Goal: Task Accomplishment & Management: Use online tool/utility

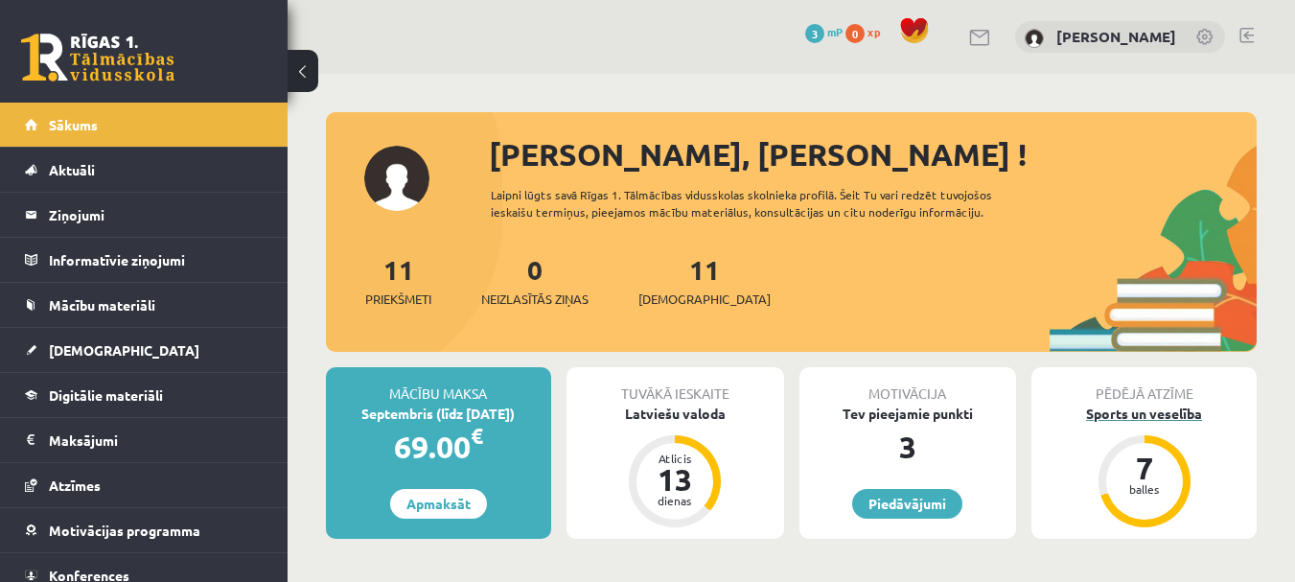
click at [1117, 419] on div "Sports un veselība" at bounding box center [1143, 413] width 225 height 20
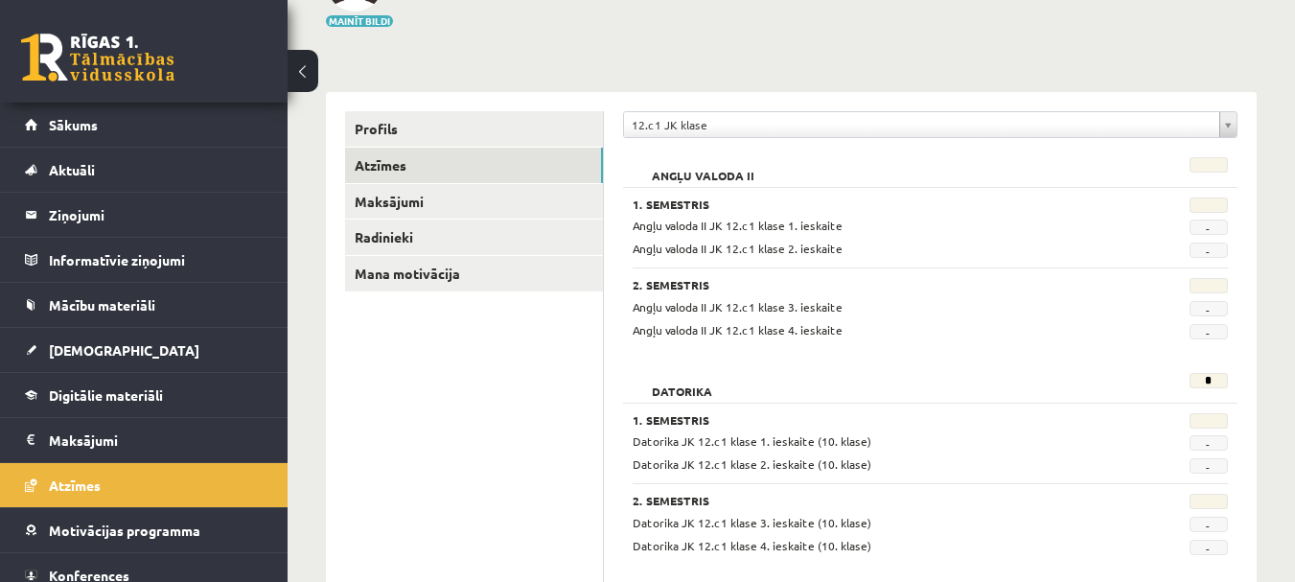
scroll to position [192, 0]
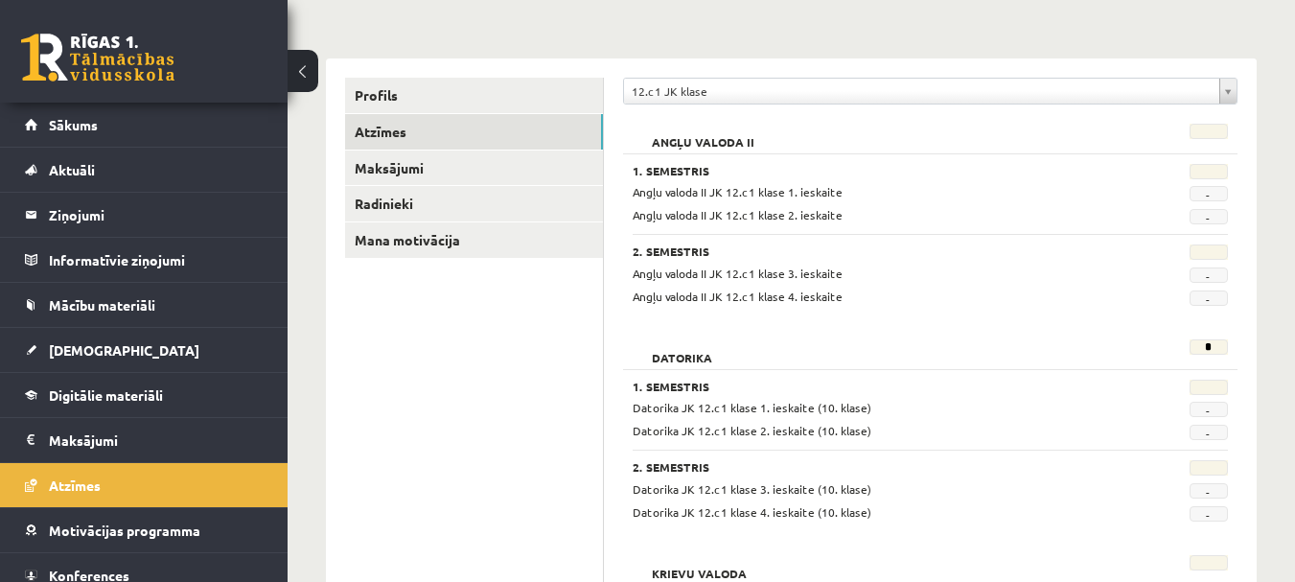
click at [1211, 300] on span "-" at bounding box center [1208, 297] width 38 height 15
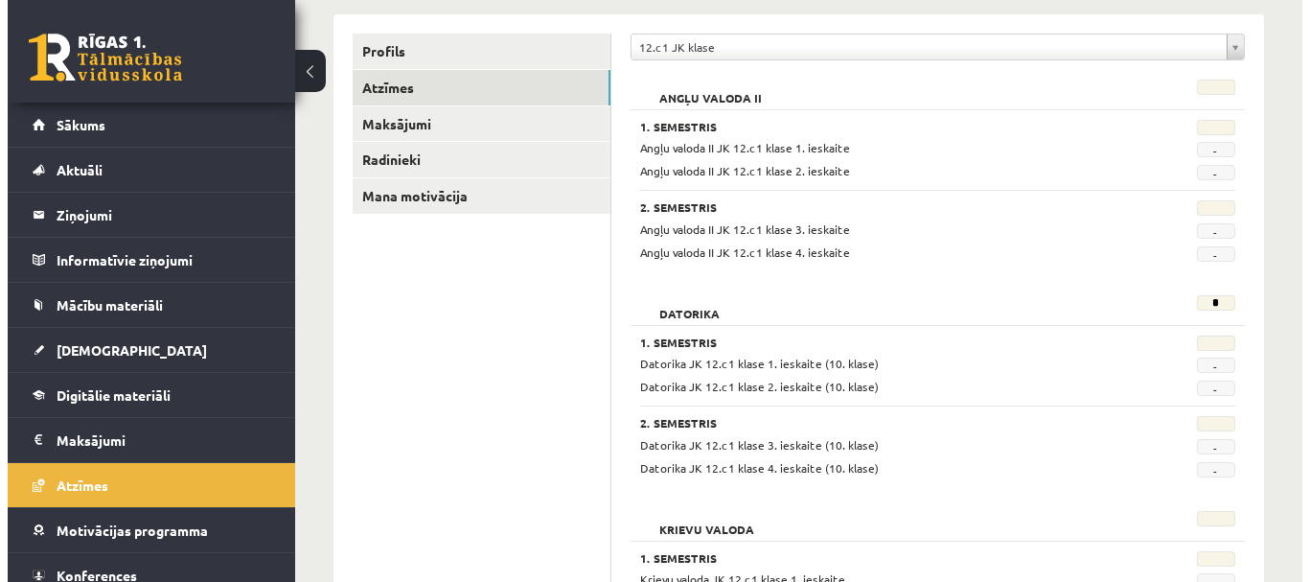
scroll to position [0, 0]
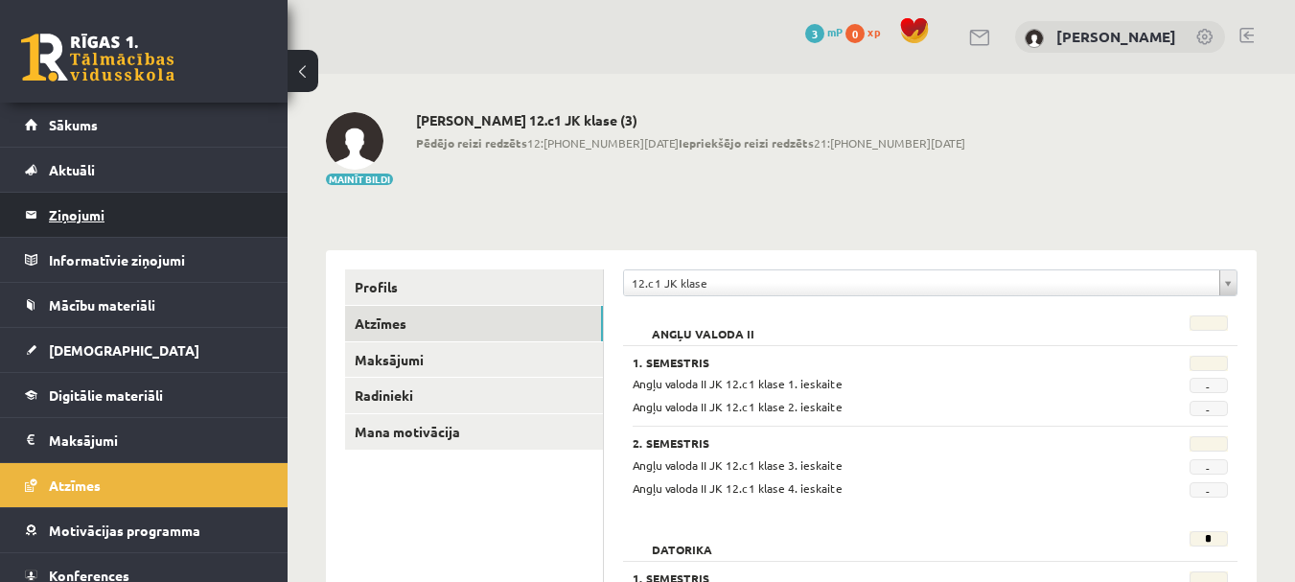
click at [78, 220] on legend "Ziņojumi 0" at bounding box center [156, 215] width 215 height 44
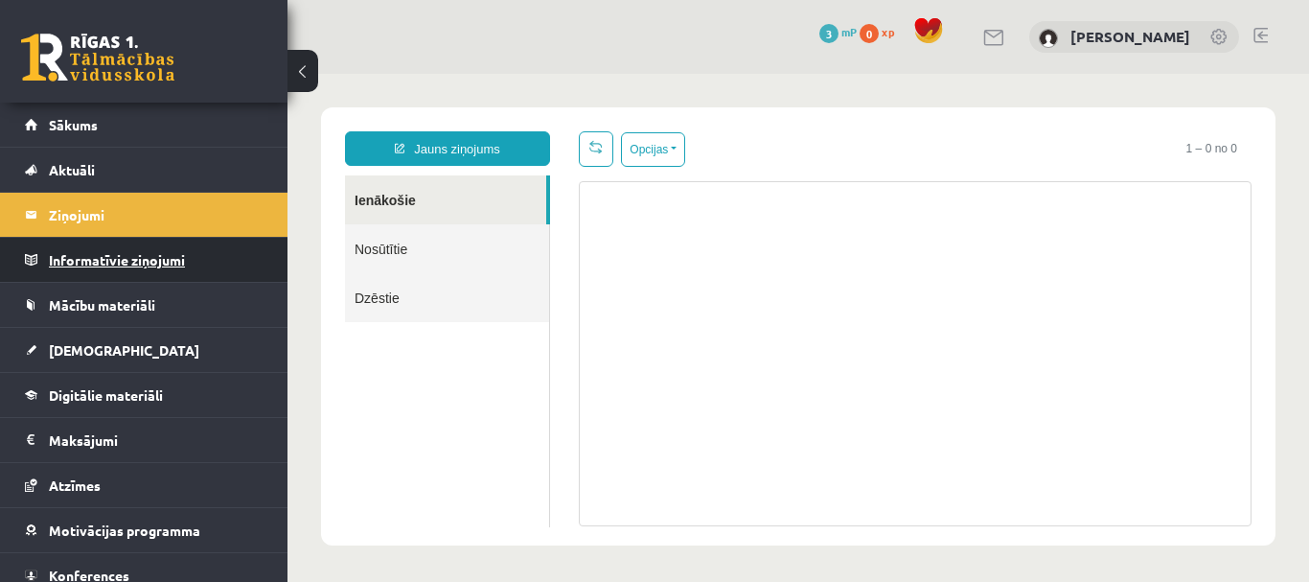
click at [80, 253] on legend "Informatīvie ziņojumi 0" at bounding box center [156, 260] width 215 height 44
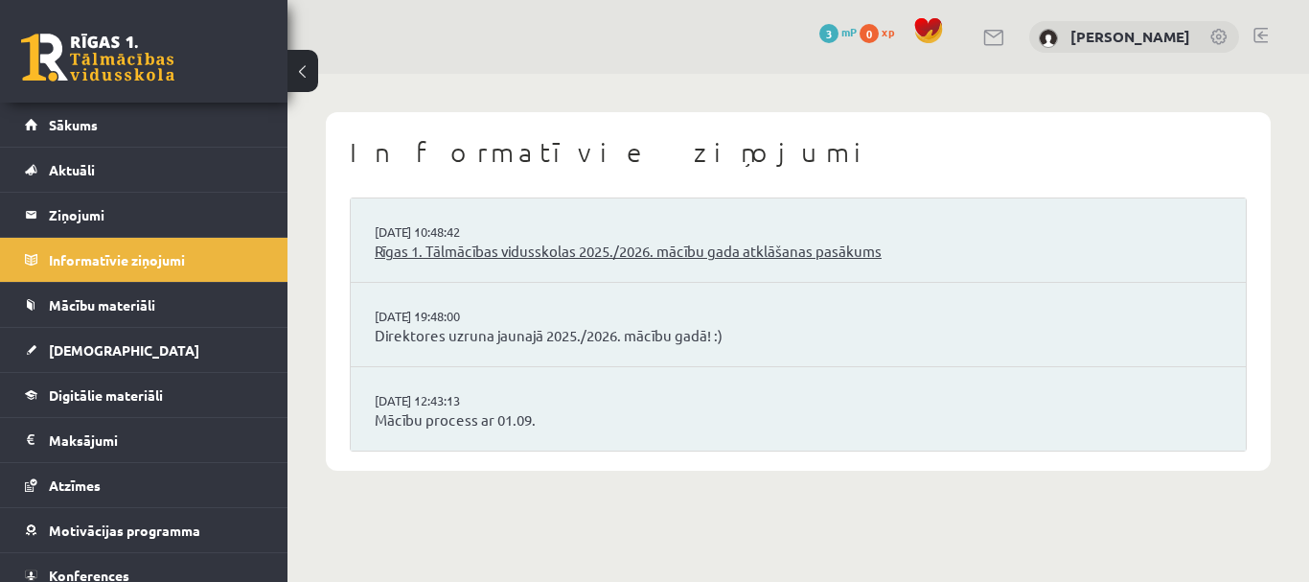
click at [564, 248] on link "Rīgas 1. Tālmācības vidusskolas 2025./2026. mācību gada atklāšanas pasākums" at bounding box center [798, 252] width 847 height 22
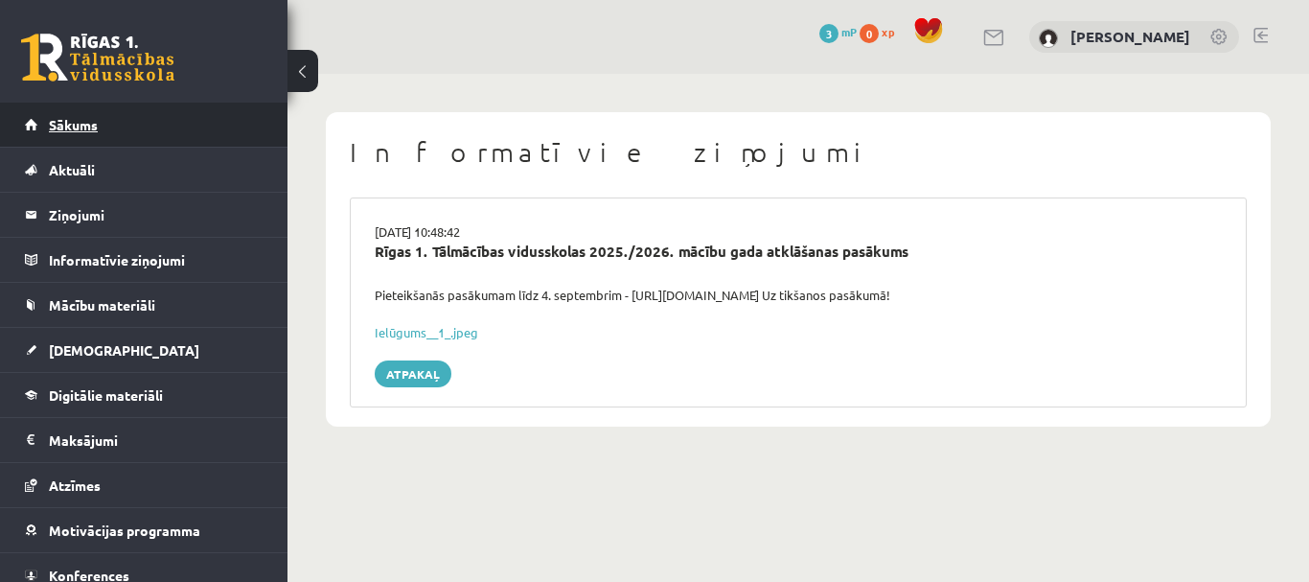
click at [75, 123] on span "Sākums" at bounding box center [73, 124] width 49 height 17
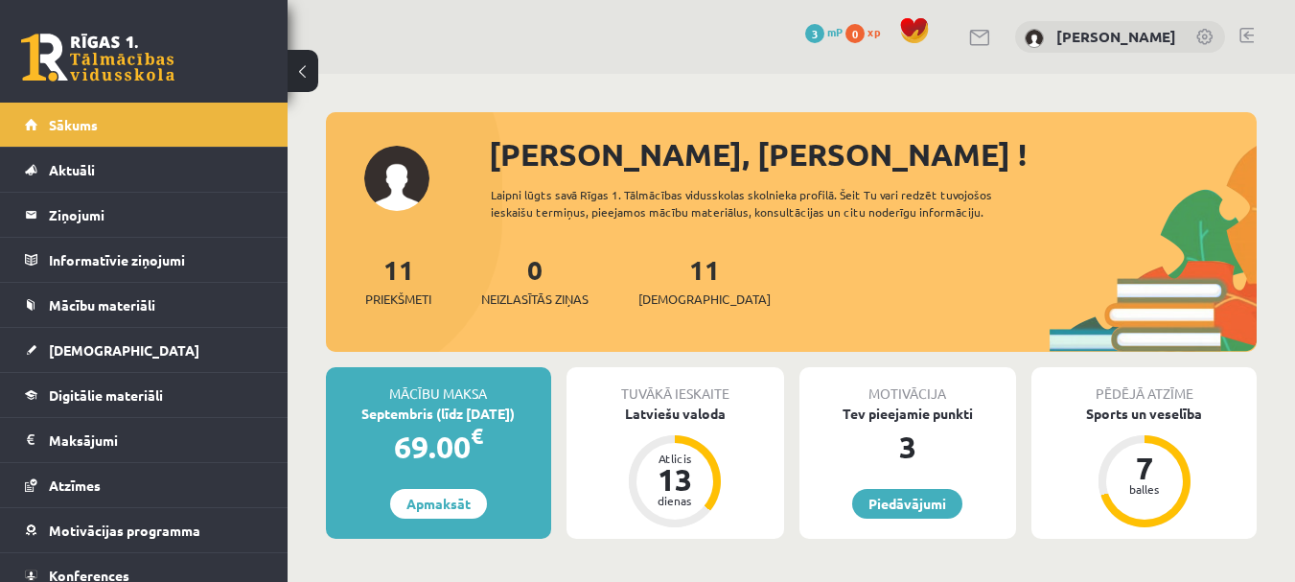
click at [393, 284] on div "11 Priekšmeti" at bounding box center [398, 278] width 66 height 59
click at [410, 302] on span "Priekšmeti" at bounding box center [398, 298] width 66 height 19
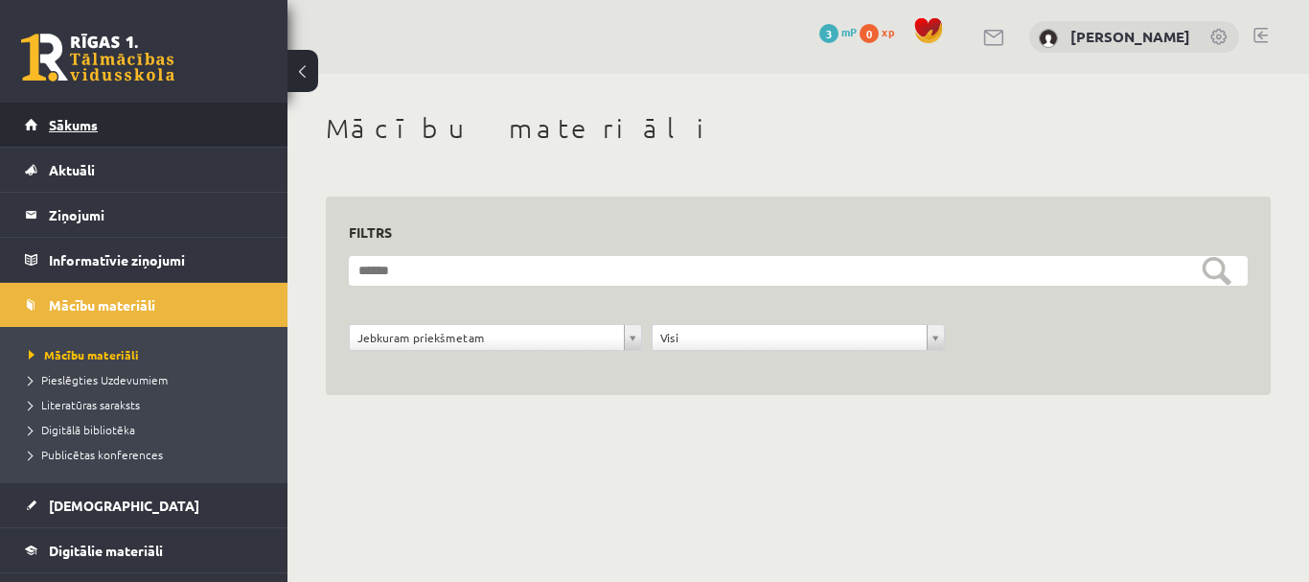
click at [65, 134] on link "Sākums" at bounding box center [144, 125] width 239 height 44
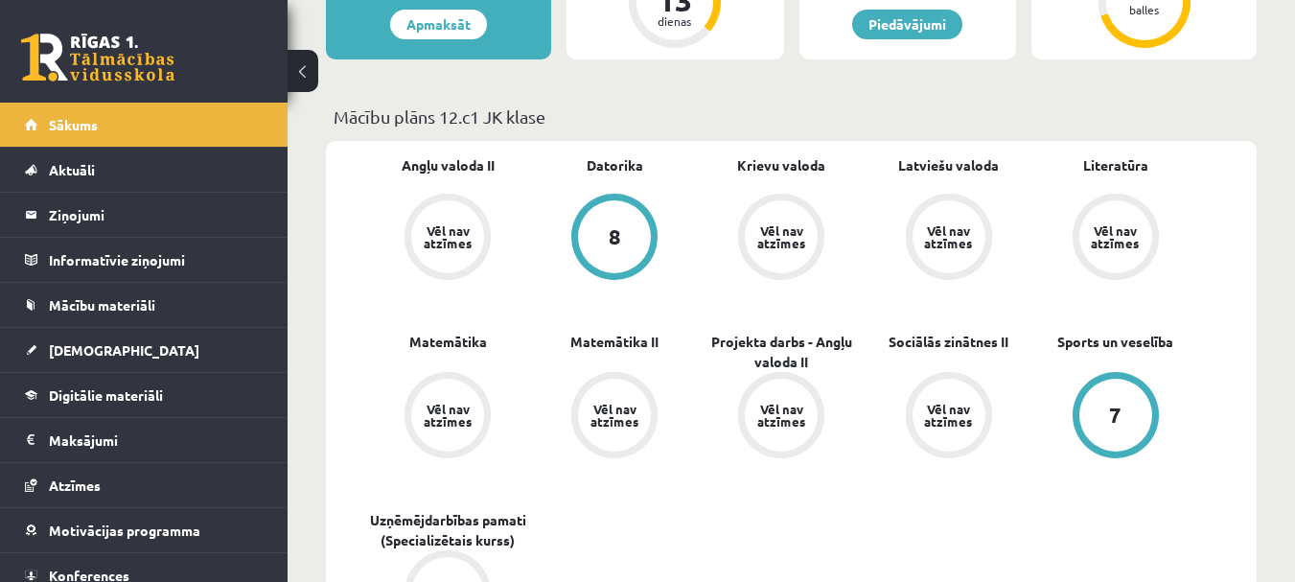
scroll to position [575, 0]
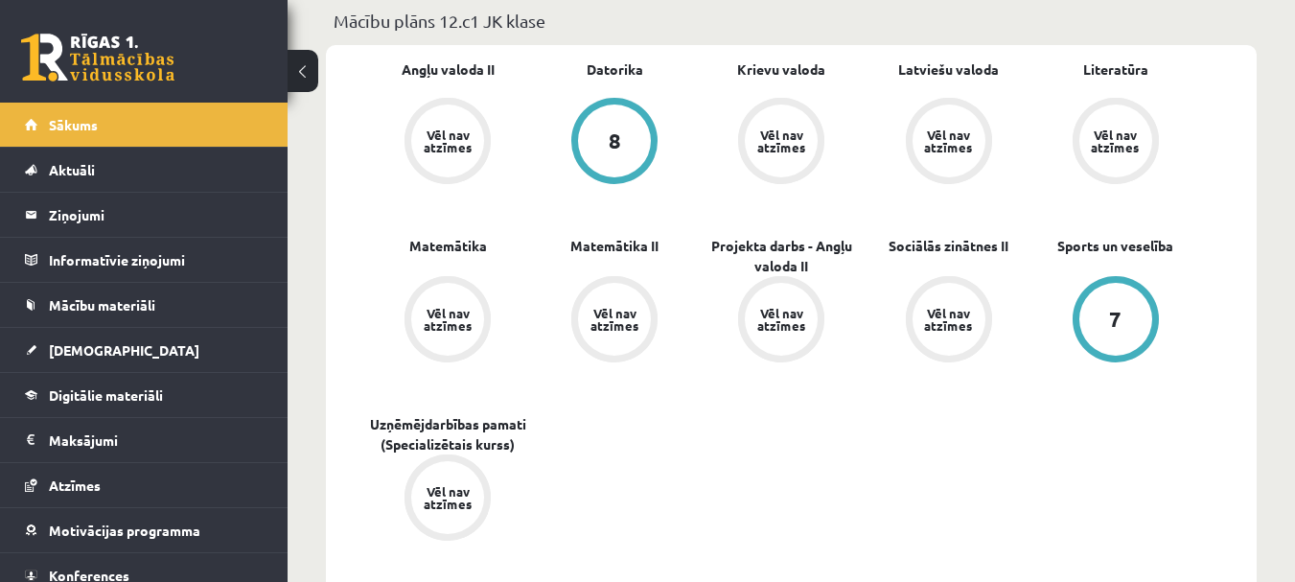
click at [434, 143] on div "Vēl nav atzīmes" at bounding box center [448, 140] width 54 height 25
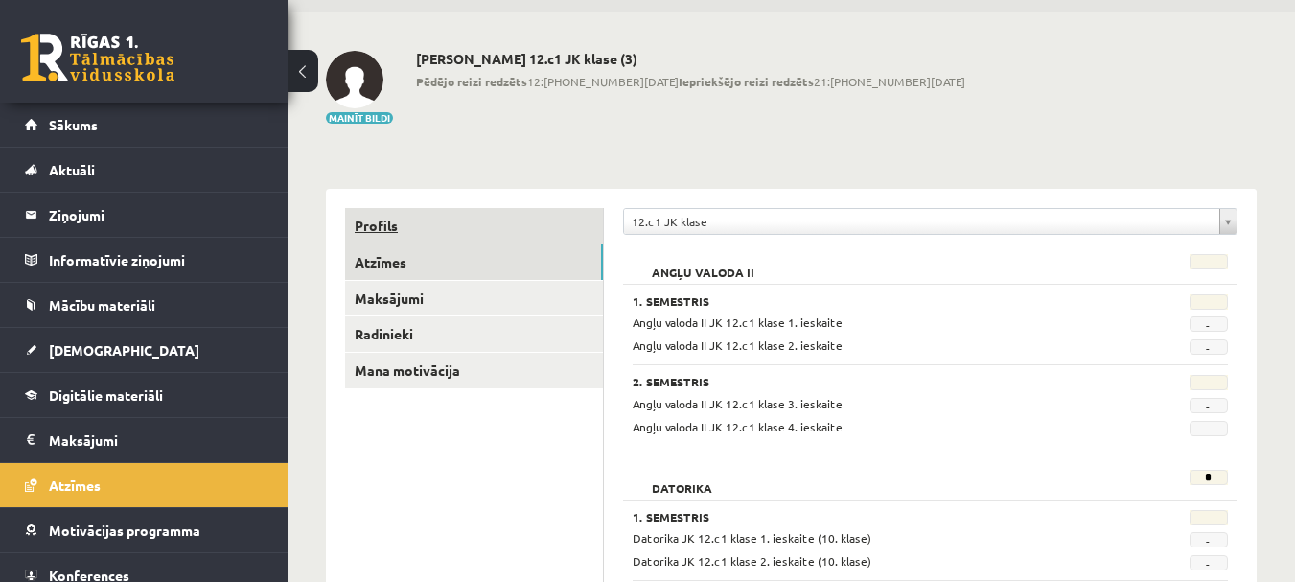
scroll to position [96, 0]
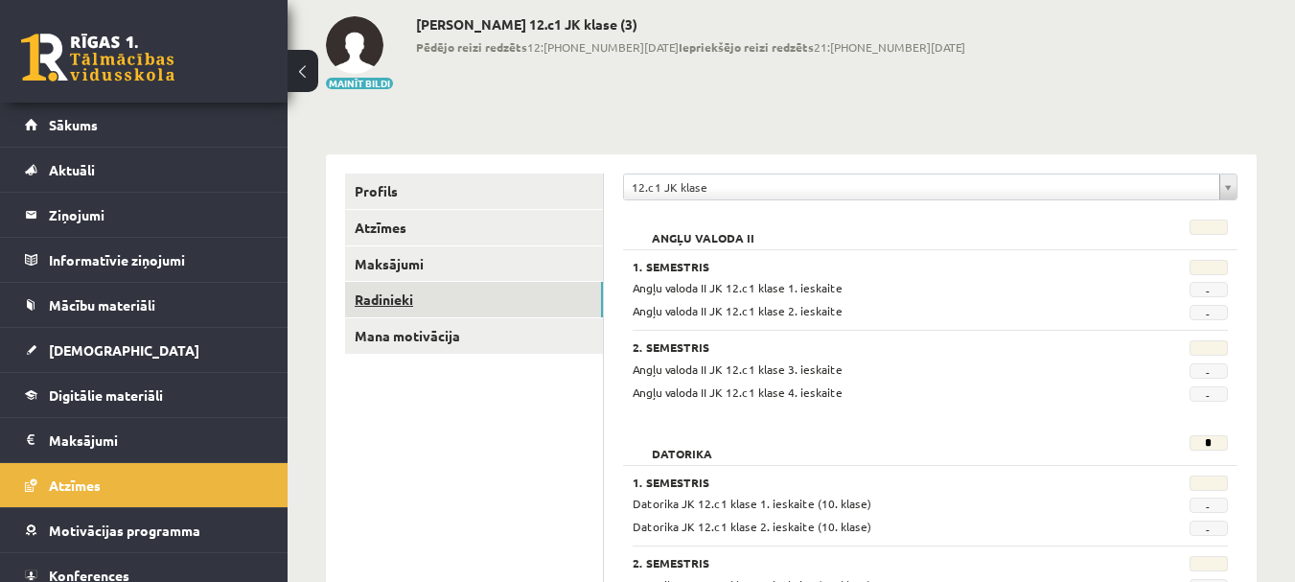
click at [365, 299] on link "Radinieki" at bounding box center [474, 299] width 258 height 35
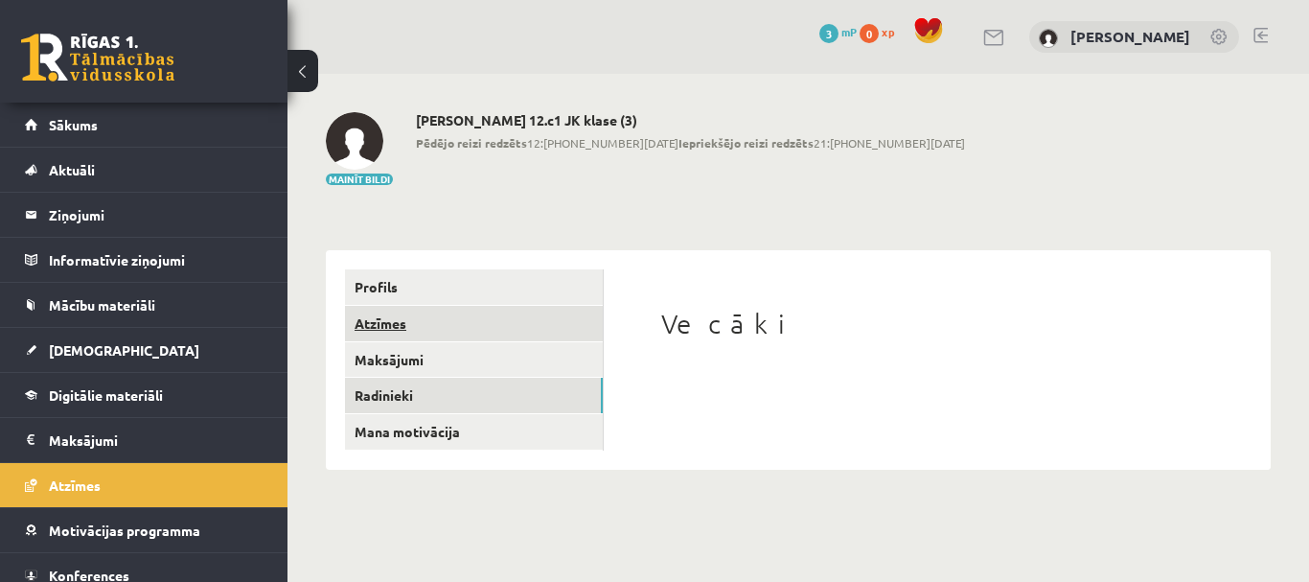
click at [388, 328] on link "Atzīmes" at bounding box center [474, 323] width 258 height 35
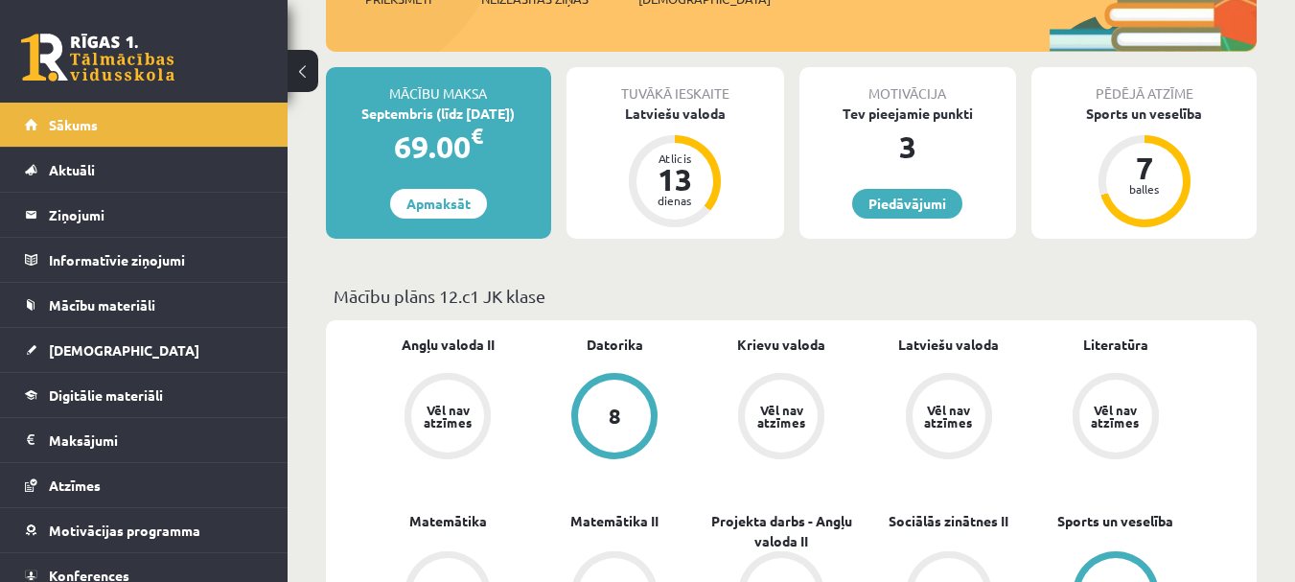
scroll to position [287, 0]
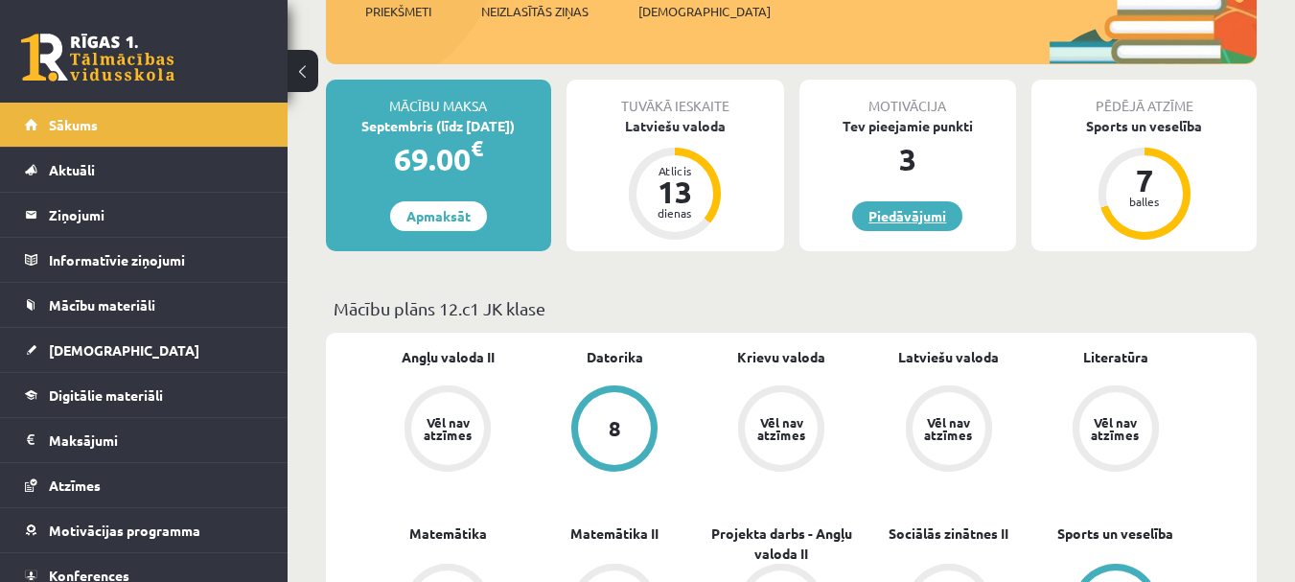
click at [915, 218] on link "Piedāvājumi" at bounding box center [907, 216] width 110 height 30
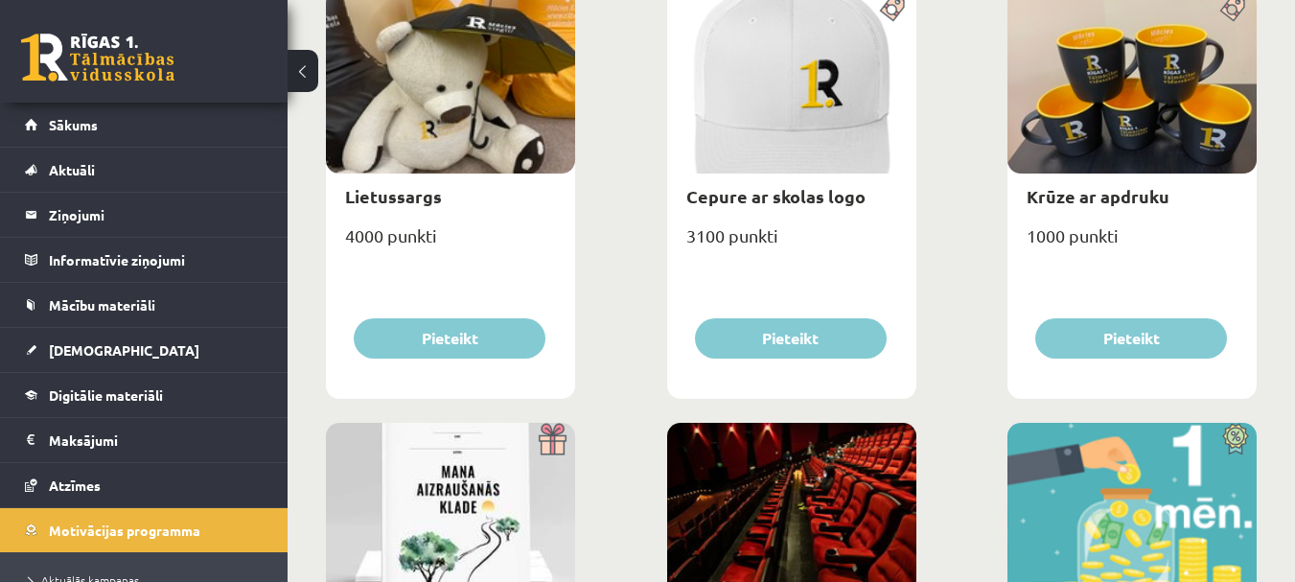
scroll to position [383, 0]
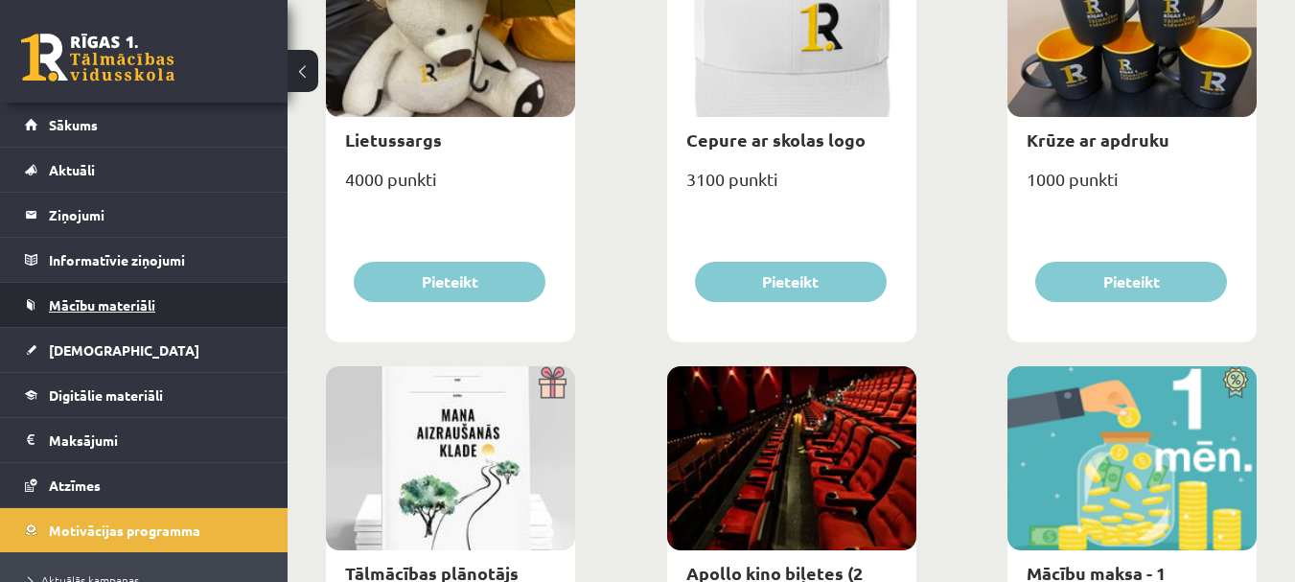
click at [107, 314] on link "Mācību materiāli" at bounding box center [144, 305] width 239 height 44
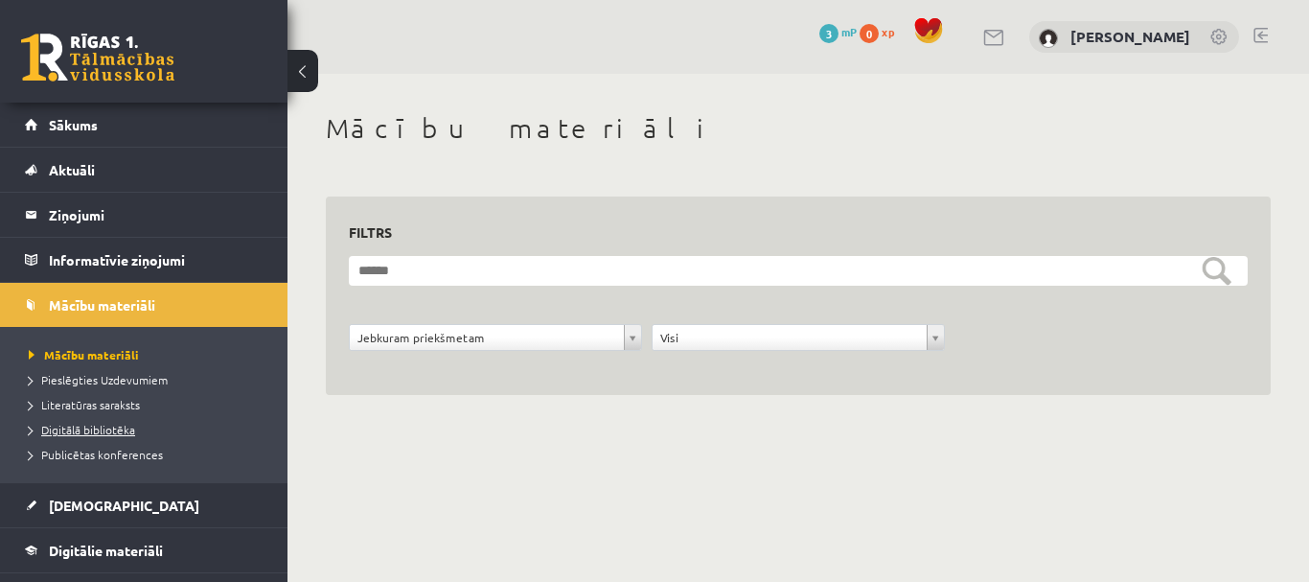
click at [125, 434] on span "Digitālā bibliotēka" at bounding box center [82, 429] width 106 height 15
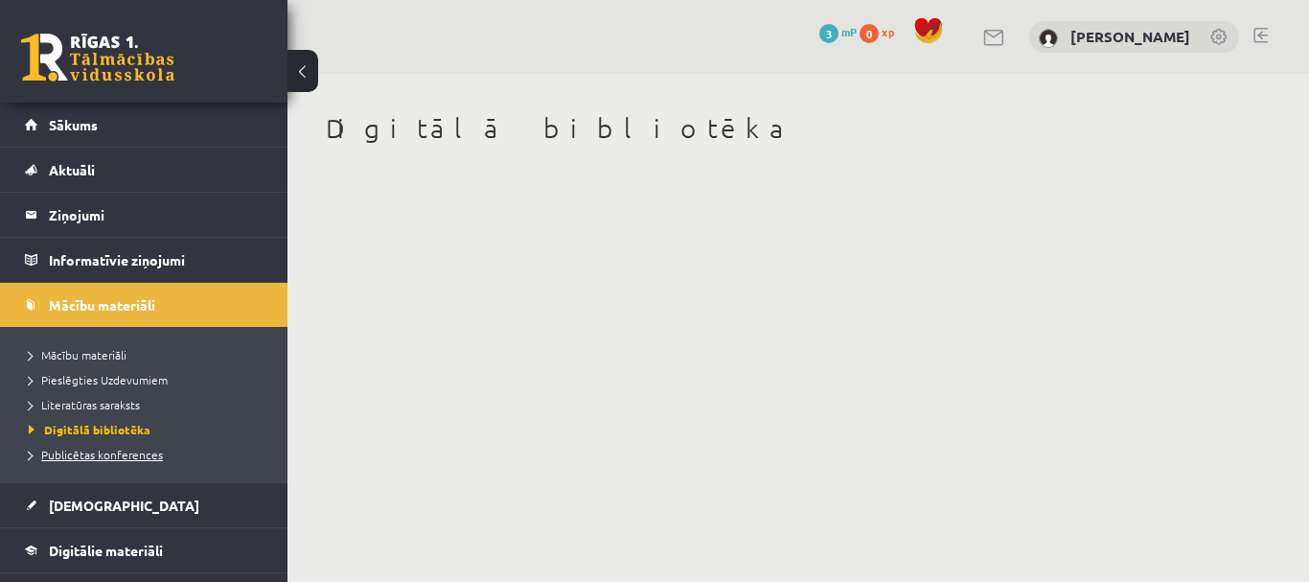
click at [139, 458] on span "Publicētas konferences" at bounding box center [96, 454] width 134 height 15
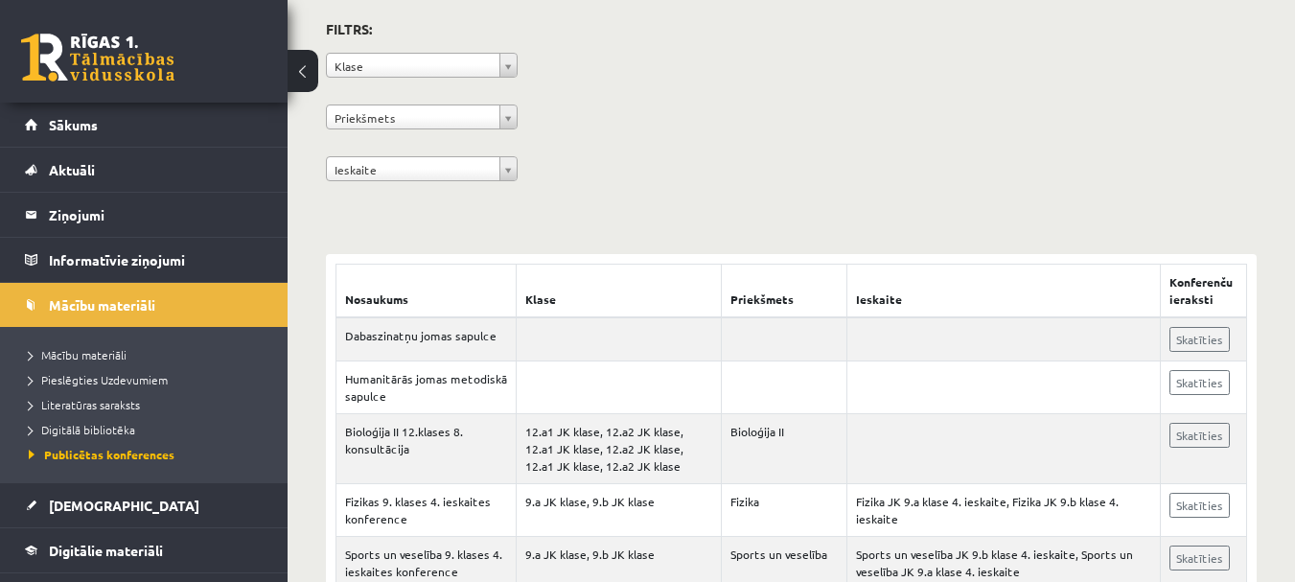
scroll to position [192, 0]
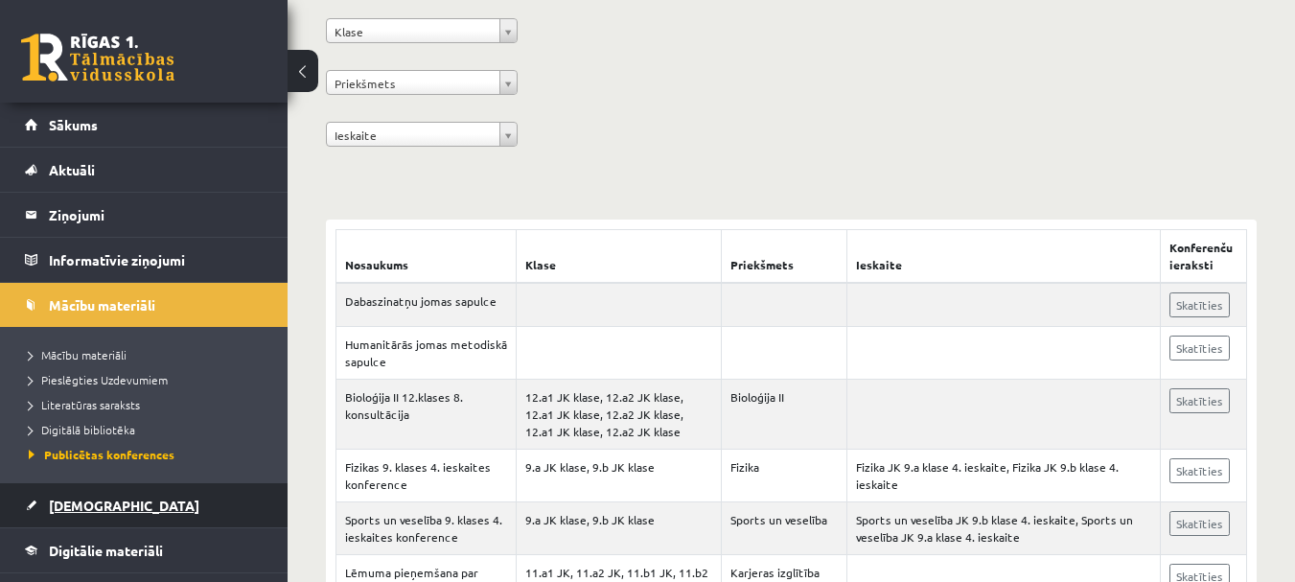
click at [108, 506] on link "[DEMOGRAPHIC_DATA]" at bounding box center [144, 505] width 239 height 44
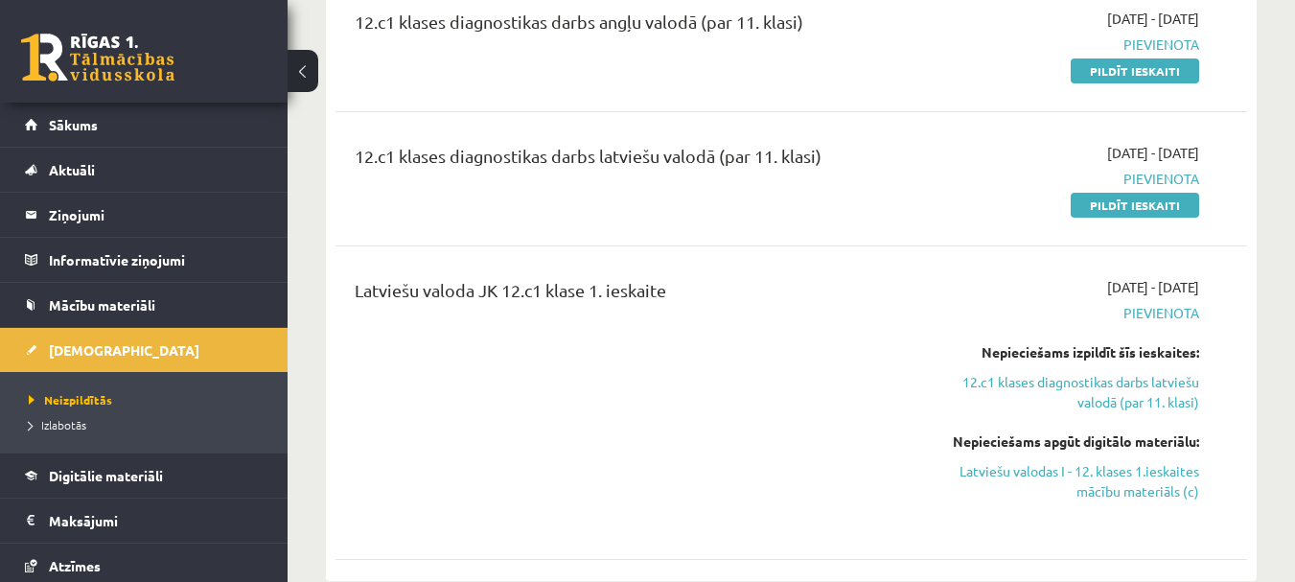
scroll to position [287, 0]
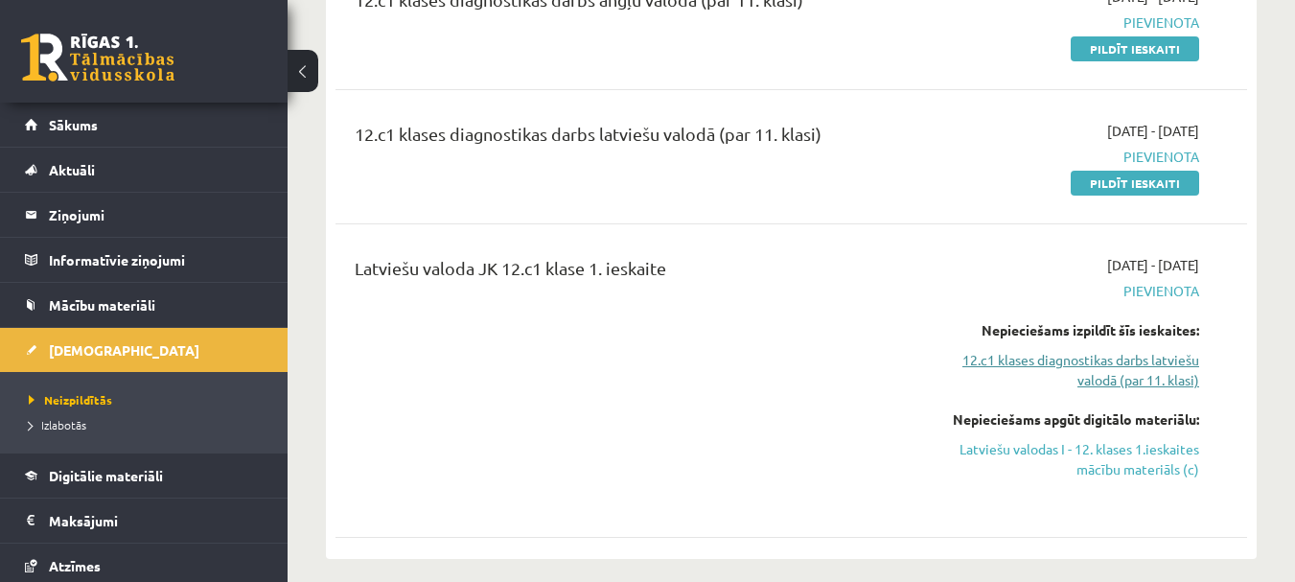
click at [1106, 360] on link "12.c1 klases diagnostikas darbs latviešu valodā (par 11. klasi)" at bounding box center [1067, 370] width 263 height 40
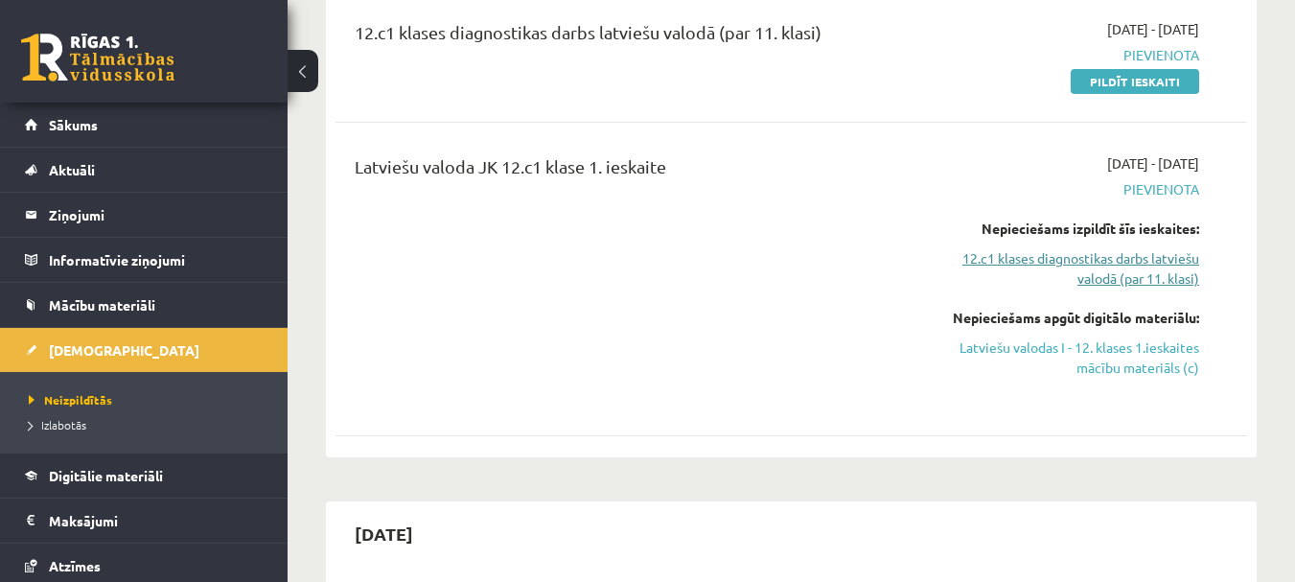
click at [1119, 273] on link "12.c1 klases diagnostikas darbs latviešu valodā (par 11. klasi)" at bounding box center [1067, 268] width 263 height 40
click at [1157, 373] on link "Latviešu valodas I - 12. klases 1.ieskaites mācību materiāls (c)" at bounding box center [1067, 357] width 263 height 40
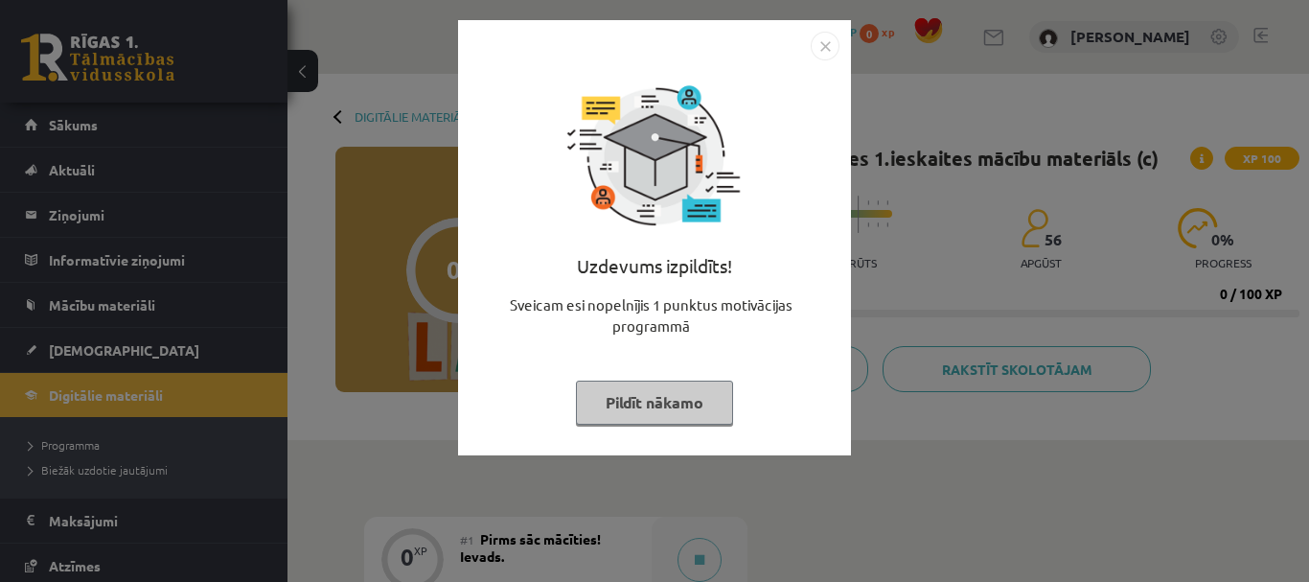
click at [682, 402] on button "Pildīt nākamo" at bounding box center [654, 402] width 157 height 44
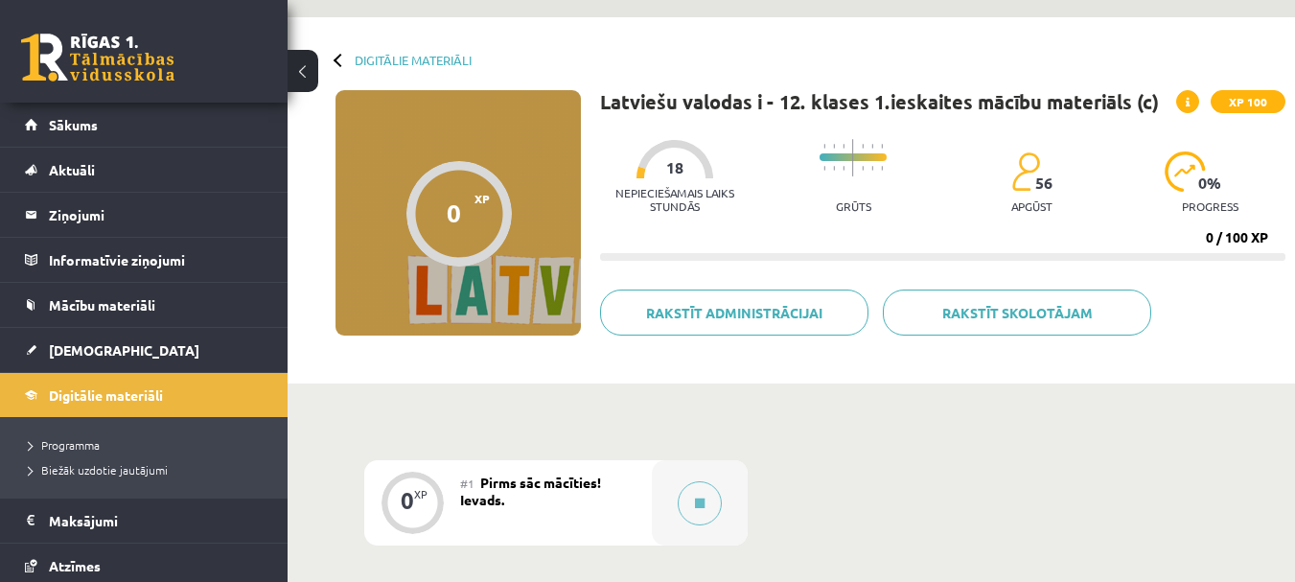
scroll to position [63, 0]
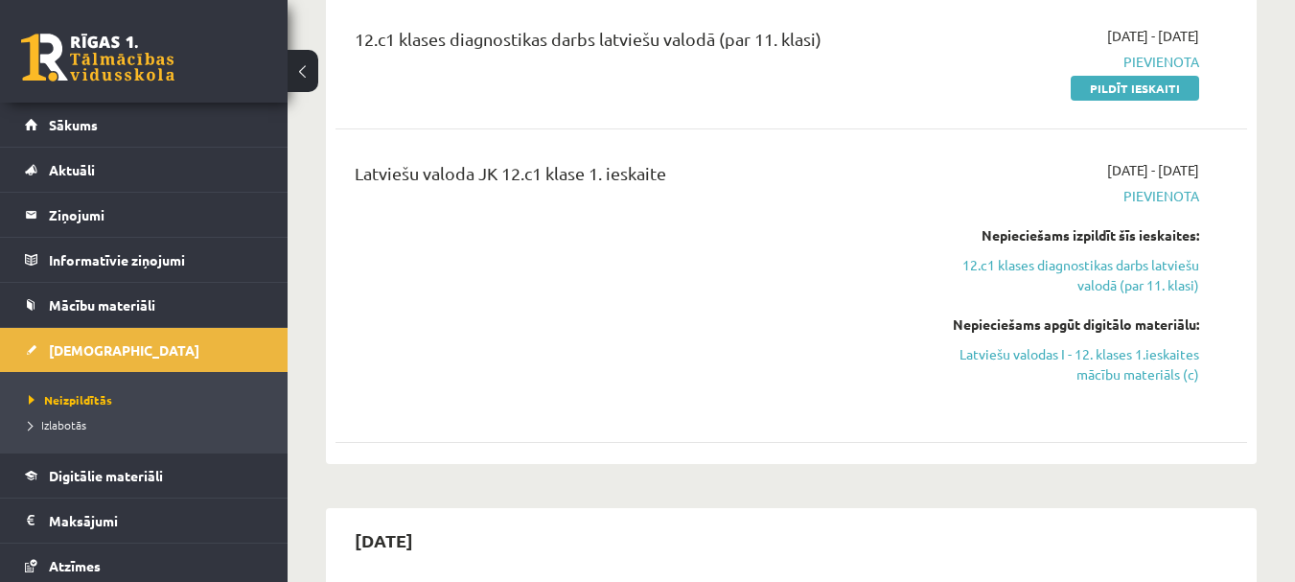
scroll to position [383, 0]
click at [1033, 353] on link "Latviešu valodas I - 12. klases 1.ieskaites mācību materiāls (c)" at bounding box center [1067, 363] width 263 height 40
click at [1095, 289] on link "12.c1 klases diagnostikas darbs latviešu valodā (par 11. klasi)" at bounding box center [1067, 274] width 263 height 40
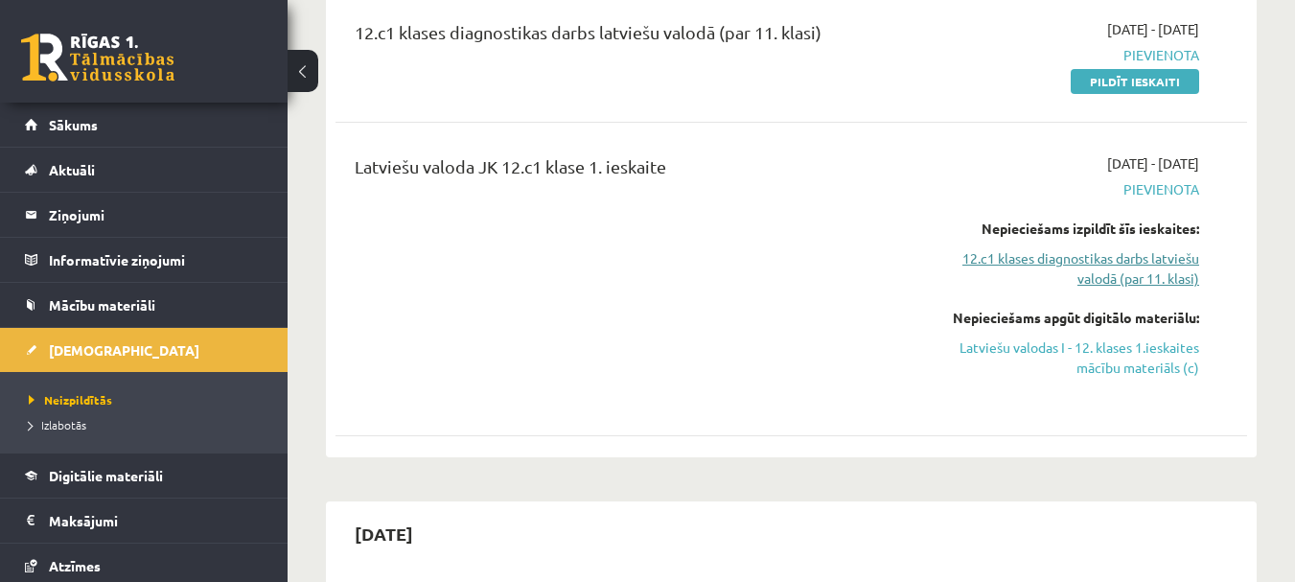
click at [1103, 283] on link "12.c1 klases diagnostikas darbs latviešu valodā (par 11. klasi)" at bounding box center [1067, 268] width 263 height 40
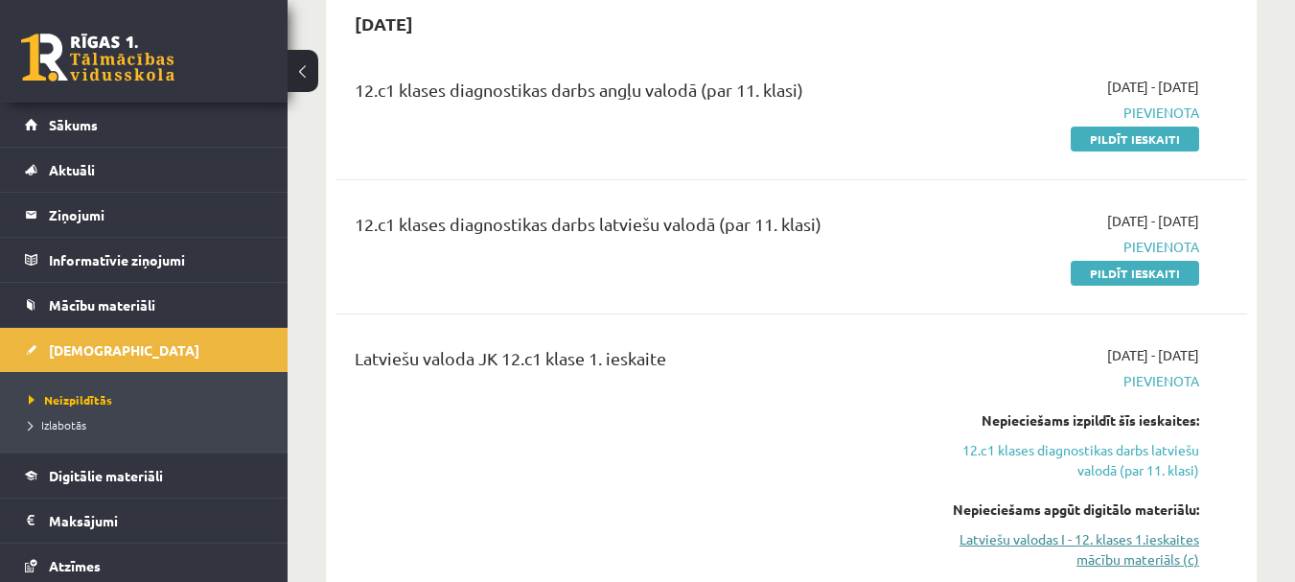
scroll to position [102, 0]
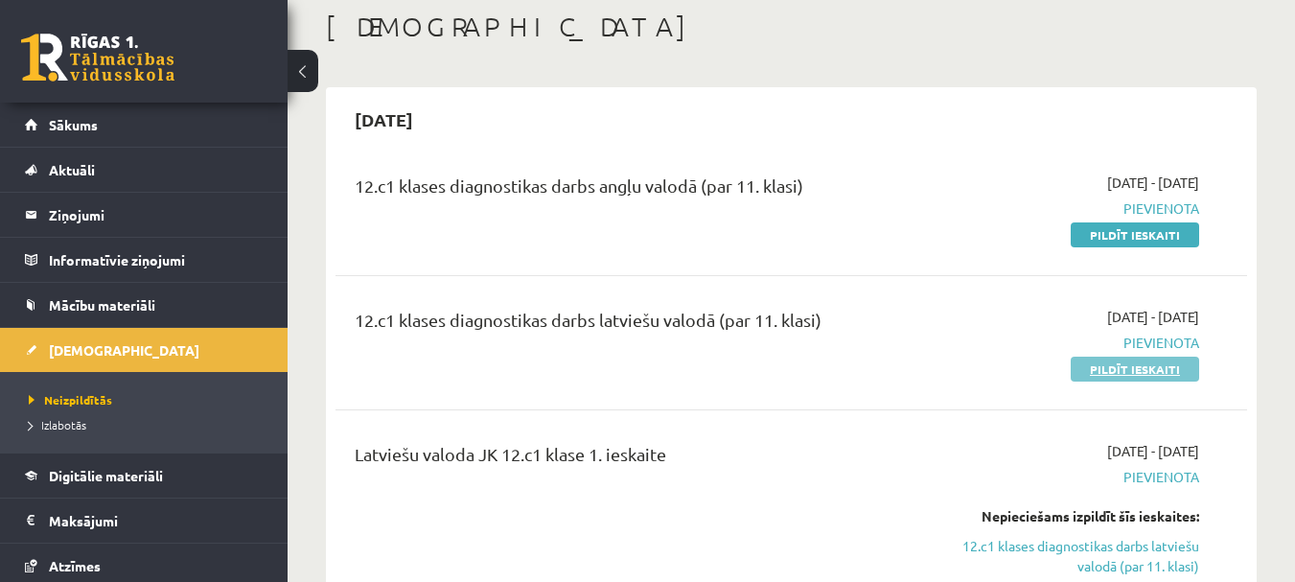
click at [1118, 369] on link "Pildīt ieskaiti" at bounding box center [1134, 368] width 128 height 25
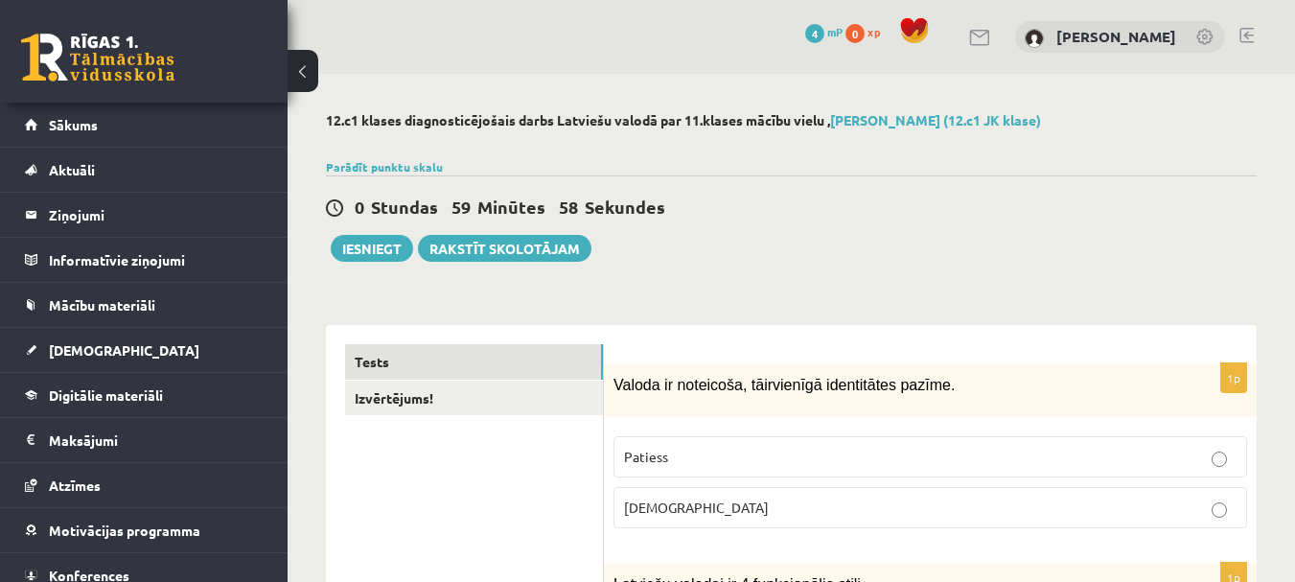
scroll to position [96, 0]
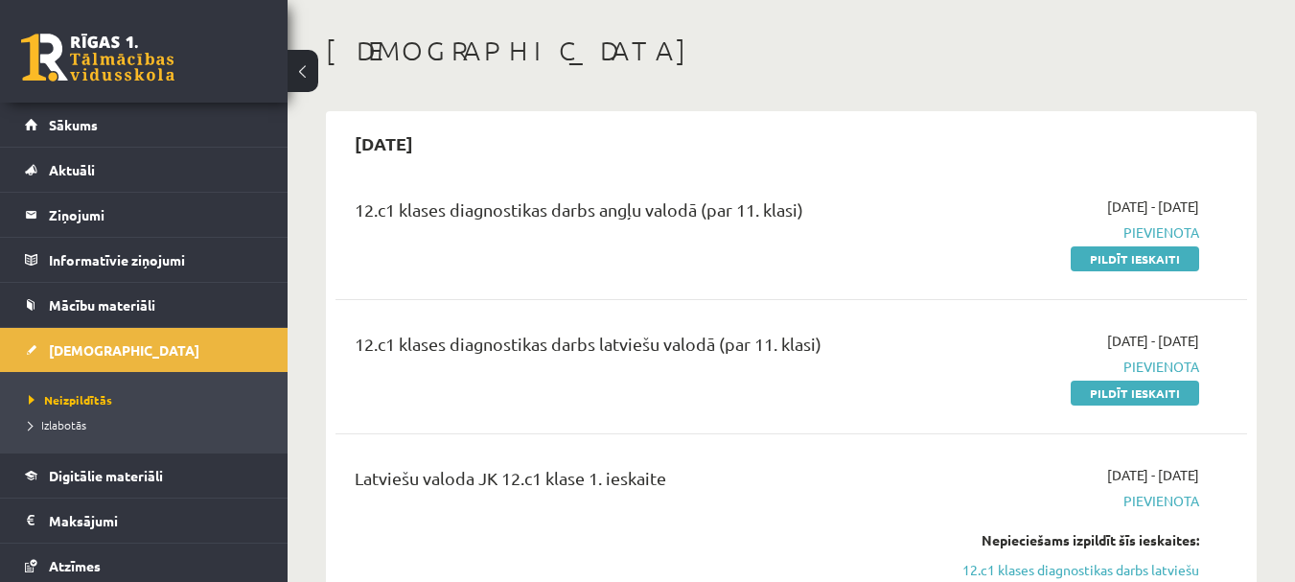
scroll to position [197, 0]
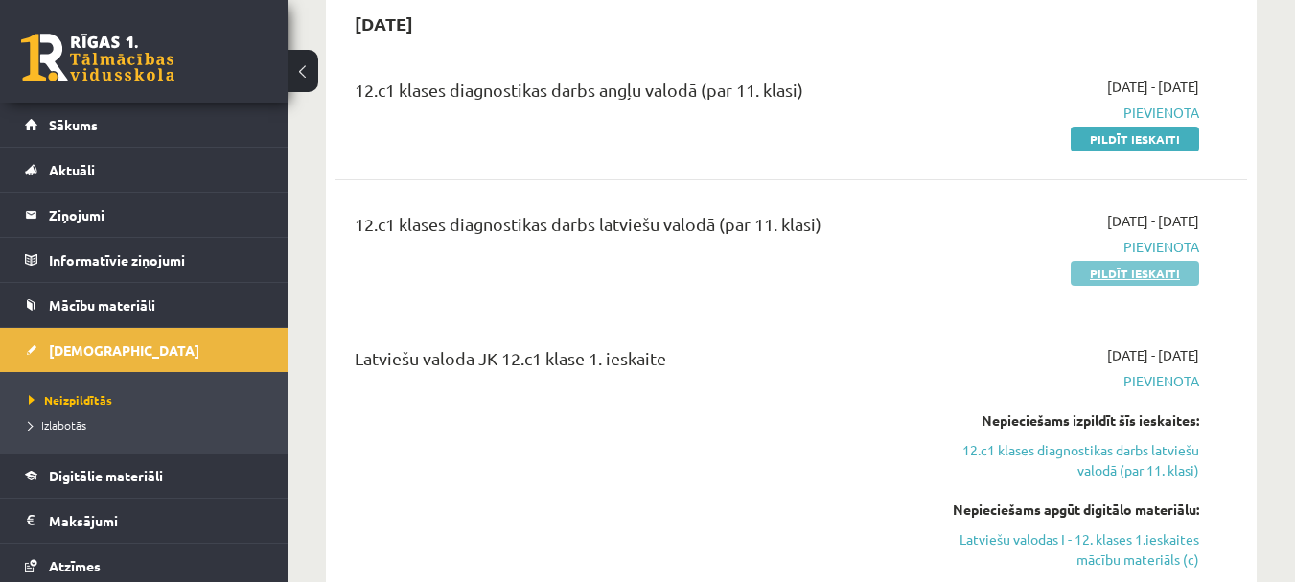
click at [1119, 273] on link "Pildīt ieskaiti" at bounding box center [1134, 273] width 128 height 25
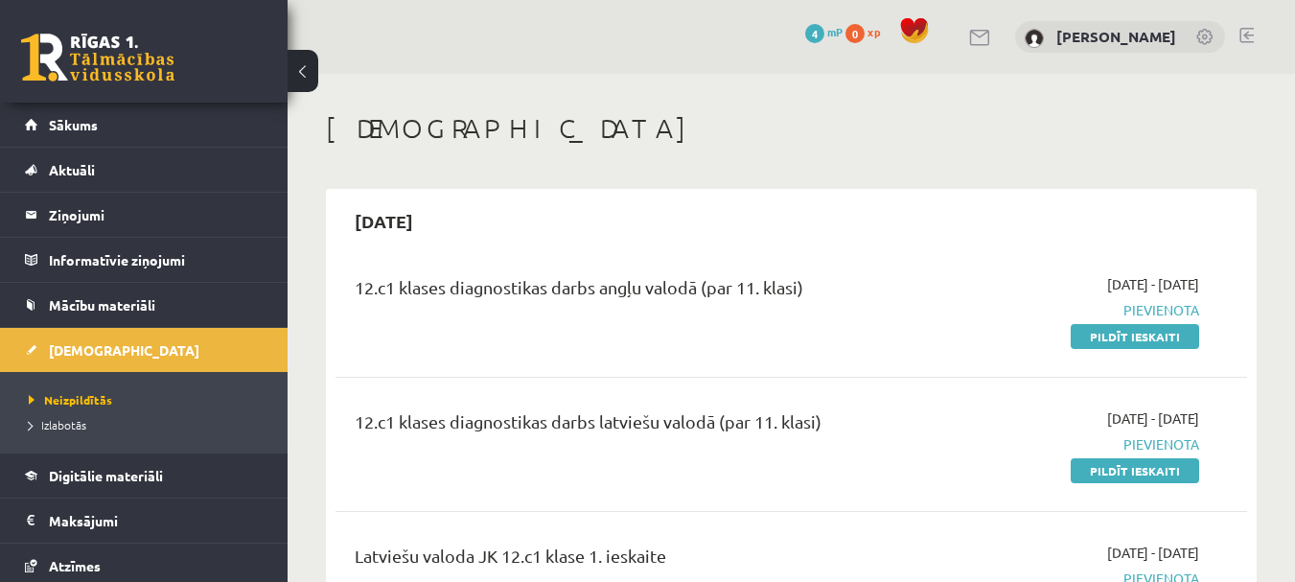
scroll to position [389, 0]
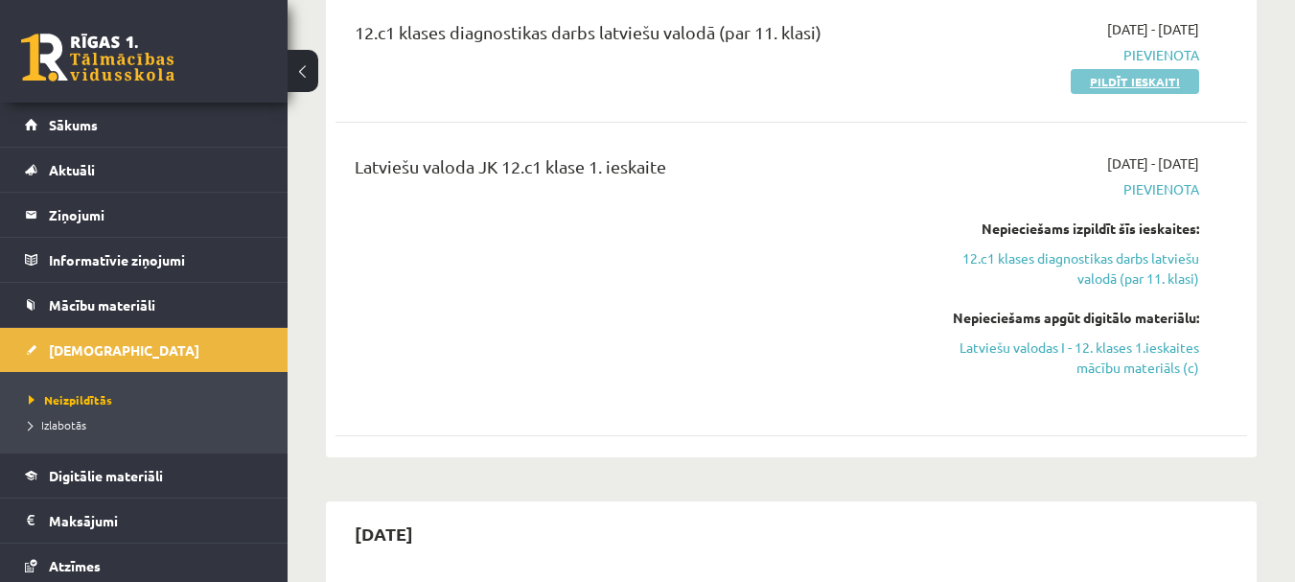
click at [1115, 82] on link "Pildīt ieskaiti" at bounding box center [1134, 81] width 128 height 25
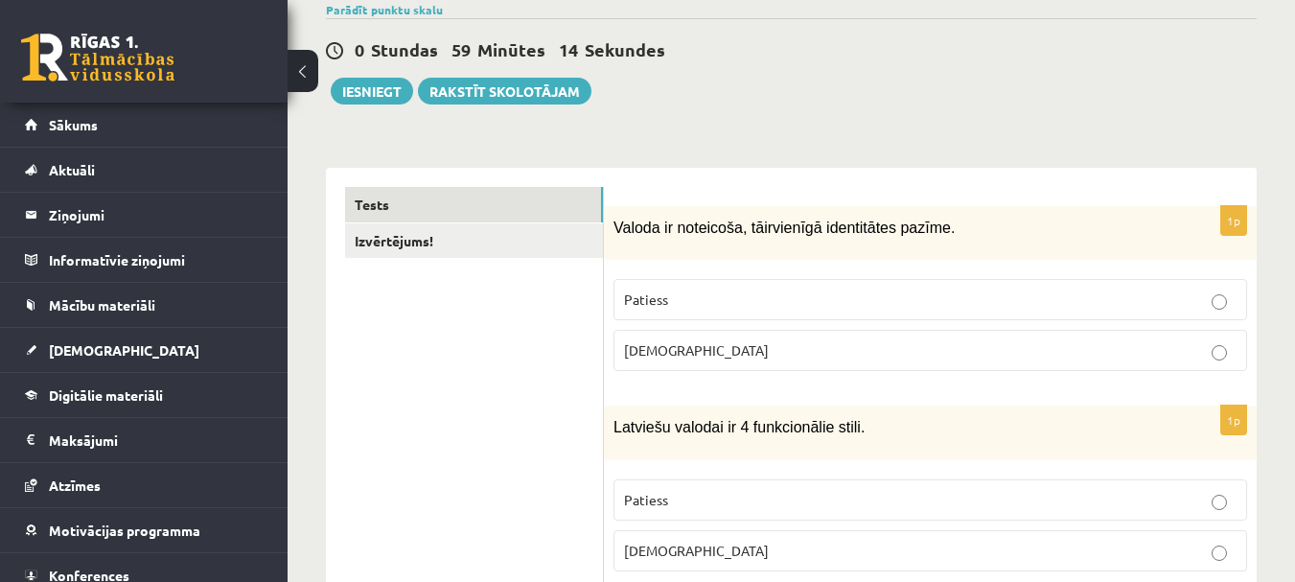
scroll to position [192, 0]
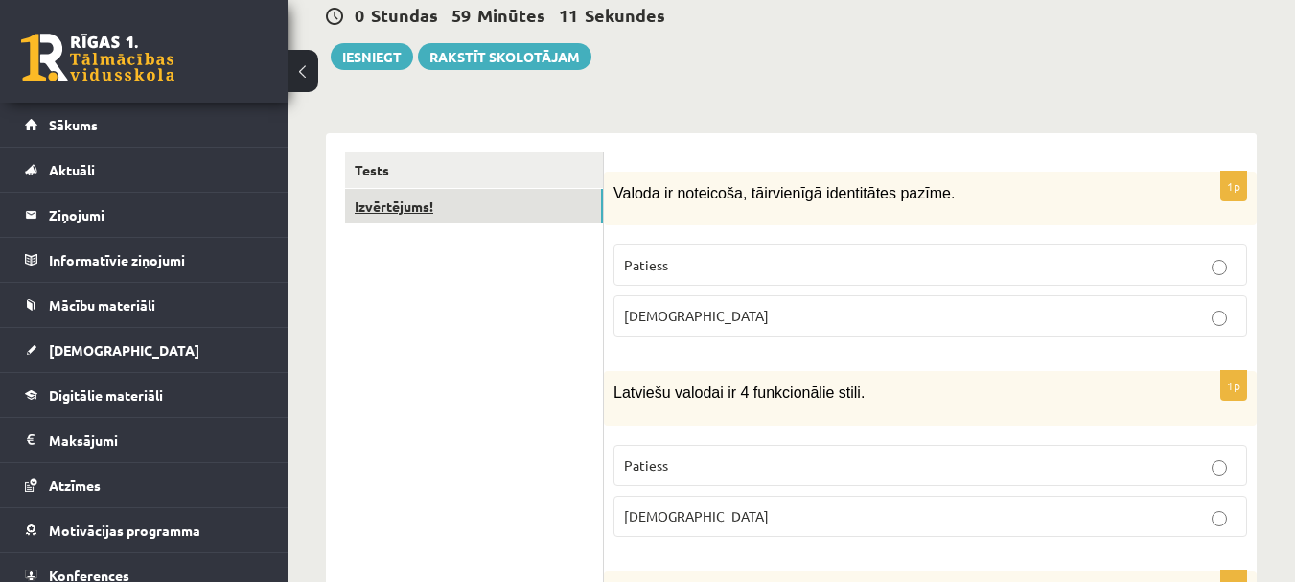
click at [380, 212] on link "Izvērtējums!" at bounding box center [474, 206] width 258 height 35
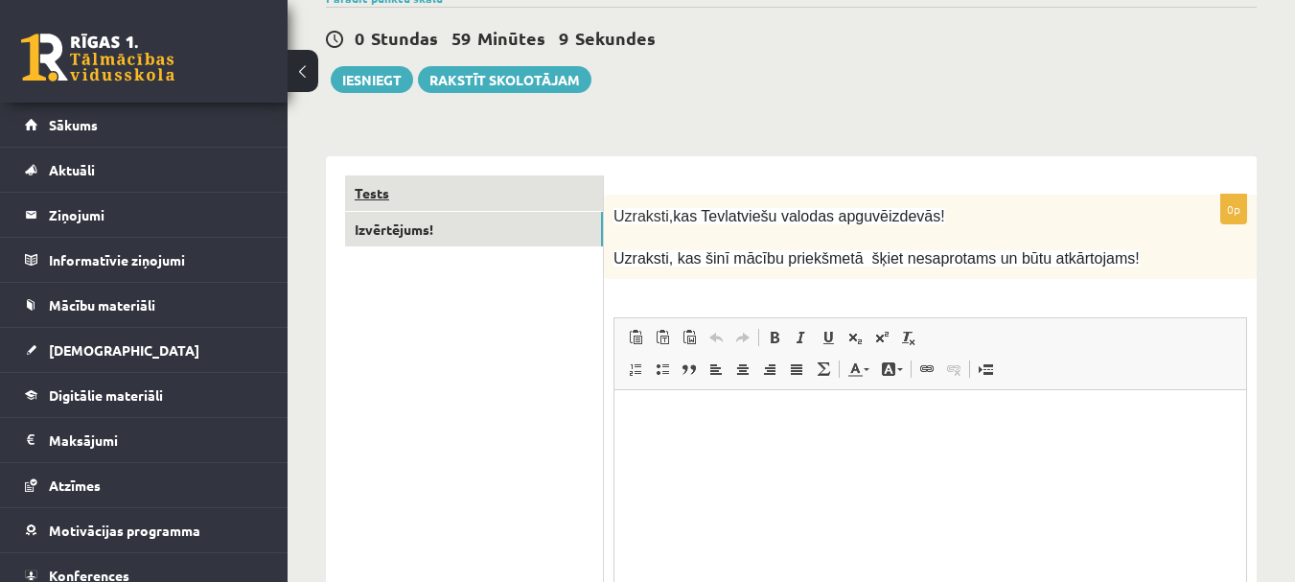
scroll to position [0, 0]
click at [407, 193] on link "Tests" at bounding box center [474, 192] width 258 height 35
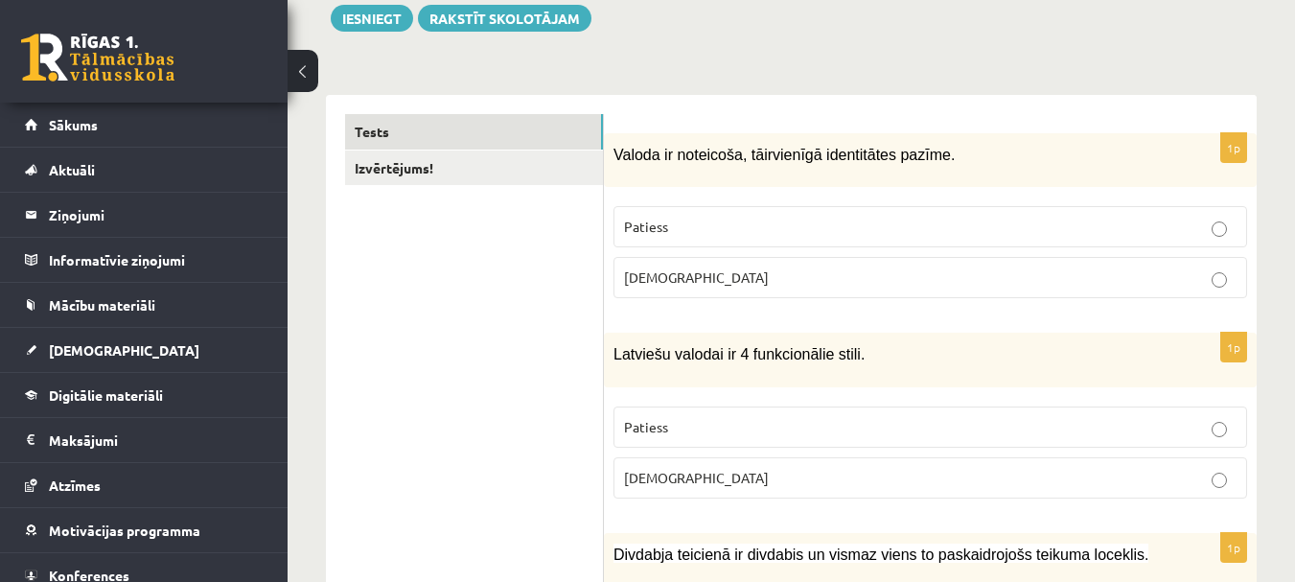
scroll to position [264, 0]
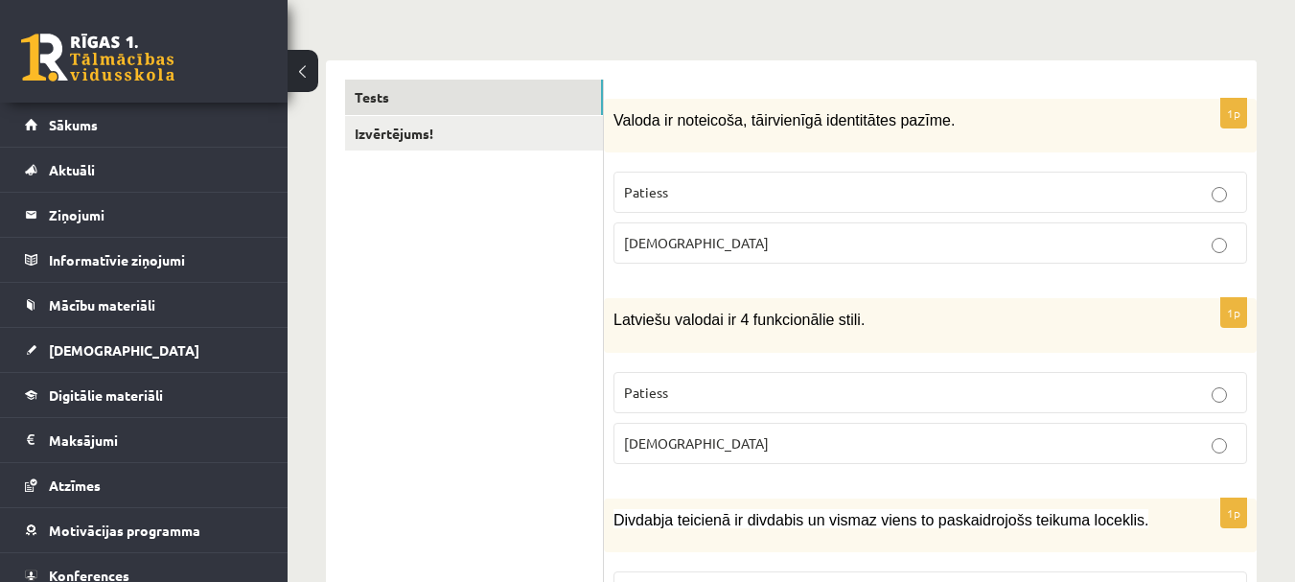
click at [693, 387] on p "Patiess" at bounding box center [930, 392] width 612 height 20
click at [742, 449] on p "Aplams" at bounding box center [930, 443] width 612 height 20
click at [729, 389] on p "Patiess" at bounding box center [930, 392] width 612 height 20
drag, startPoint x: 616, startPoint y: 321, endPoint x: 942, endPoint y: 330, distance: 325.9
click at [942, 330] on p "Latviešu valodai ir 4 funkcionālie stili." at bounding box center [882, 319] width 538 height 23
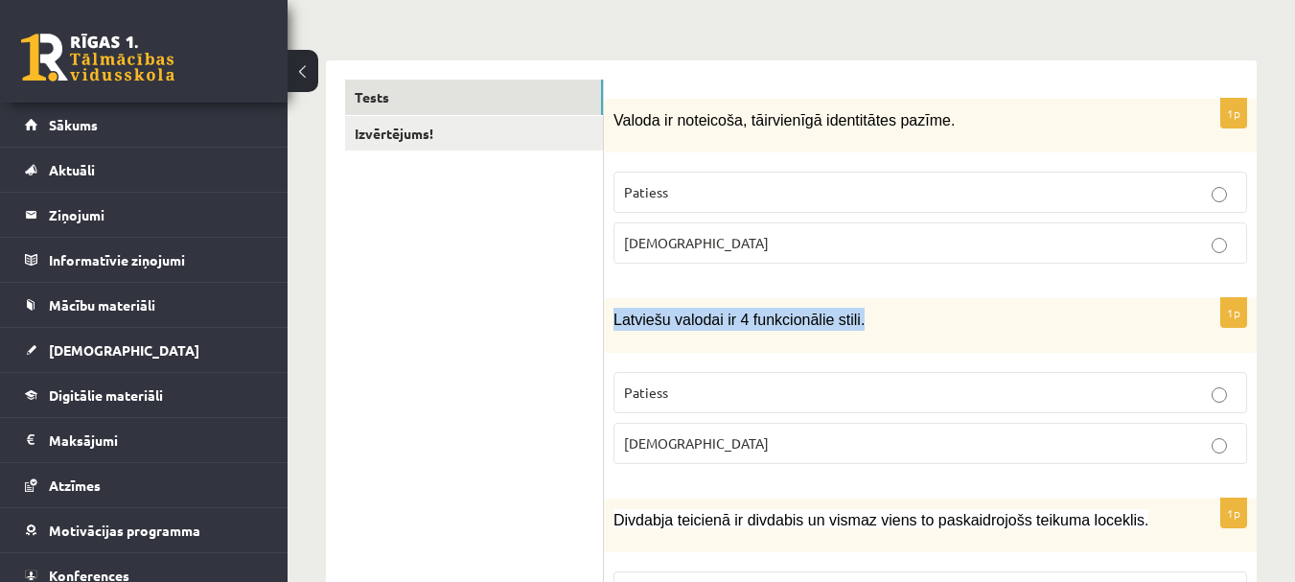
copy span "Latviešu valodai ir 4 funkcionālie stili."
click at [685, 450] on p "Aplams" at bounding box center [930, 443] width 612 height 20
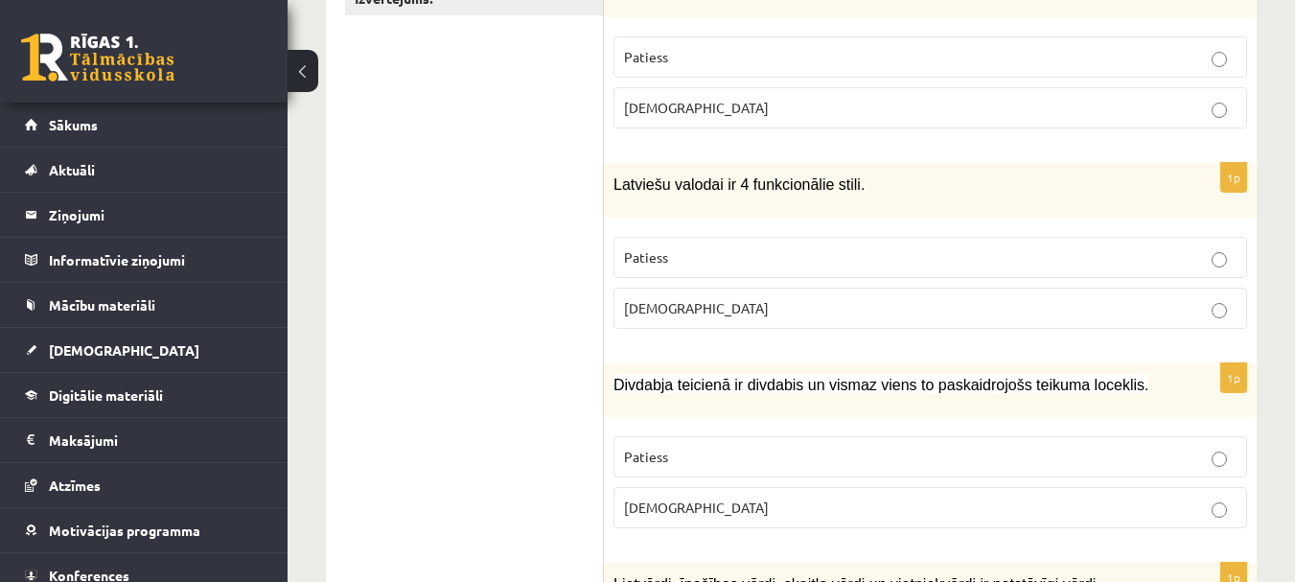
scroll to position [456, 0]
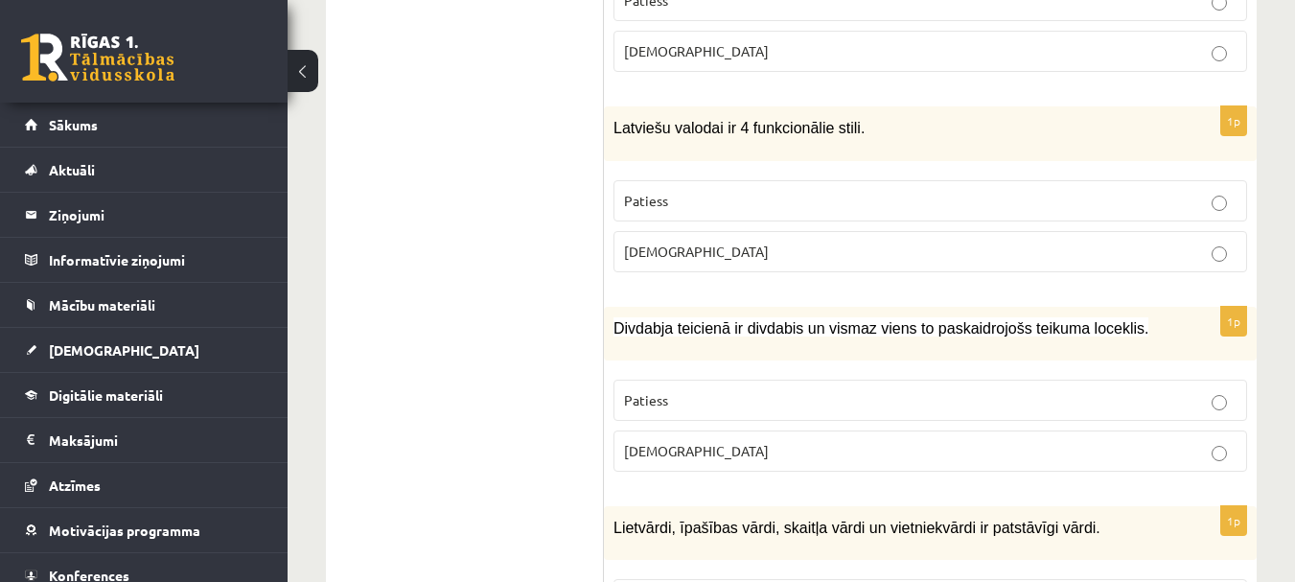
click at [843, 396] on p "Patiess" at bounding box center [930, 400] width 612 height 20
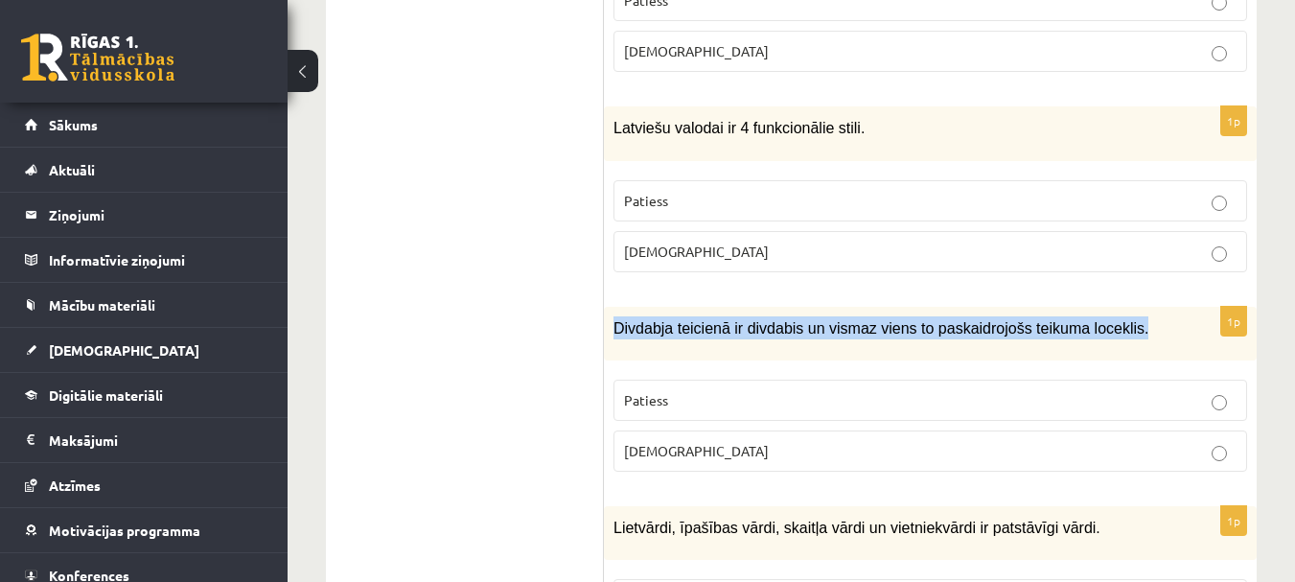
drag, startPoint x: 615, startPoint y: 330, endPoint x: 1161, endPoint y: 333, distance: 546.2
click at [1161, 333] on div "Divdabja teicienā ir divdabis un vismaz viens to paskaidrojošs teikuma loceklis." at bounding box center [930, 334] width 653 height 54
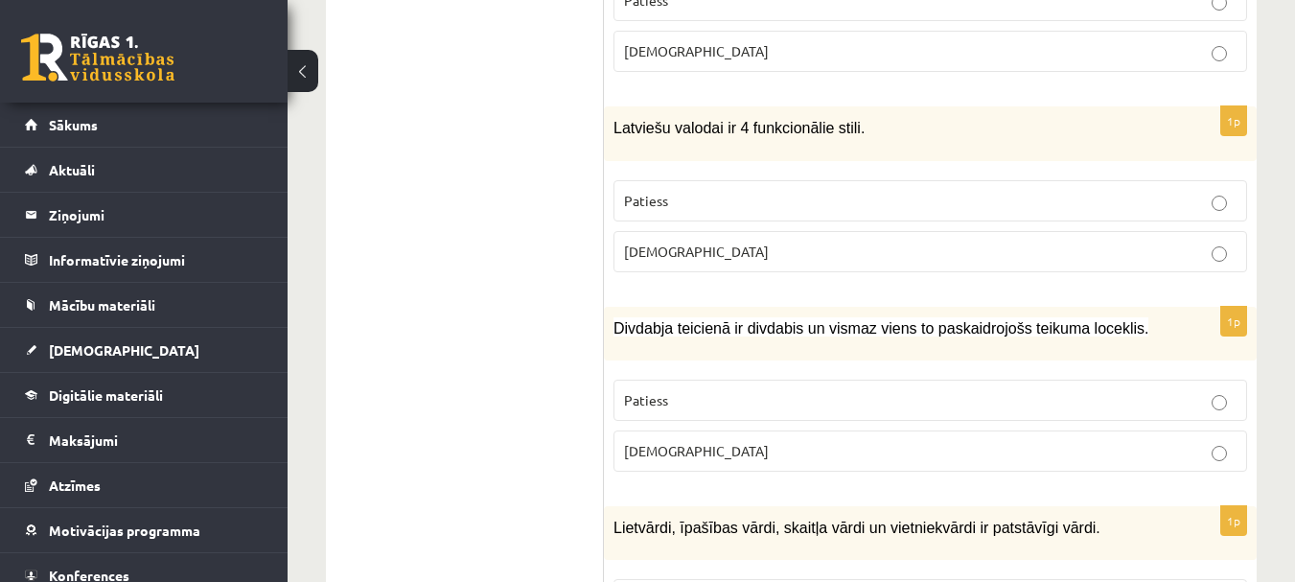
click at [1039, 370] on fieldset "Patiess Aplams" at bounding box center [929, 423] width 633 height 107
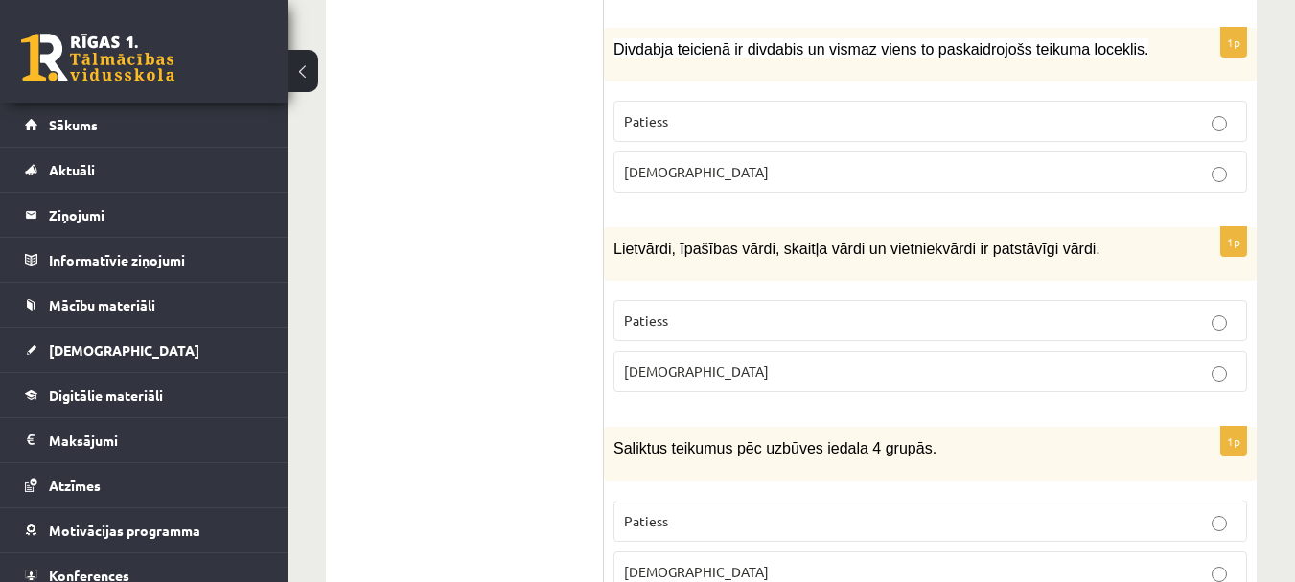
scroll to position [744, 0]
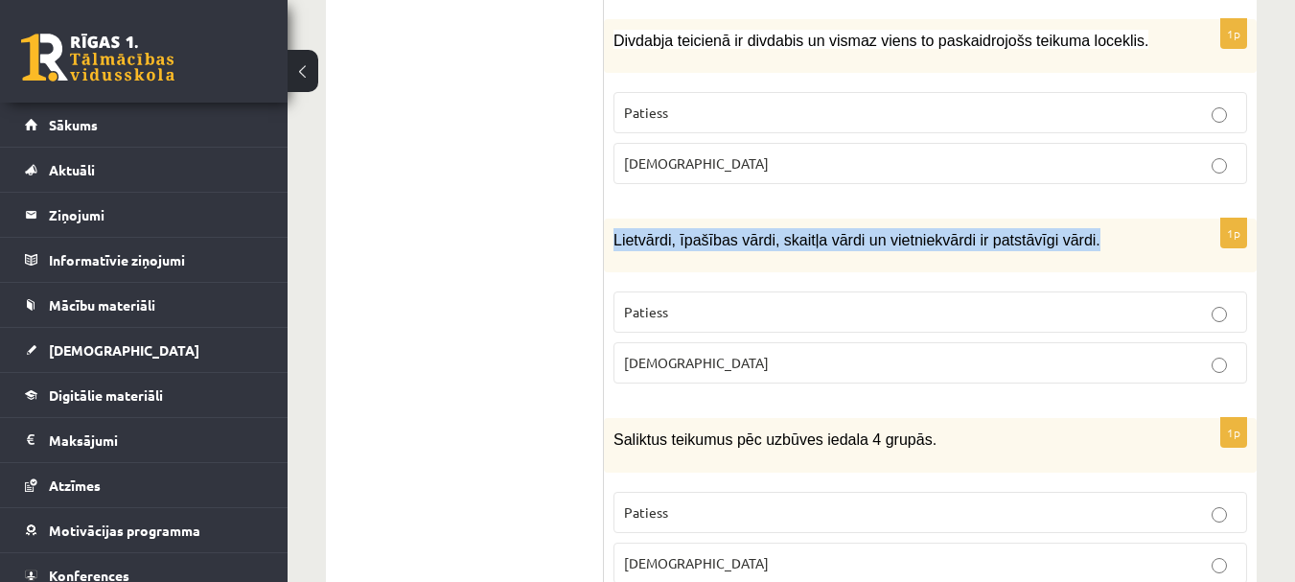
drag, startPoint x: 1061, startPoint y: 241, endPoint x: 607, endPoint y: 259, distance: 454.6
click at [607, 259] on div "Lietvārdi, īpašības vārdi, skaitļa vārdi un vietniekvārdi ir patstāvīgi vārdi." at bounding box center [930, 245] width 653 height 54
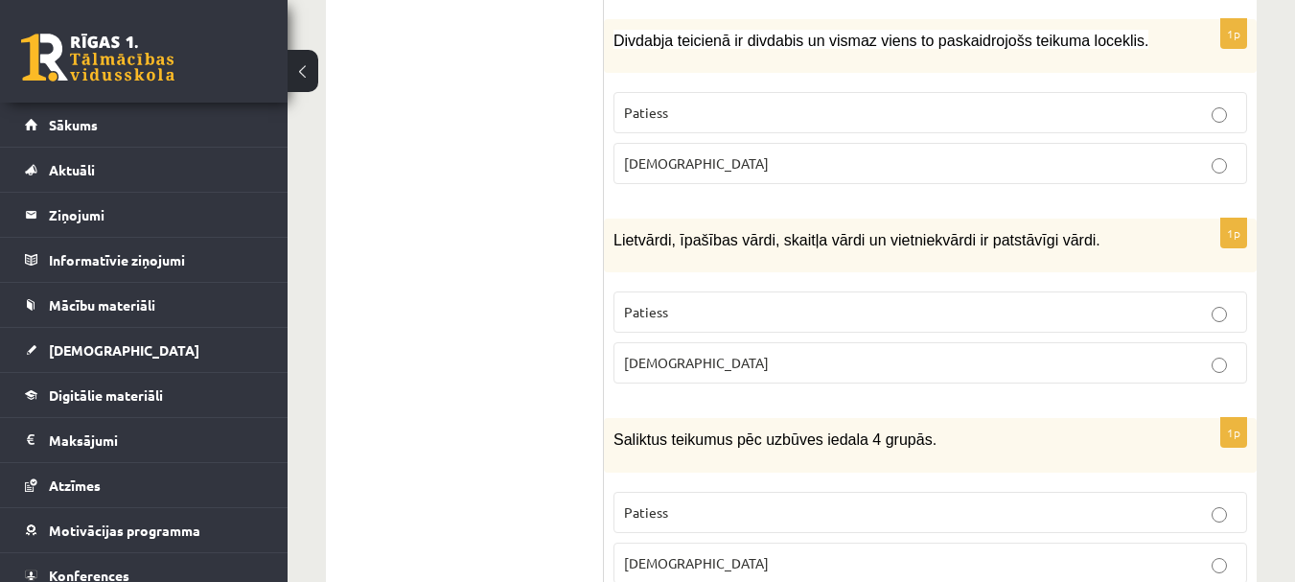
click at [760, 315] on p "Patiess" at bounding box center [930, 312] width 612 height 20
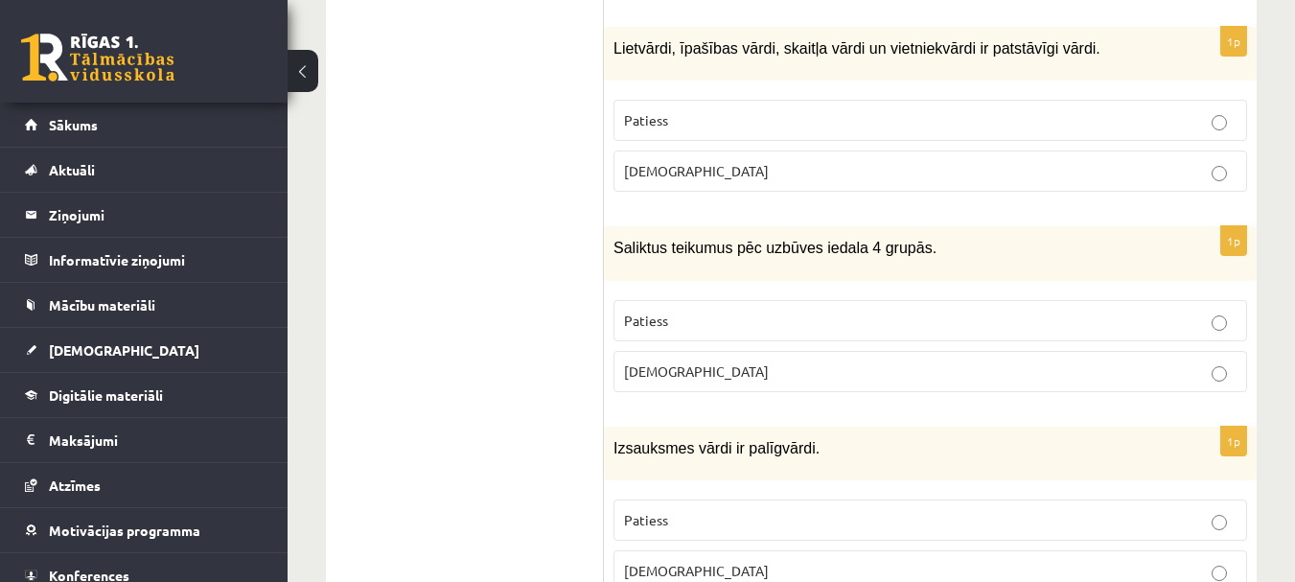
scroll to position [1031, 0]
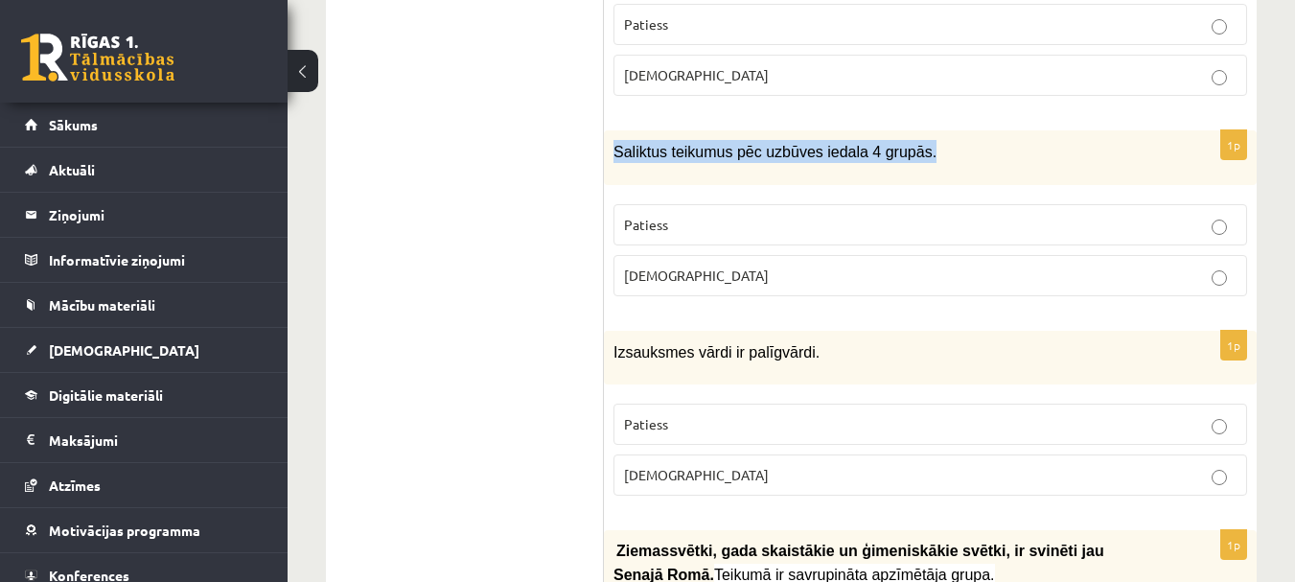
drag, startPoint x: 614, startPoint y: 144, endPoint x: 918, endPoint y: 150, distance: 303.9
click at [918, 150] on p "Saliktus teikumus pēc uzbūves iedala 4 grupās." at bounding box center [882, 151] width 538 height 23
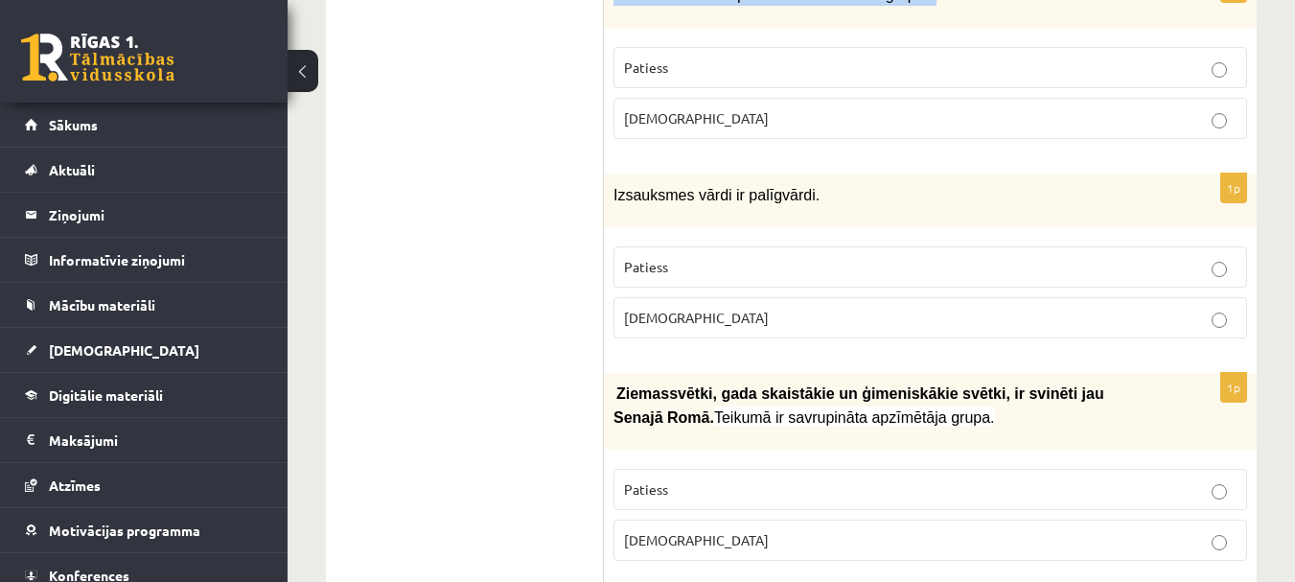
scroll to position [1223, 0]
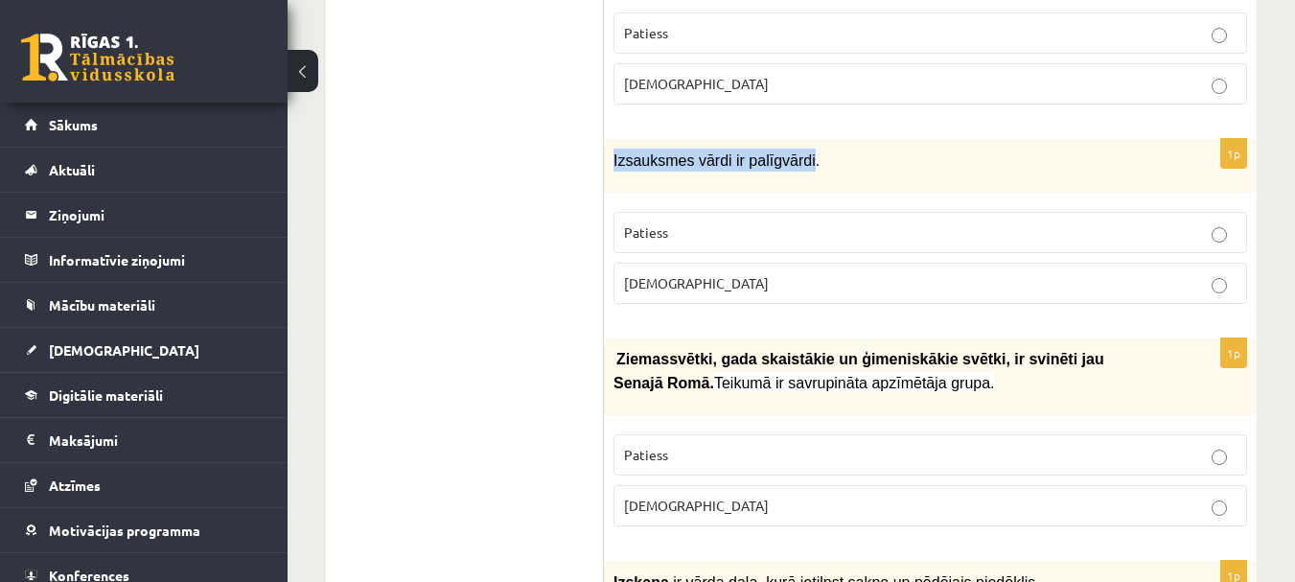
drag, startPoint x: 613, startPoint y: 161, endPoint x: 793, endPoint y: 158, distance: 180.2
click at [793, 158] on span "Izsauksmes vārdi ir palīgvārdi." at bounding box center [716, 160] width 206 height 16
click at [717, 283] on p "Aplams" at bounding box center [930, 283] width 612 height 20
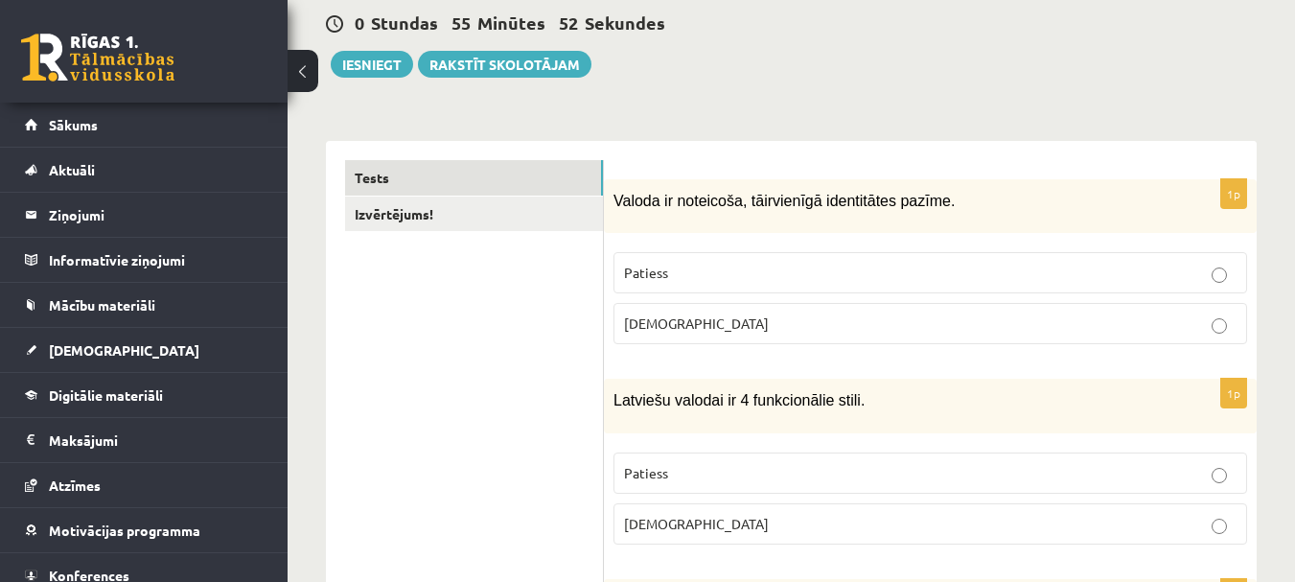
scroll to position [192, 0]
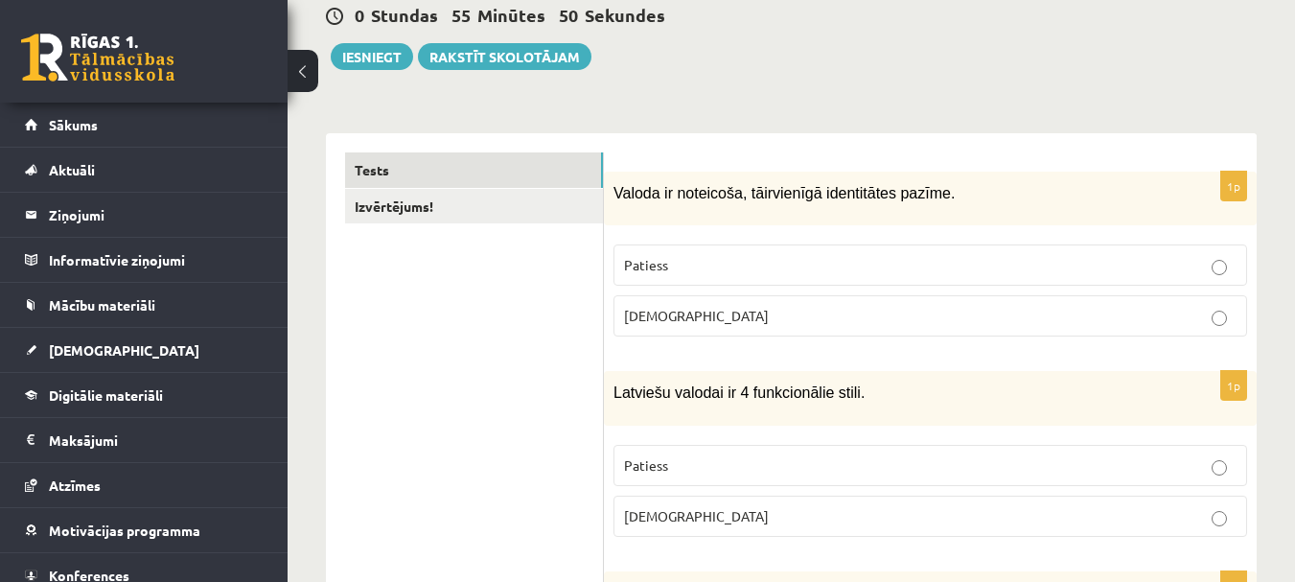
drag, startPoint x: 614, startPoint y: 197, endPoint x: 946, endPoint y: 189, distance: 331.7
click at [946, 189] on p "Valoda ir noteicoša, tā ir vienīgā identitātes pazīme." at bounding box center [882, 192] width 538 height 23
copy p "Valoda ir noteicoša, tā ir vienīgā identitātes pazīme."
click at [860, 234] on div "1p Valoda ir noteicoša, tā ir vienīgā identitātes pazīme. Patiess Aplams" at bounding box center [930, 262] width 653 height 180
click at [756, 267] on p "Patiess" at bounding box center [930, 265] width 612 height 20
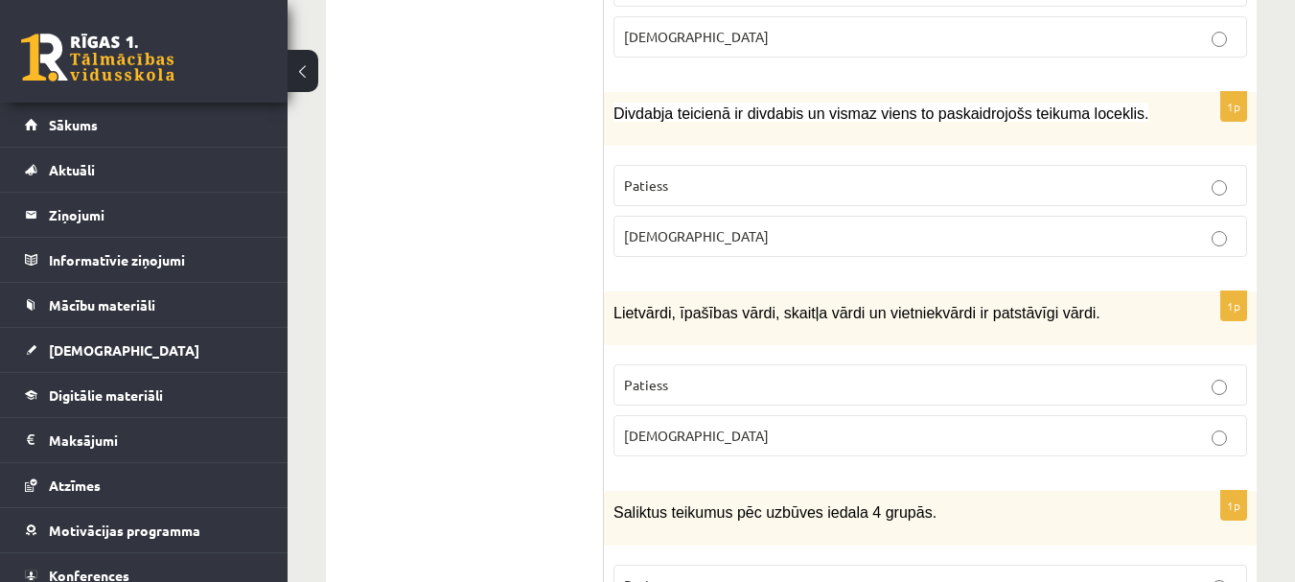
scroll to position [1054, 0]
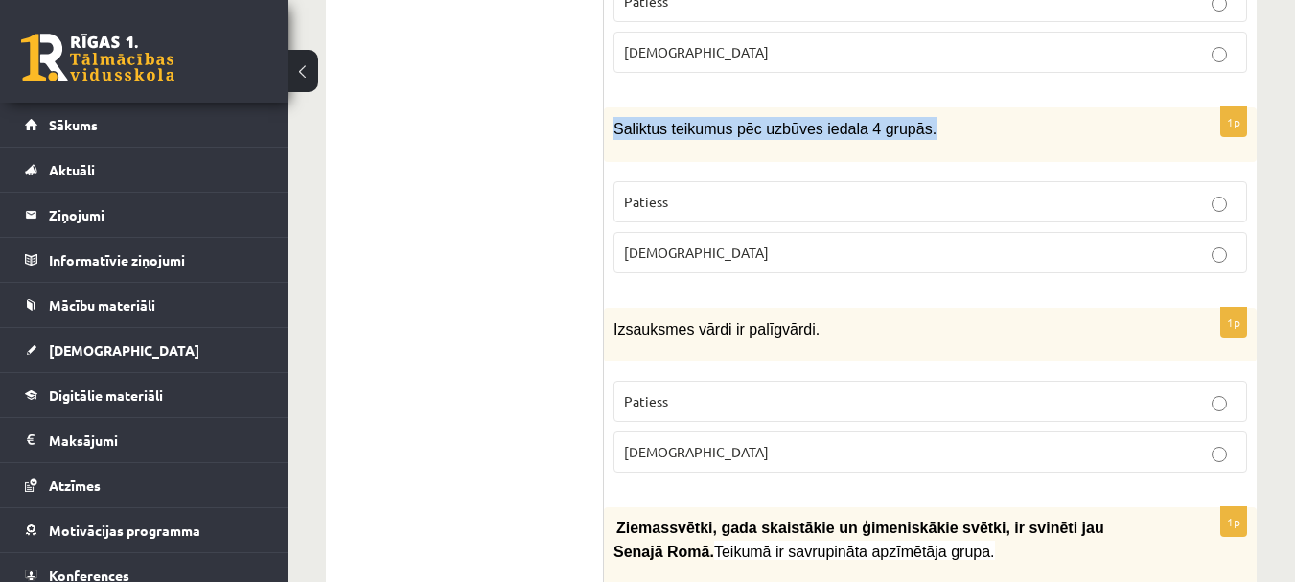
drag, startPoint x: 608, startPoint y: 129, endPoint x: 936, endPoint y: 98, distance: 330.2
copy span "Saliktus teikumus pēc uzbūves iedala 4 grupās."
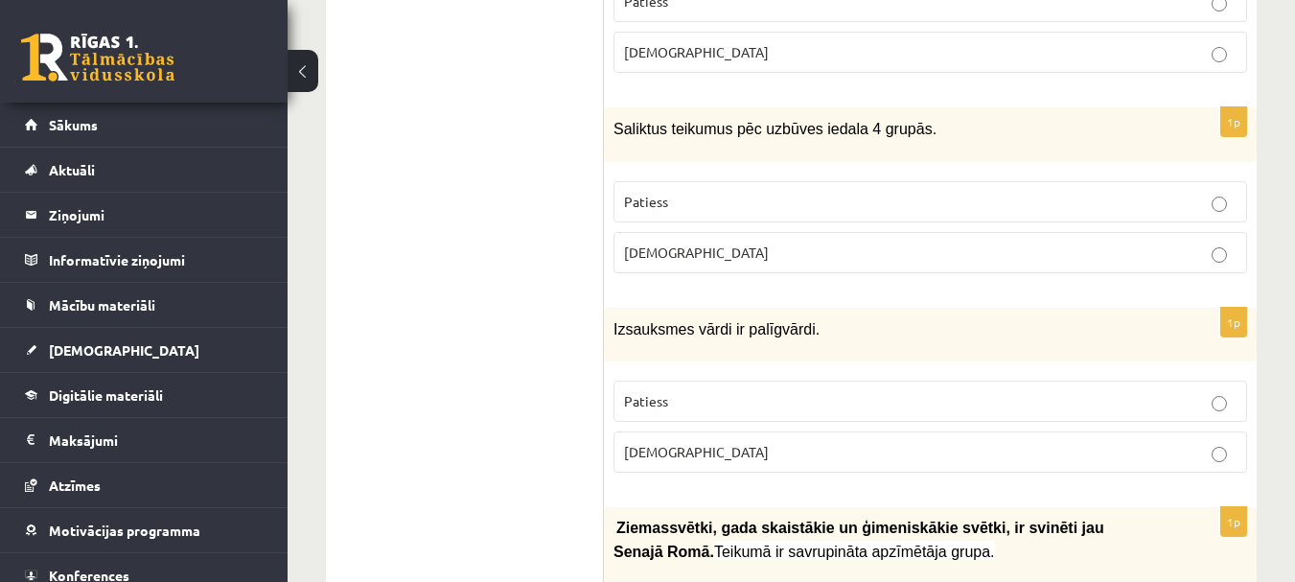
click at [756, 210] on label "Patiess" at bounding box center [929, 201] width 633 height 41
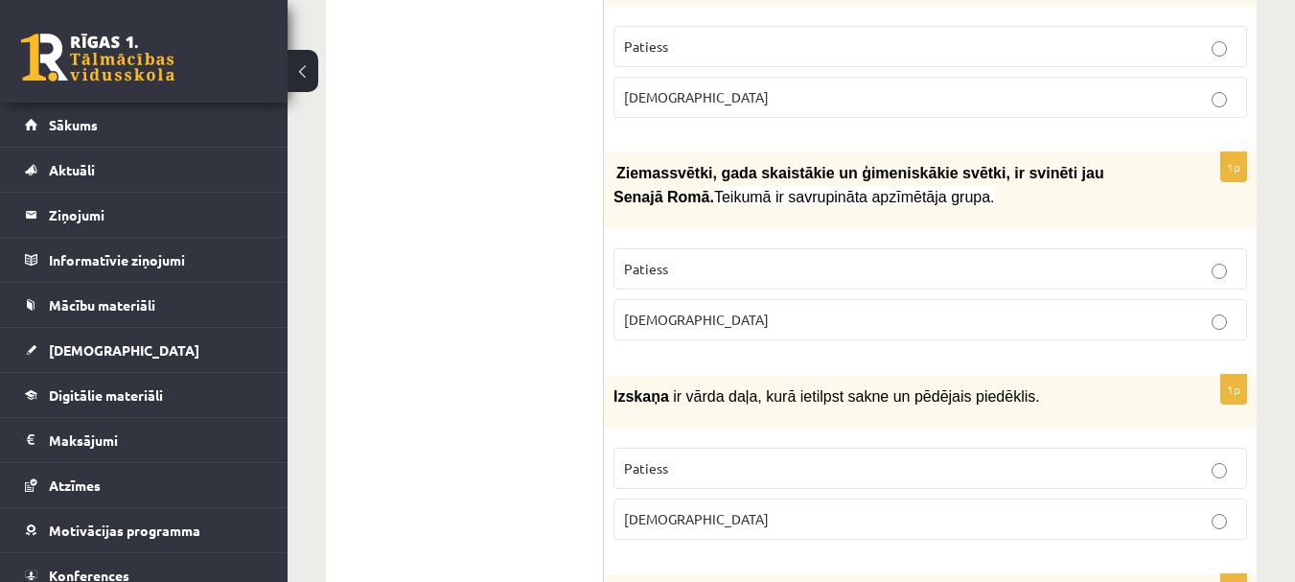
scroll to position [1437, 0]
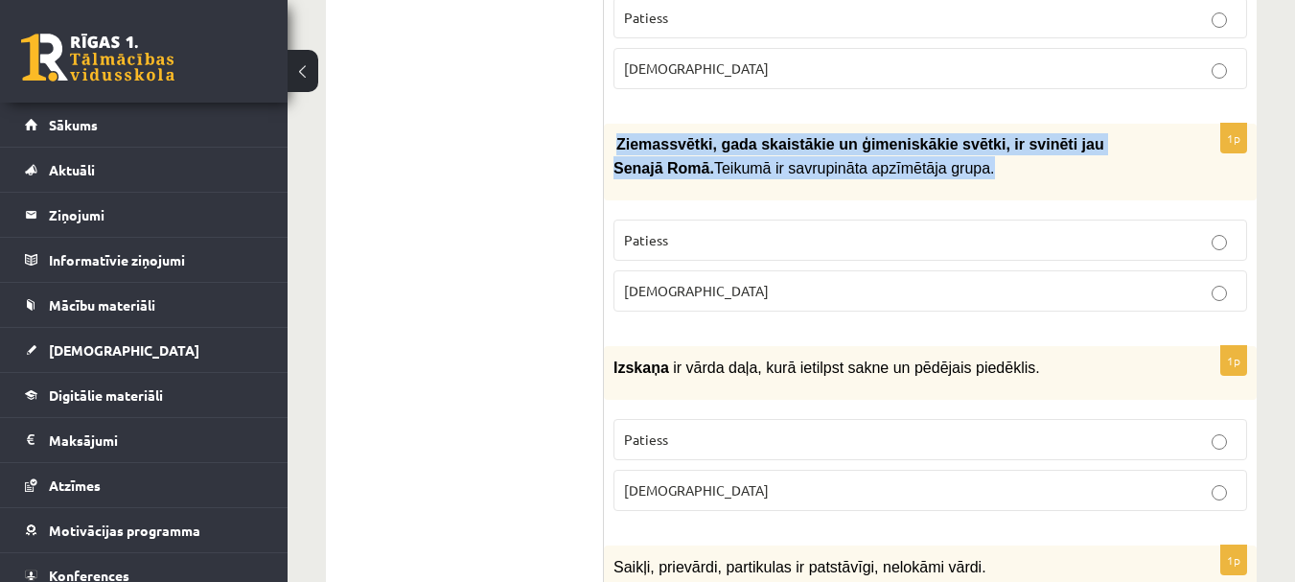
drag, startPoint x: 620, startPoint y: 144, endPoint x: 884, endPoint y: 159, distance: 264.0
click at [884, 159] on p "Ziemassvētki, gada skaistākie un ģimeniskākie svētki, ir svinēti jau Sena…" at bounding box center [882, 156] width 538 height 46
copy p "Ziemassvētki, gada skaistākie un ģimeniskākie svētki, ir svinēti jau Sena…"
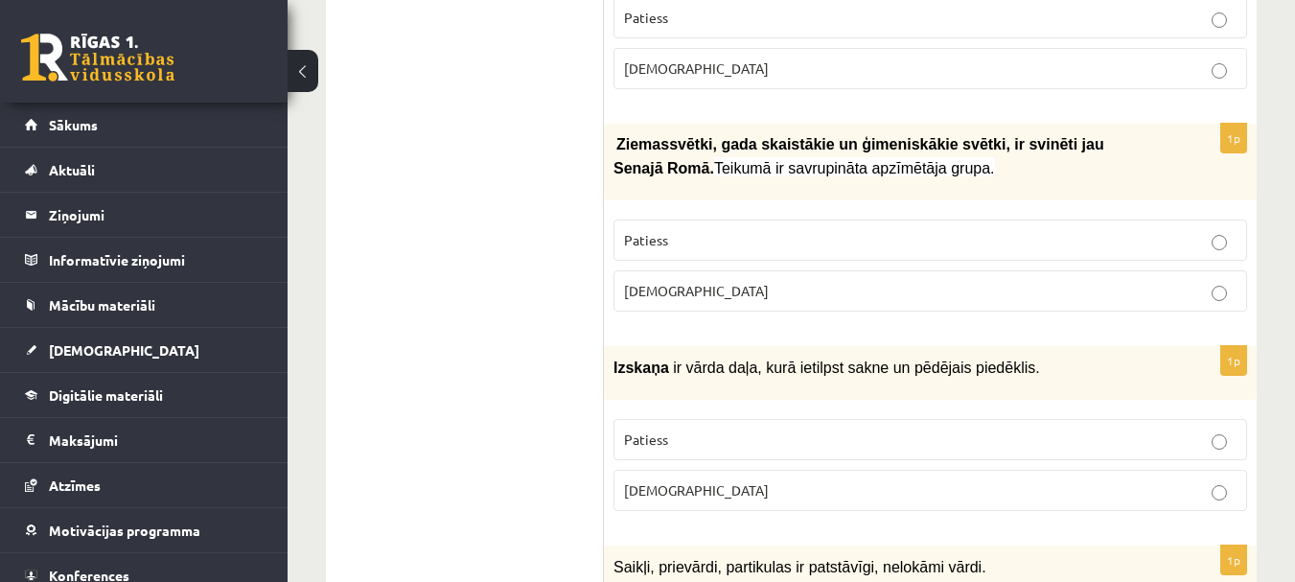
click at [674, 235] on p "Patiess" at bounding box center [930, 240] width 612 height 20
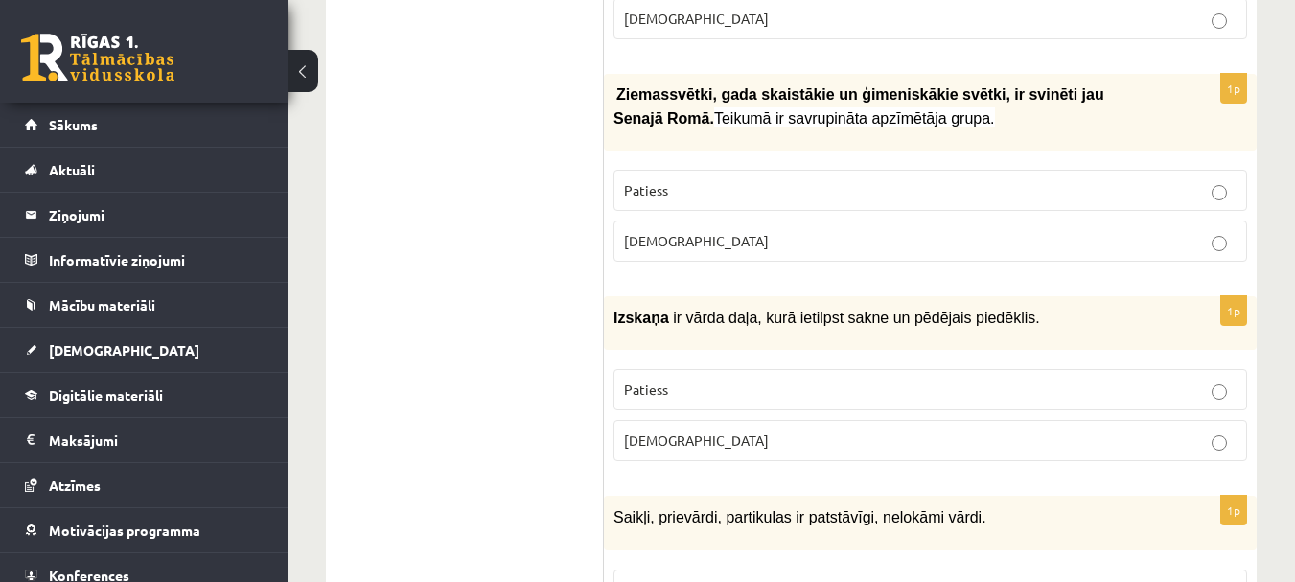
scroll to position [1533, 0]
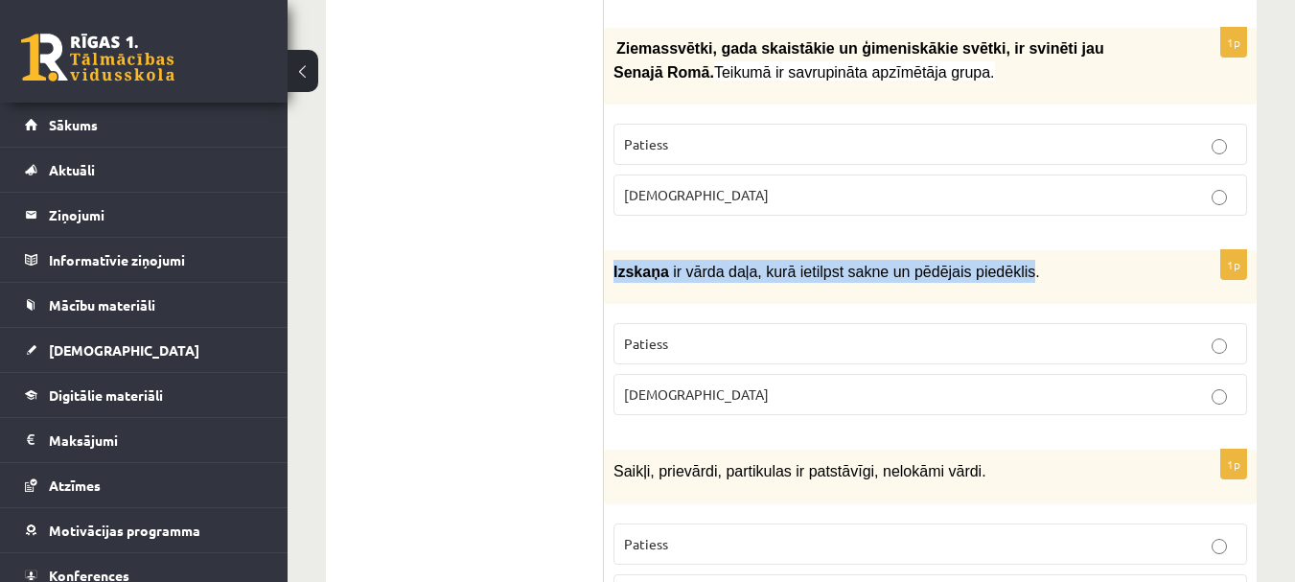
drag, startPoint x: 612, startPoint y: 273, endPoint x: 993, endPoint y: 283, distance: 380.6
click at [993, 283] on div "Izskaņa ir vārda daļa, kurā ietilpst sakne un pēdējais piedēklis." at bounding box center [930, 277] width 653 height 54
copy p "Izskaņa ir vārda daļa, kurā ietilpst sakne un pēdējais piedēklis"
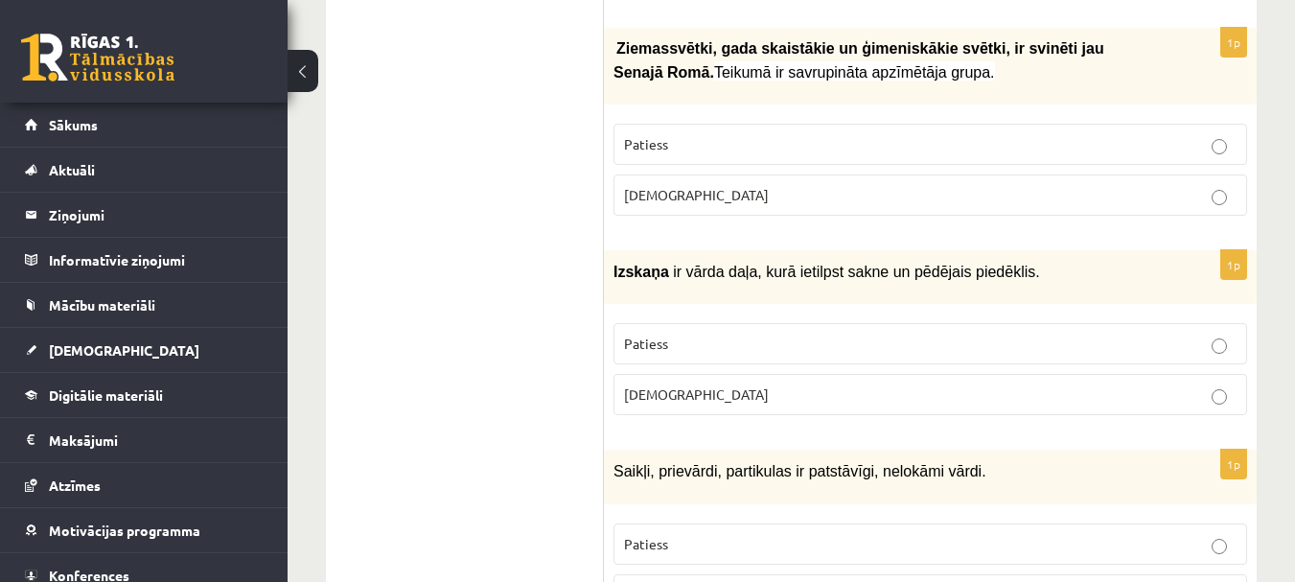
click at [771, 384] on p "Aplams" at bounding box center [930, 394] width 612 height 20
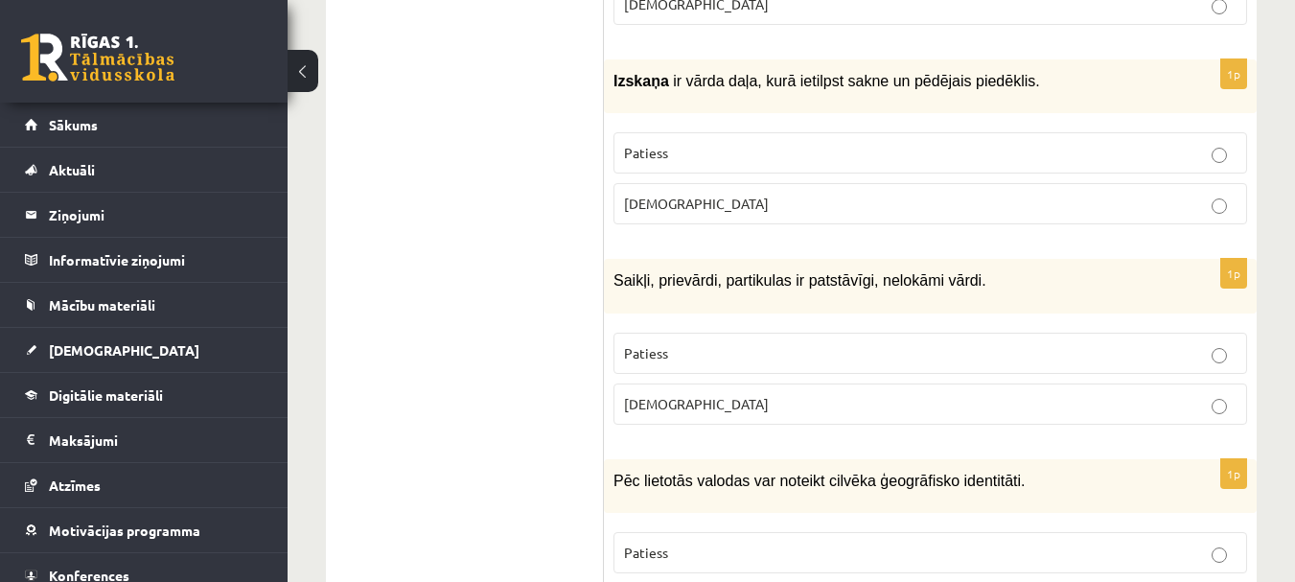
scroll to position [1725, 0]
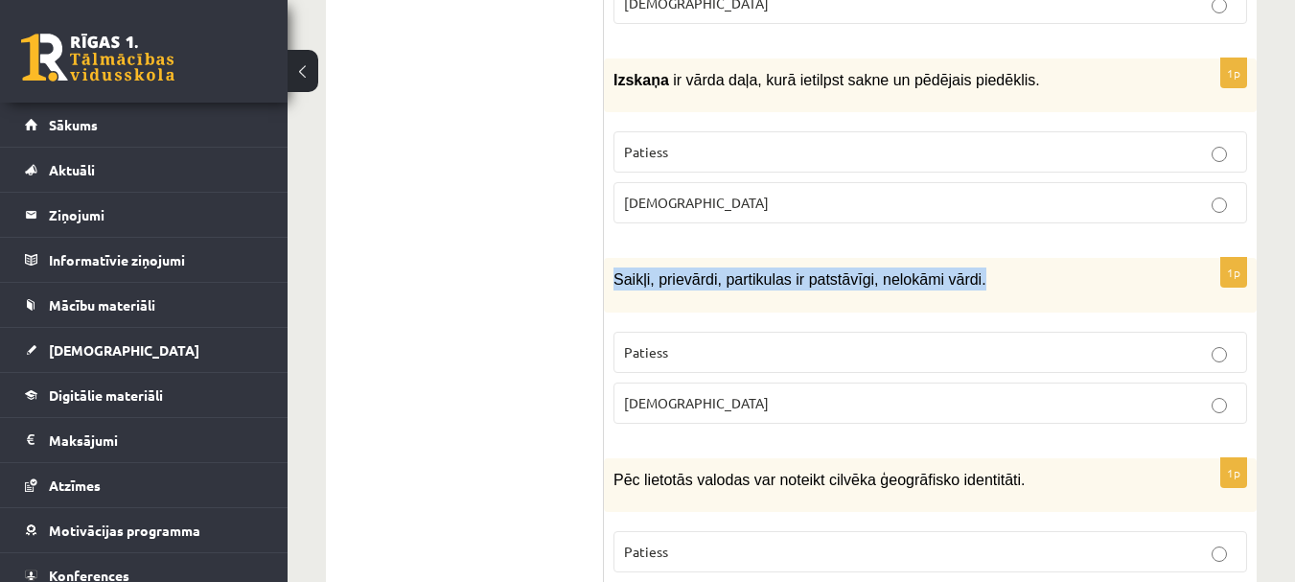
drag, startPoint x: 610, startPoint y: 274, endPoint x: 970, endPoint y: 276, distance: 359.4
click at [970, 276] on div "Saikļi, prievārdi, partikulas ir patstāvīgi, nelokāmi vārdi." at bounding box center [930, 285] width 653 height 54
copy span "Saikļi, prievārdi, partikulas ir patstāvīgi, nelokāmi vārdi."
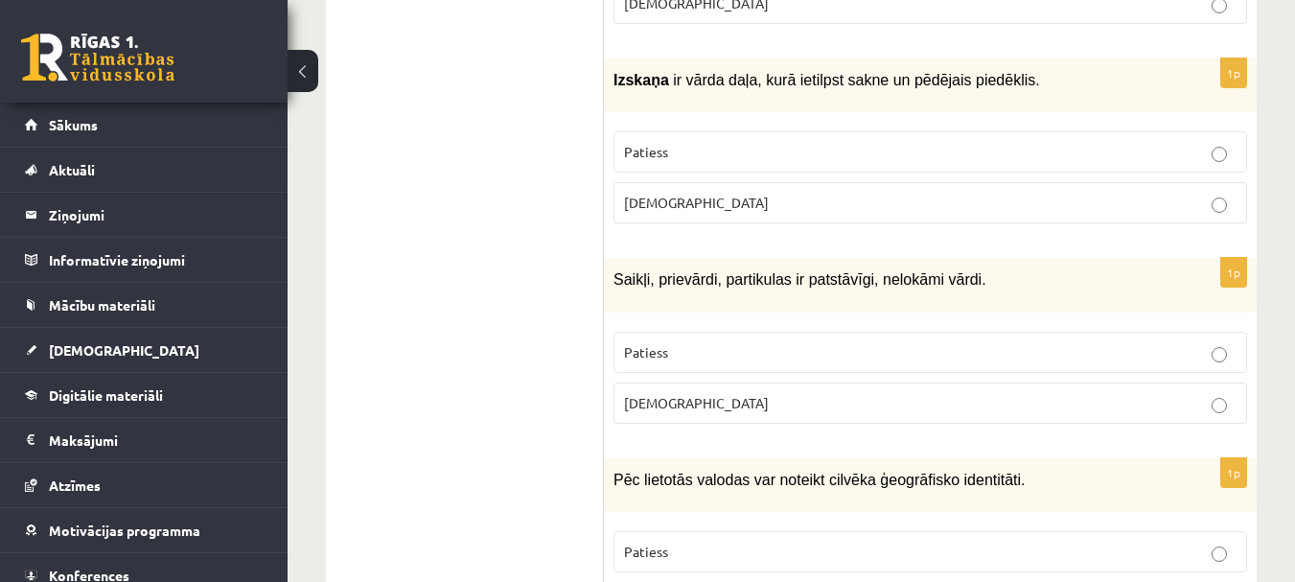
click at [1047, 305] on div "1p Saikļi, prievārdi, partikulas ir patstāvīgi, nelokāmi vārdi. Patiess Aplams" at bounding box center [930, 348] width 653 height 180
drag, startPoint x: 789, startPoint y: 280, endPoint x: 949, endPoint y: 263, distance: 161.0
click at [967, 267] on p "Saikļi, prievārdi, partikulas ir patstāvīgi, nelokāmi vārdi." at bounding box center [882, 278] width 538 height 23
copy span "patstāvīgi, nelokāmi vārdi."
click at [1026, 282] on p "Saikļi, prievārdi, partikulas ir patstāvīgi, nelokāmi vārdi." at bounding box center [882, 278] width 538 height 23
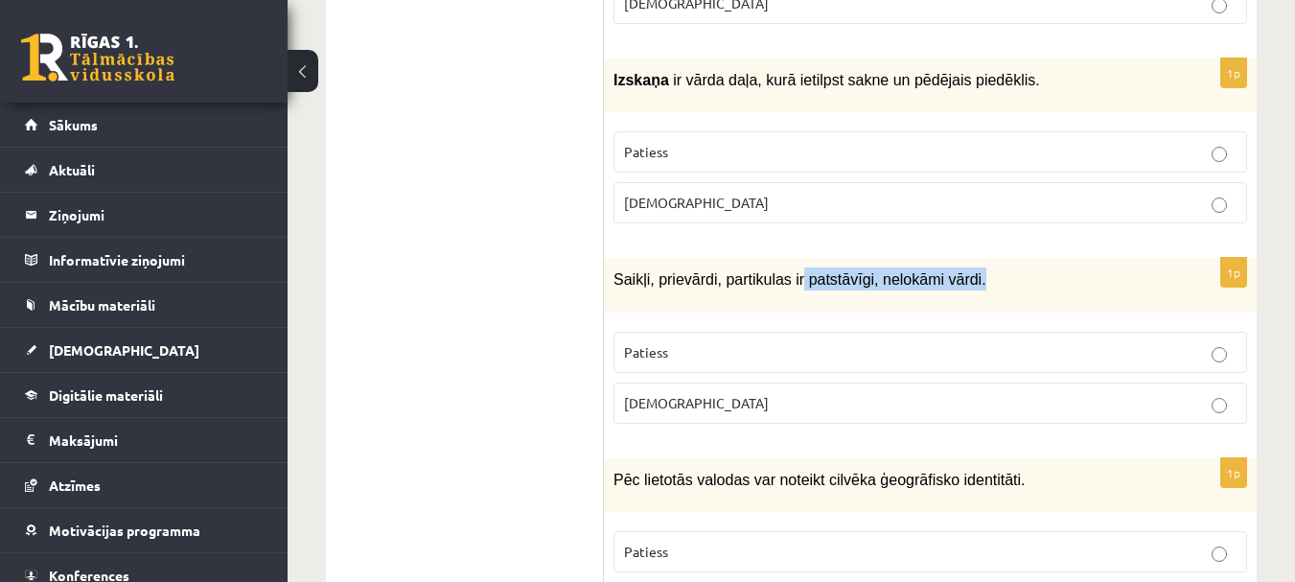
click at [866, 287] on div "Saikļi, prievārdi, partikulas ir patstāvīgi, nelokāmi vārdi." at bounding box center [930, 285] width 653 height 54
click at [723, 278] on span "Saikļi, prievārdi, partikulas ir patstāvīgi, nelokāmi vārdi." at bounding box center [799, 279] width 373 height 16
drag, startPoint x: 612, startPoint y: 277, endPoint x: 967, endPoint y: 288, distance: 354.8
click at [967, 288] on div "Saikļi, prievārdi, partikulas ir patstāvīgi, nelokāmi vārdi." at bounding box center [930, 285] width 653 height 54
click at [761, 299] on div "Saikļi, prievārdi, partikulas ir patstāvīgi, nelokāmi vārdi." at bounding box center [930, 285] width 653 height 54
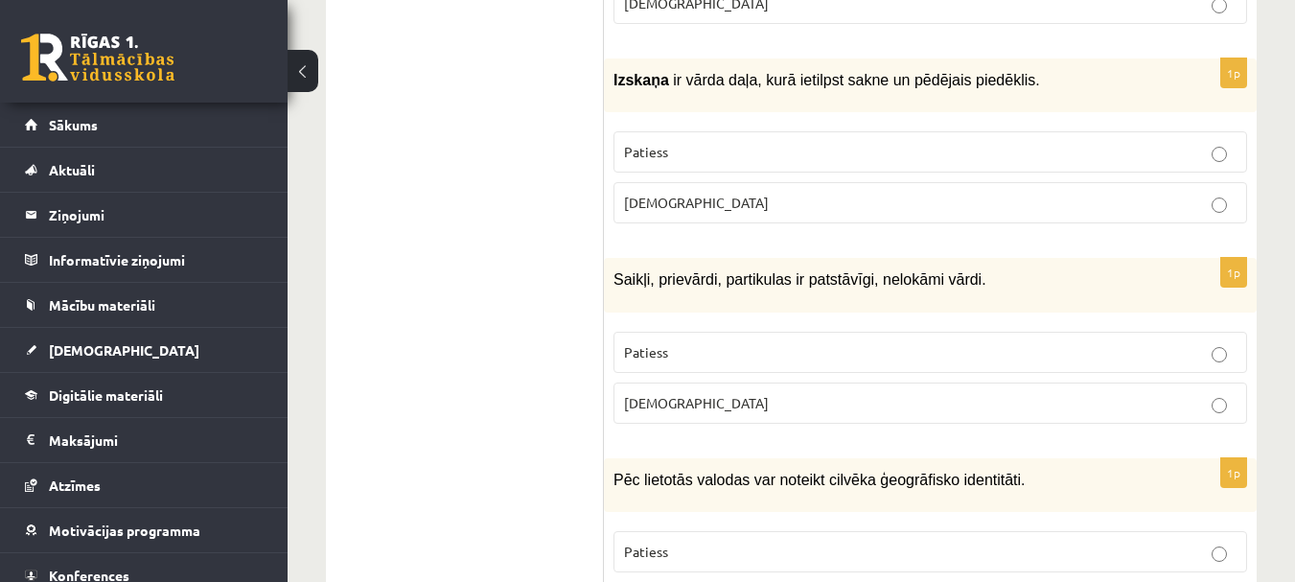
click at [797, 395] on p "Aplams" at bounding box center [930, 403] width 612 height 20
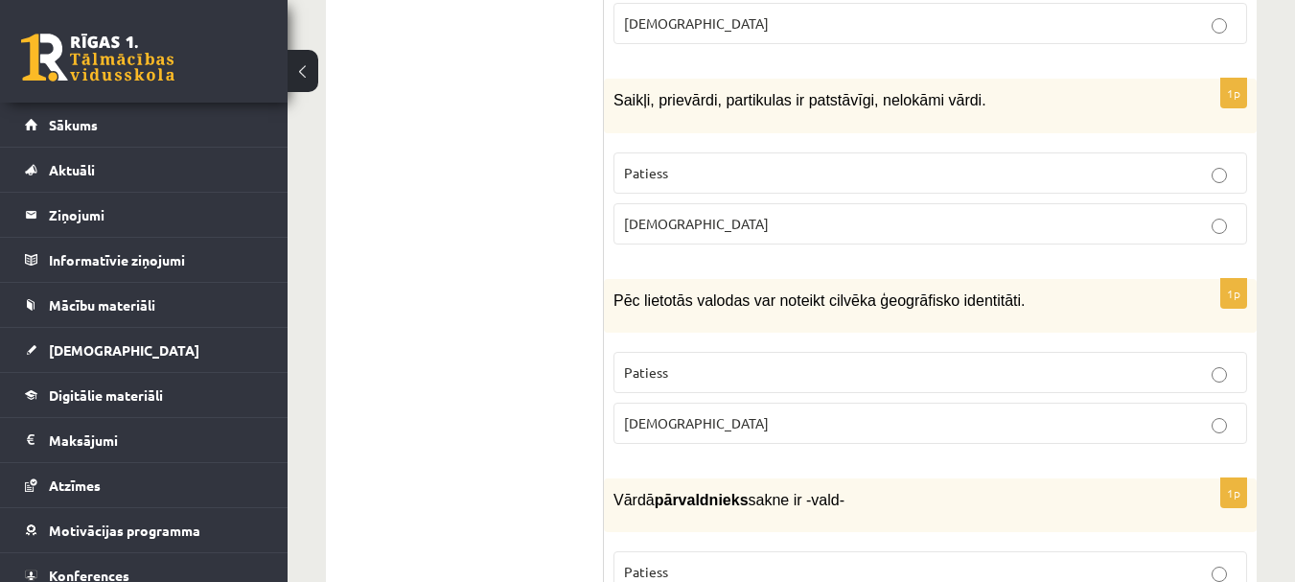
scroll to position [1917, 0]
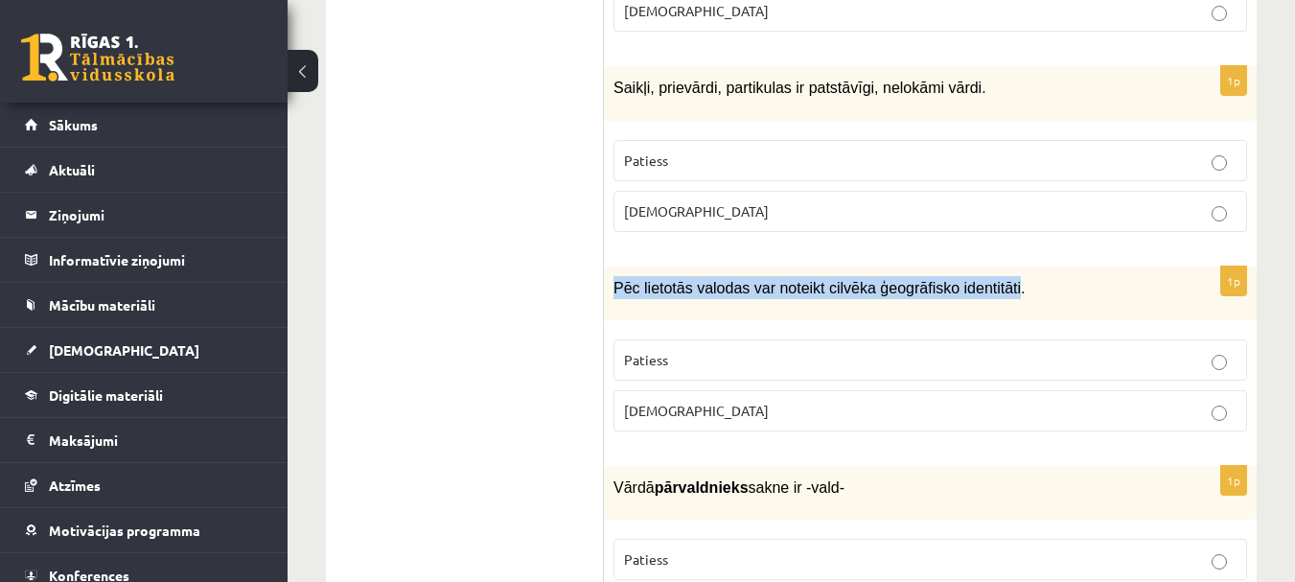
drag, startPoint x: 612, startPoint y: 280, endPoint x: 983, endPoint y: 279, distance: 370.9
click at [983, 279] on div "Pēc lietotās valodas var noteikt cilvēka ģeogrāfisko identitāti." at bounding box center [930, 293] width 653 height 54
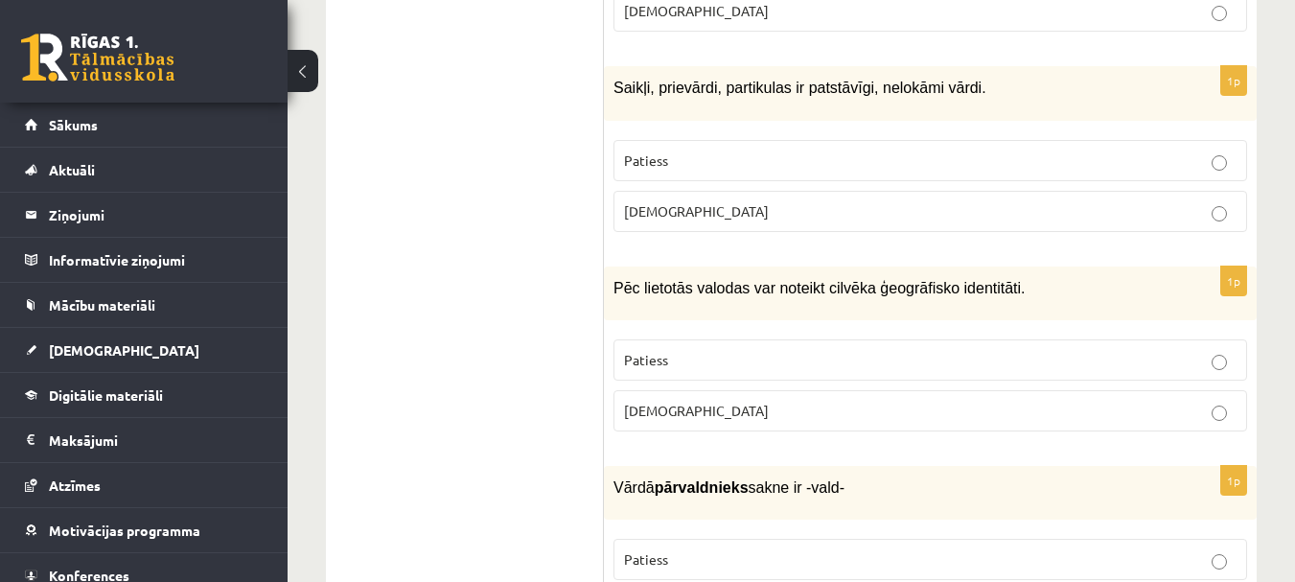
click at [787, 350] on p "Patiess" at bounding box center [930, 360] width 612 height 20
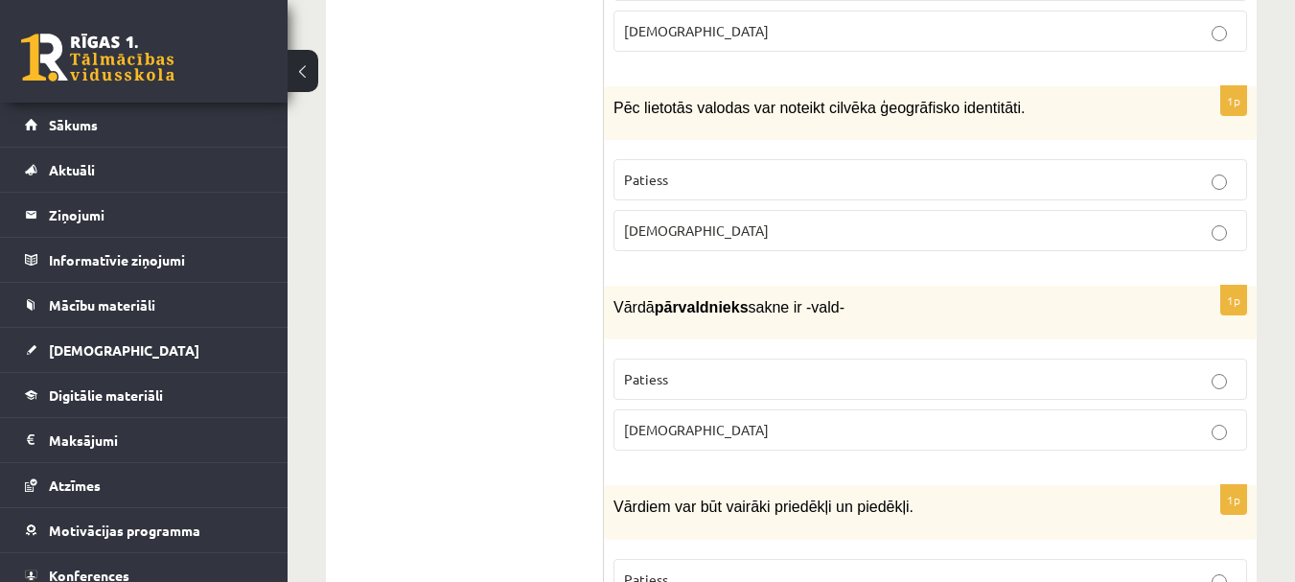
scroll to position [2108, 0]
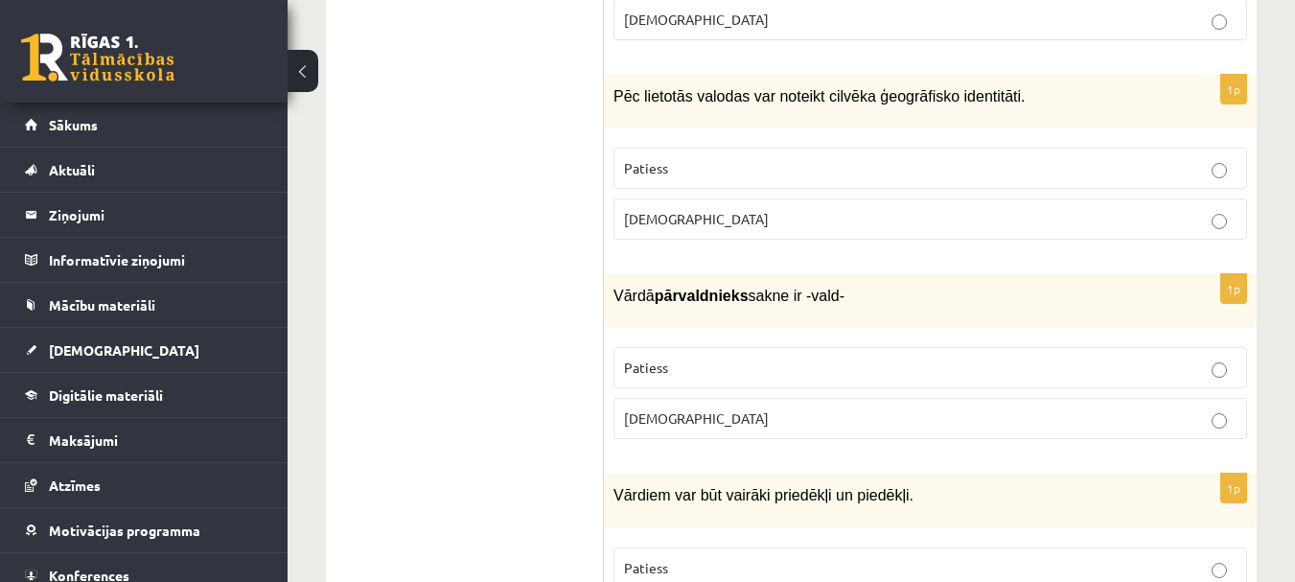
click at [672, 357] on p "Patiess" at bounding box center [930, 367] width 612 height 20
drag, startPoint x: 675, startPoint y: 287, endPoint x: 830, endPoint y: 295, distance: 155.4
click at [830, 295] on div "Vārdā pārvaldnieks sakne ir -vald-" at bounding box center [930, 301] width 653 height 54
copy span "Vārdā pārvaldnieks sakne ir -vald-"
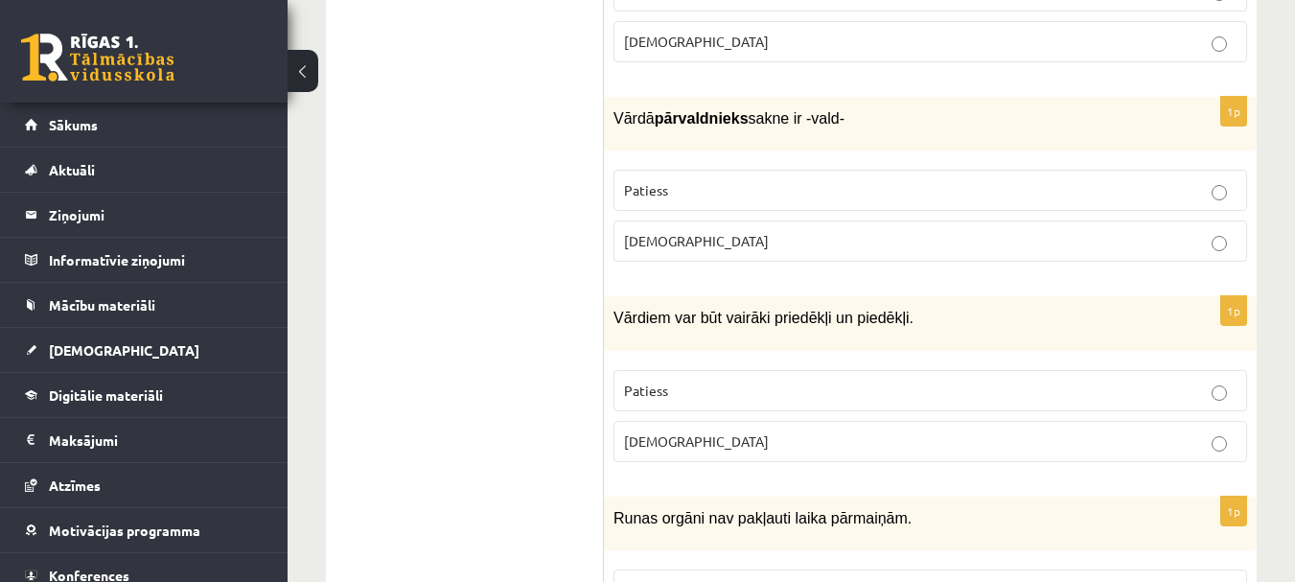
scroll to position [2300, 0]
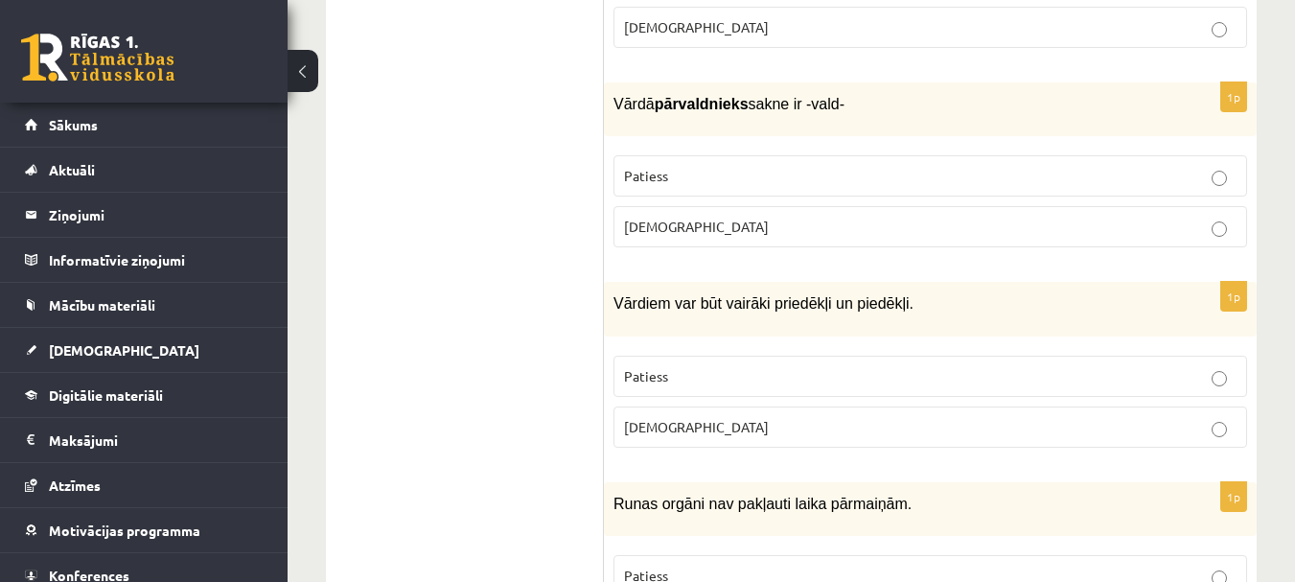
drag, startPoint x: 901, startPoint y: 289, endPoint x: 566, endPoint y: 307, distance: 334.9
click at [819, 313] on div "Vārdiem var būt vairāki priedēkļi un piedēkļi." at bounding box center [930, 309] width 653 height 54
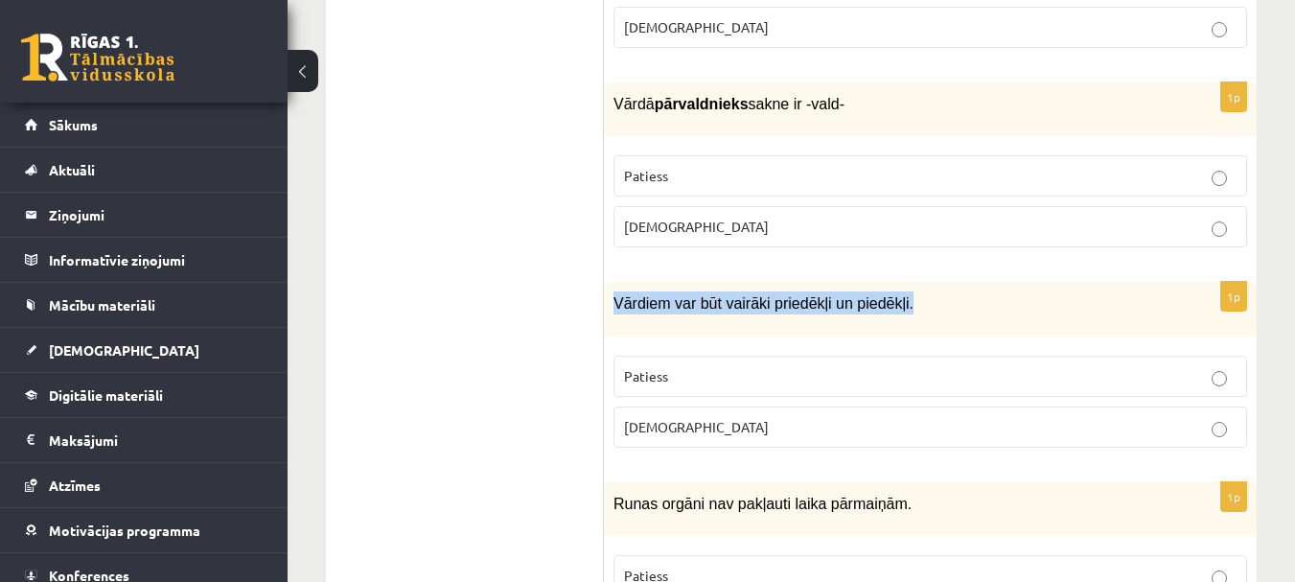
drag, startPoint x: 896, startPoint y: 290, endPoint x: 614, endPoint y: 289, distance: 281.7
click at [614, 291] on p "Vārdiem var būt vairāki priedēkļi un piedēkļi." at bounding box center [882, 302] width 538 height 23
copy span "Vārdiem var būt vairāki priedēkļi un piedēkļi."
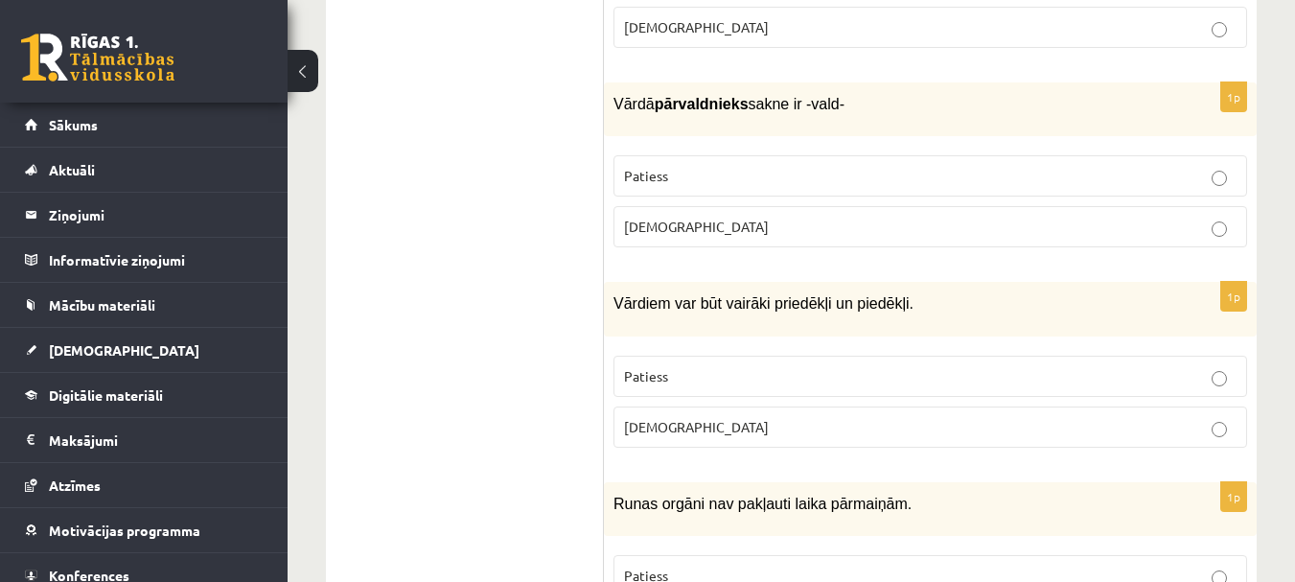
click at [743, 417] on p "Aplams" at bounding box center [930, 427] width 612 height 20
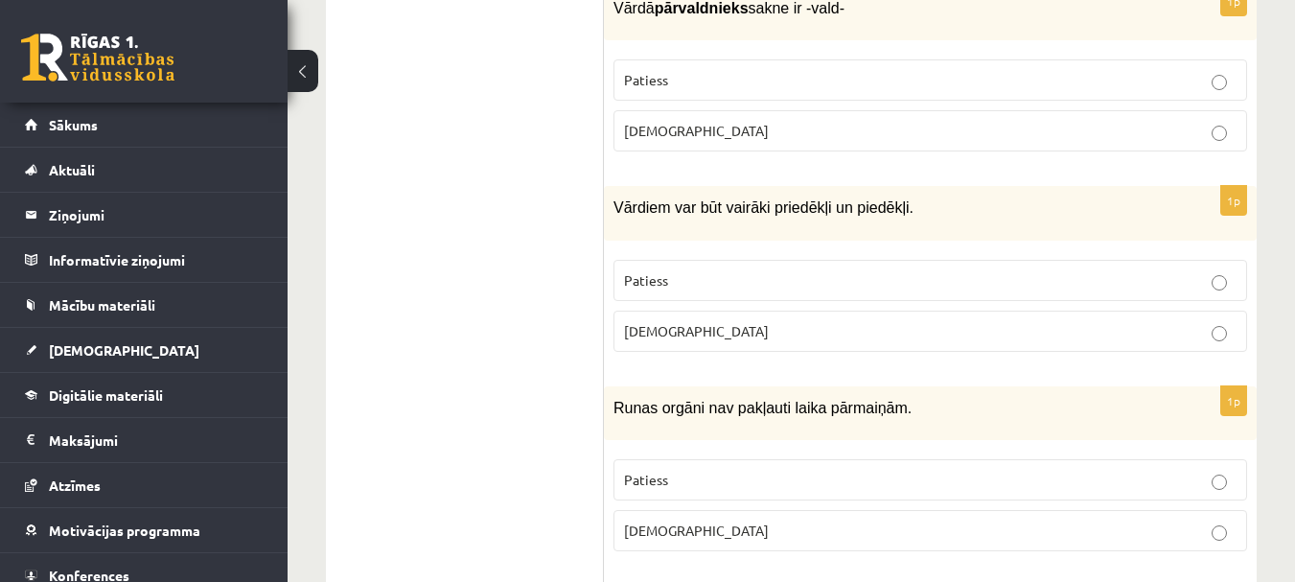
scroll to position [2492, 0]
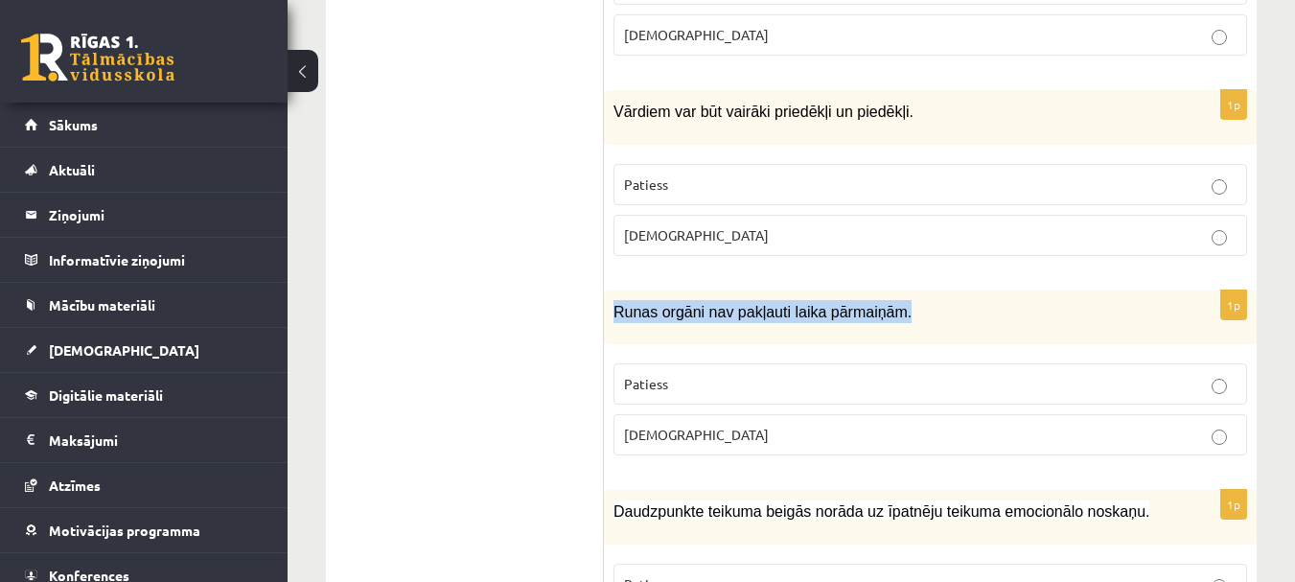
drag, startPoint x: 619, startPoint y: 307, endPoint x: 901, endPoint y: 318, distance: 282.0
click at [901, 318] on div "Runas orgāni nav pakļauti laika pārmaiņām." at bounding box center [930, 317] width 653 height 54
copy span "Runas orgāni nav pakļauti laika pārmaiņām."
click at [686, 425] on p "Aplams" at bounding box center [930, 435] width 612 height 20
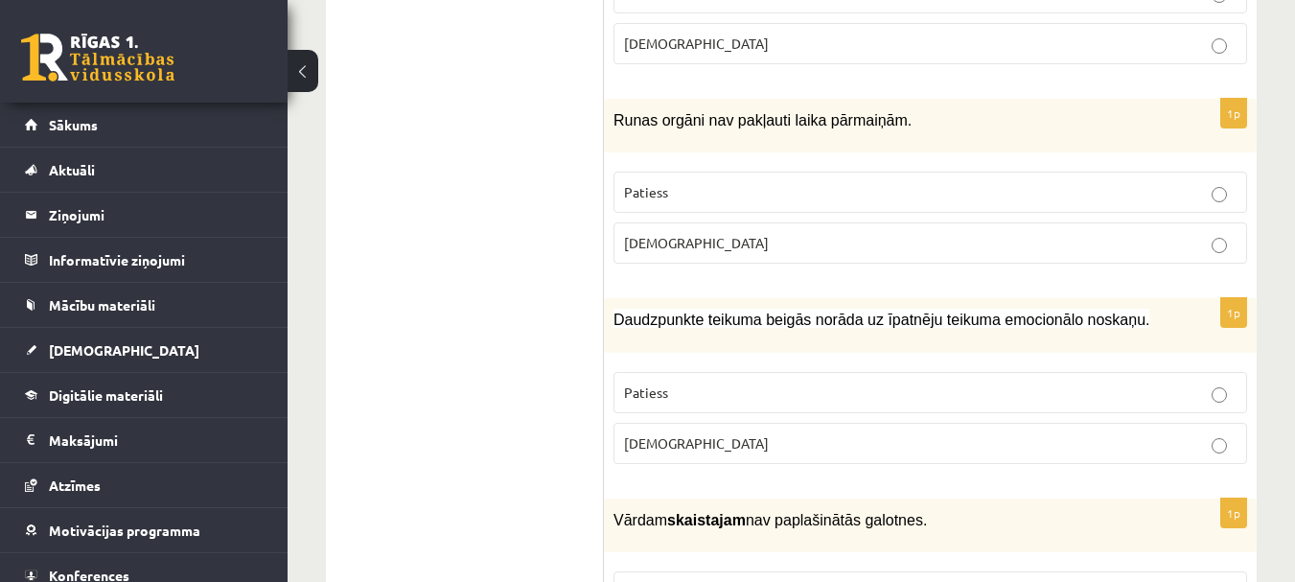
scroll to position [2779, 0]
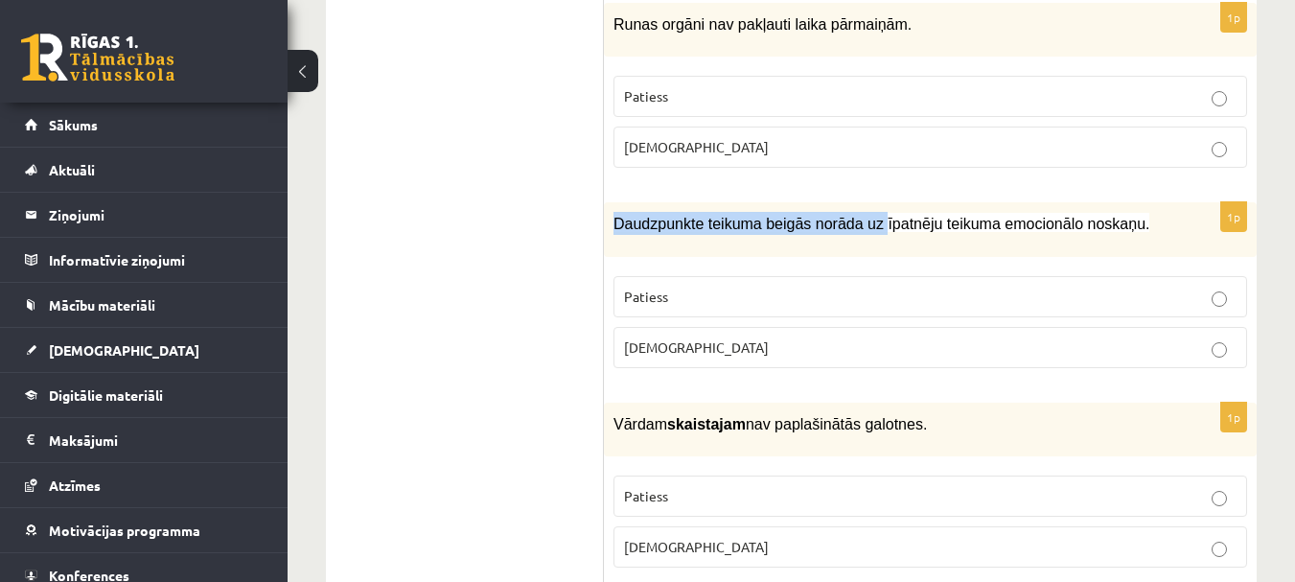
drag, startPoint x: 609, startPoint y: 206, endPoint x: 860, endPoint y: 210, distance: 251.1
click at [860, 210] on div "Daudzpunkte teikuma beigās norāda uz īpatnēju teikuma emocionālo noskaņu." at bounding box center [930, 229] width 653 height 54
drag, startPoint x: 1102, startPoint y: 213, endPoint x: 569, endPoint y: 206, distance: 532.9
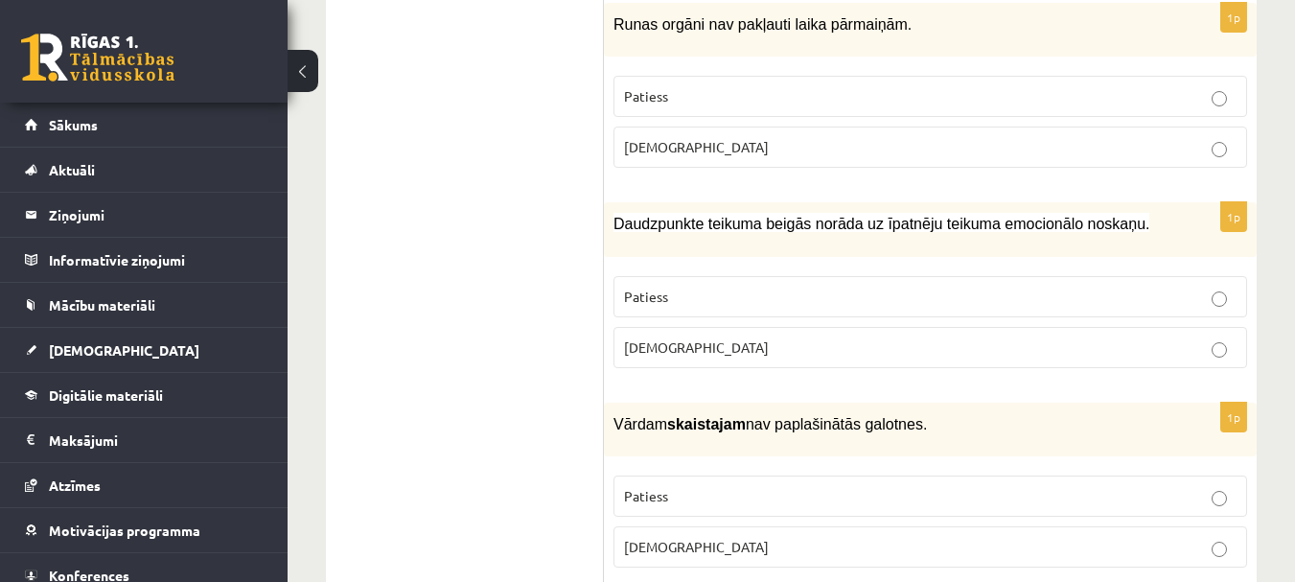
click at [687, 337] on p "Aplams" at bounding box center [930, 347] width 612 height 20
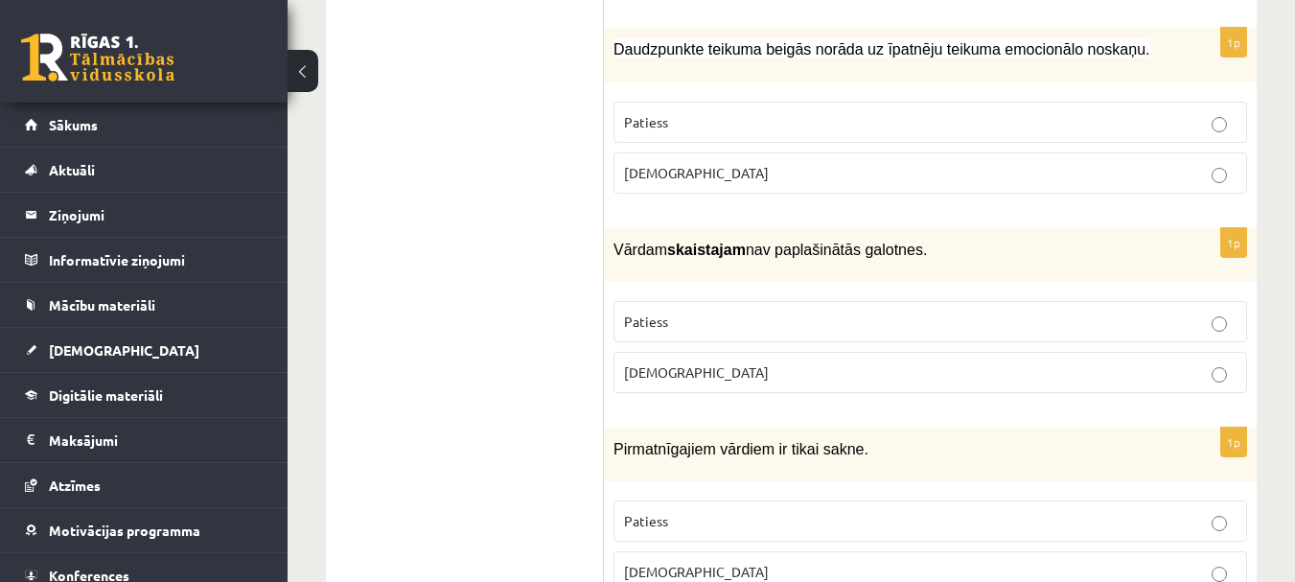
scroll to position [2971, 0]
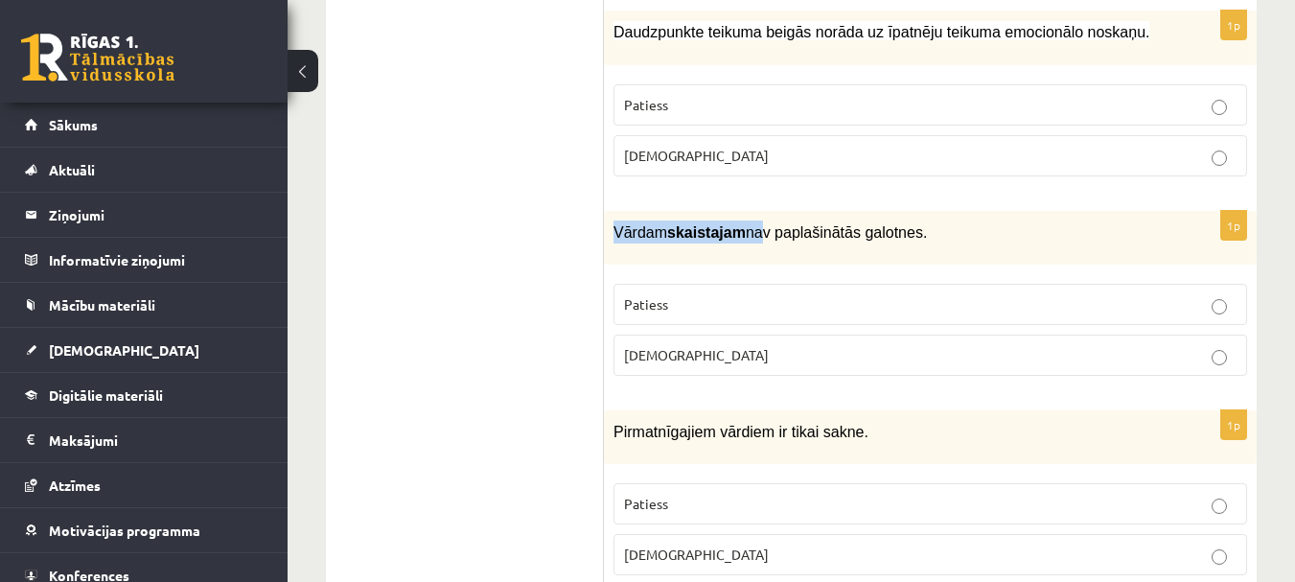
drag, startPoint x: 610, startPoint y: 222, endPoint x: 741, endPoint y: 228, distance: 130.5
click at [741, 228] on div "Vārdam skaistajam nav paplašinātās galotnes." at bounding box center [930, 238] width 653 height 54
click at [791, 242] on div "Vārdam skaistajam nav paplašinātās galotnes." at bounding box center [930, 238] width 653 height 54
drag, startPoint x: 761, startPoint y: 221, endPoint x: 891, endPoint y: 217, distance: 130.4
click at [891, 224] on span "Vārdam skaistajam nav paplašinātās galotnes." at bounding box center [769, 232] width 313 height 16
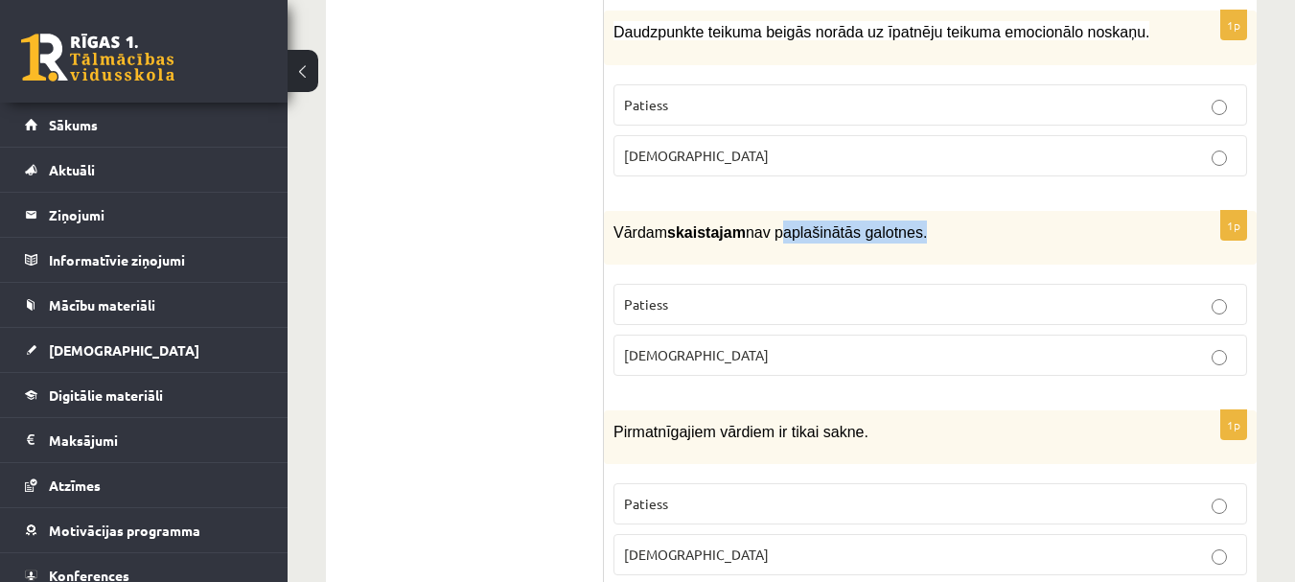
drag, startPoint x: 893, startPoint y: 220, endPoint x: 764, endPoint y: 218, distance: 129.4
click at [764, 224] on span "Vārdam skaistajam nav paplašinātās galotnes." at bounding box center [769, 232] width 313 height 16
drag, startPoint x: 666, startPoint y: 221, endPoint x: 757, endPoint y: 216, distance: 91.2
click at [768, 224] on span "Vārdam skaistajam nav paplašinātās galotnes." at bounding box center [769, 232] width 313 height 16
drag, startPoint x: 613, startPoint y: 219, endPoint x: 908, endPoint y: 212, distance: 295.3
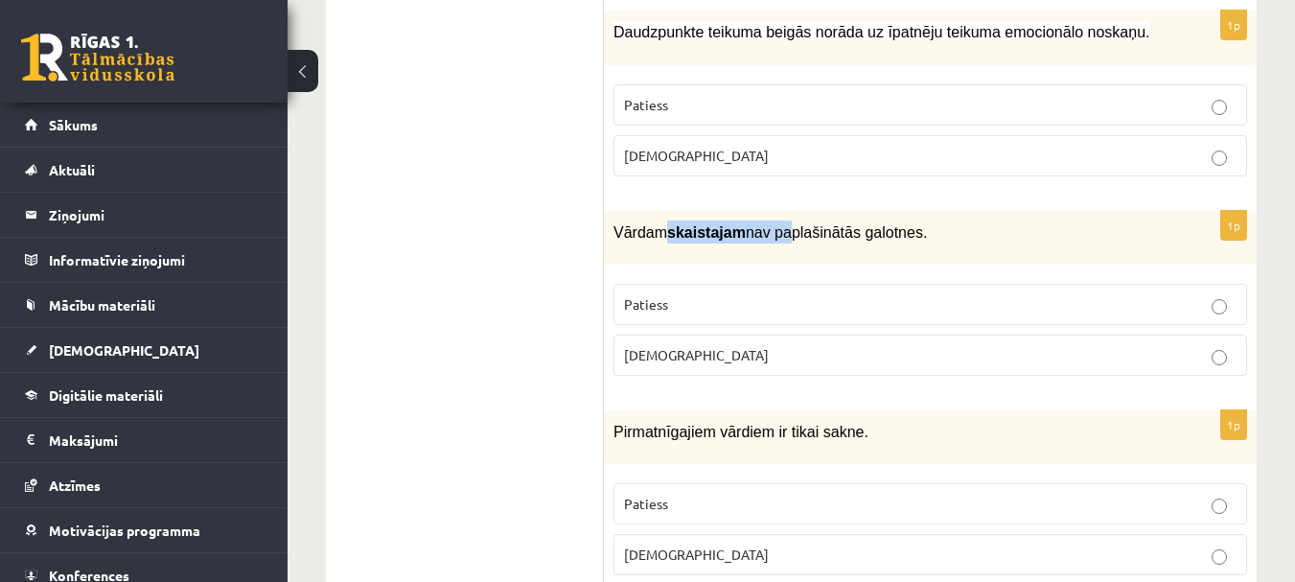
click at [908, 220] on p "Vārdam skaistajam nav paplašinātās galotnes." at bounding box center [882, 231] width 538 height 23
click at [704, 345] on p "Aplams" at bounding box center [930, 355] width 612 height 20
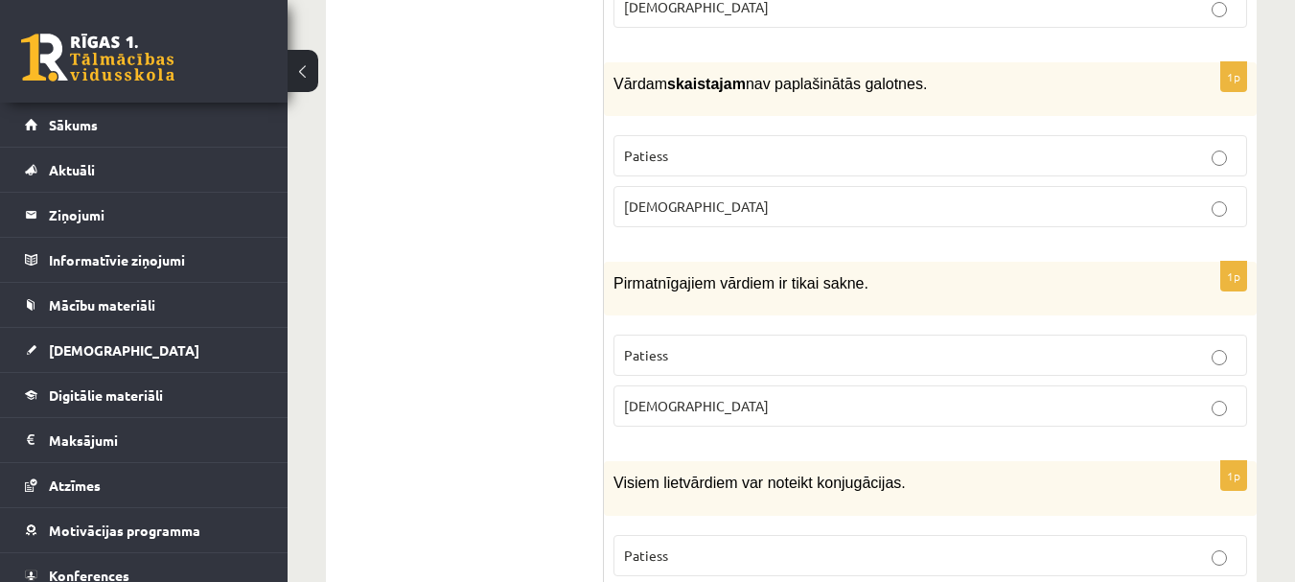
scroll to position [3162, 0]
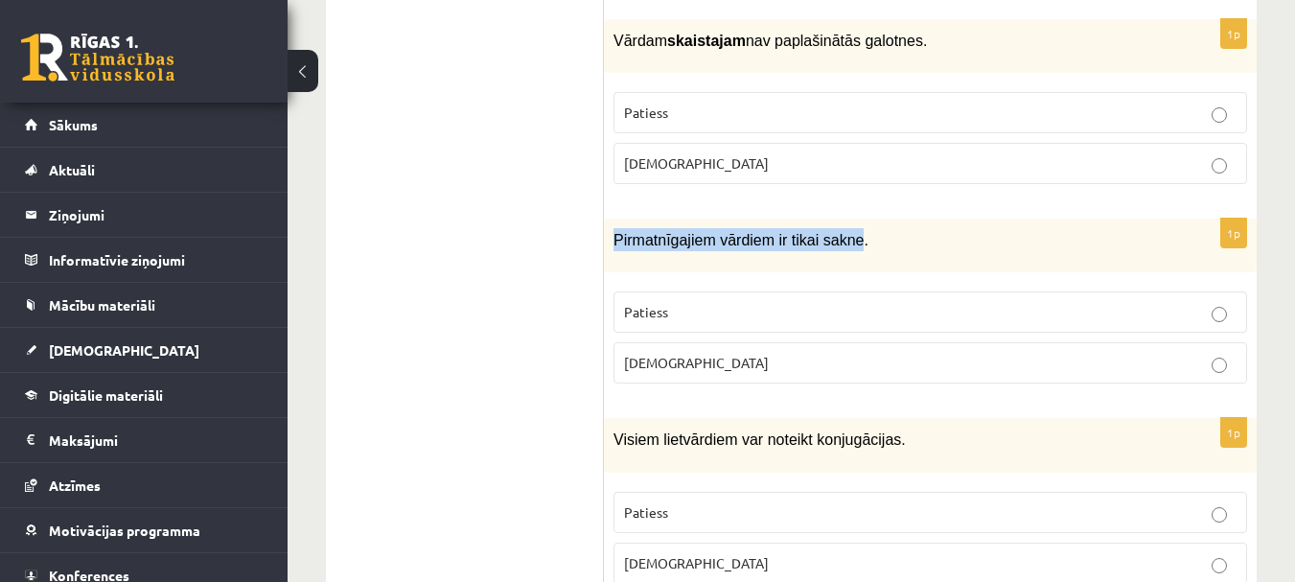
drag, startPoint x: 612, startPoint y: 227, endPoint x: 842, endPoint y: 234, distance: 230.1
click at [842, 234] on div "Pirmatnīgajiem vārdiem ir tikai sakne." at bounding box center [930, 245] width 653 height 54
click at [678, 304] on p "Patiess" at bounding box center [930, 312] width 612 height 20
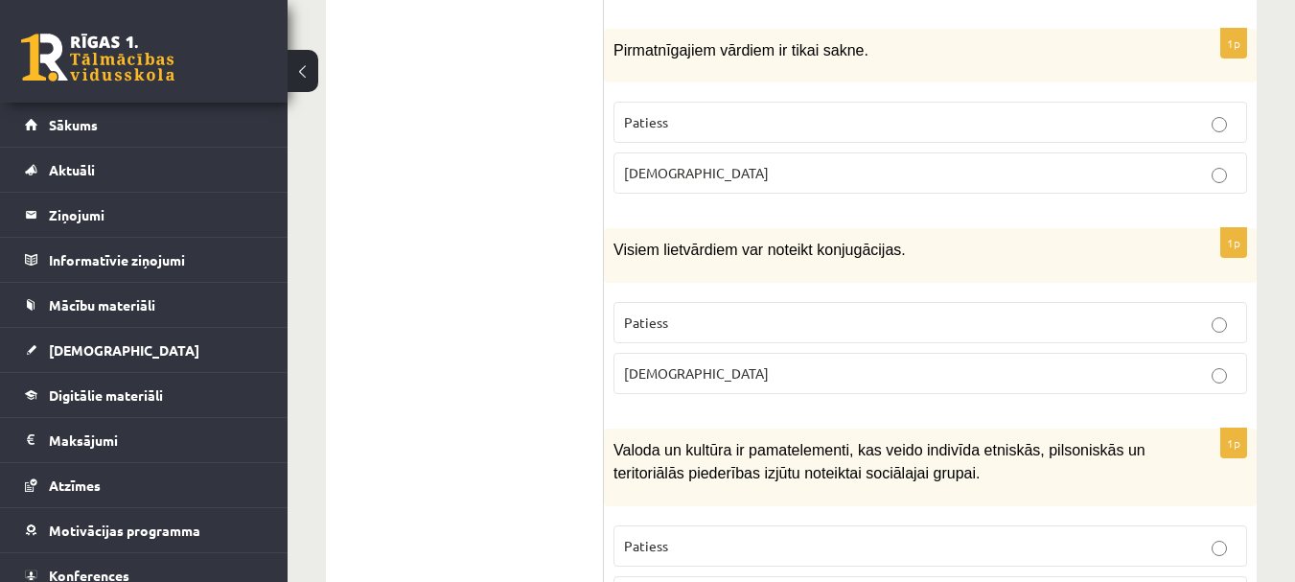
scroll to position [3354, 0]
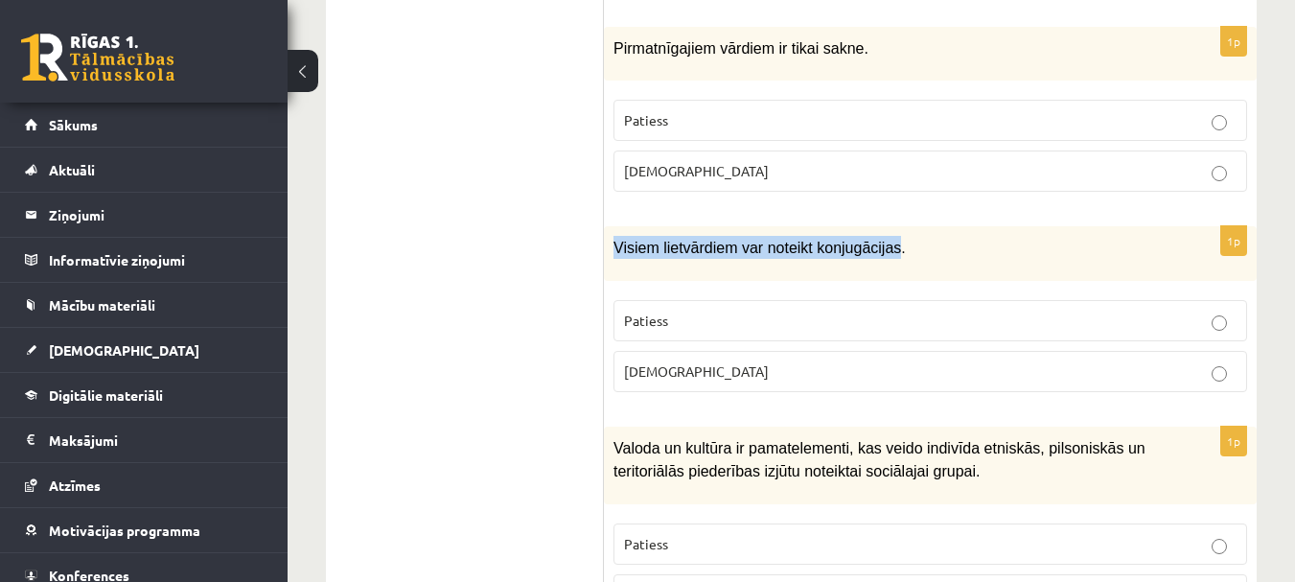
drag, startPoint x: 616, startPoint y: 230, endPoint x: 876, endPoint y: 244, distance: 260.1
click at [876, 244] on div "Visiem lietvārdiem var noteikt konjugācijas." at bounding box center [930, 253] width 653 height 54
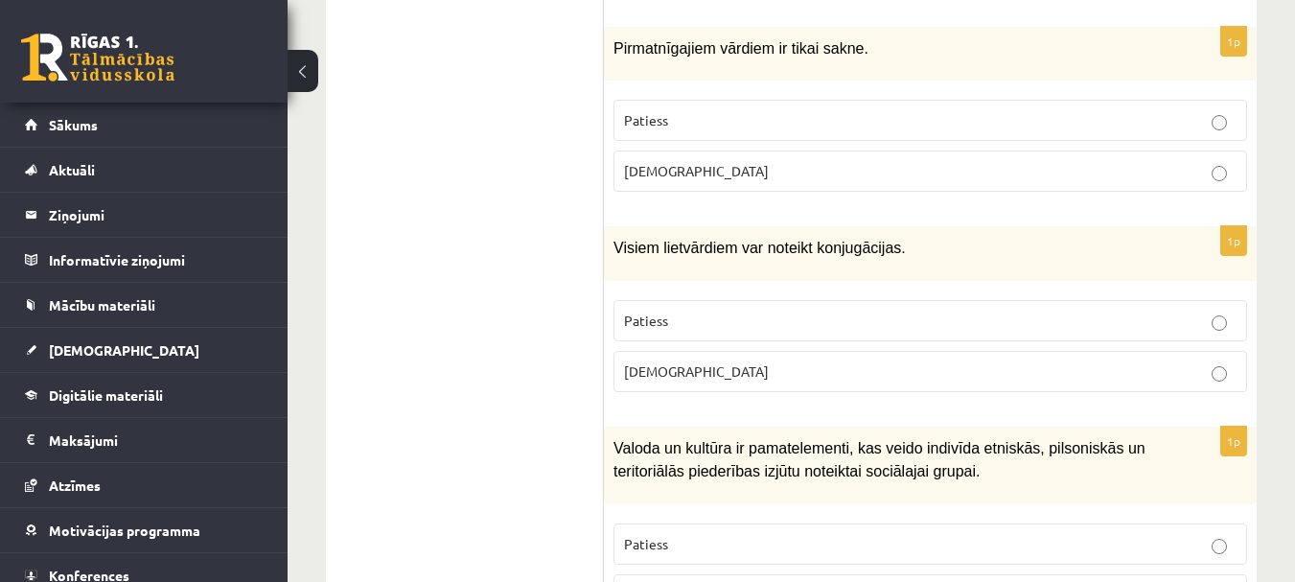
click at [672, 365] on p "Aplams" at bounding box center [930, 371] width 612 height 20
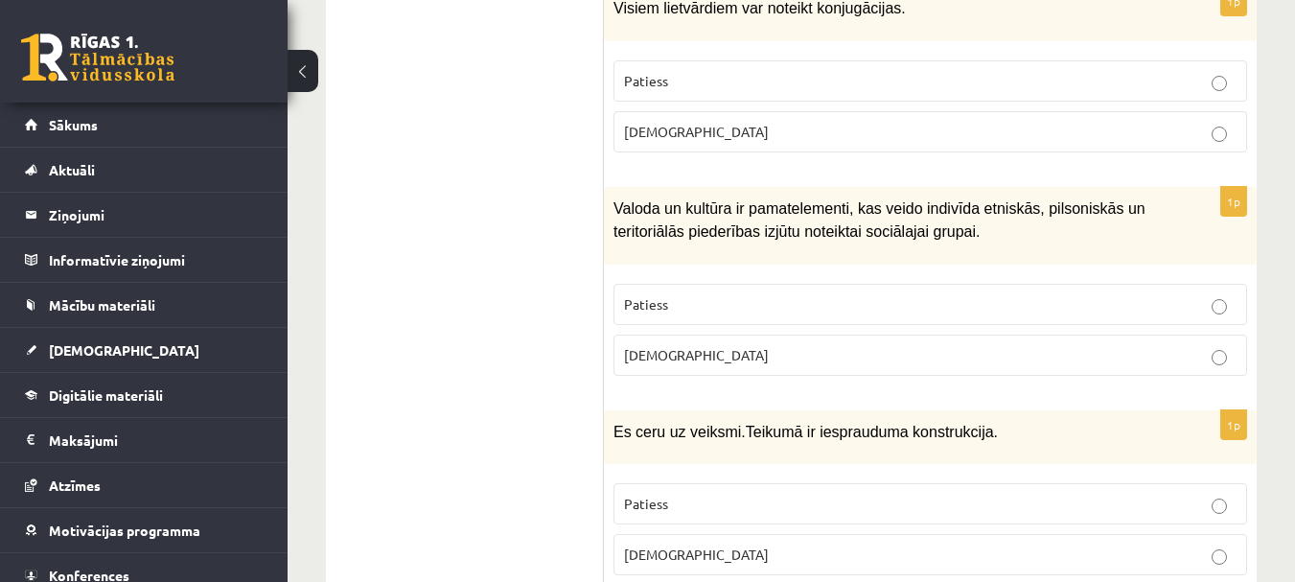
scroll to position [3642, 0]
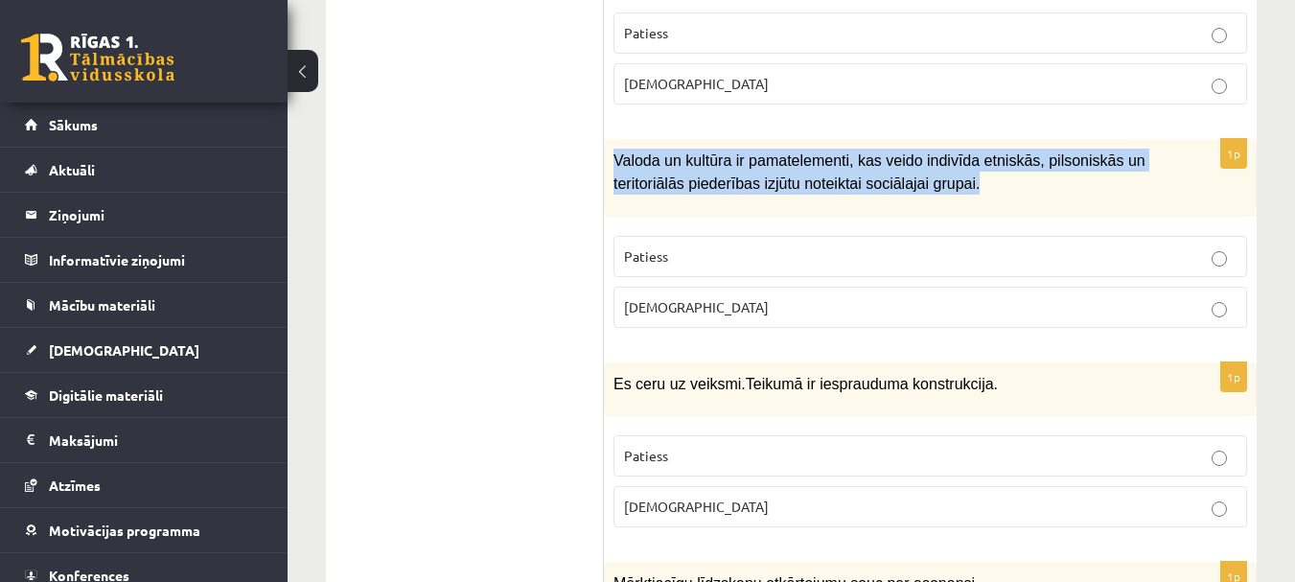
drag, startPoint x: 609, startPoint y: 141, endPoint x: 972, endPoint y: 190, distance: 366.5
click at [972, 190] on div "Valoda un kultūra ir pamatelementi, kas veido indivīda etniskās, pilsoniskā…" at bounding box center [930, 178] width 653 height 78
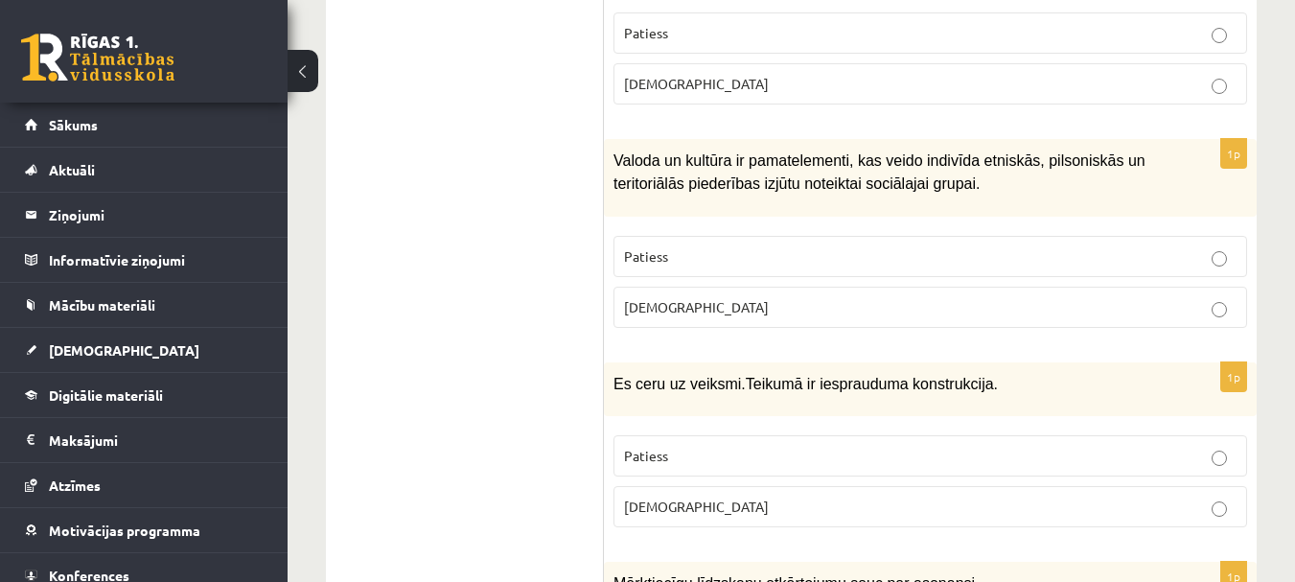
click at [697, 246] on p "Patiess" at bounding box center [930, 256] width 612 height 20
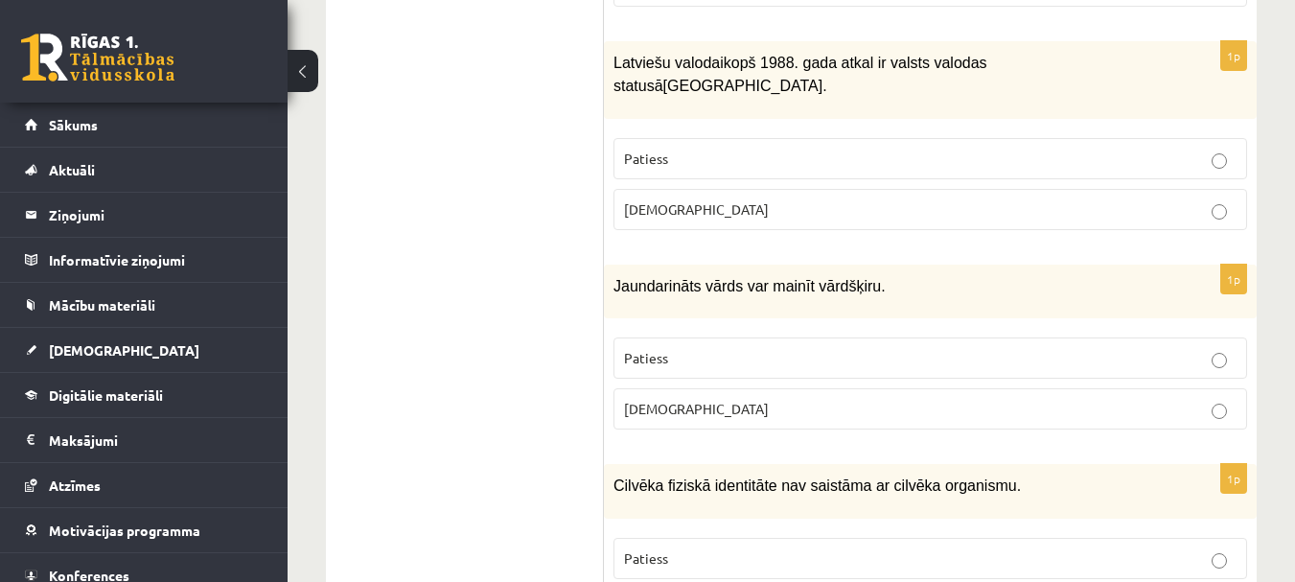
scroll to position [5895, 0]
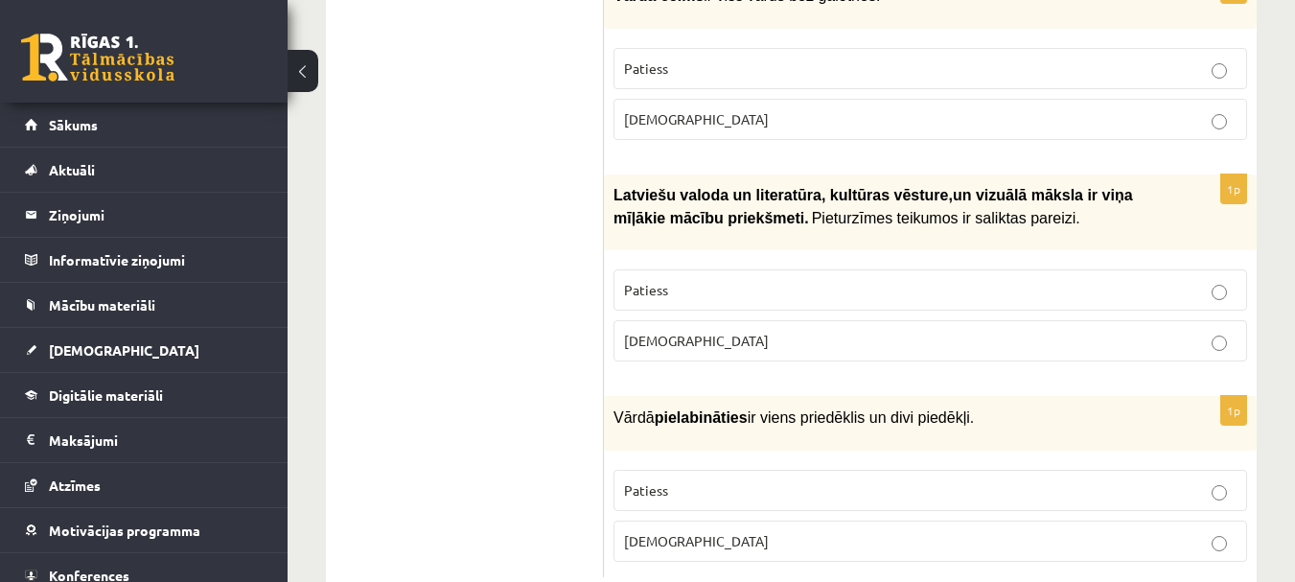
drag, startPoint x: 656, startPoint y: 367, endPoint x: 957, endPoint y: 379, distance: 301.1
click at [957, 396] on div "Vārdā pielabināties ir viens priedēklis un divi piedēkļi." at bounding box center [930, 423] width 653 height 54
click at [676, 280] on p "Patiess" at bounding box center [930, 290] width 612 height 20
click at [701, 480] on p "Patiess" at bounding box center [930, 490] width 612 height 20
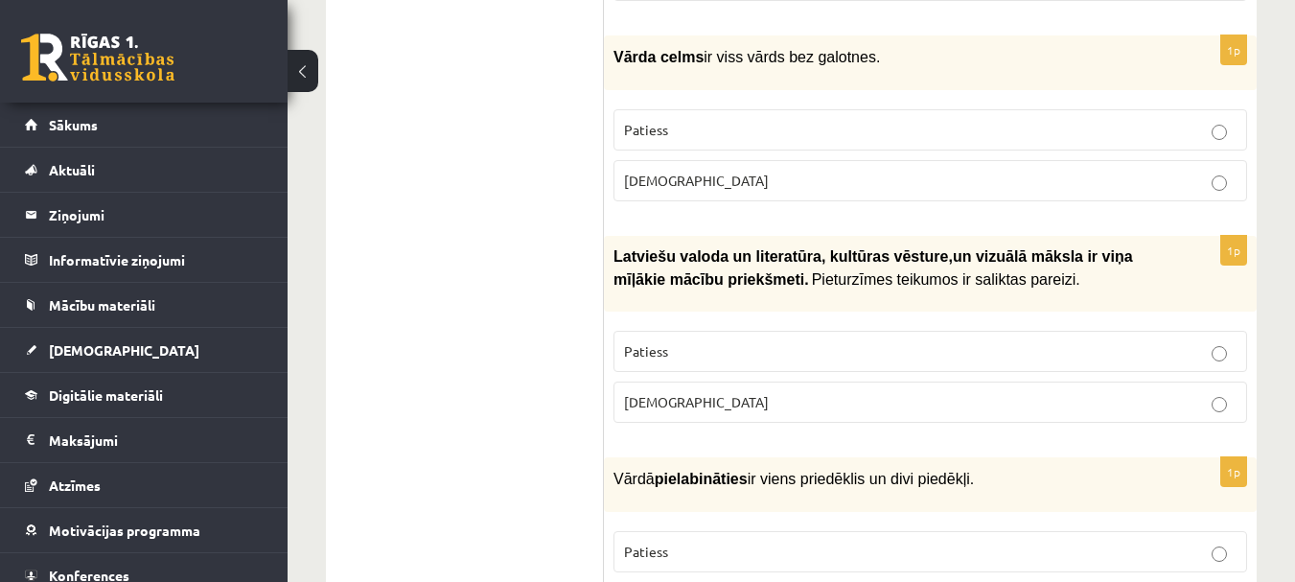
scroll to position [5800, 0]
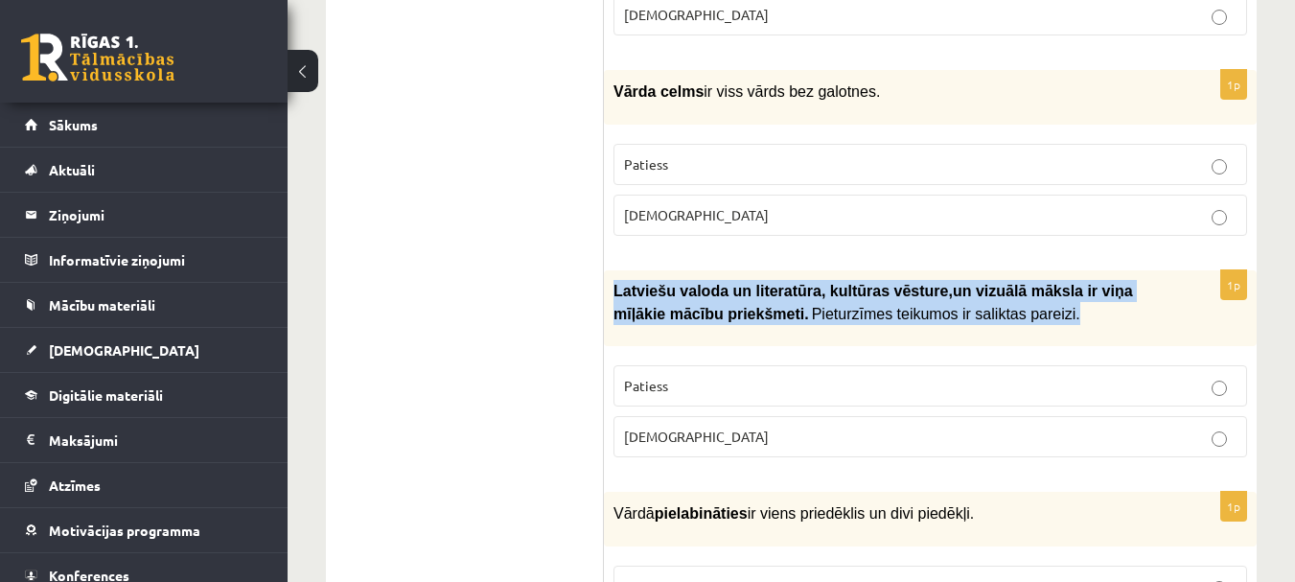
drag, startPoint x: 609, startPoint y: 240, endPoint x: 986, endPoint y: 281, distance: 378.9
click at [986, 281] on div "Latviešu valoda un literatūra, kultūras vēsture , un vizuālā māksla ir v…" at bounding box center [930, 308] width 653 height 77
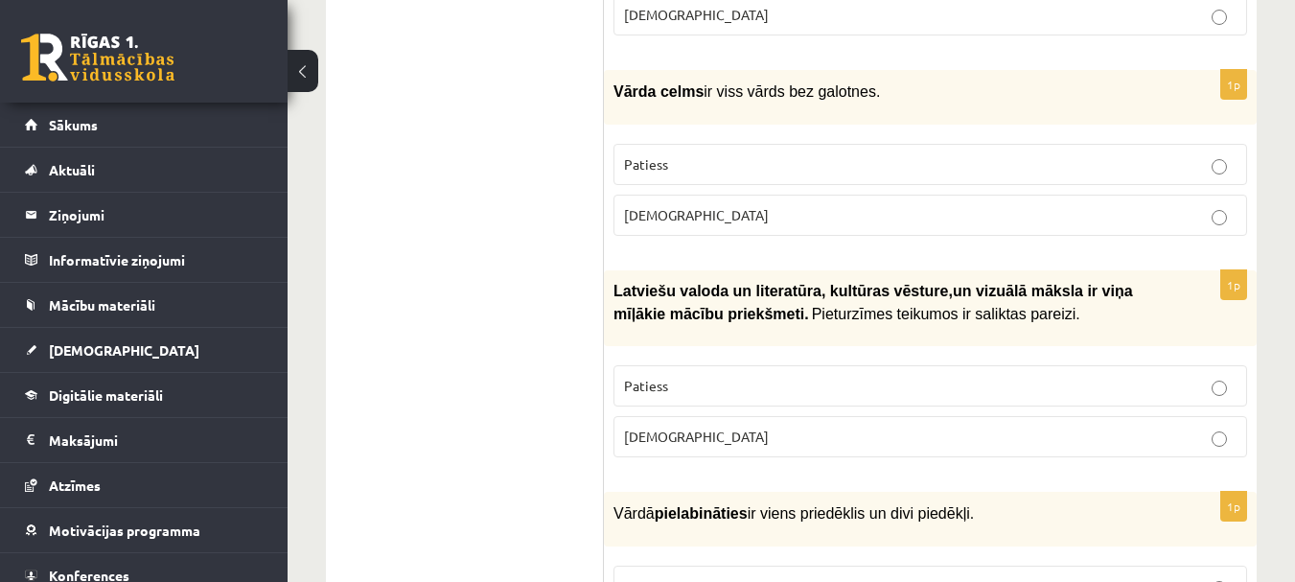
click at [717, 426] on p "Aplams" at bounding box center [930, 436] width 612 height 20
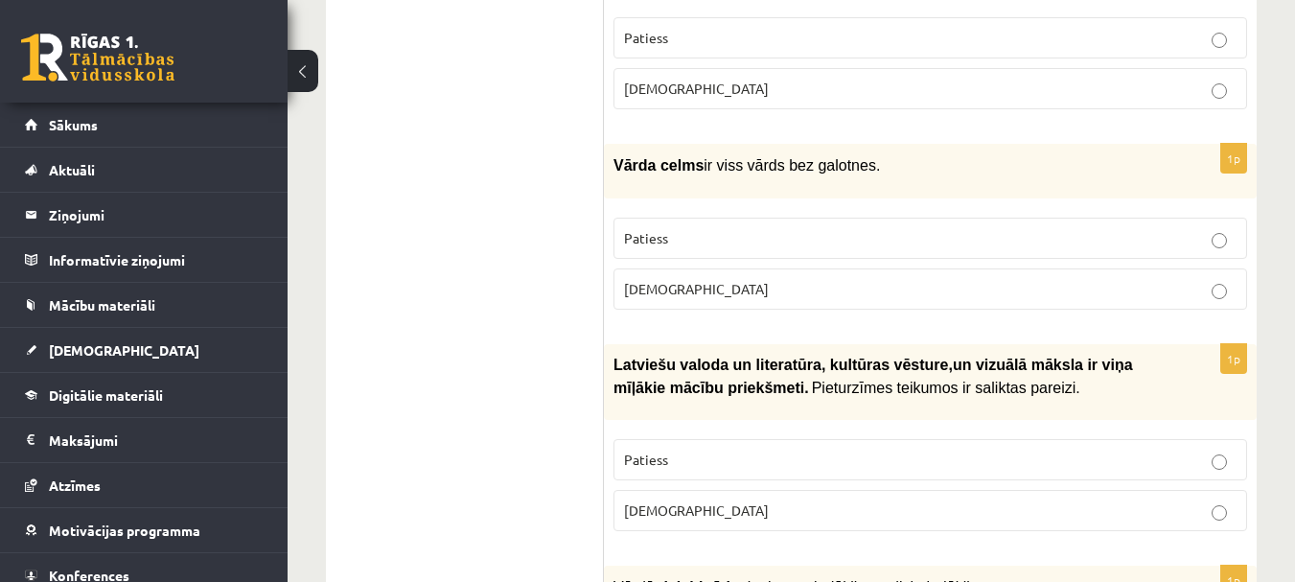
scroll to position [5608, 0]
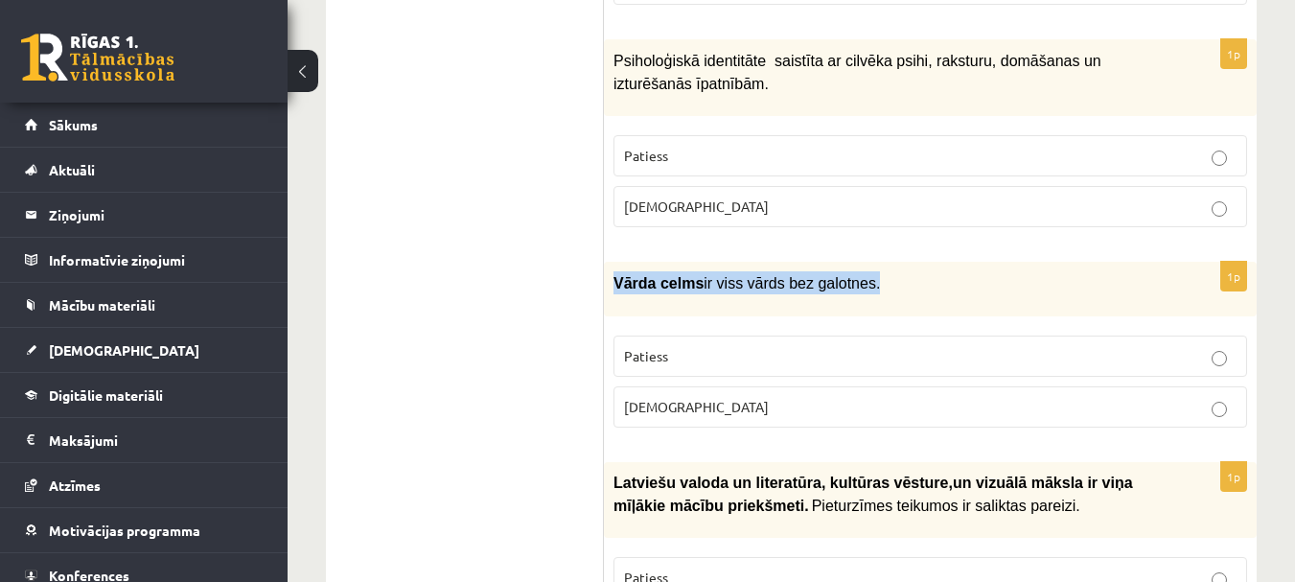
drag, startPoint x: 615, startPoint y: 238, endPoint x: 844, endPoint y: 259, distance: 230.0
click at [844, 262] on div "Vārda celms ir viss vārds bez galotnes." at bounding box center [930, 289] width 653 height 54
click at [712, 346] on p "Patiess" at bounding box center [930, 356] width 612 height 20
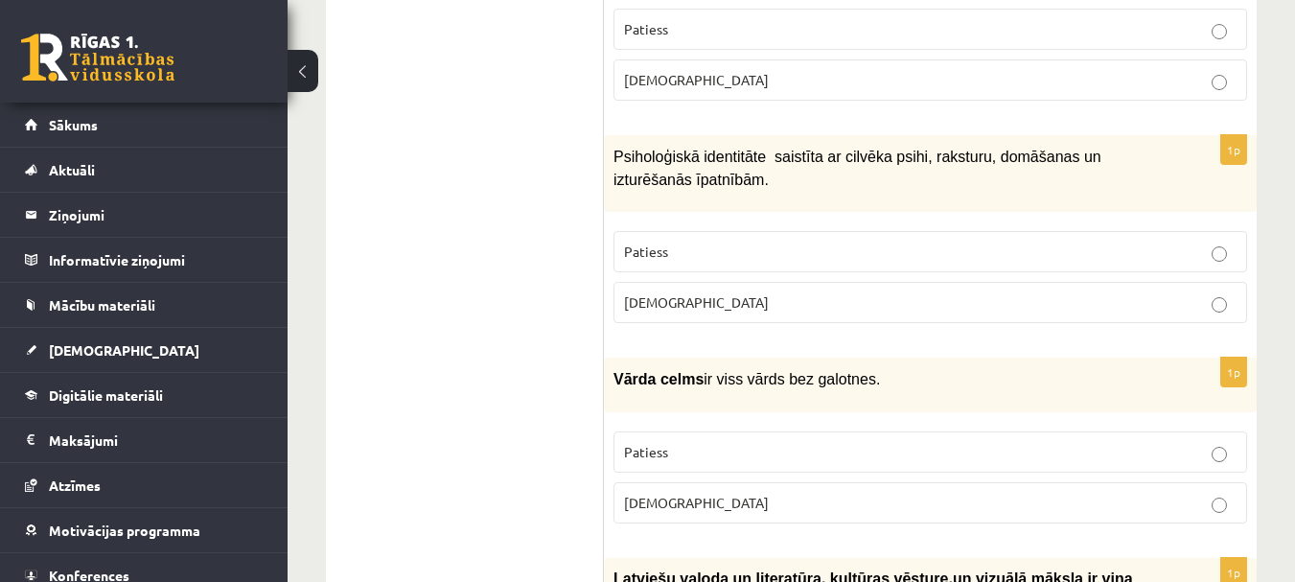
scroll to position [5416, 0]
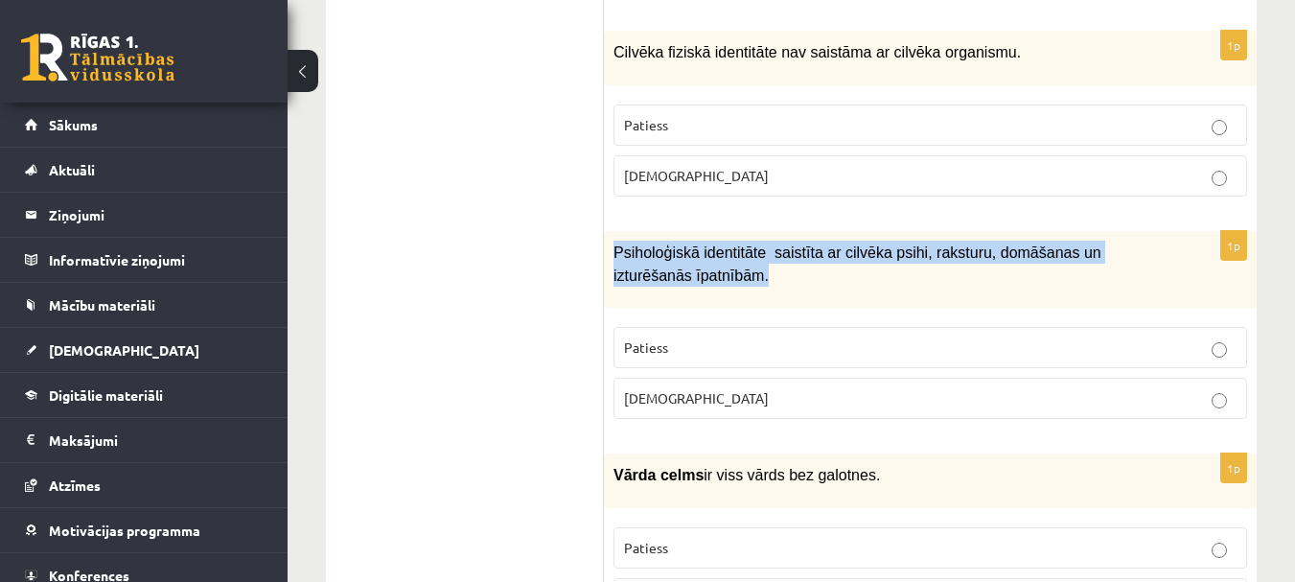
drag, startPoint x: 606, startPoint y: 198, endPoint x: 687, endPoint y: 238, distance: 90.4
click at [687, 238] on div "Psiholoģiskā identitāte saistīta ar cilvēka psihi, raksturu, domāšanas un iztur…" at bounding box center [930, 270] width 653 height 78
click at [732, 246] on div "Psiholoģiskā identitāte saistīta ar cilvēka psihi, raksturu, domāšanas un iztur…" at bounding box center [930, 270] width 653 height 78
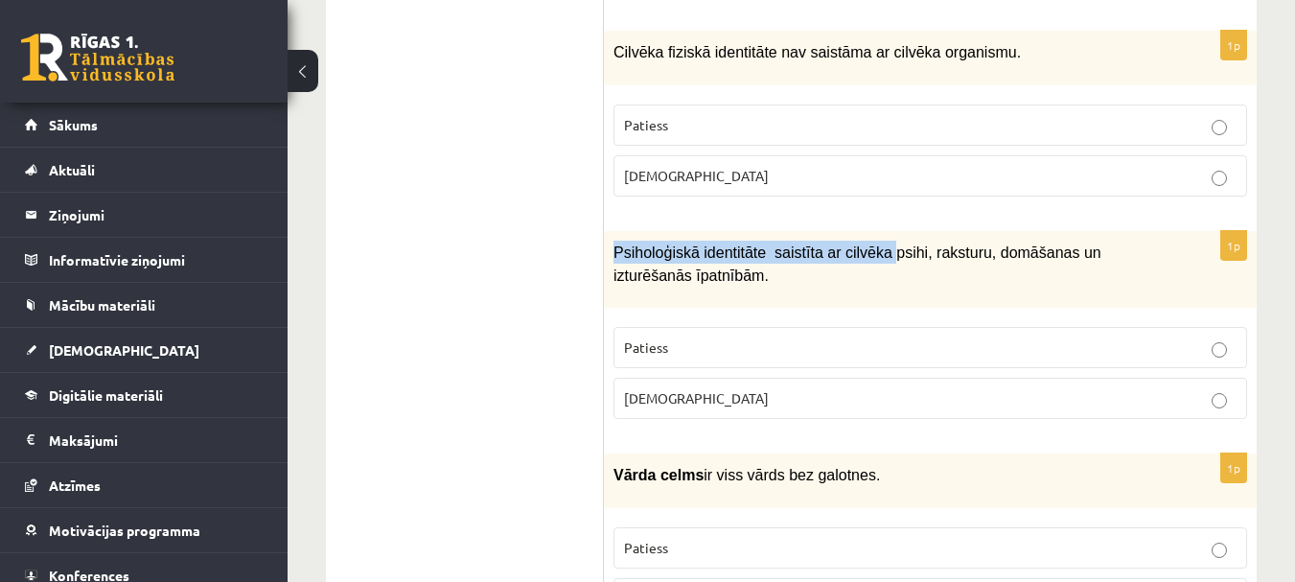
drag, startPoint x: 629, startPoint y: 197, endPoint x: 870, endPoint y: 201, distance: 241.5
click at [870, 231] on div "Psiholoģiskā identitāte saistīta ar cilvēka psihi, raksturu, domāšanas un iztur…" at bounding box center [930, 270] width 653 height 78
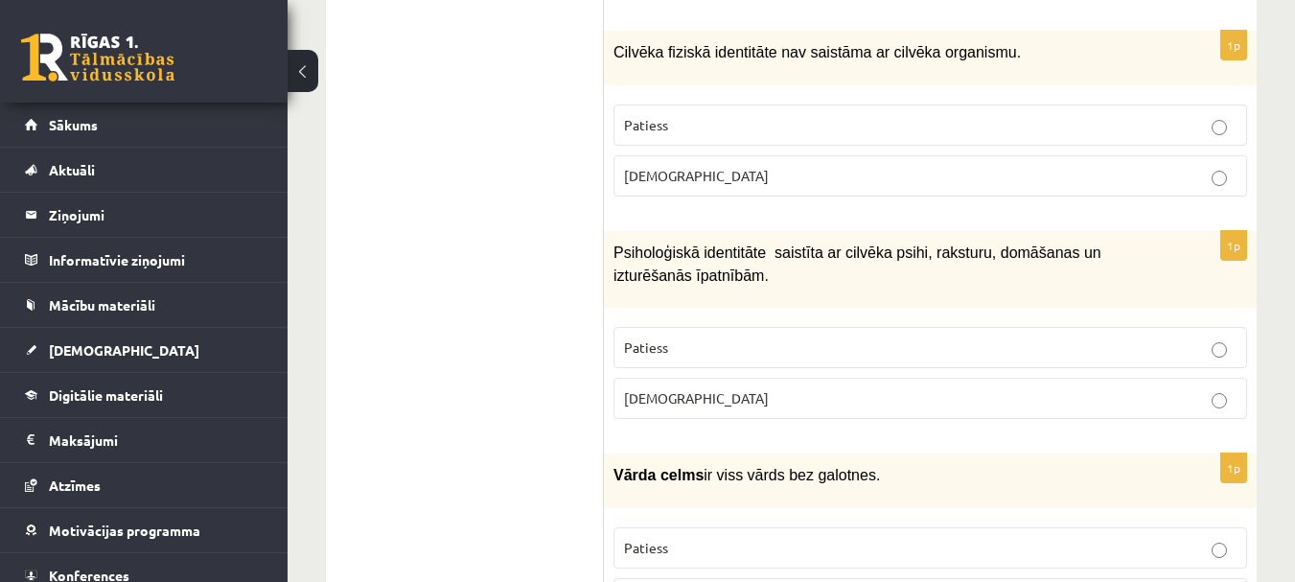
click at [875, 241] on p "Psiholoģiskā identitāte saistīta ar cilvēka psihi, raksturu, domāšanas un iztur…" at bounding box center [882, 264] width 538 height 47
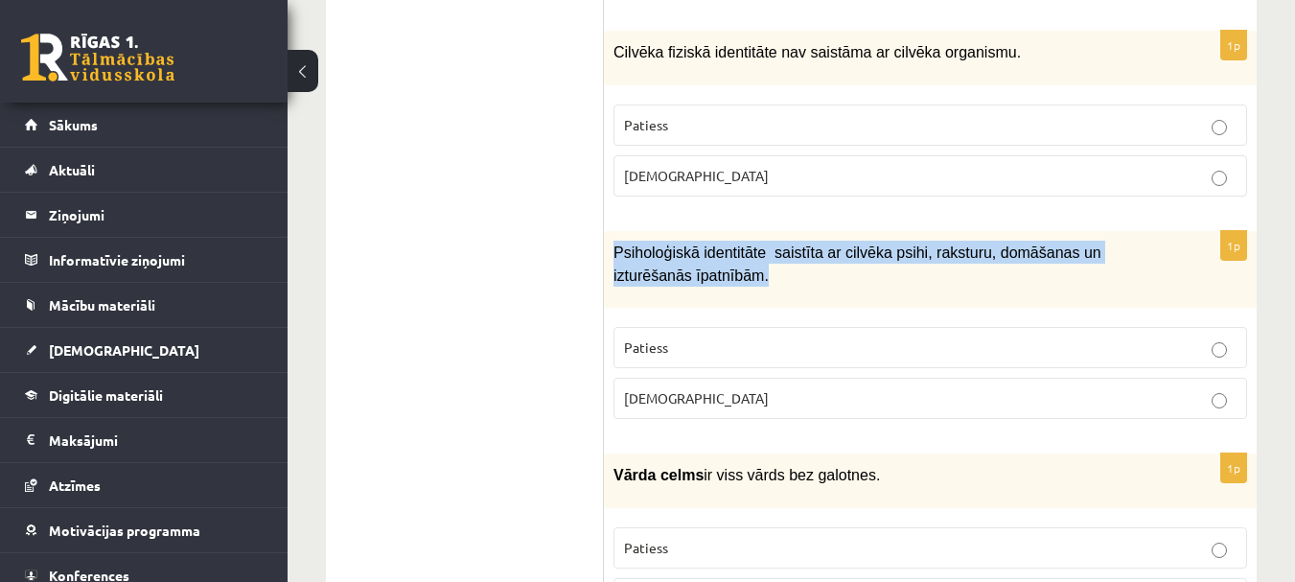
drag, startPoint x: 621, startPoint y: 203, endPoint x: 688, endPoint y: 221, distance: 69.5
click at [688, 231] on div "Psiholoģiskā identitāte saistīta ar cilvēka psihi, raksturu, domāšanas un iztur…" at bounding box center [930, 270] width 653 height 78
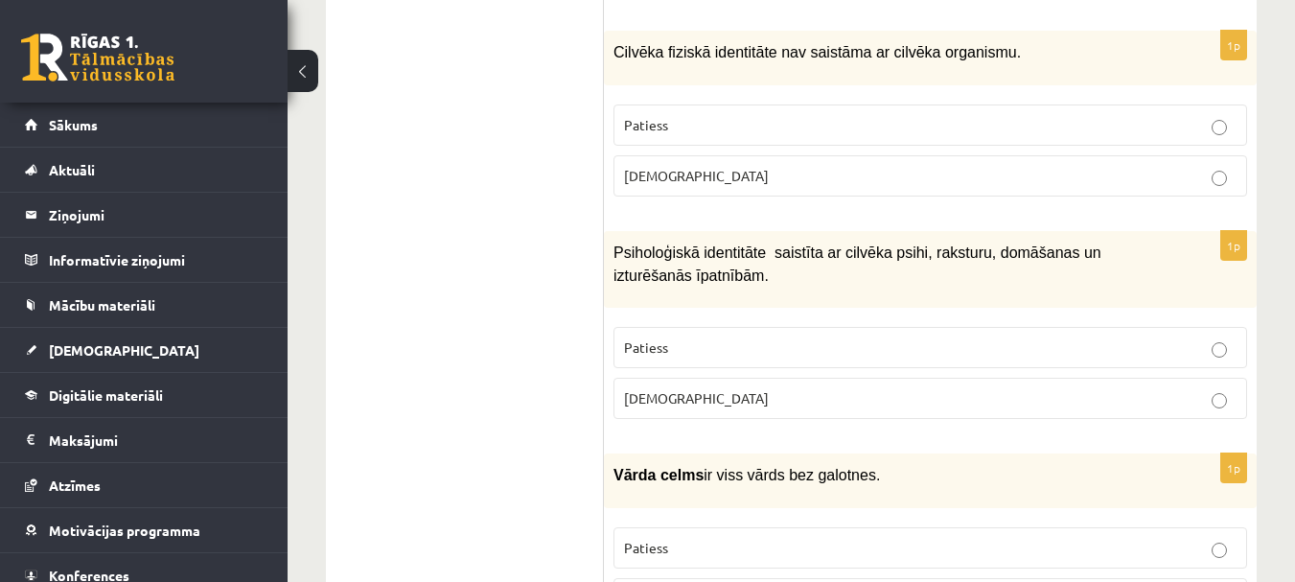
click at [678, 337] on p "Patiess" at bounding box center [930, 347] width 612 height 20
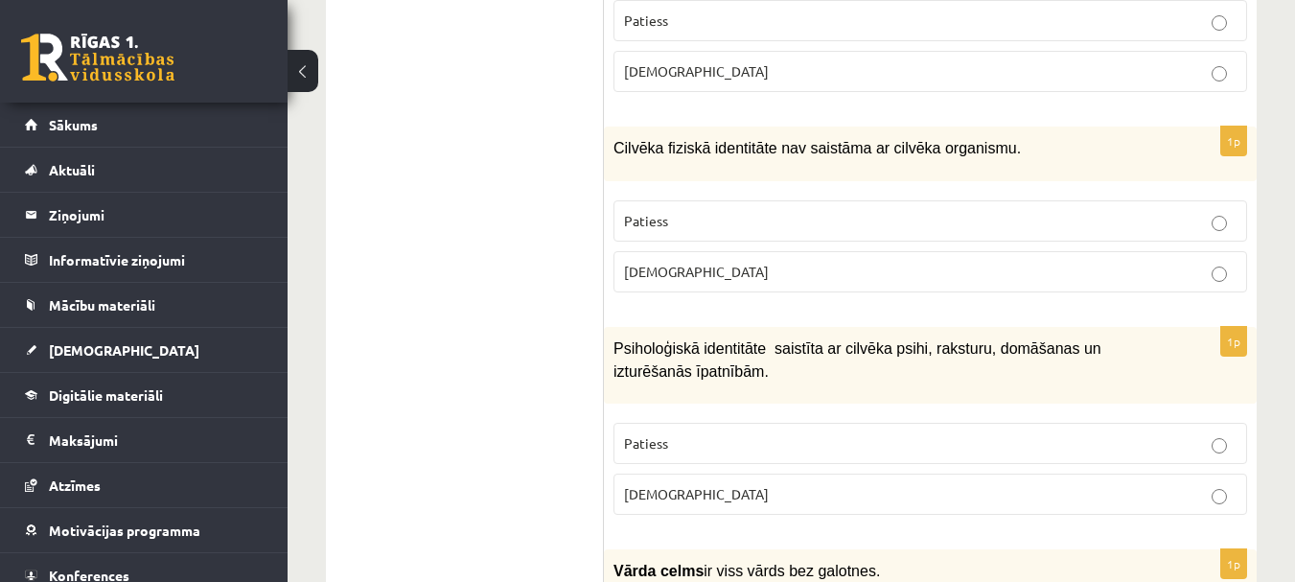
scroll to position [5225, 0]
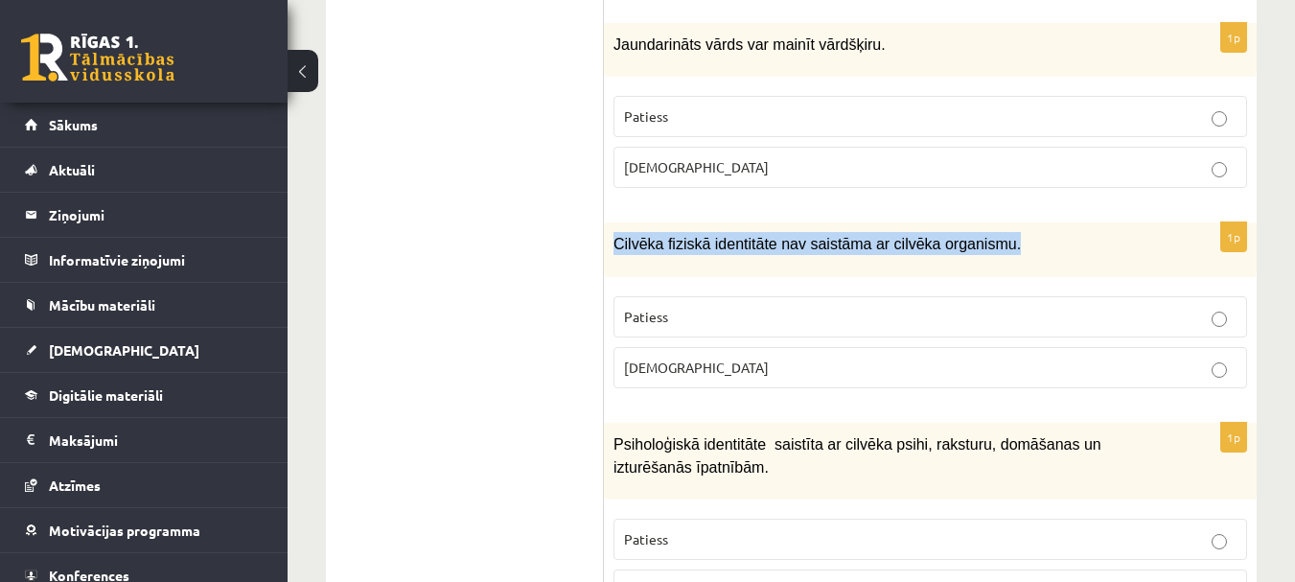
drag, startPoint x: 609, startPoint y: 196, endPoint x: 982, endPoint y: 211, distance: 373.1
click at [982, 222] on div "Cilvēka fiziskā identitāte nav saistāma ar cilvēka organismu." at bounding box center [930, 249] width 653 height 54
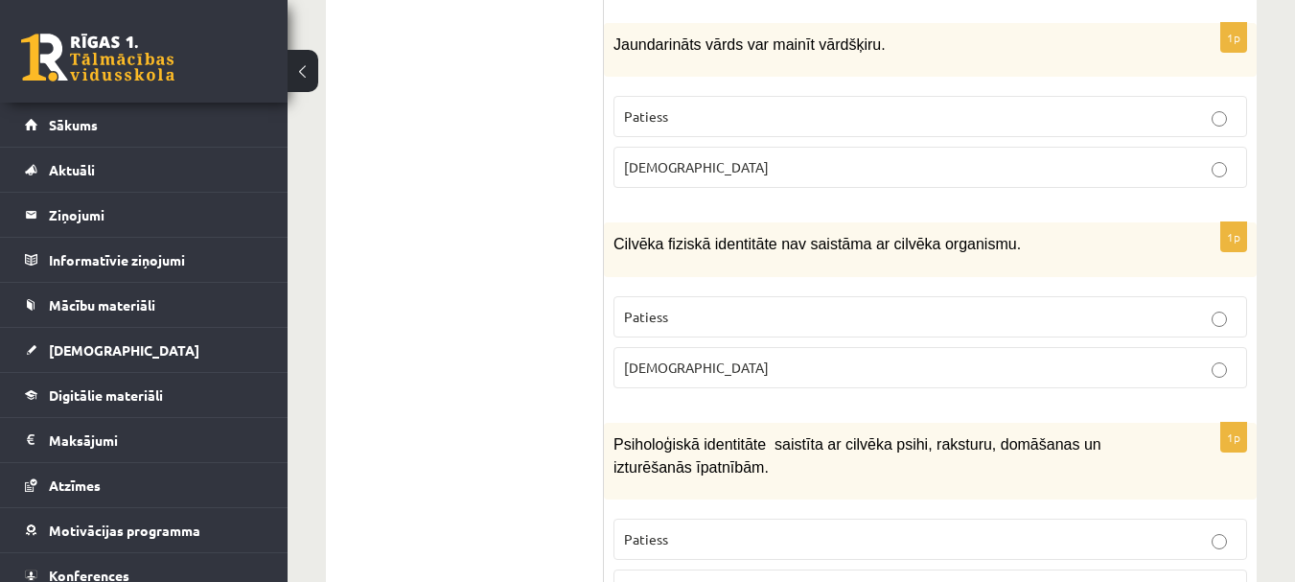
click at [644, 308] on span "Patiess" at bounding box center [646, 316] width 44 height 17
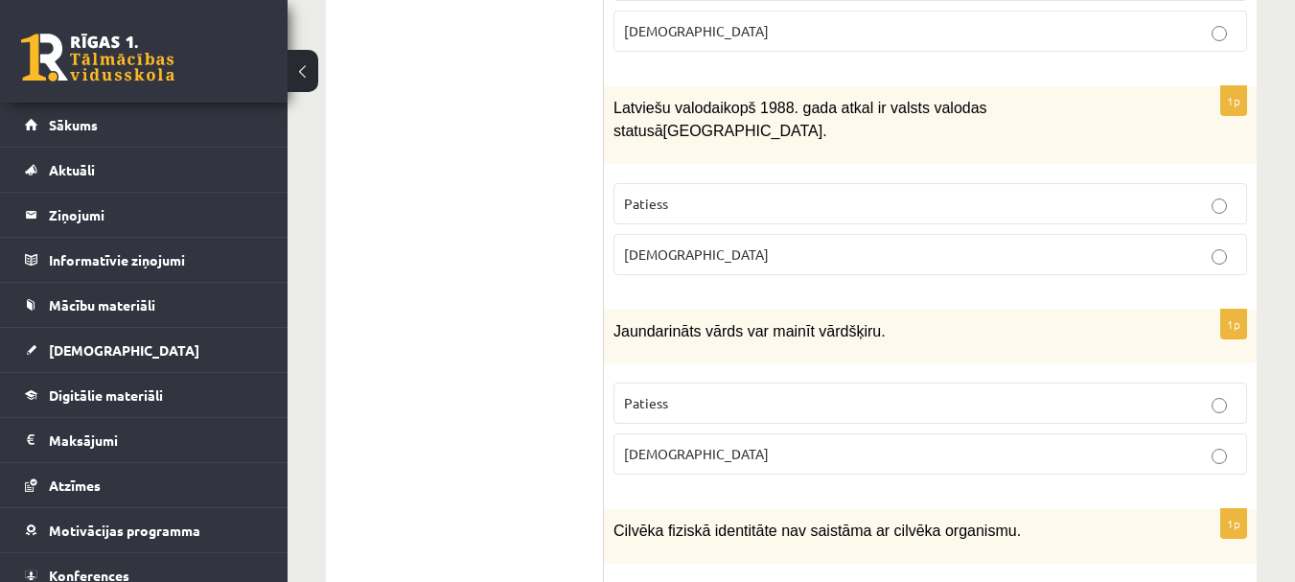
scroll to position [4937, 0]
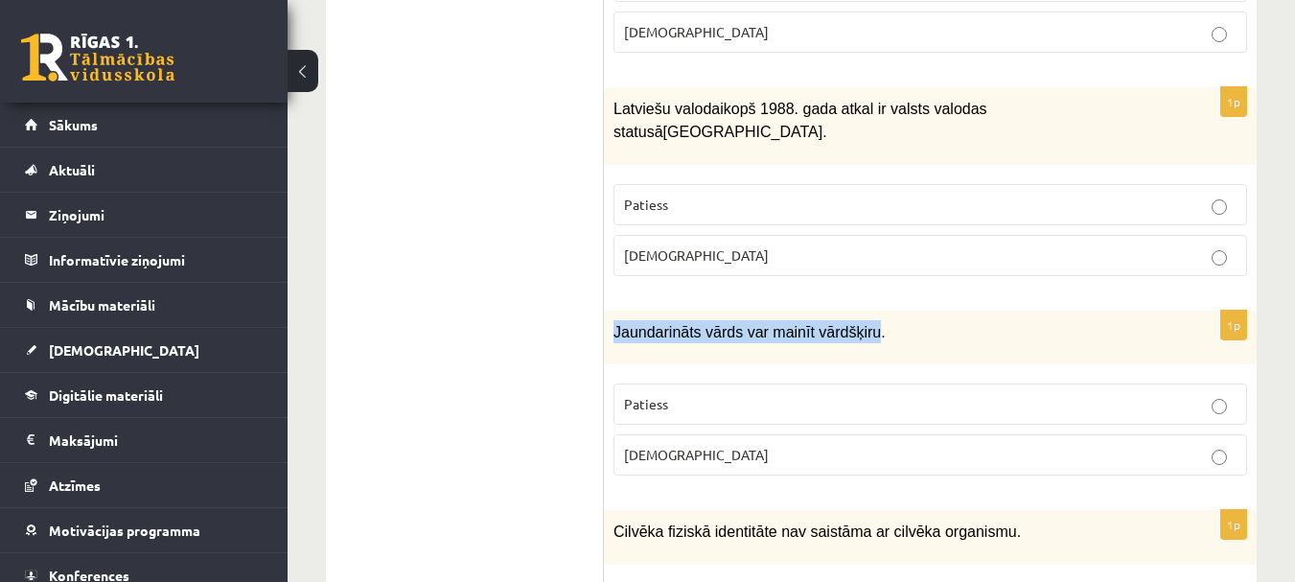
drag, startPoint x: 614, startPoint y: 287, endPoint x: 856, endPoint y: 300, distance: 241.8
click at [856, 310] on div "Jaundarināts vārds var mainīt vārdšķiru." at bounding box center [930, 337] width 653 height 54
click at [655, 395] on span "Patiess" at bounding box center [646, 403] width 44 height 17
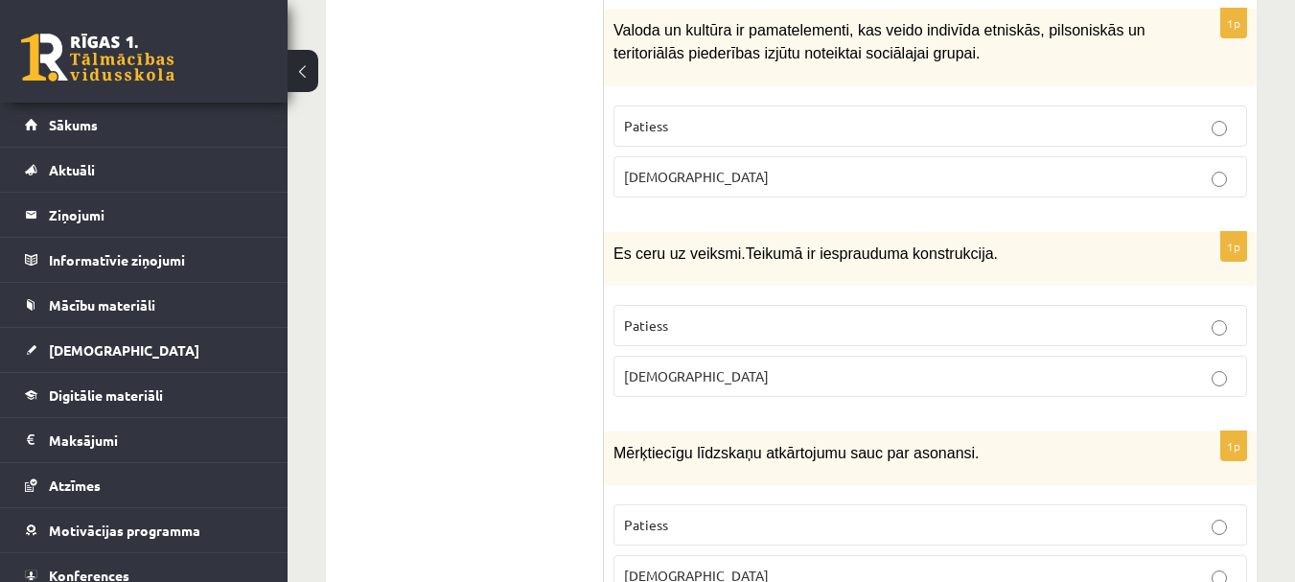
scroll to position [3787, 0]
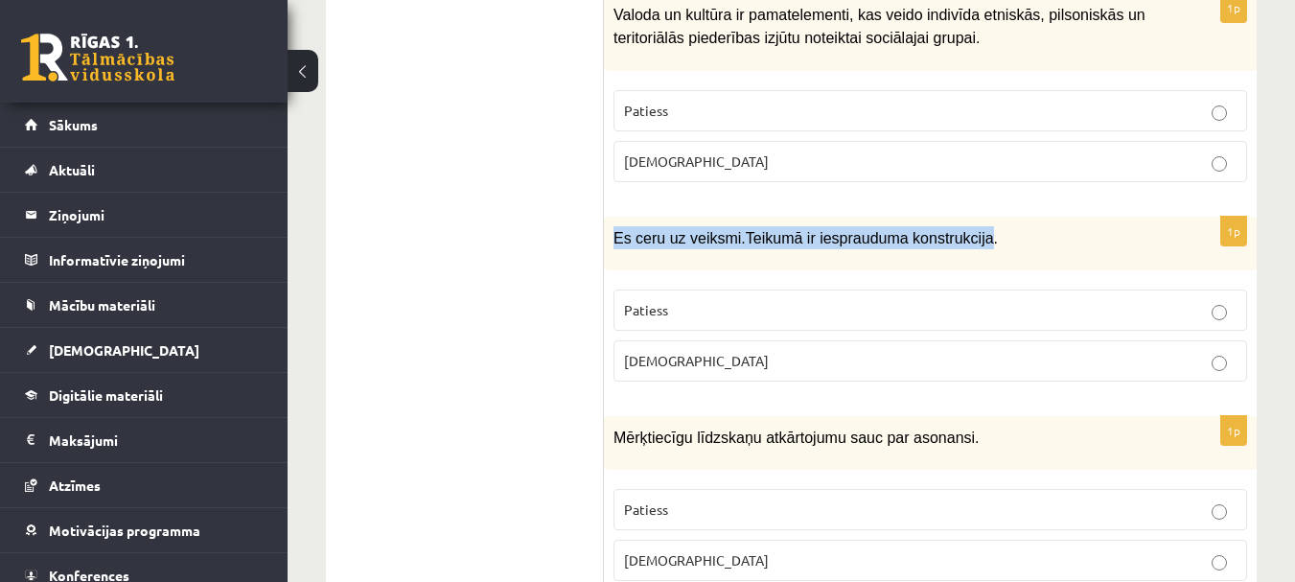
drag, startPoint x: 610, startPoint y: 226, endPoint x: 957, endPoint y: 237, distance: 347.1
click at [956, 237] on div "Es ceru uz veiksmi. Teikumā ir iesprauduma konstrukcija." at bounding box center [930, 244] width 653 height 54
click at [913, 237] on div "Es ceru uz veiksmi. Teikumā ir iesprauduma konstrukcija." at bounding box center [930, 244] width 653 height 54
click at [816, 246] on div "Es ceru uz veiksmi. Teikumā ir iesprauduma konstrukcija." at bounding box center [930, 244] width 653 height 54
drag, startPoint x: 797, startPoint y: 217, endPoint x: 952, endPoint y: 230, distance: 154.9
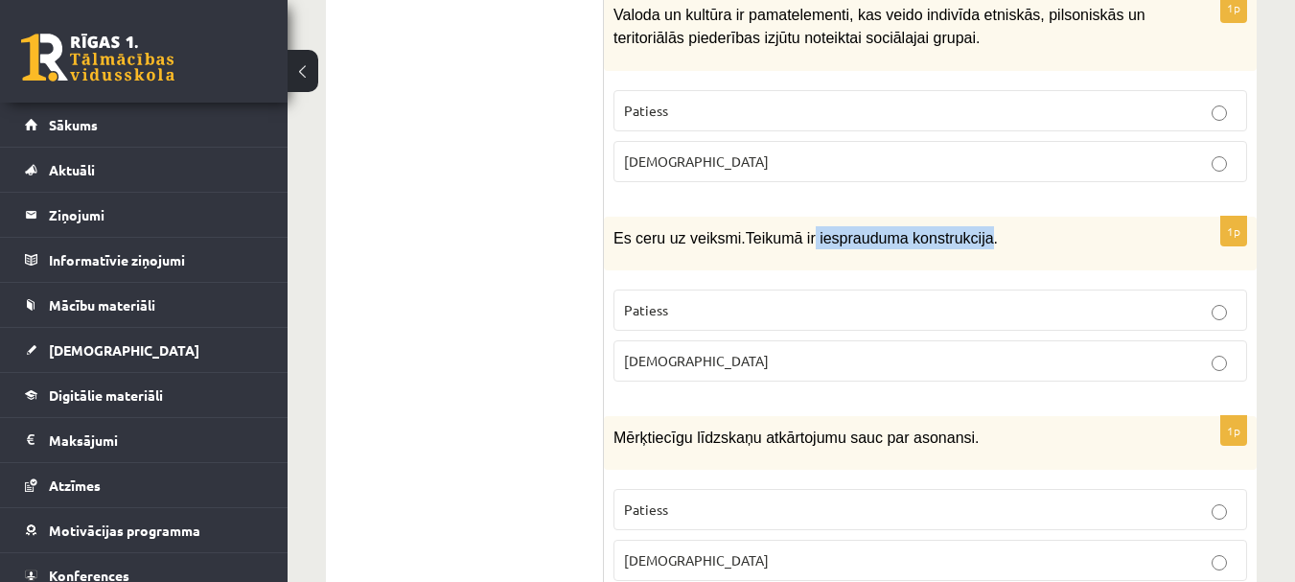
click at [962, 229] on p "Es ceru uz veiksmi. Teikumā ir iesprauduma konstrukcija." at bounding box center [882, 237] width 538 height 23
click at [701, 303] on label "Patiess" at bounding box center [929, 309] width 633 height 41
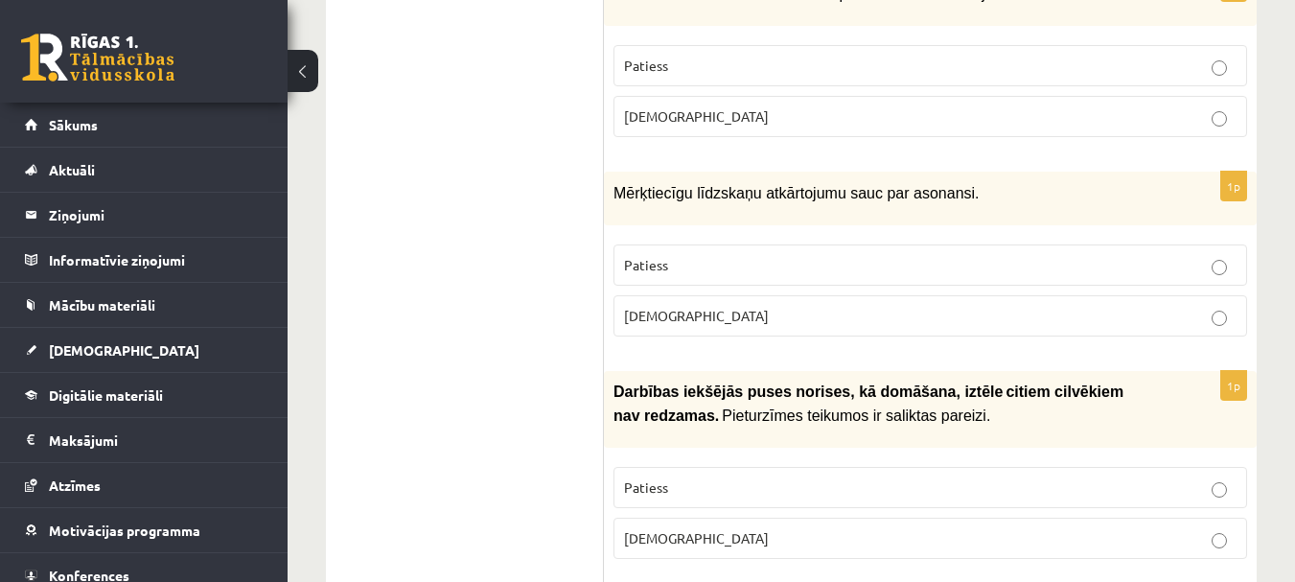
scroll to position [4075, 0]
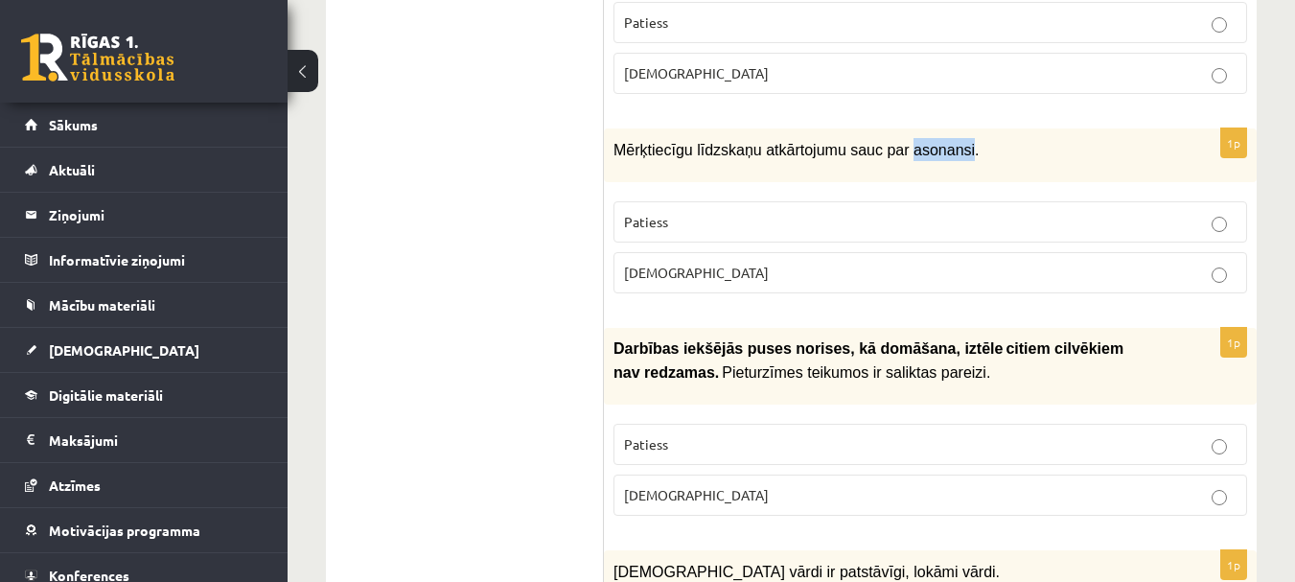
drag, startPoint x: 889, startPoint y: 132, endPoint x: 941, endPoint y: 132, distance: 51.7
click at [941, 142] on span "Mērķtiecīgu līdzskaņu atkārtojumu sauc par asonansi." at bounding box center [796, 150] width 366 height 16
drag, startPoint x: 609, startPoint y: 133, endPoint x: 971, endPoint y: 167, distance: 363.8
click at [971, 167] on div "1p Mērķtiecīgu līdzskaņu atkārtojumu sauc par asonansi. Patiess Aplams" at bounding box center [930, 218] width 653 height 180
click at [964, 138] on p "Mērķtiecīgu līdzskaņu atkārtojumu sauc par asonansi." at bounding box center [882, 149] width 538 height 23
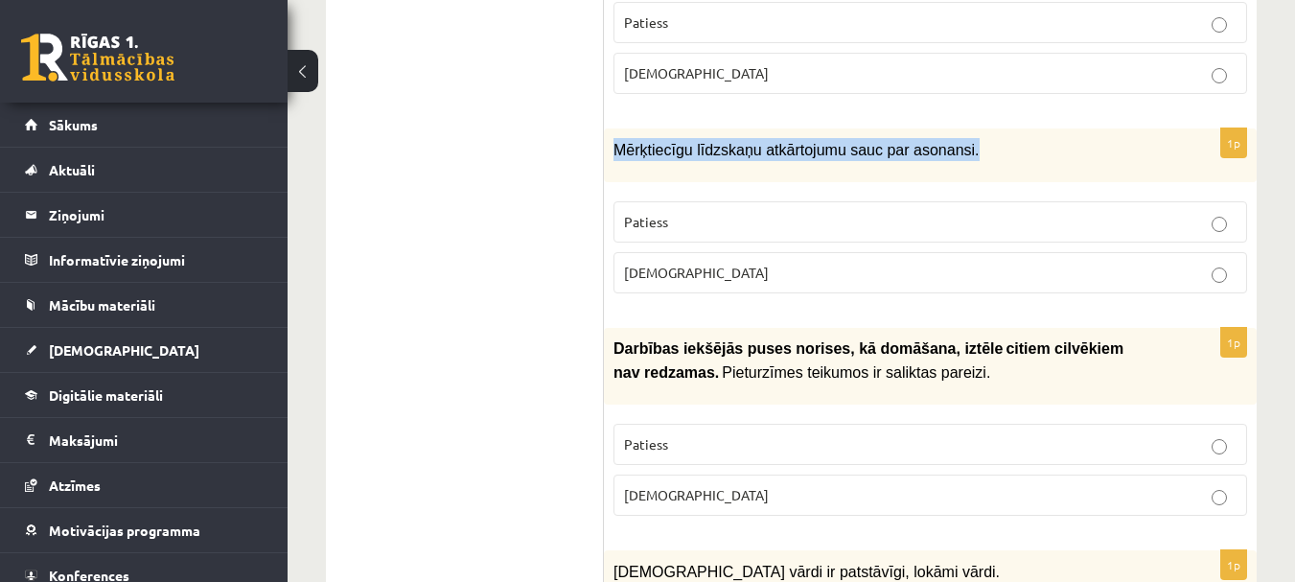
drag, startPoint x: 953, startPoint y: 131, endPoint x: 615, endPoint y: 136, distance: 337.4
click at [615, 138] on p "Mērķtiecīgu līdzskaņu atkārtojumu sauc par asonansi." at bounding box center [882, 149] width 538 height 23
click at [663, 263] on p "Aplams" at bounding box center [930, 273] width 612 height 20
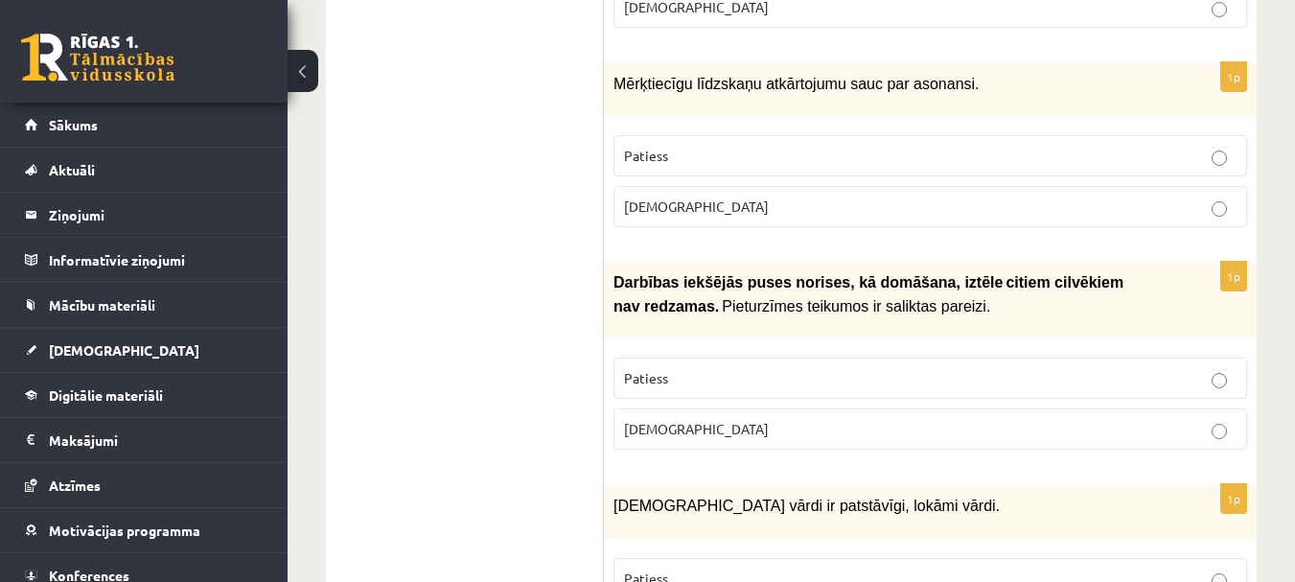
scroll to position [4266, 0]
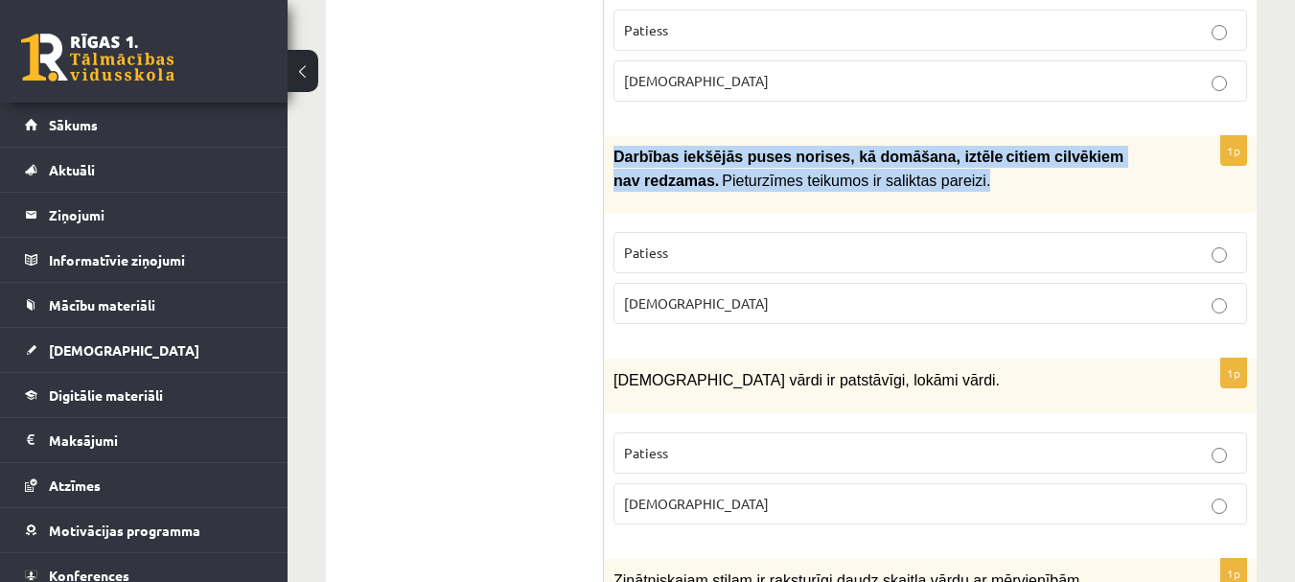
drag, startPoint x: 610, startPoint y: 133, endPoint x: 870, endPoint y: 166, distance: 261.7
click at [870, 166] on div "Darbības iekšējās puses norises, kā domāšana, iztēle citiem cilvēkiem …" at bounding box center [930, 174] width 653 height 77
click at [877, 171] on p "Darbības iekšējās puses norises, kā domāšana, iztēle citiem cilvēkiem …" at bounding box center [882, 169] width 538 height 46
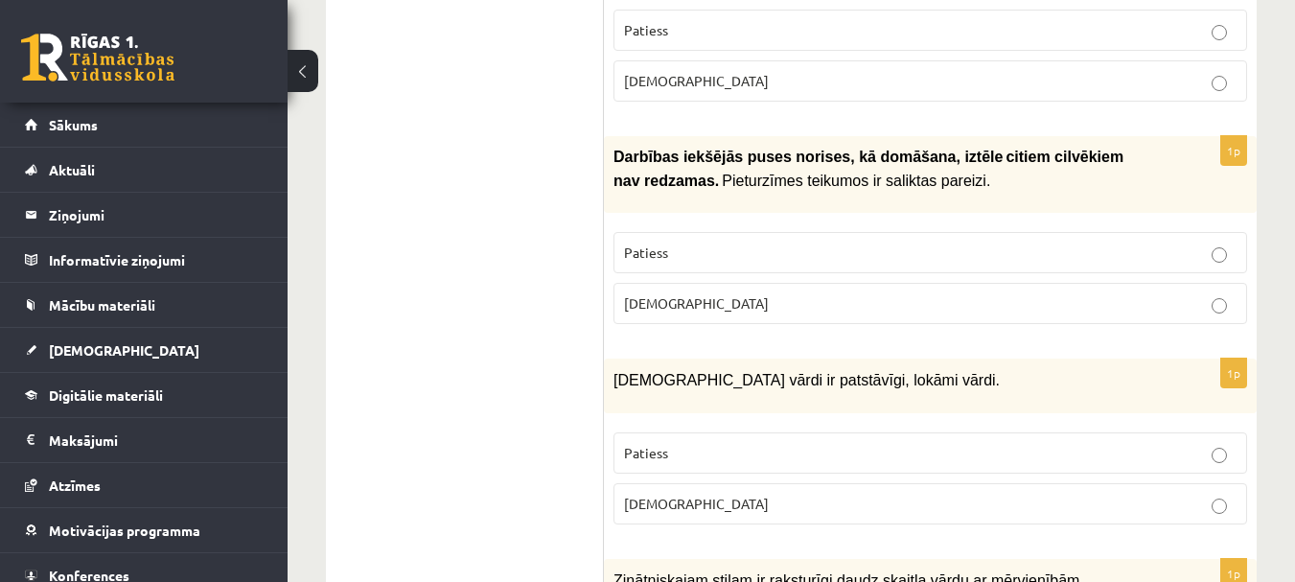
click at [659, 294] on span "Aplams" at bounding box center [696, 302] width 145 height 17
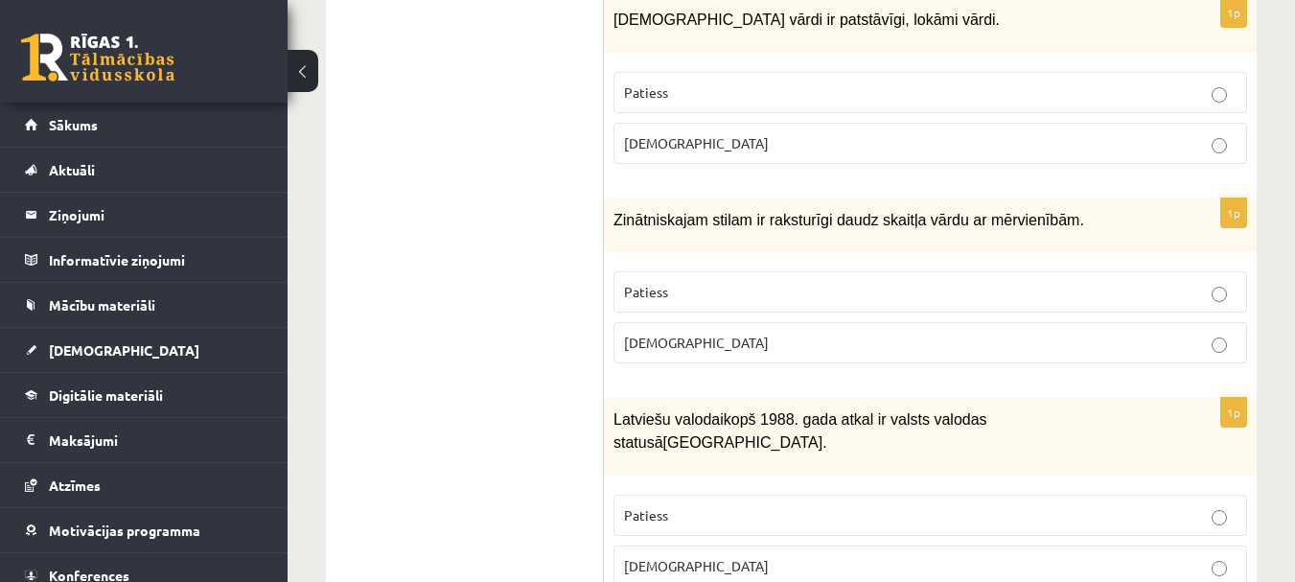
scroll to position [4554, 0]
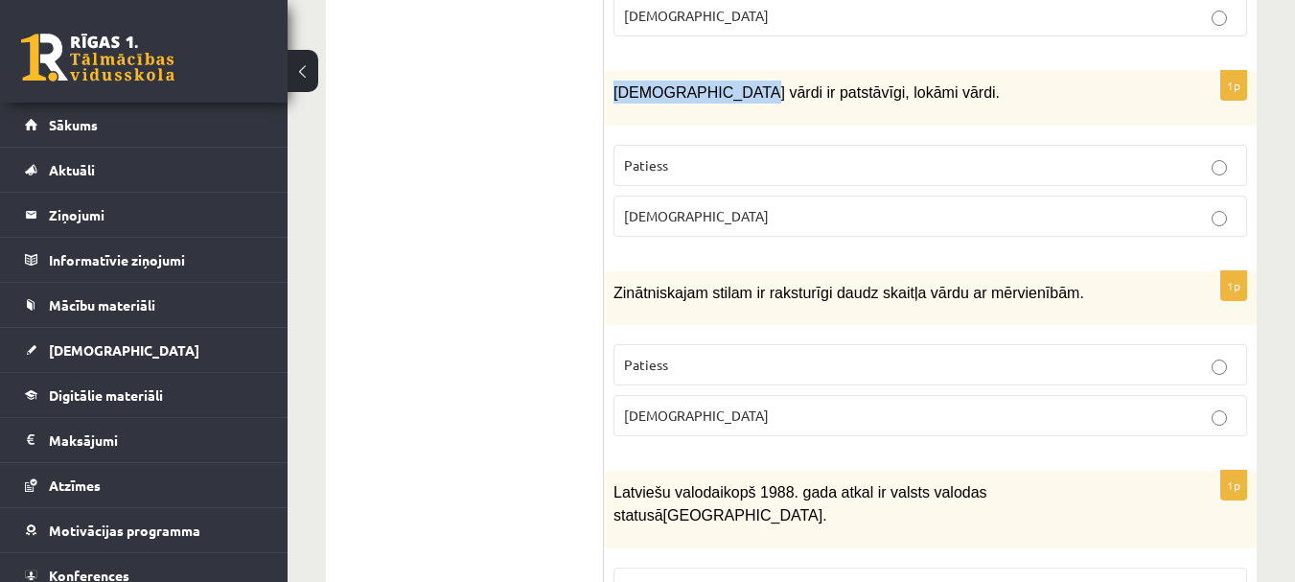
drag, startPoint x: 613, startPoint y: 78, endPoint x: 714, endPoint y: 75, distance: 100.7
click at [714, 75] on div "Apstākļa vārdi ir patstāvīgi, lokāmi vārdi." at bounding box center [930, 98] width 653 height 54
click at [692, 206] on p "Aplams" at bounding box center [930, 216] width 612 height 20
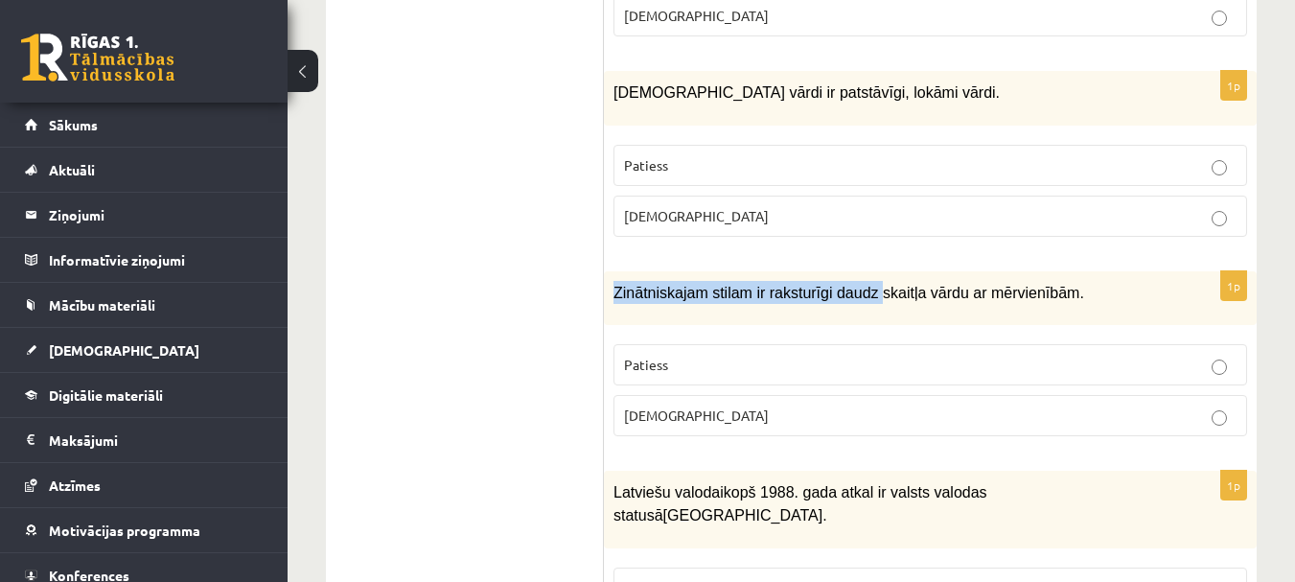
drag, startPoint x: 633, startPoint y: 274, endPoint x: 857, endPoint y: 286, distance: 223.6
click at [857, 286] on div "Zinātniskajam stilam ir raksturīgi daudz skaitļa vārdu ar mērvienībām." at bounding box center [930, 298] width 653 height 54
drag, startPoint x: 1064, startPoint y: 272, endPoint x: 616, endPoint y: 251, distance: 448.0
click at [616, 271] on div "Zinātniskajam stilam ir raksturīgi daudz skaitļa vārdu ar mērvienībām." at bounding box center [930, 298] width 653 height 54
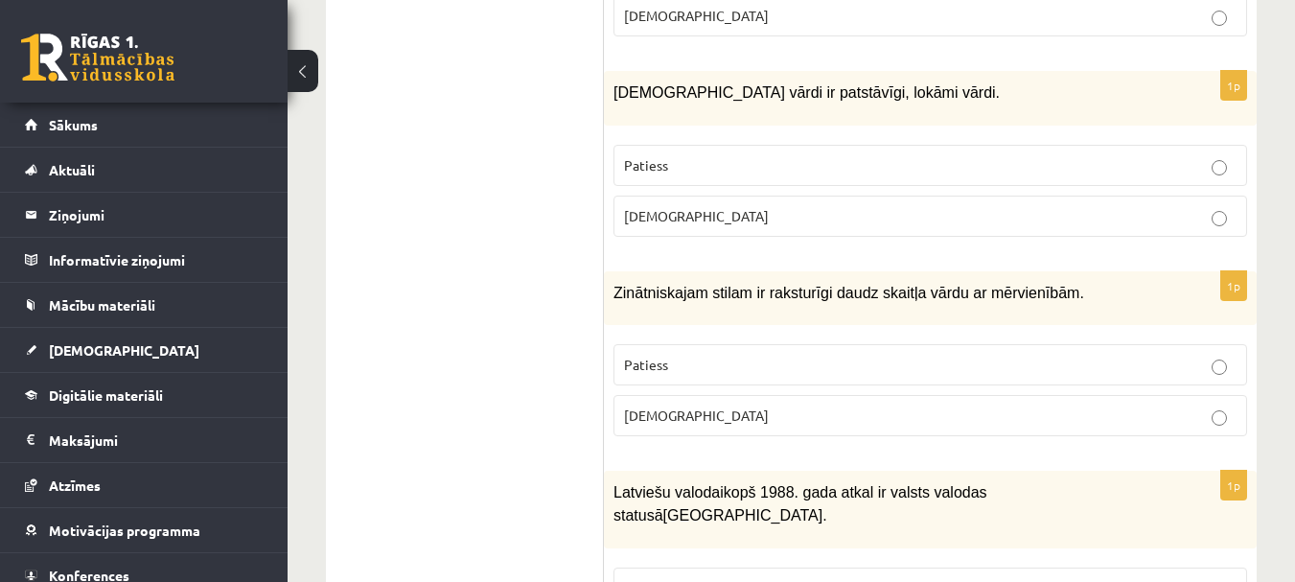
click at [679, 405] on p "Aplams" at bounding box center [930, 415] width 612 height 20
click at [642, 353] on label "Patiess" at bounding box center [929, 364] width 633 height 41
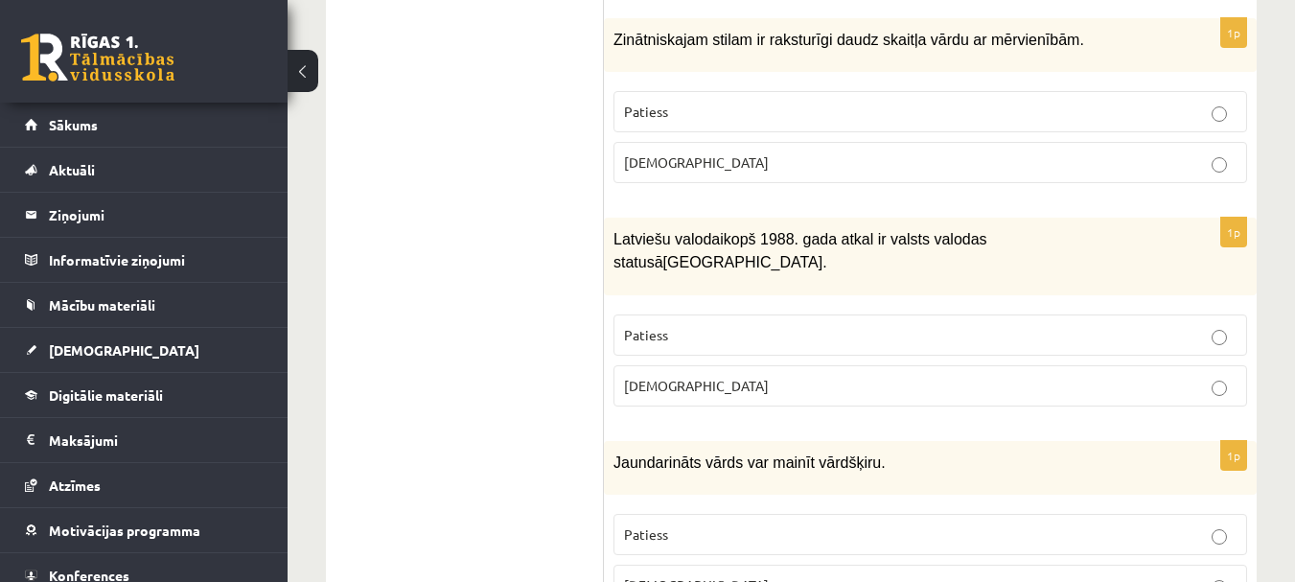
scroll to position [4841, 0]
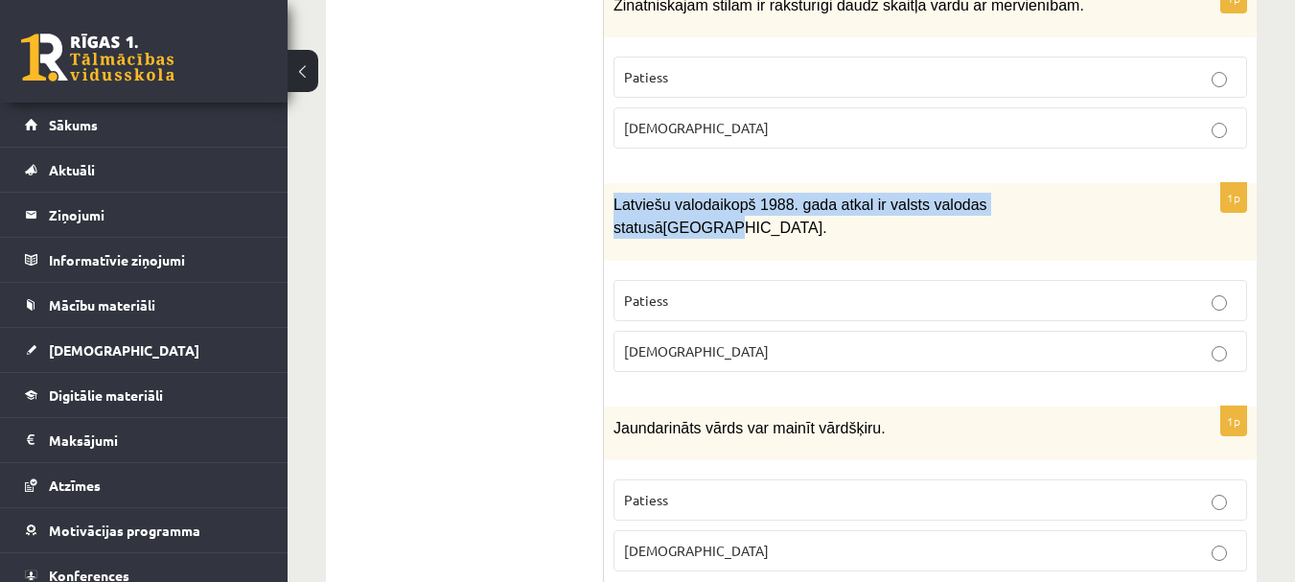
drag, startPoint x: 614, startPoint y: 178, endPoint x: 1056, endPoint y: 184, distance: 441.8
click at [1056, 193] on p "Latviešu valoda i kopš 1988. gada atkal ir valsts valodas statusā Latvijā." at bounding box center [882, 216] width 538 height 47
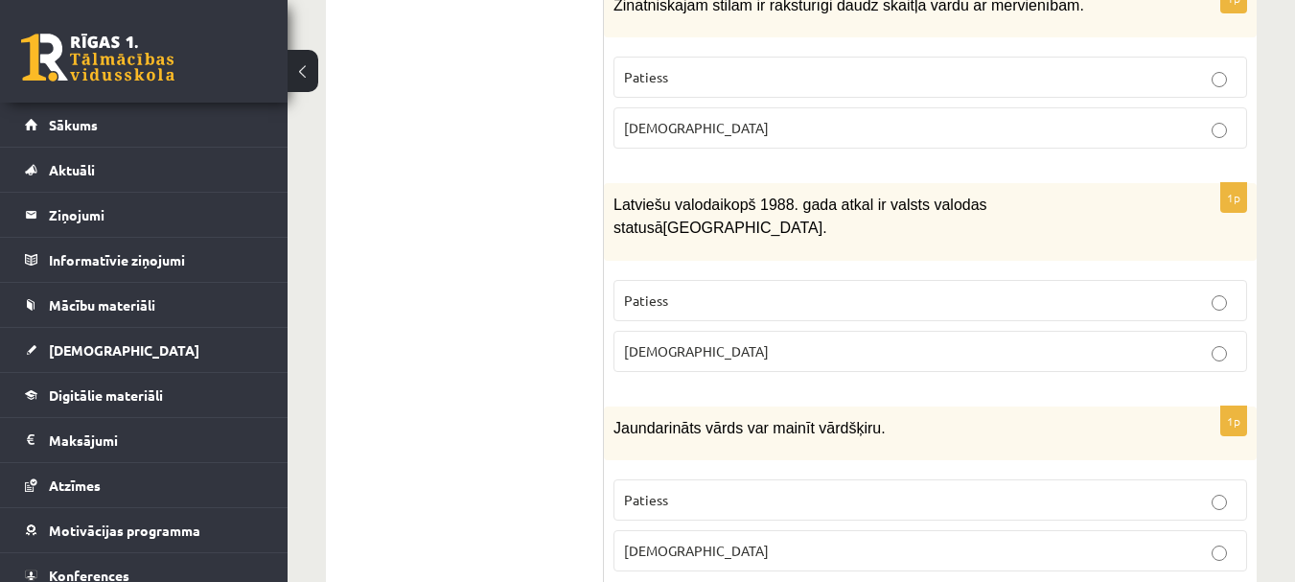
click at [706, 290] on p "Patiess" at bounding box center [930, 300] width 612 height 20
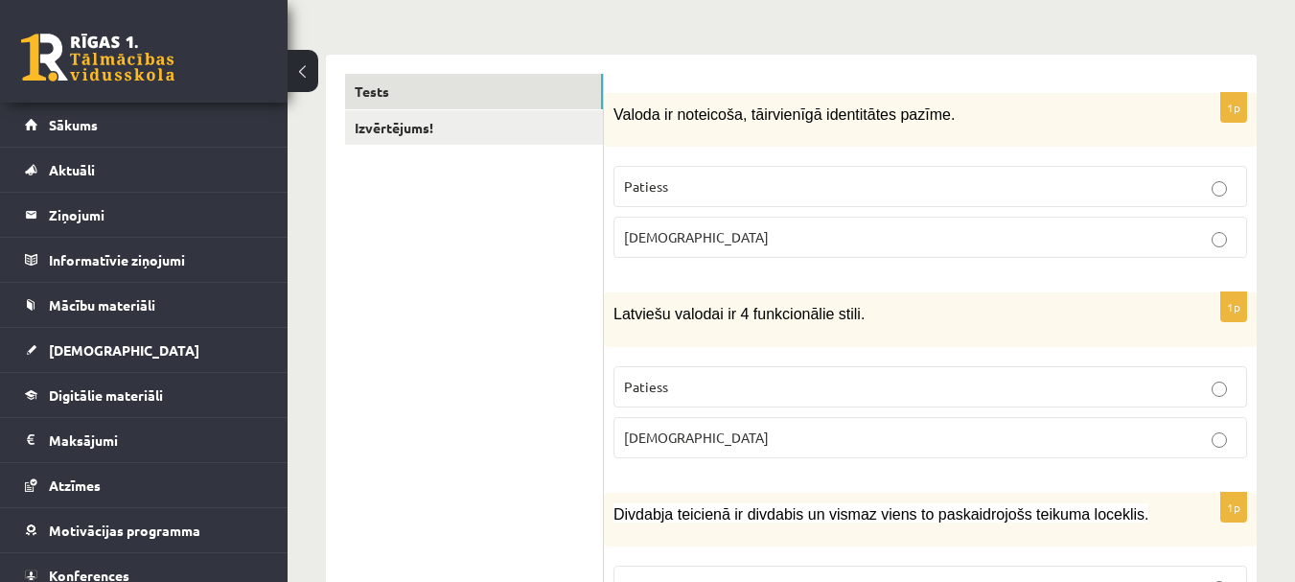
scroll to position [0, 0]
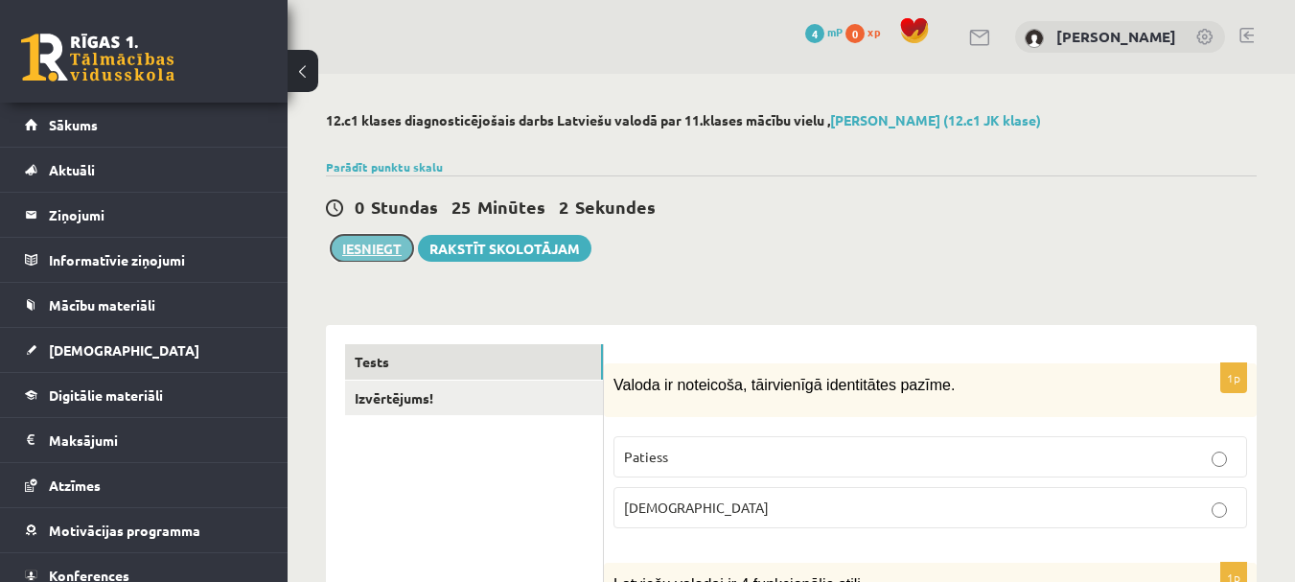
click at [358, 252] on button "Iesniegt" at bounding box center [372, 248] width 82 height 27
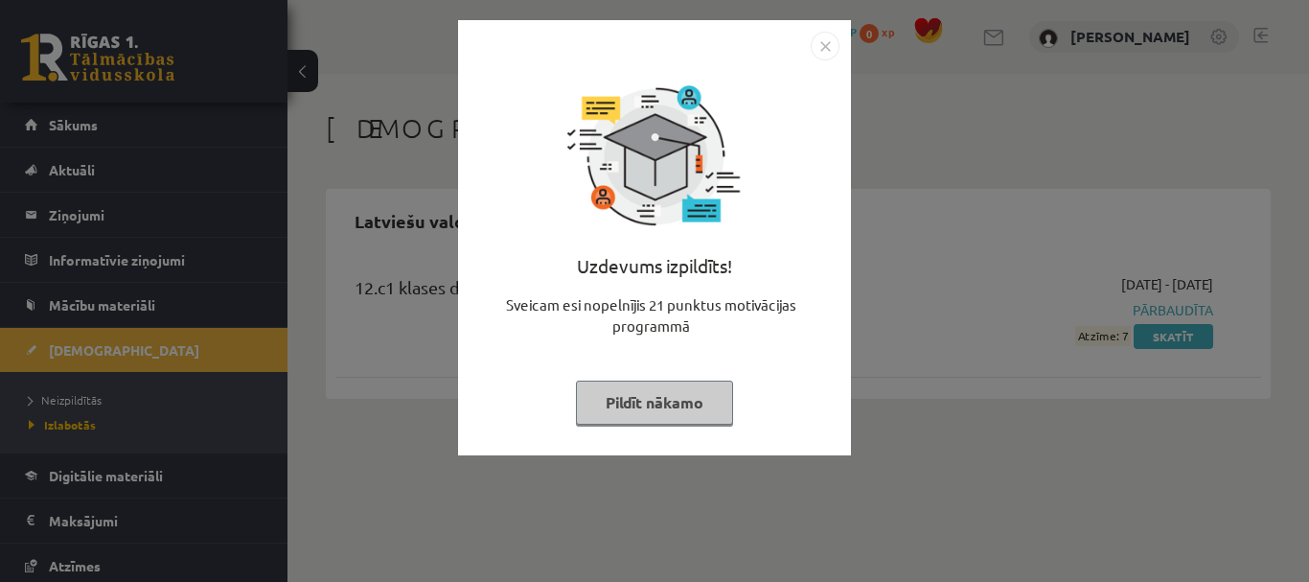
click at [831, 45] on img "Close" at bounding box center [825, 46] width 29 height 29
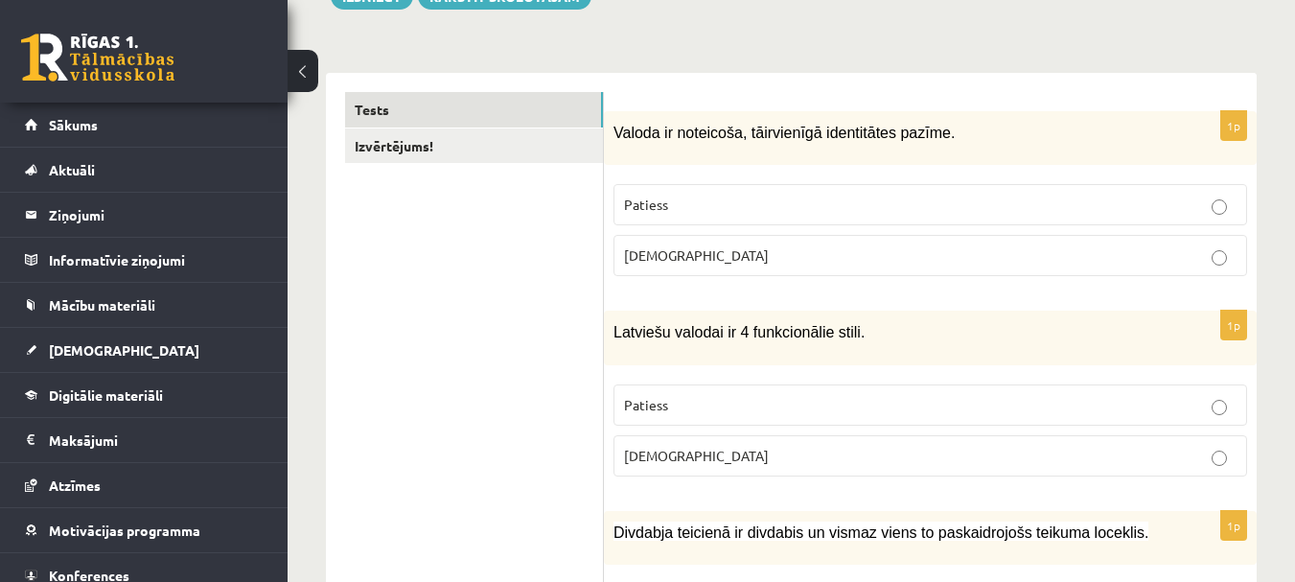
scroll to position [287, 0]
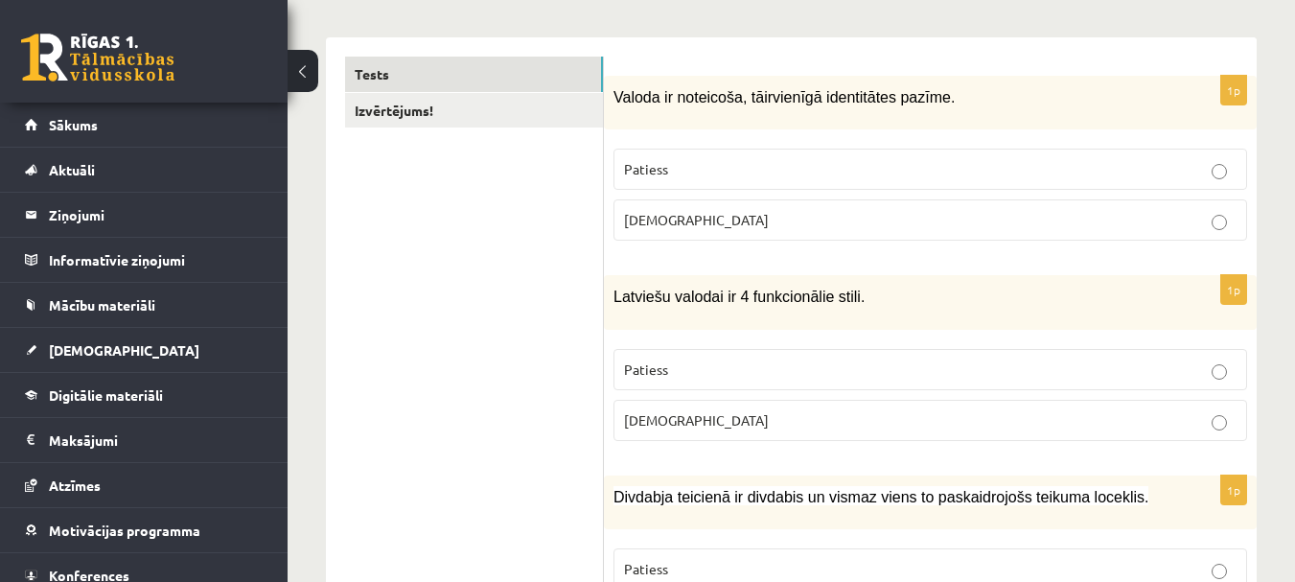
click at [701, 224] on p "Aplams" at bounding box center [930, 220] width 612 height 20
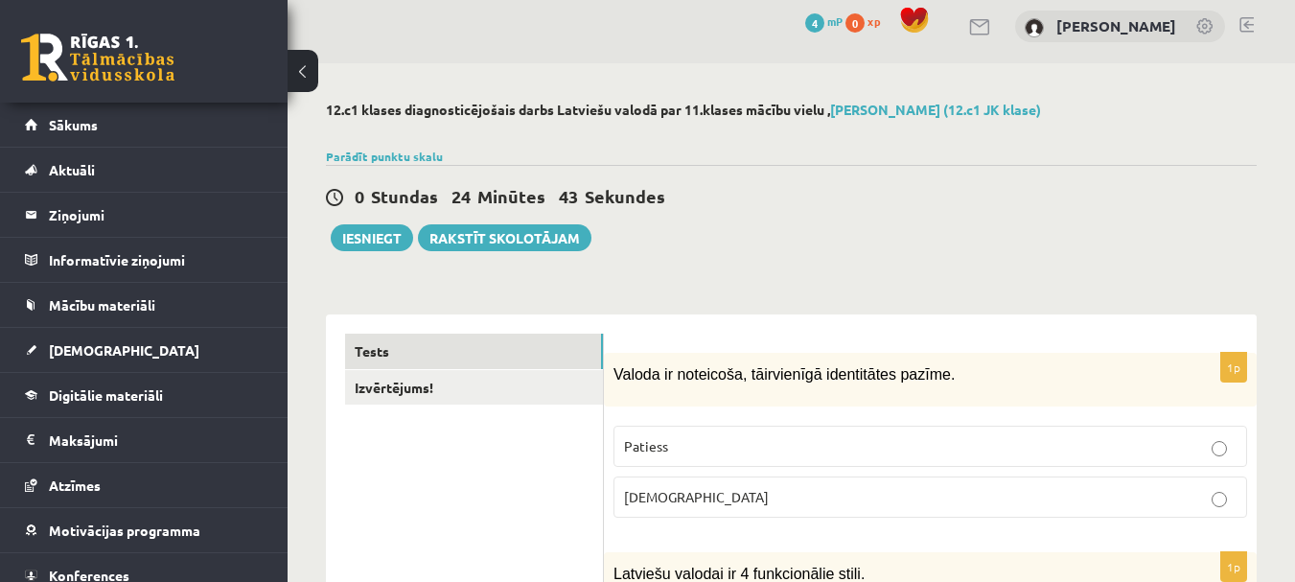
scroll to position [0, 0]
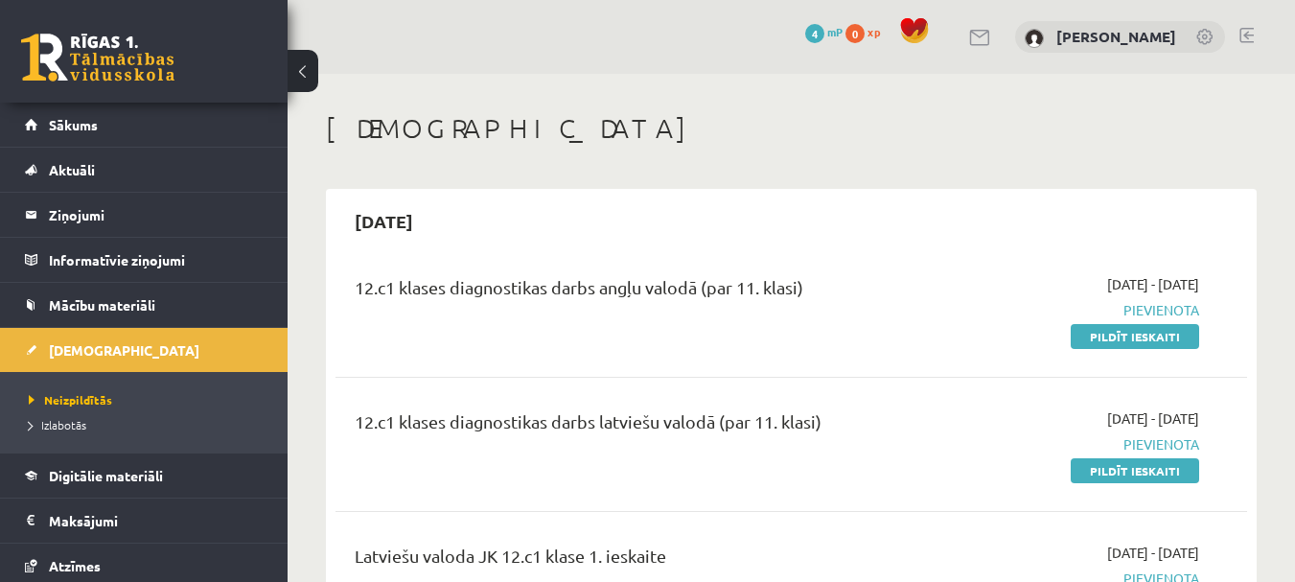
scroll to position [389, 0]
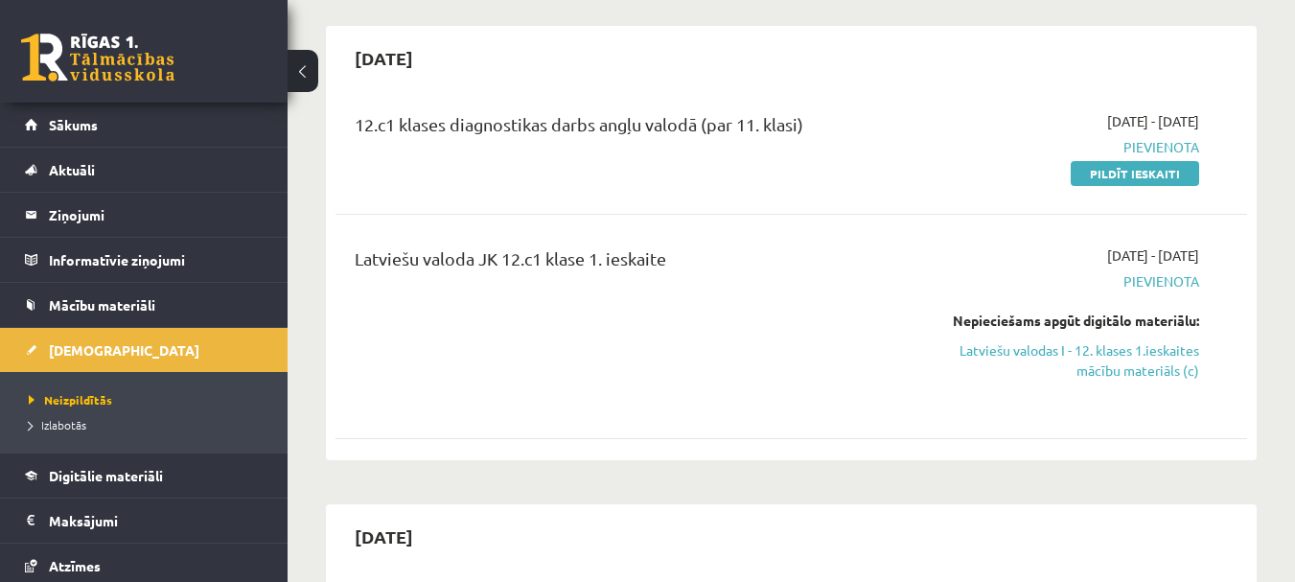
scroll to position [287, 0]
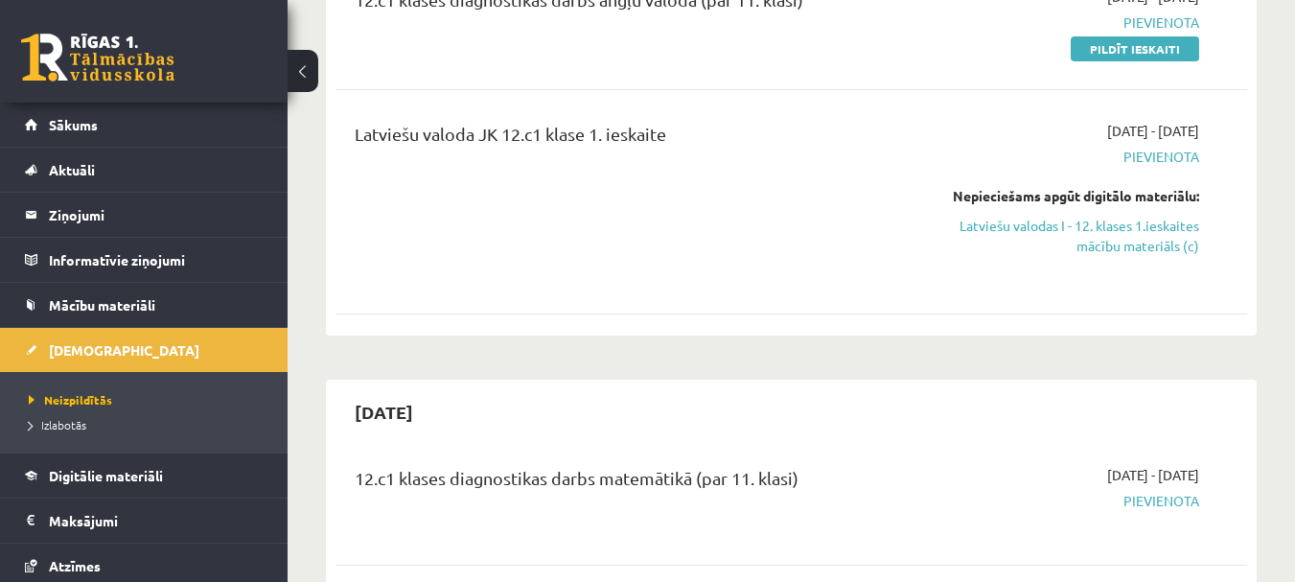
drag, startPoint x: 653, startPoint y: 327, endPoint x: 1136, endPoint y: 315, distance: 483.1
click at [1136, 315] on div "12.c1 klases diagnostikas darbs angļu valodā (par 11. klasi) 2025-09-01 - 2025-…" at bounding box center [790, 146] width 911 height 358
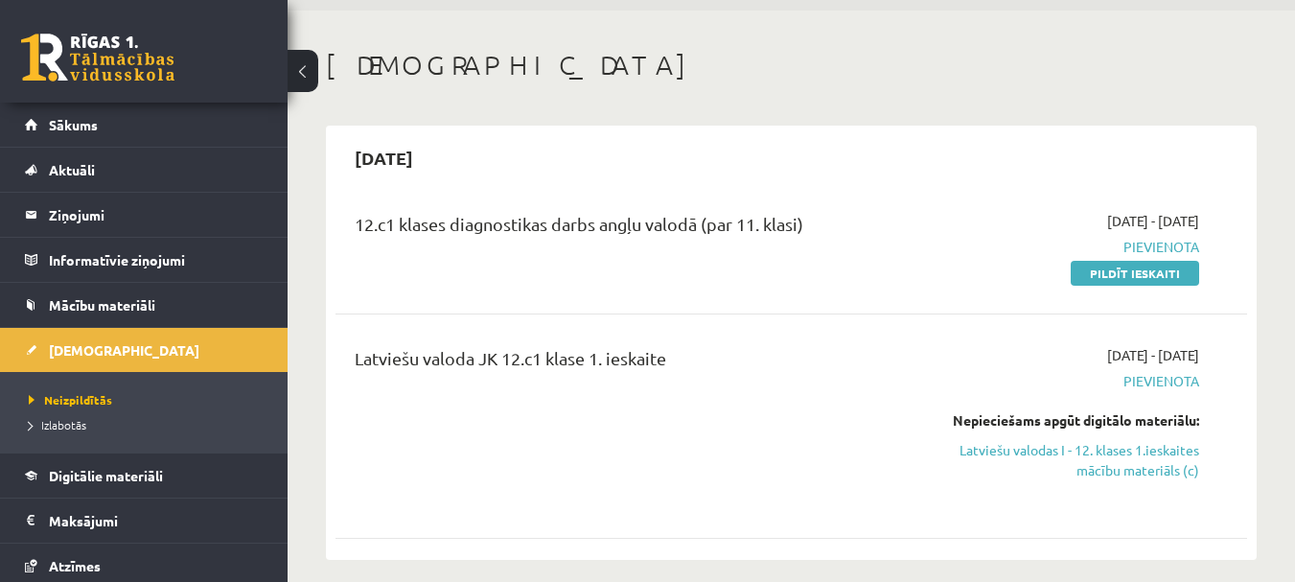
scroll to position [96, 0]
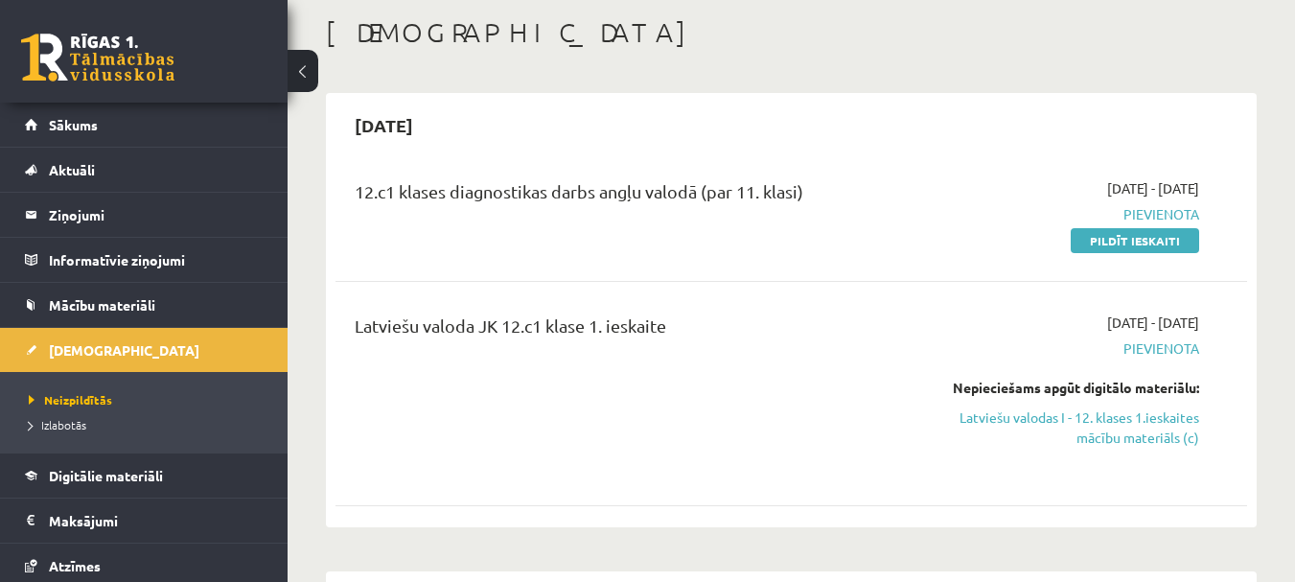
drag, startPoint x: 957, startPoint y: 299, endPoint x: 767, endPoint y: 274, distance: 192.3
click at [767, 274] on div "12.c1 klases diagnostikas darbs angļu valodā (par 11. klasi) 2025-09-01 - 2025-…" at bounding box center [790, 338] width 911 height 358
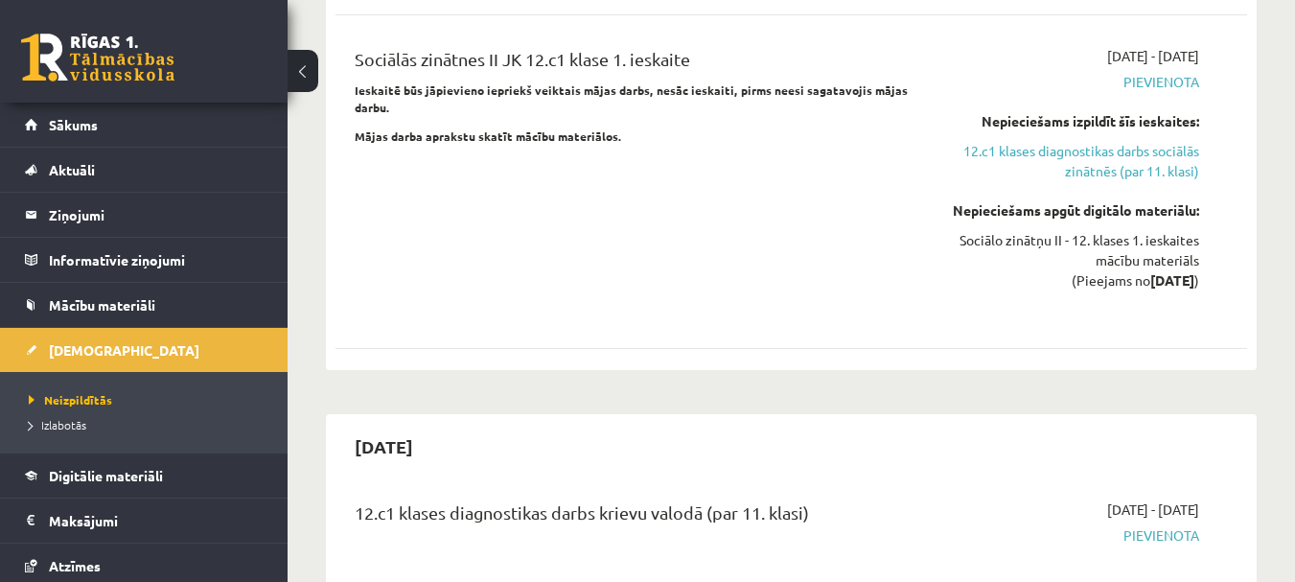
scroll to position [2587, 0]
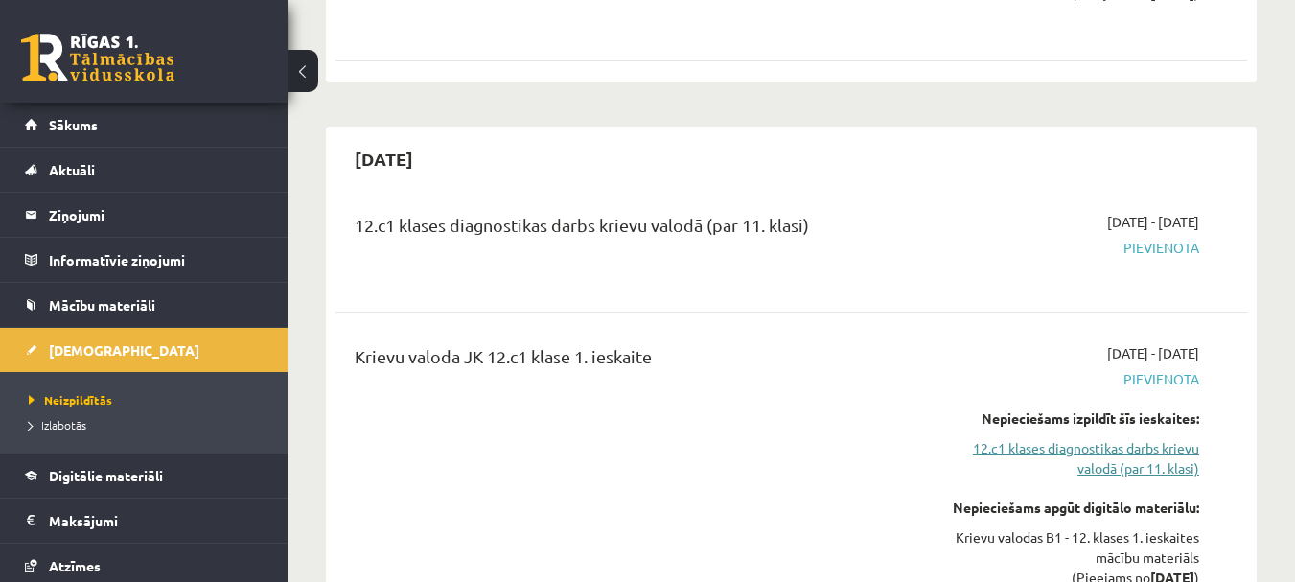
click at [1035, 438] on link "12.c1 klases diagnostikas darbs krievu valodā (par 11. klasi)" at bounding box center [1067, 458] width 263 height 40
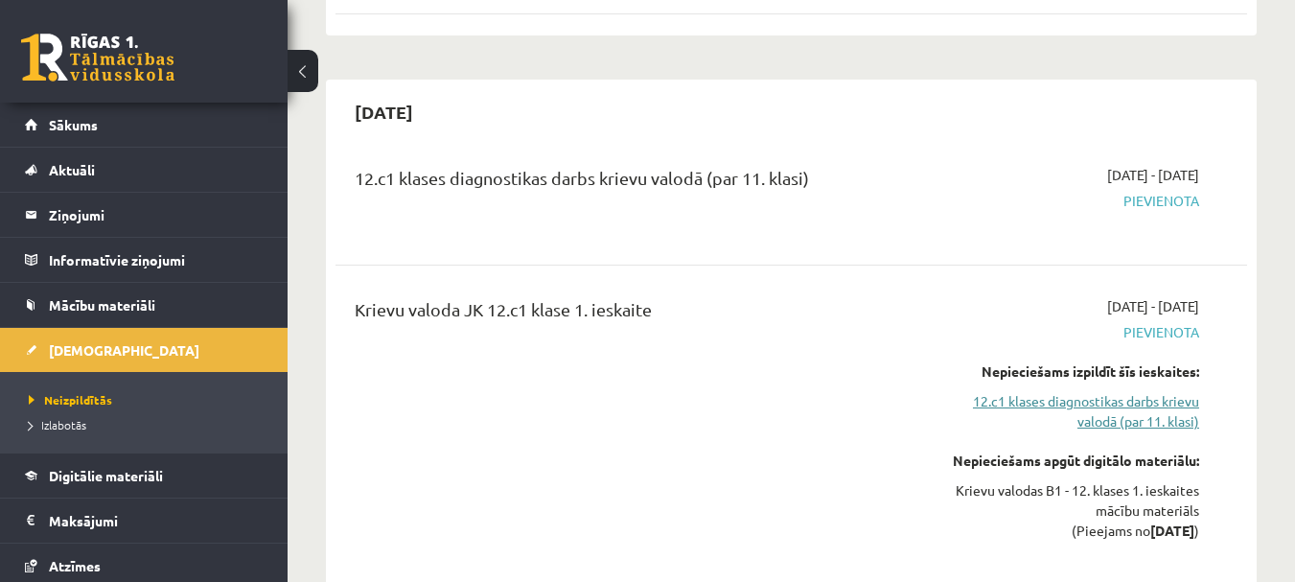
click at [1049, 391] on link "12.c1 klases diagnostikas darbs krievu valodā (par 11. klasi)" at bounding box center [1067, 411] width 263 height 40
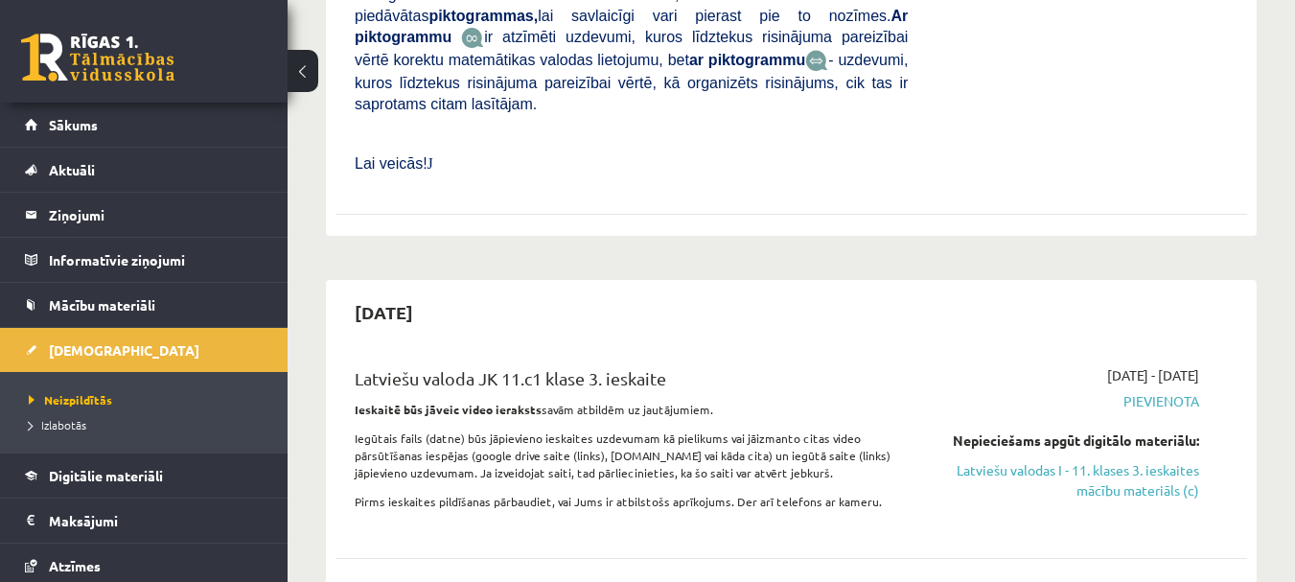
scroll to position [4072, 0]
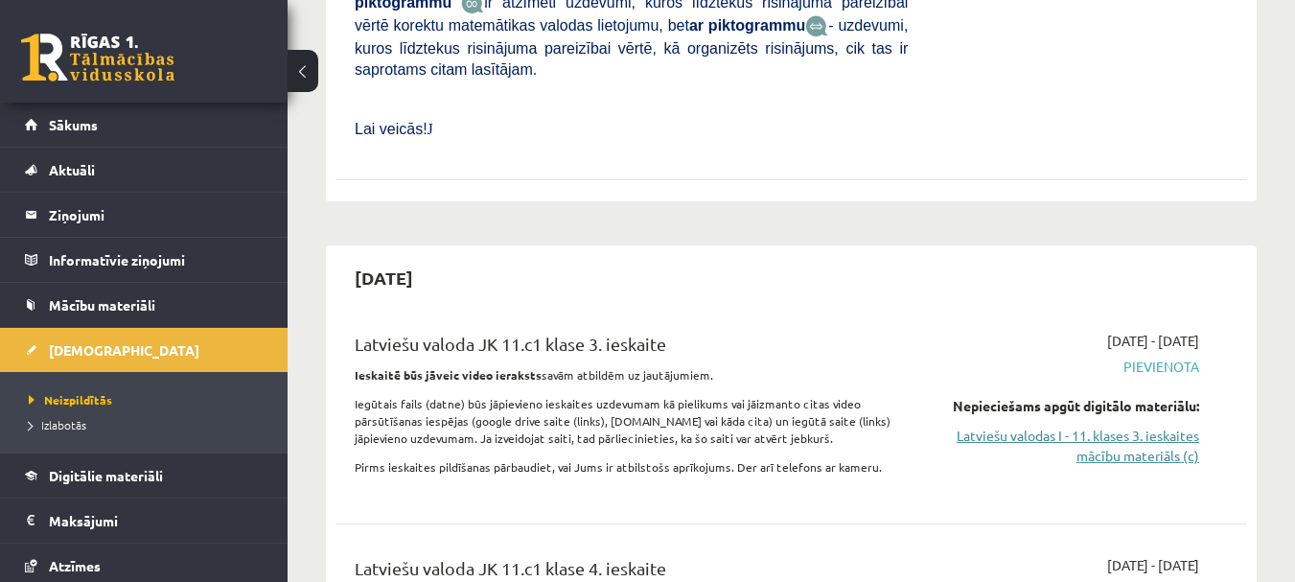
click at [1133, 425] on link "Latviešu valodas I - 11. klases 3. ieskaites mācību materiāls (c)" at bounding box center [1067, 445] width 263 height 40
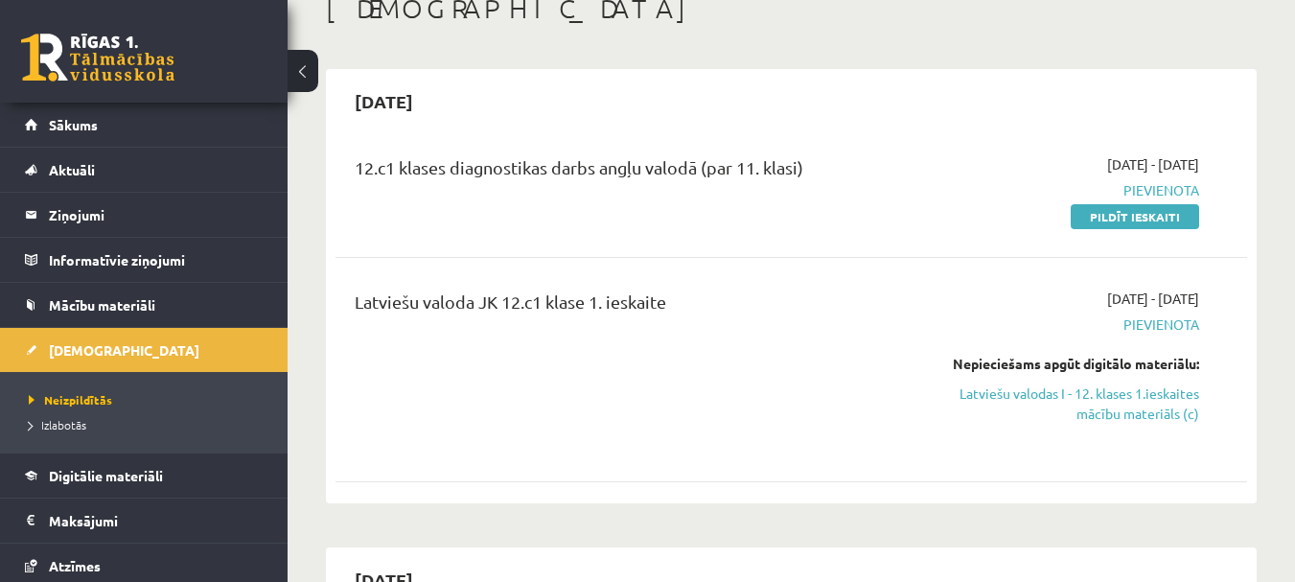
scroll to position [192, 0]
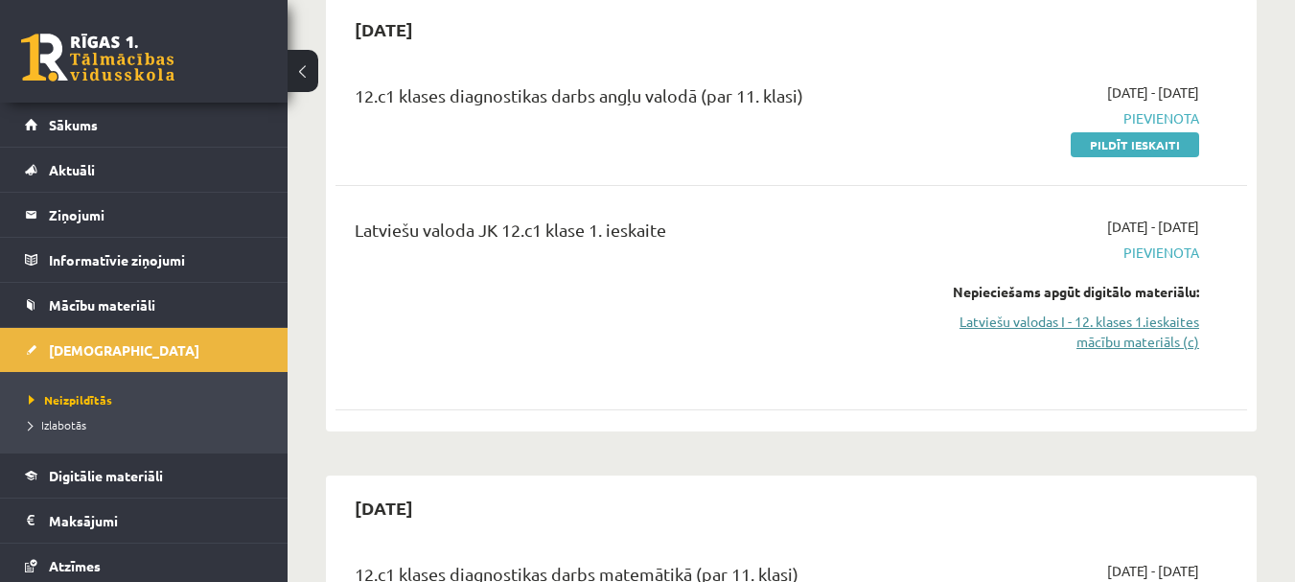
click at [1078, 332] on link "Latviešu valodas I - 12. klases 1.ieskaites mācību materiāls (c)" at bounding box center [1067, 331] width 263 height 40
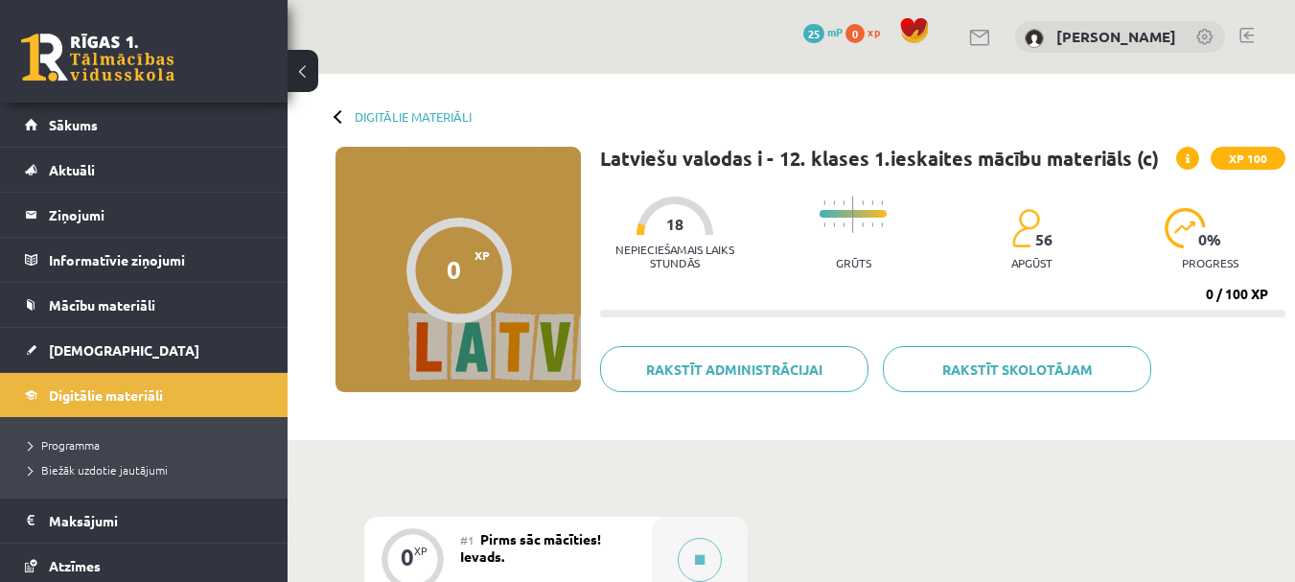
click at [686, 240] on div "Nepieciešamais laiks stundās 18" at bounding box center [674, 238] width 149 height 84
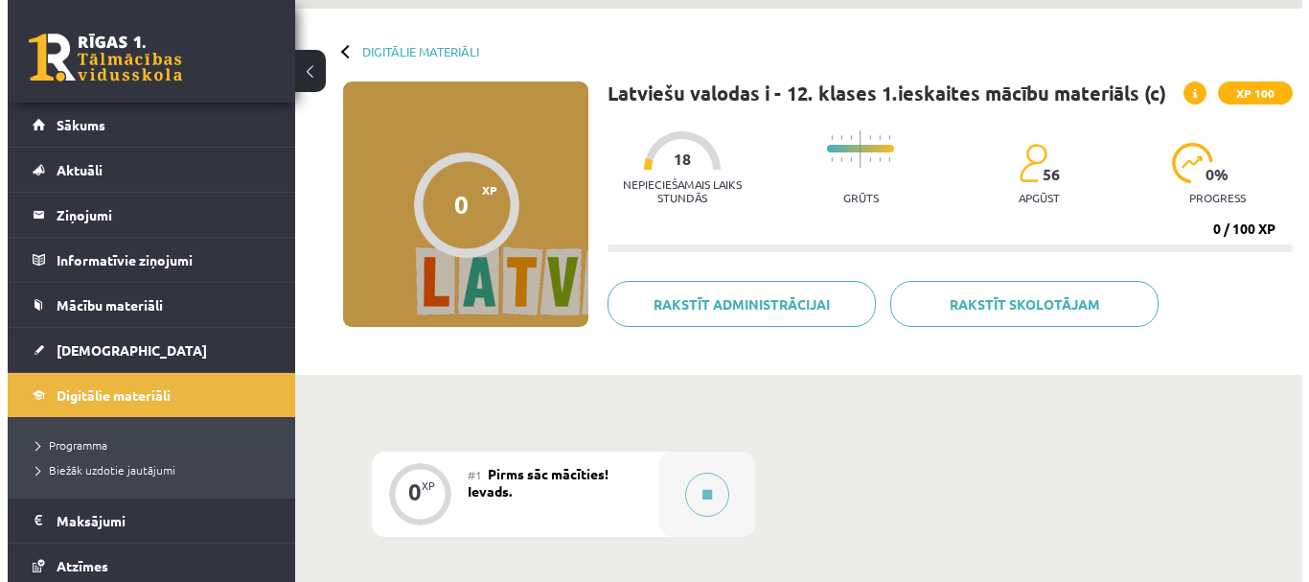
scroll to position [192, 0]
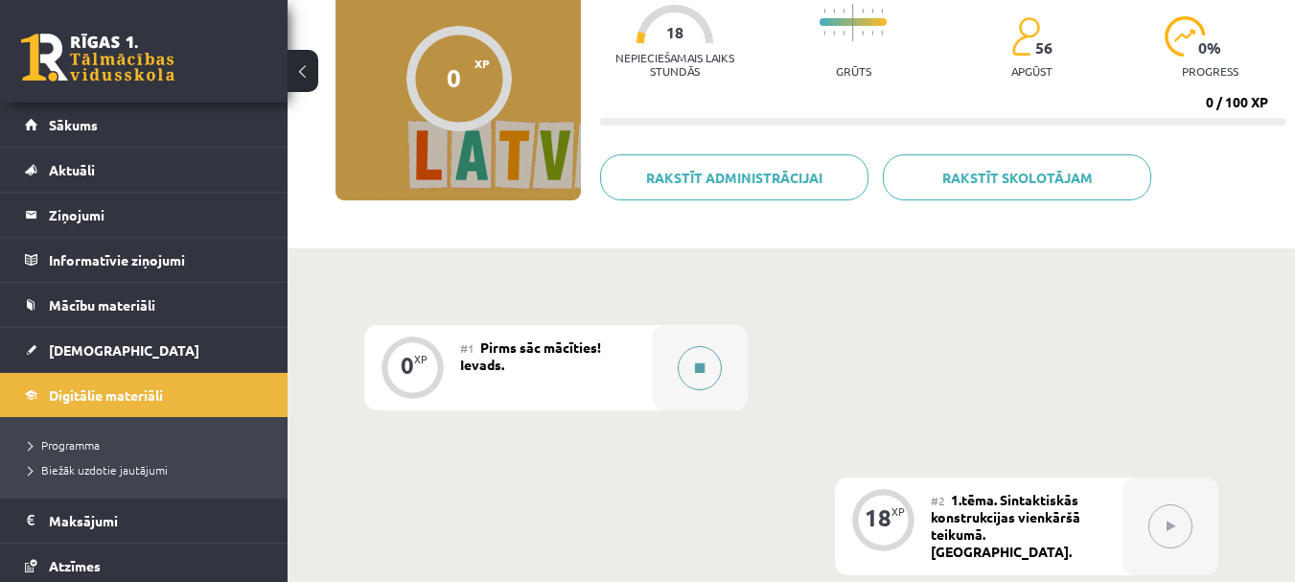
click at [695, 364] on icon at bounding box center [700, 367] width 10 height 11
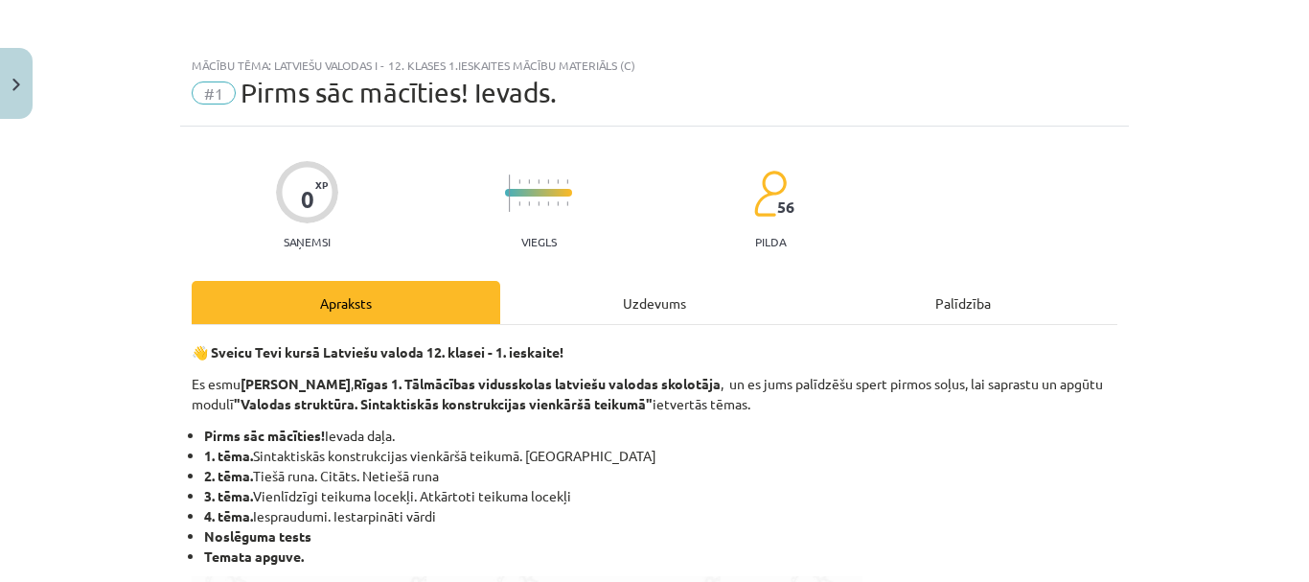
scroll to position [0, 0]
click at [540, 313] on div "Uzdevums" at bounding box center [654, 303] width 309 height 43
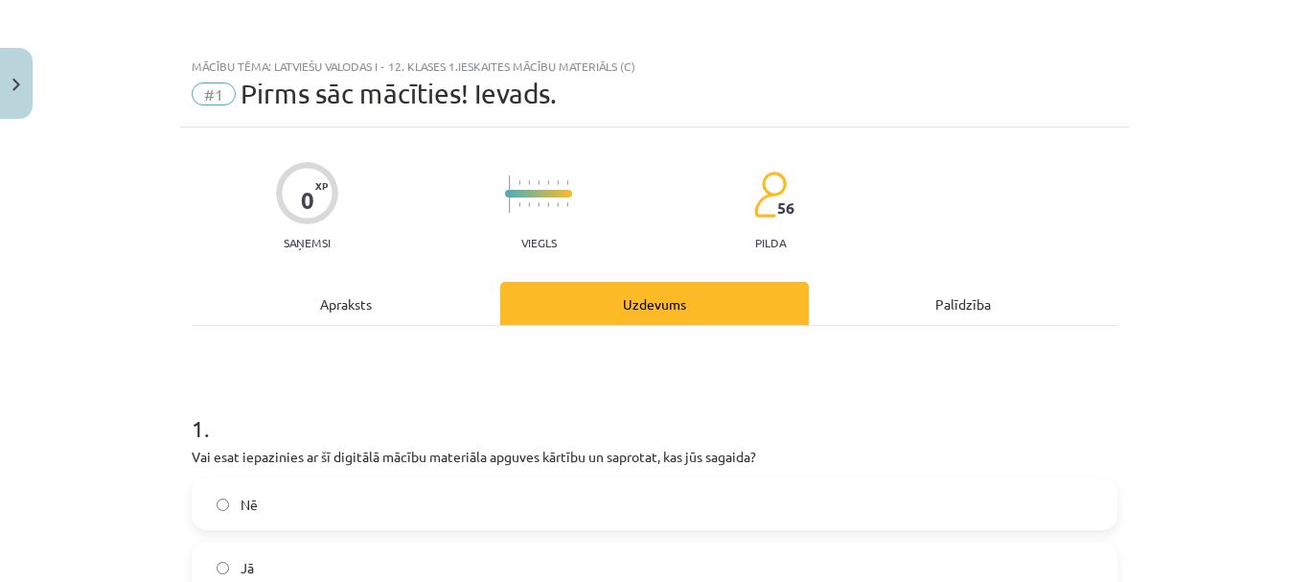
click at [326, 306] on div "Apraksts" at bounding box center [346, 303] width 309 height 43
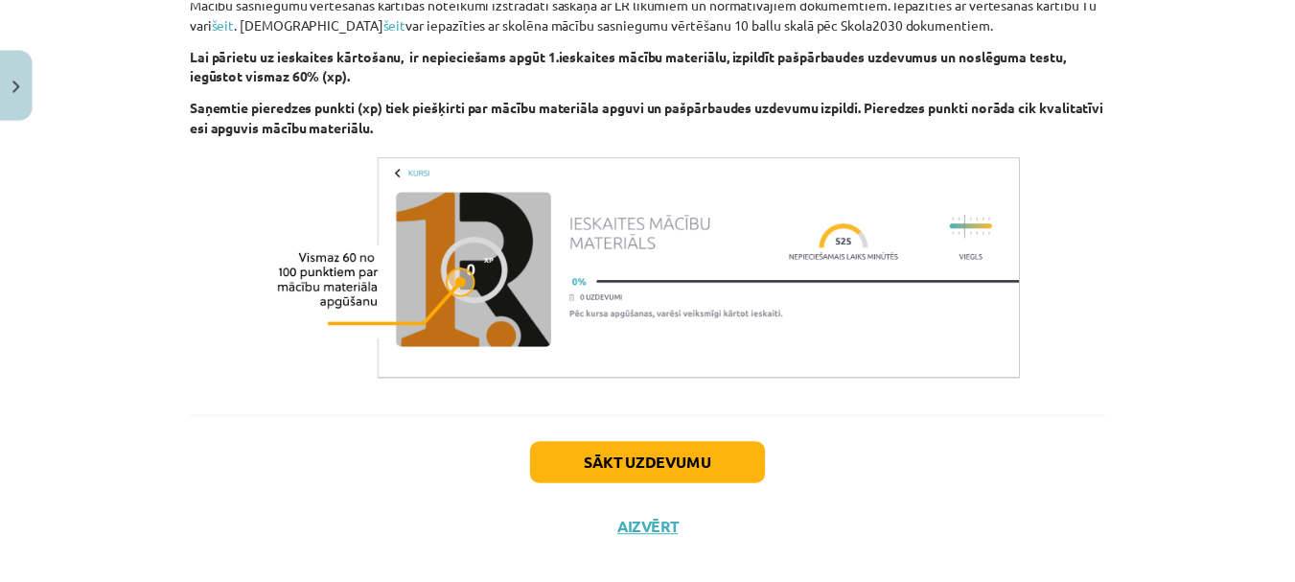
scroll to position [1303, 0]
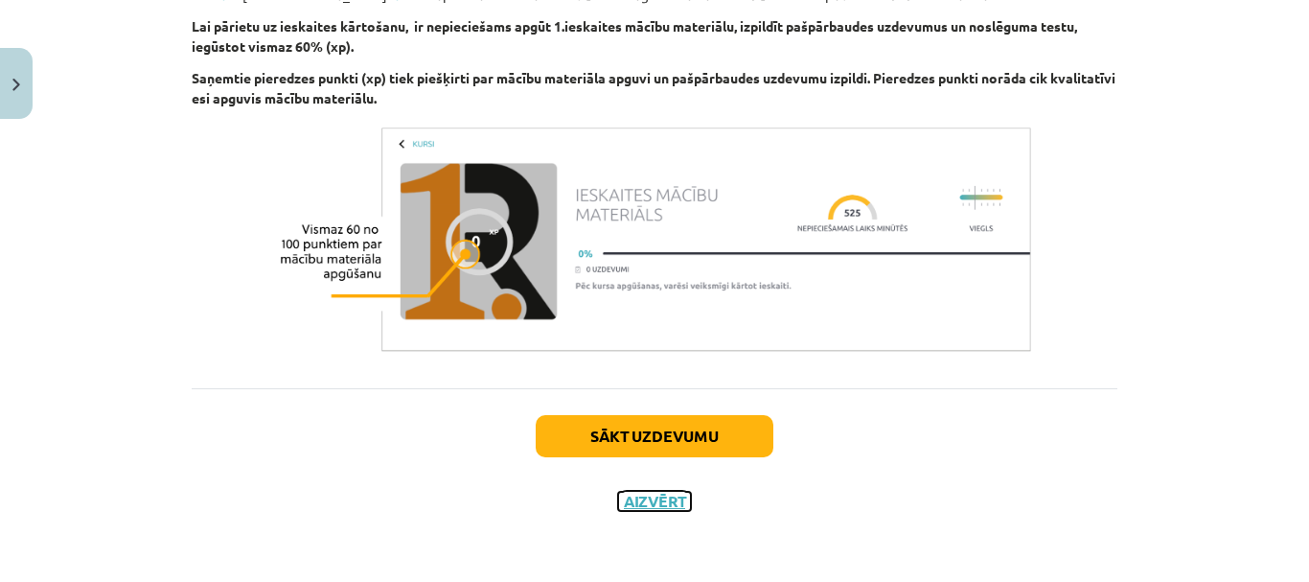
click at [655, 504] on button "Aizvērt" at bounding box center [654, 501] width 73 height 19
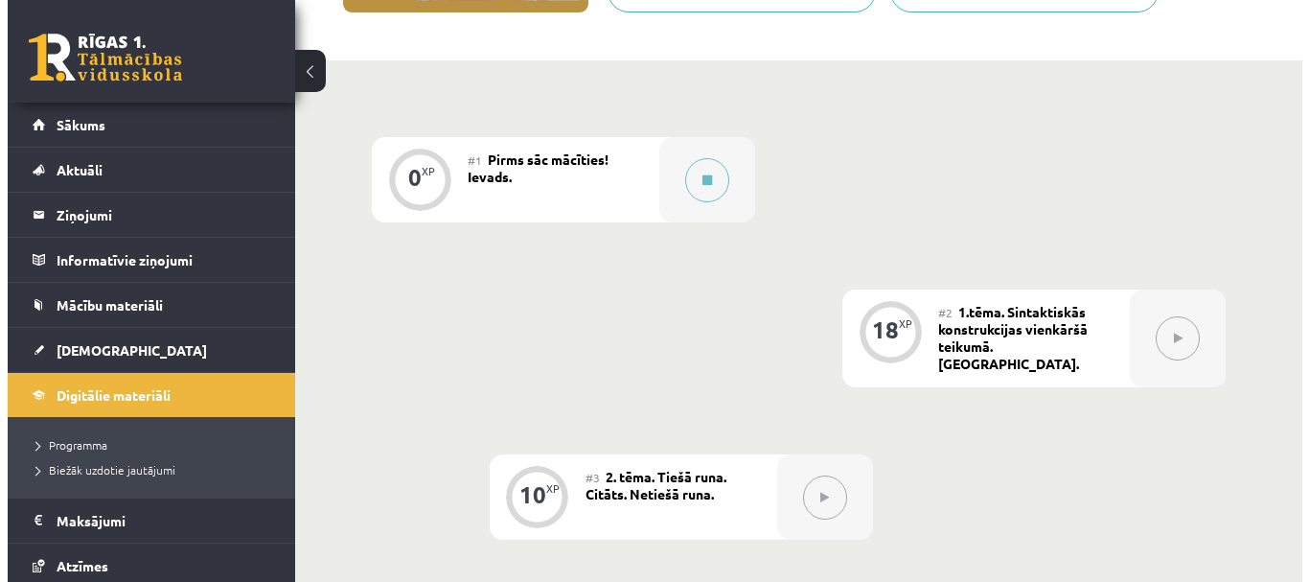
scroll to position [383, 0]
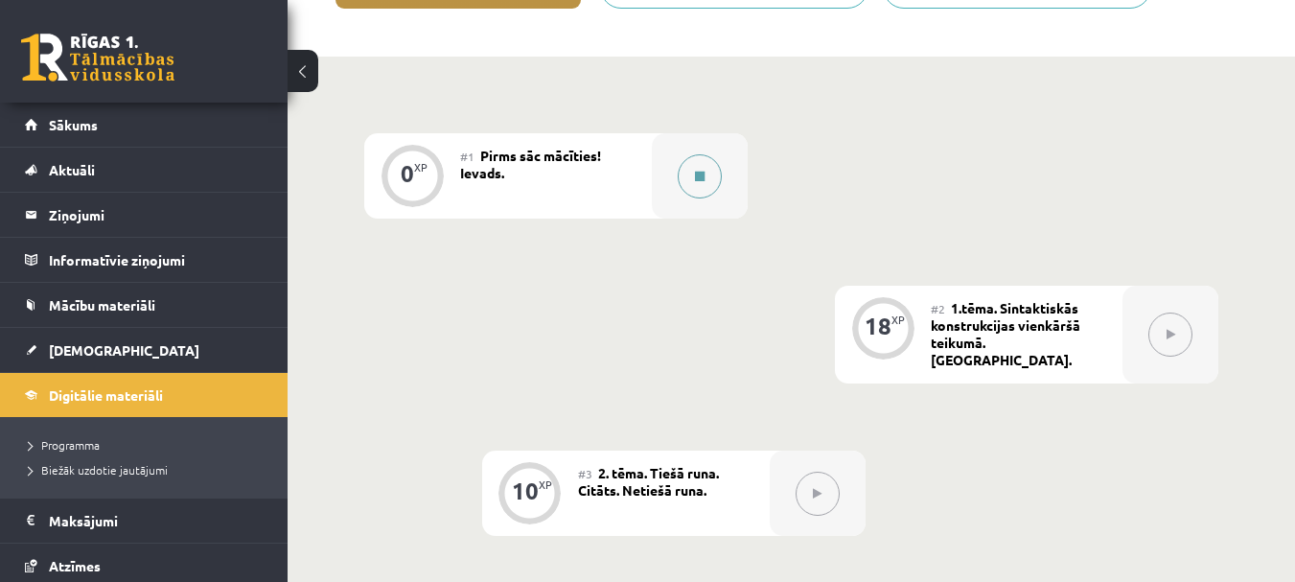
click at [714, 172] on button at bounding box center [700, 176] width 44 height 44
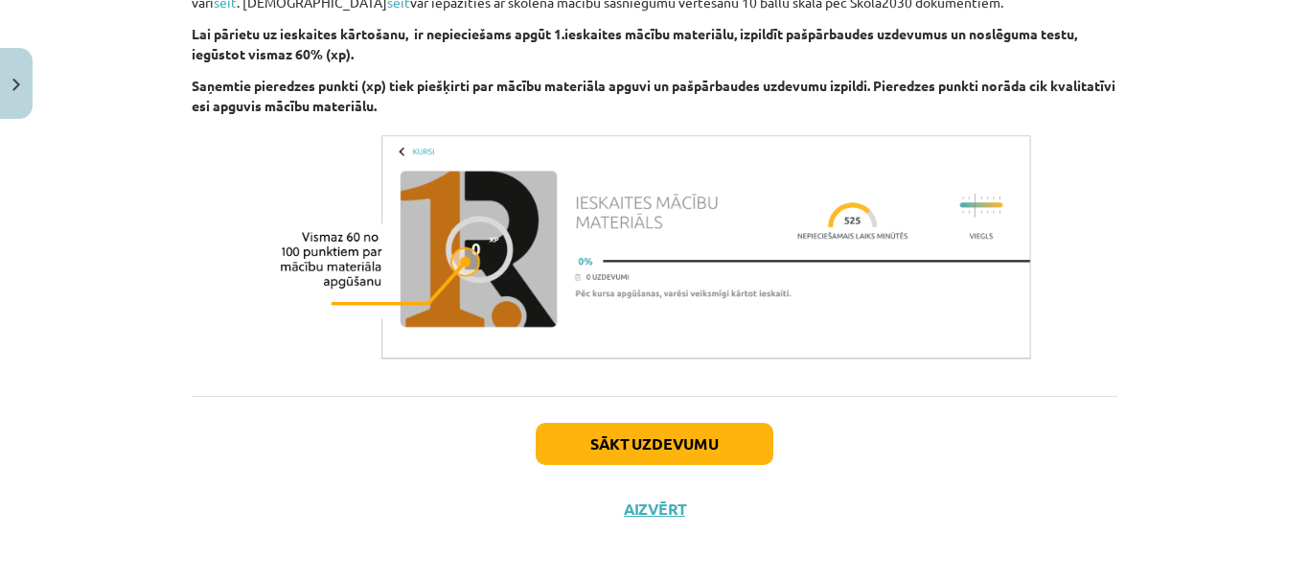
scroll to position [1303, 0]
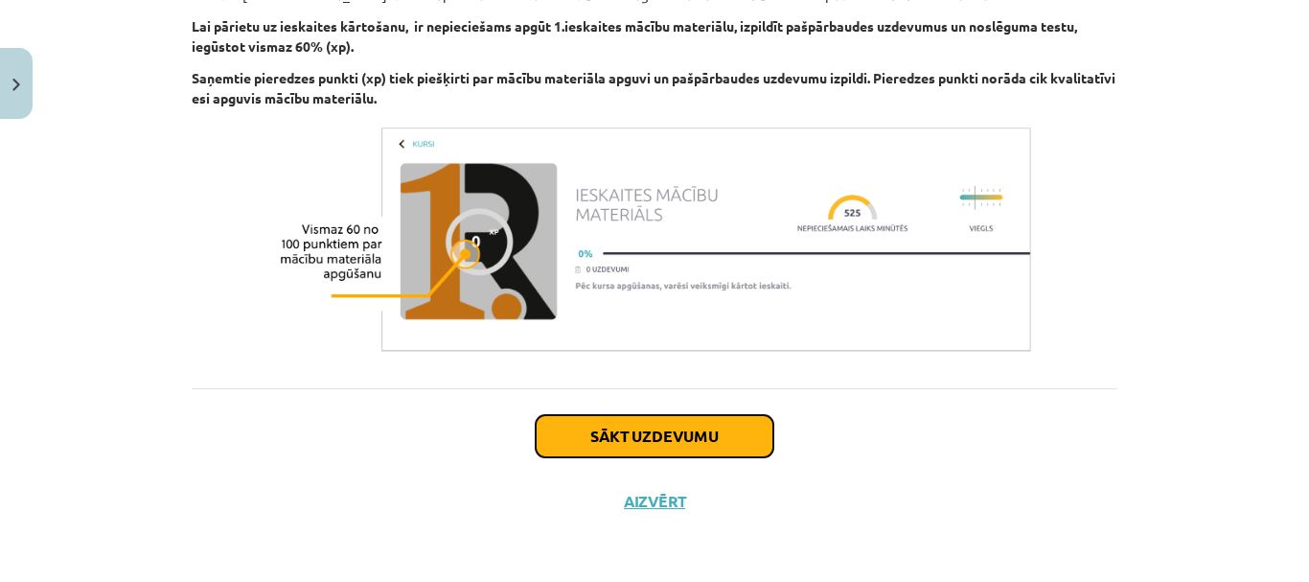
click at [623, 419] on button "Sākt uzdevumu" at bounding box center [655, 436] width 238 height 42
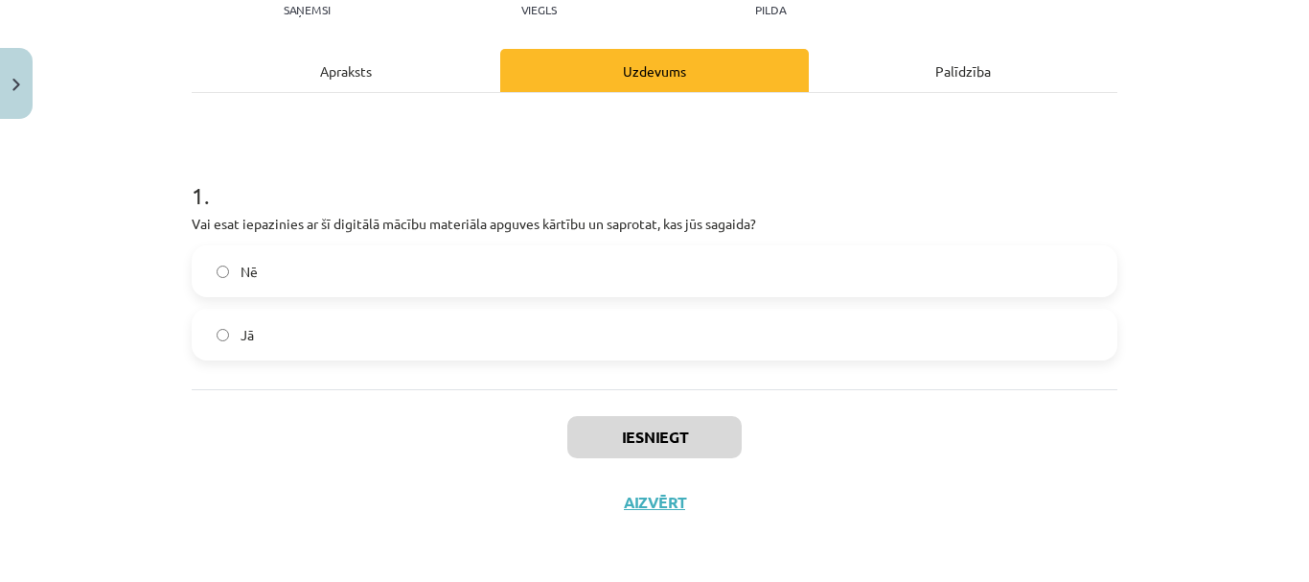
scroll to position [234, 0]
click at [644, 345] on label "Jā" at bounding box center [655, 334] width 922 height 48
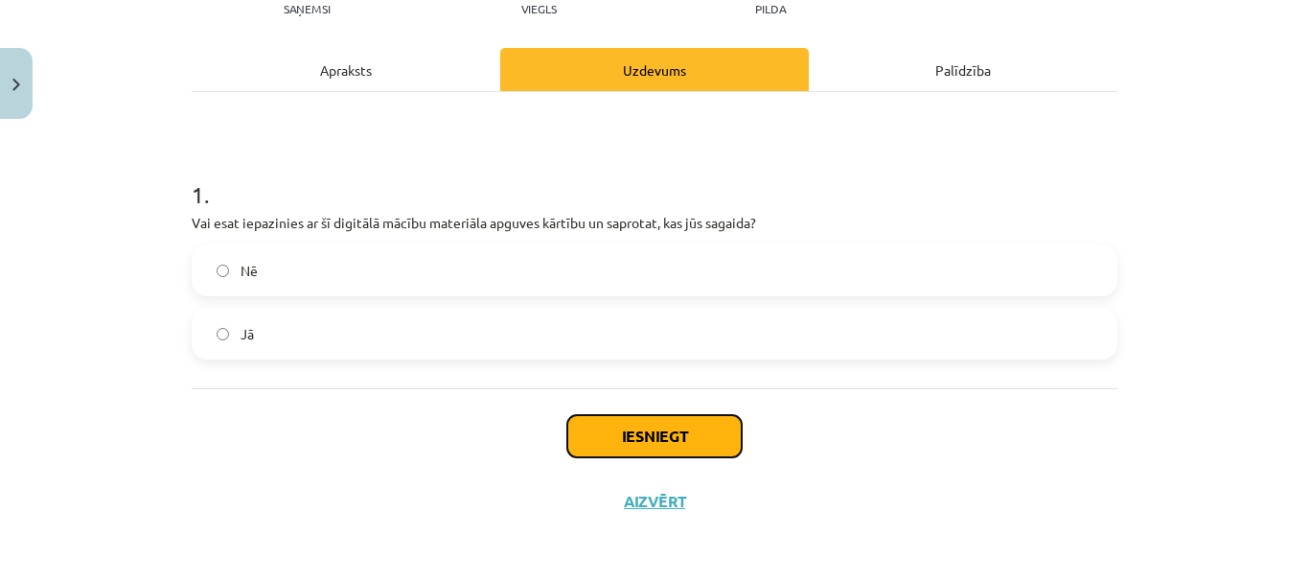
click at [642, 436] on button "Iesniegt" at bounding box center [654, 436] width 174 height 42
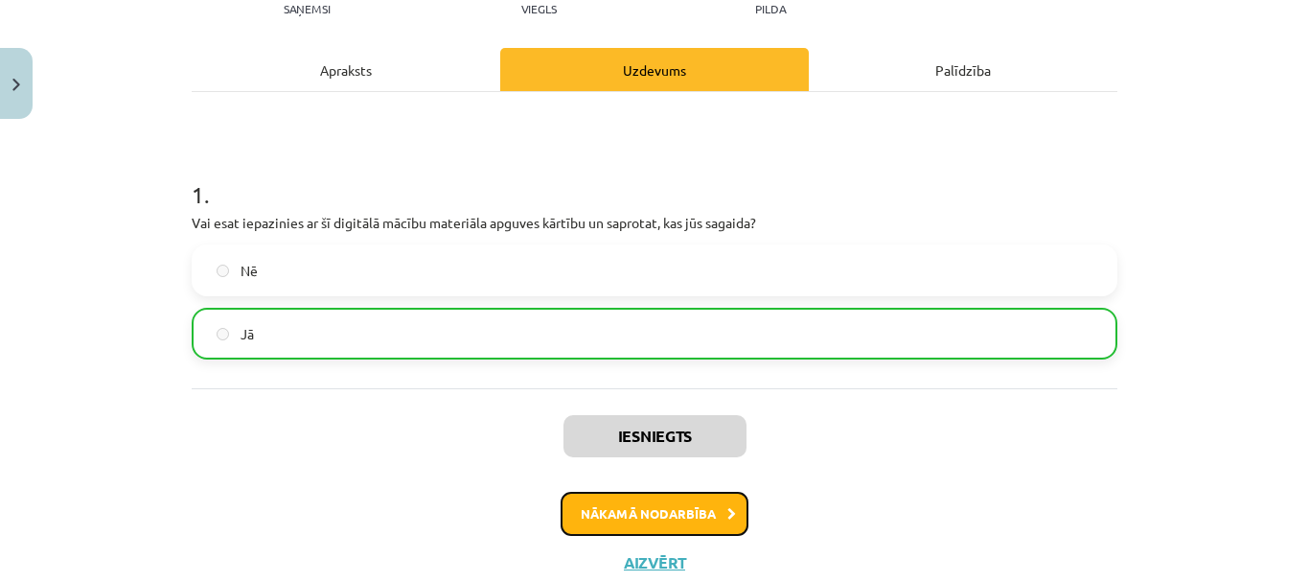
click at [655, 510] on button "Nākamā nodarbība" at bounding box center [655, 514] width 188 height 44
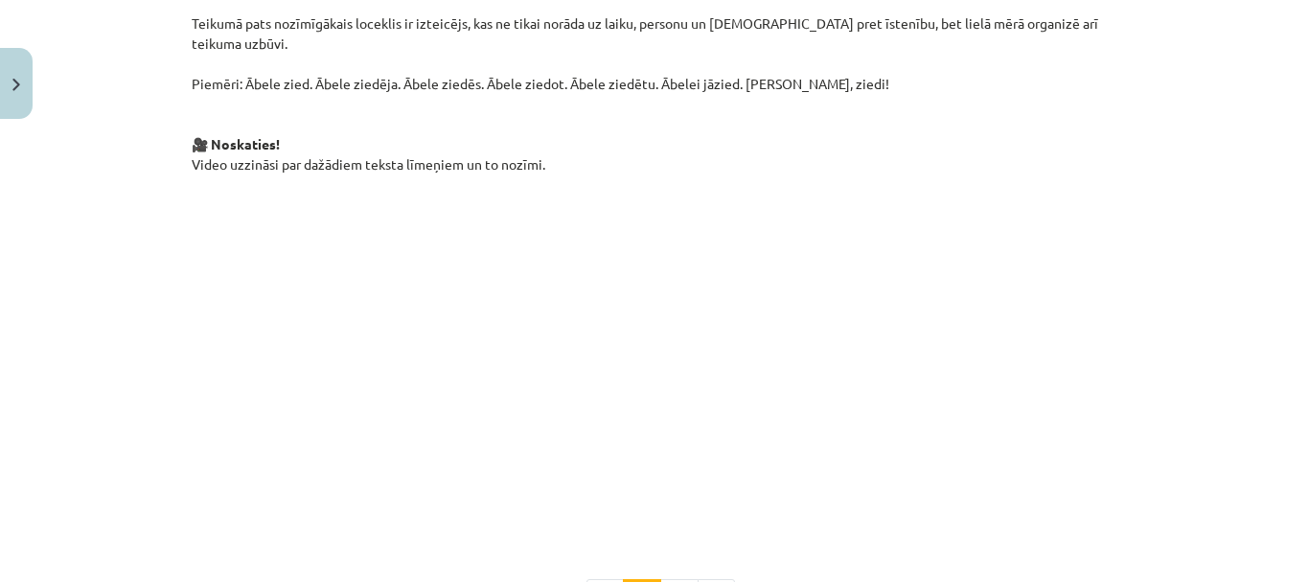
scroll to position [1390, 0]
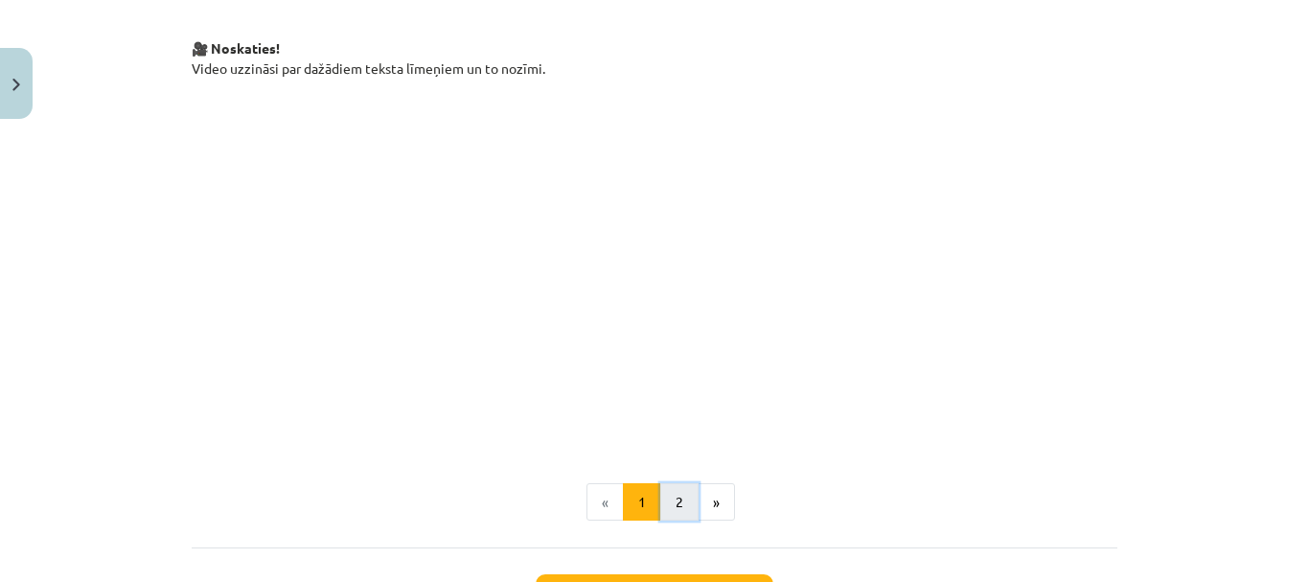
click at [675, 483] on button "2" at bounding box center [679, 502] width 38 height 38
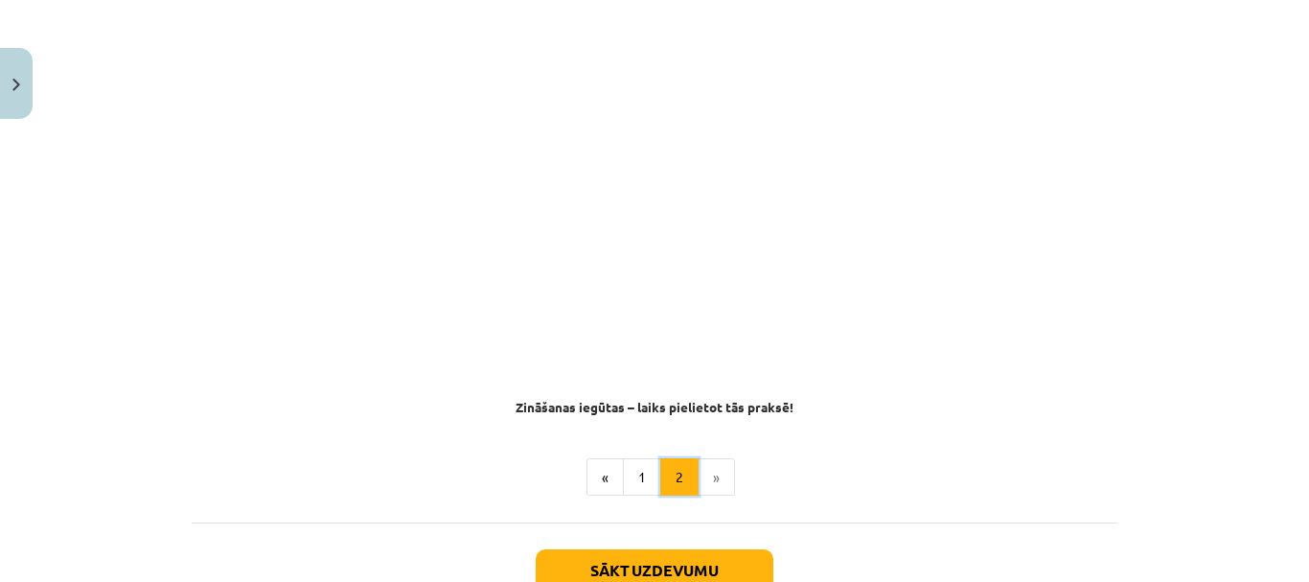
scroll to position [1205, 0]
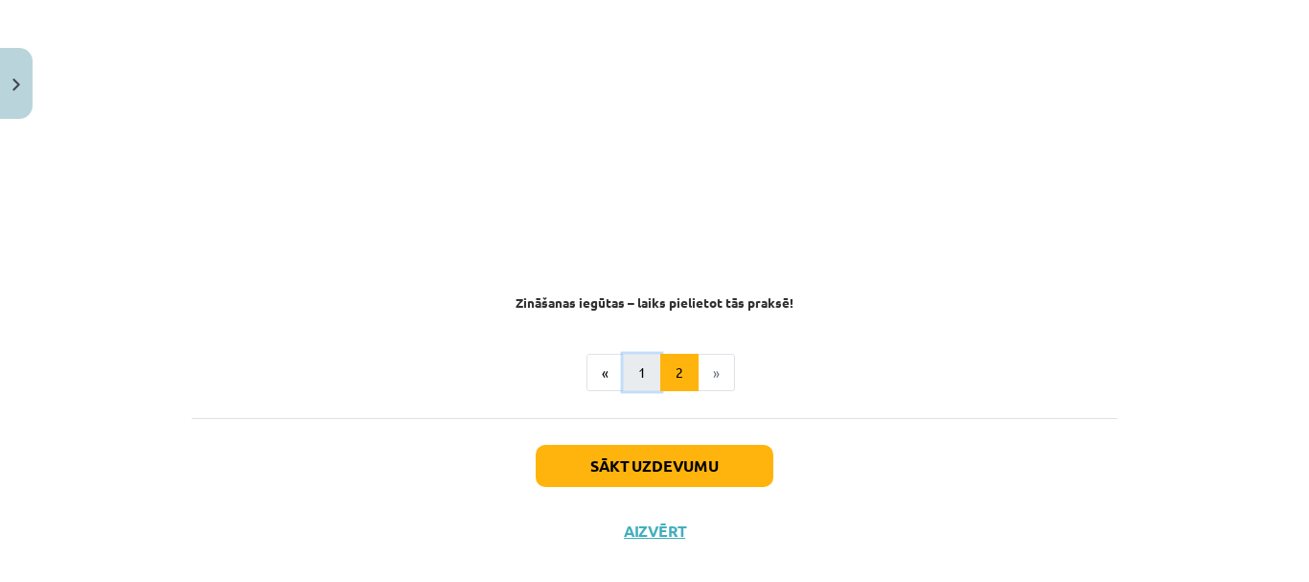
click at [626, 354] on button "1" at bounding box center [642, 373] width 38 height 38
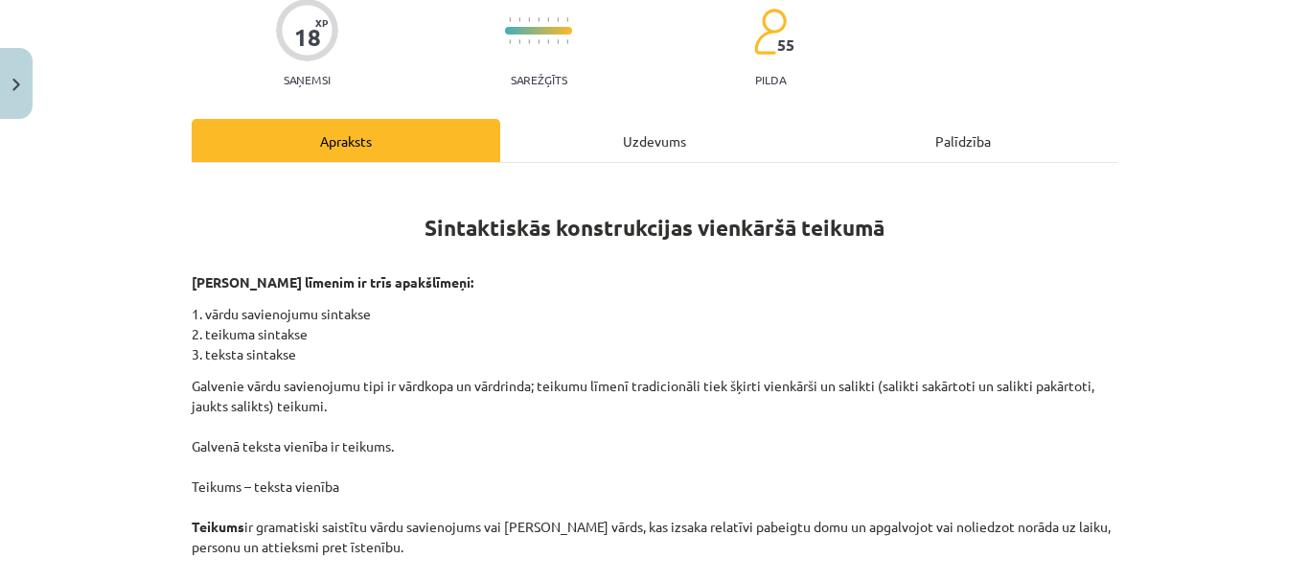
scroll to position [0, 0]
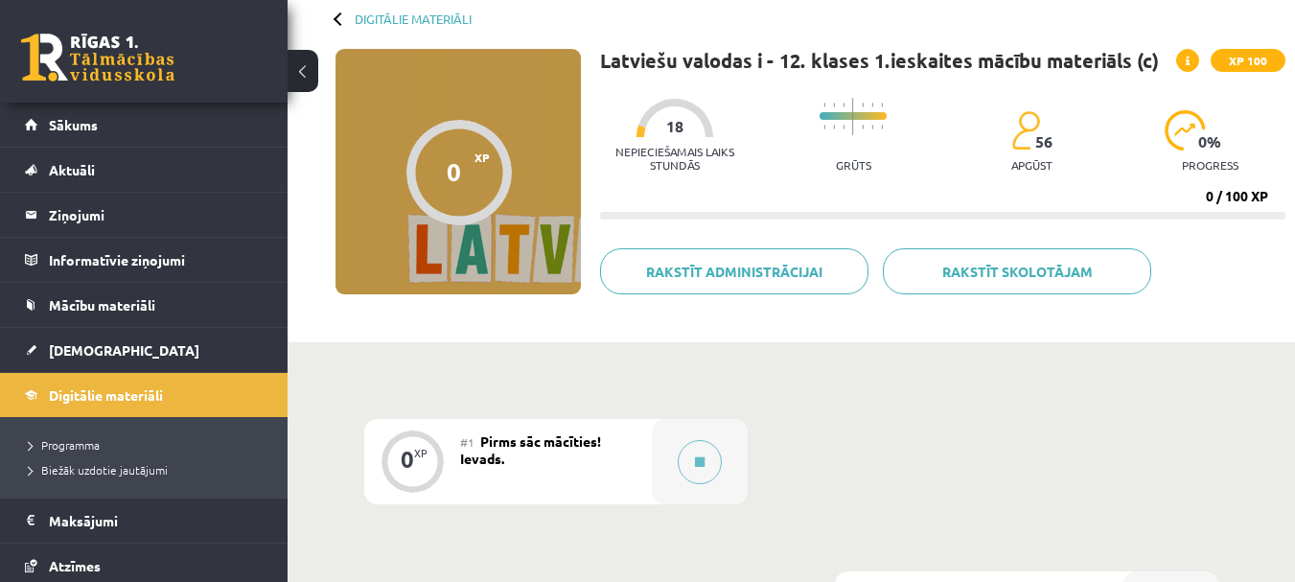
scroll to position [159, 0]
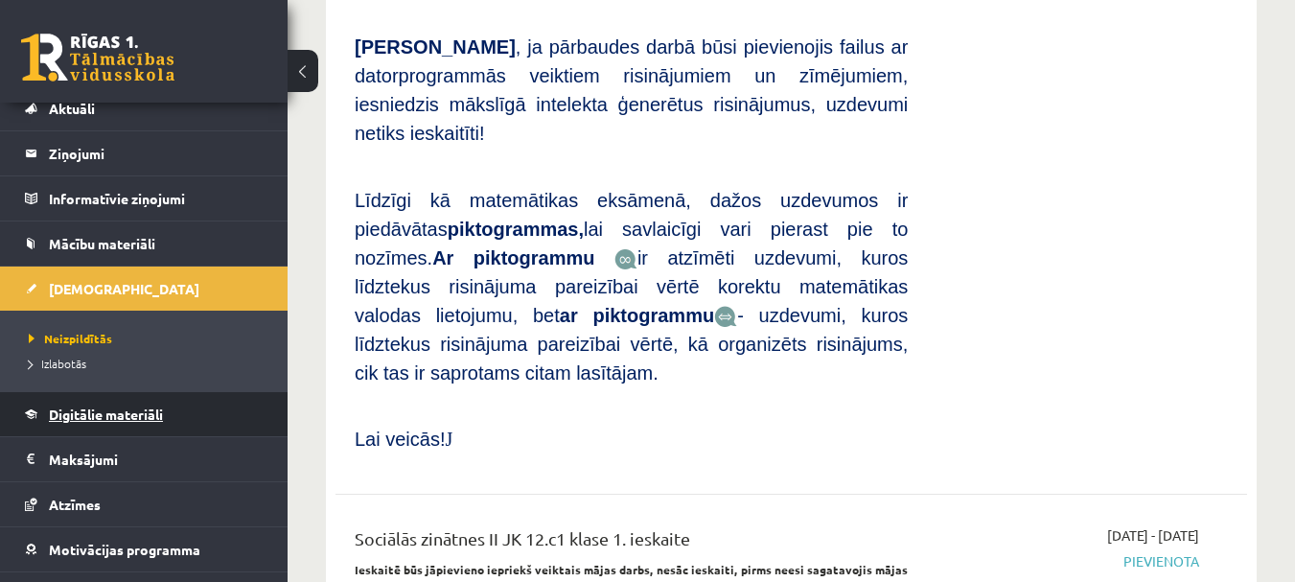
scroll to position [96, 0]
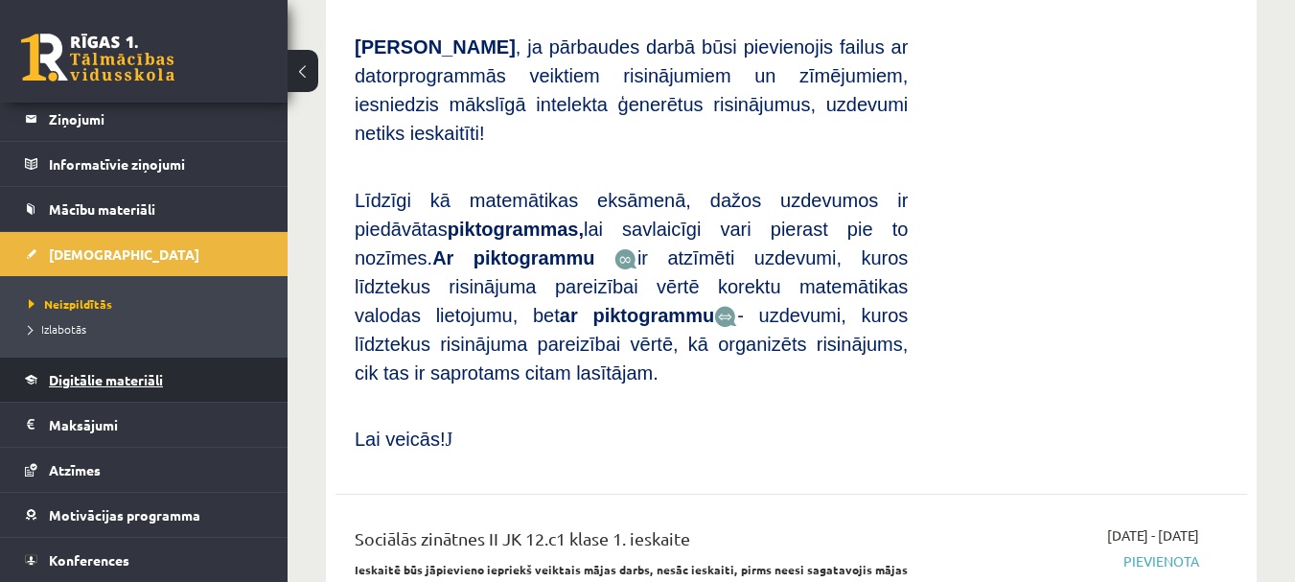
click at [126, 381] on span "Digitālie materiāli" at bounding box center [106, 379] width 114 height 17
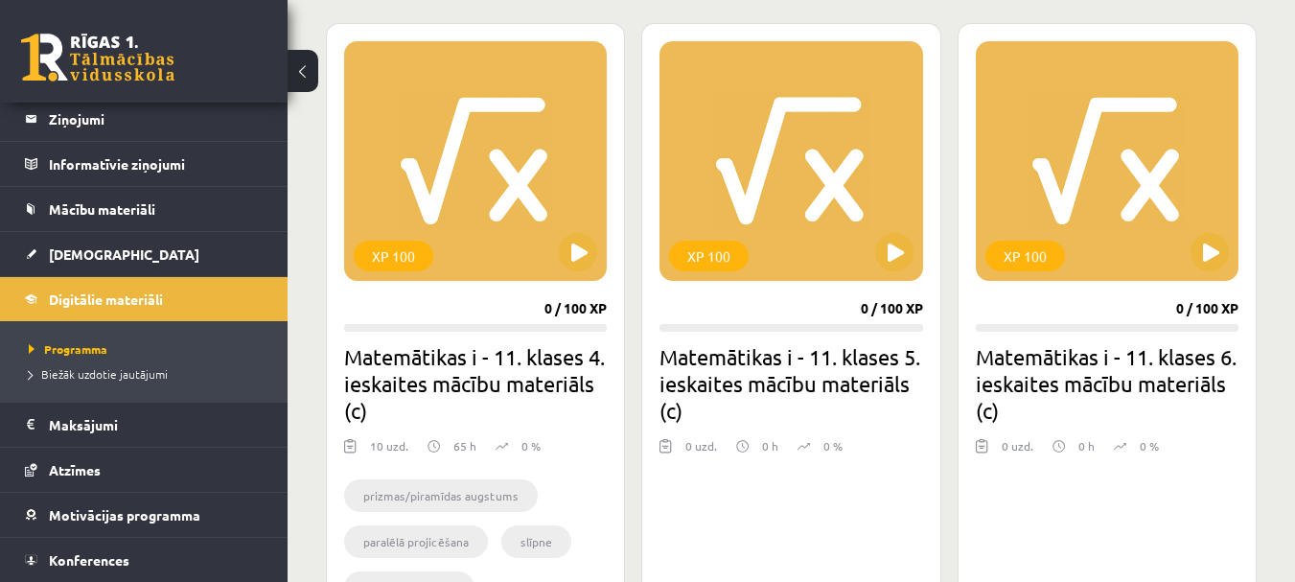
scroll to position [522, 0]
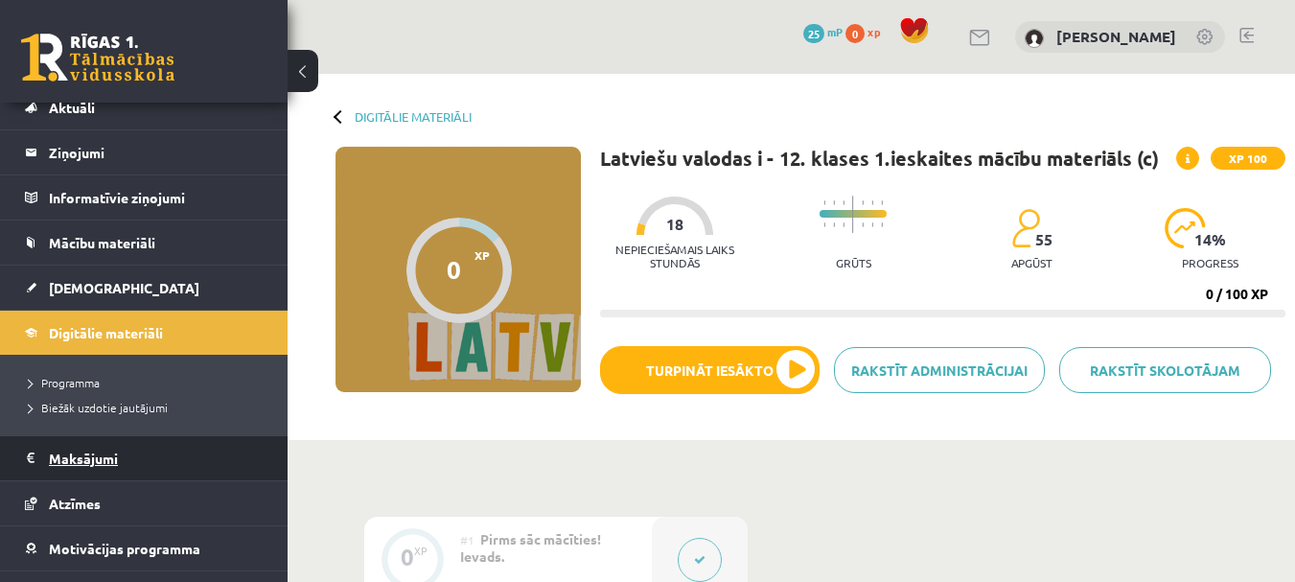
scroll to position [96, 0]
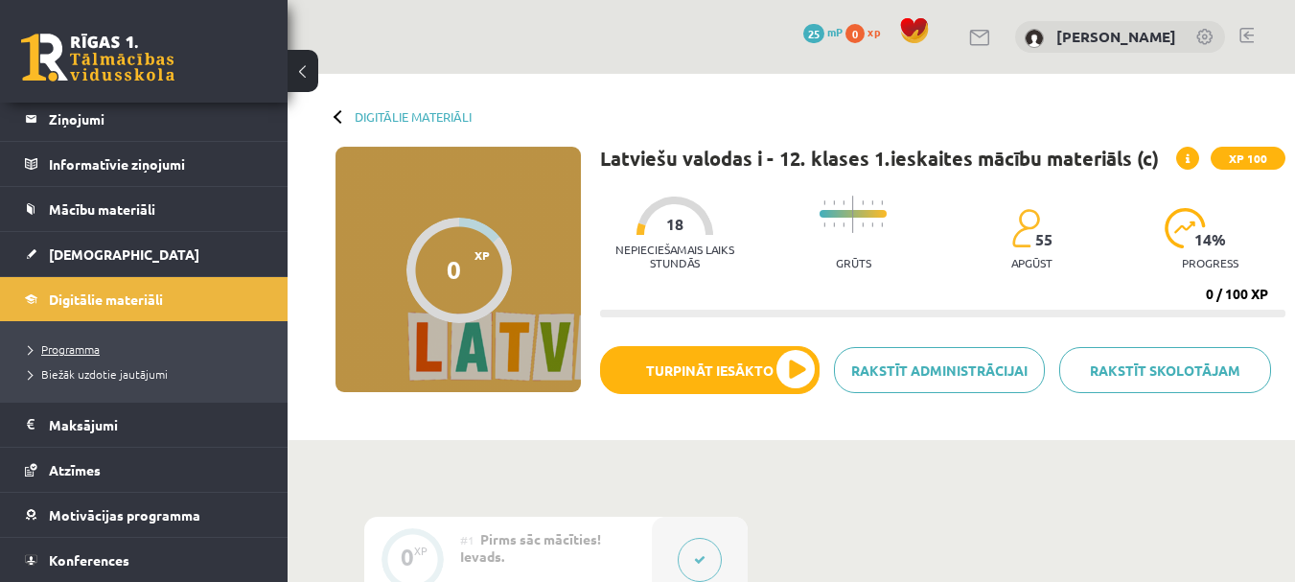
click at [78, 345] on span "Programma" at bounding box center [64, 348] width 71 height 15
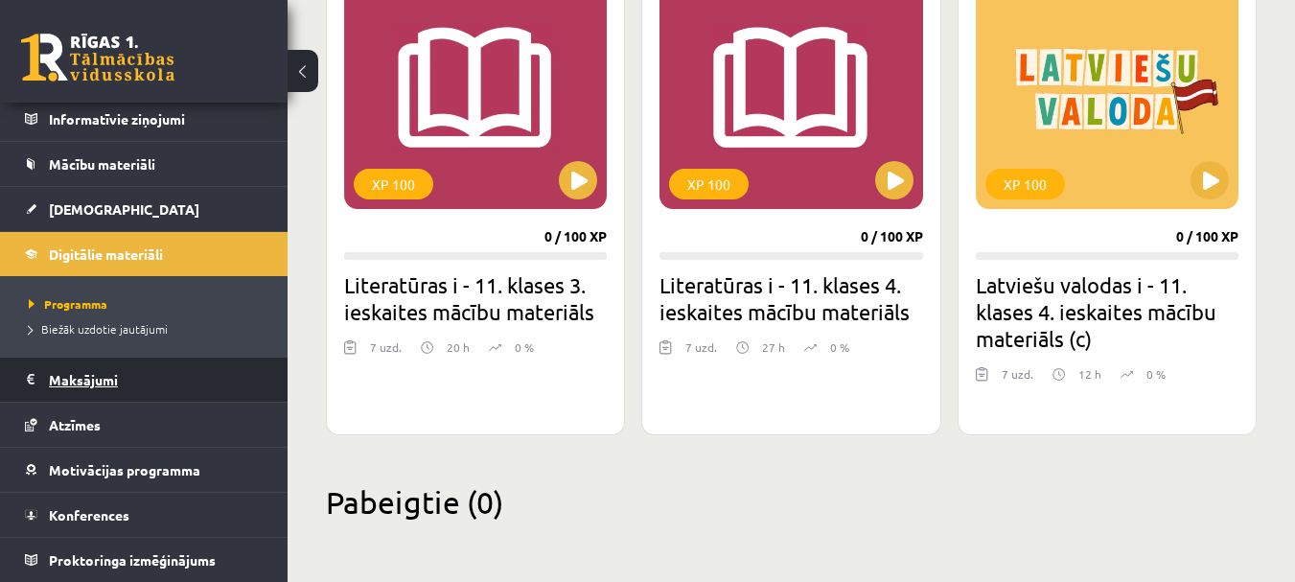
scroll to position [45, 0]
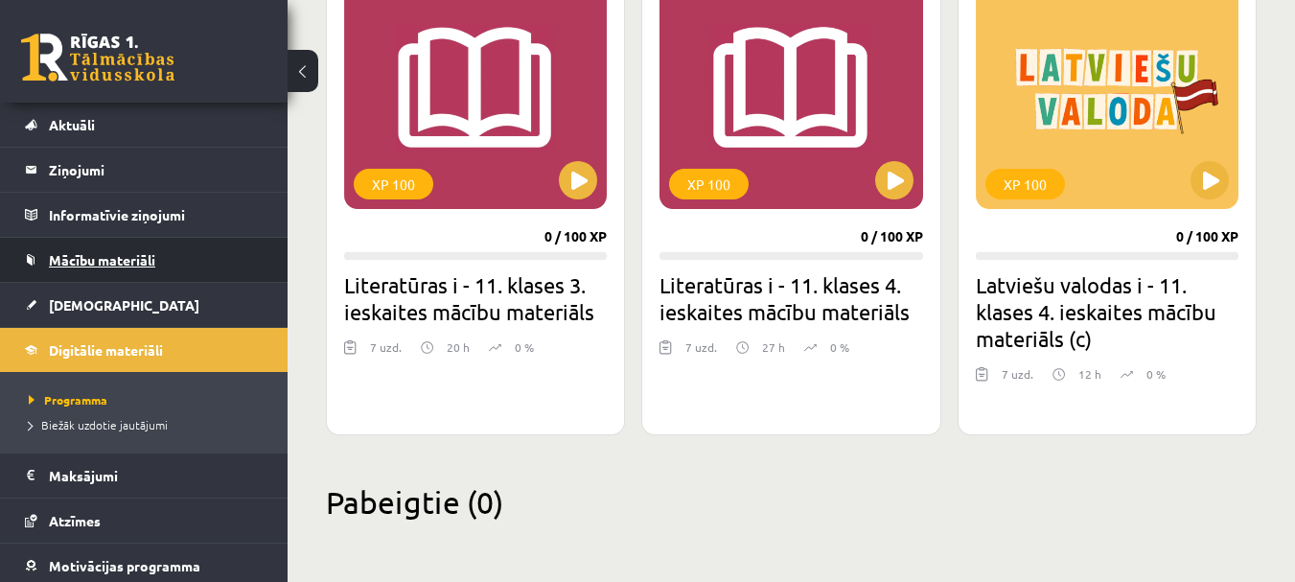
click at [89, 264] on span "Mācību materiāli" at bounding box center [102, 259] width 106 height 17
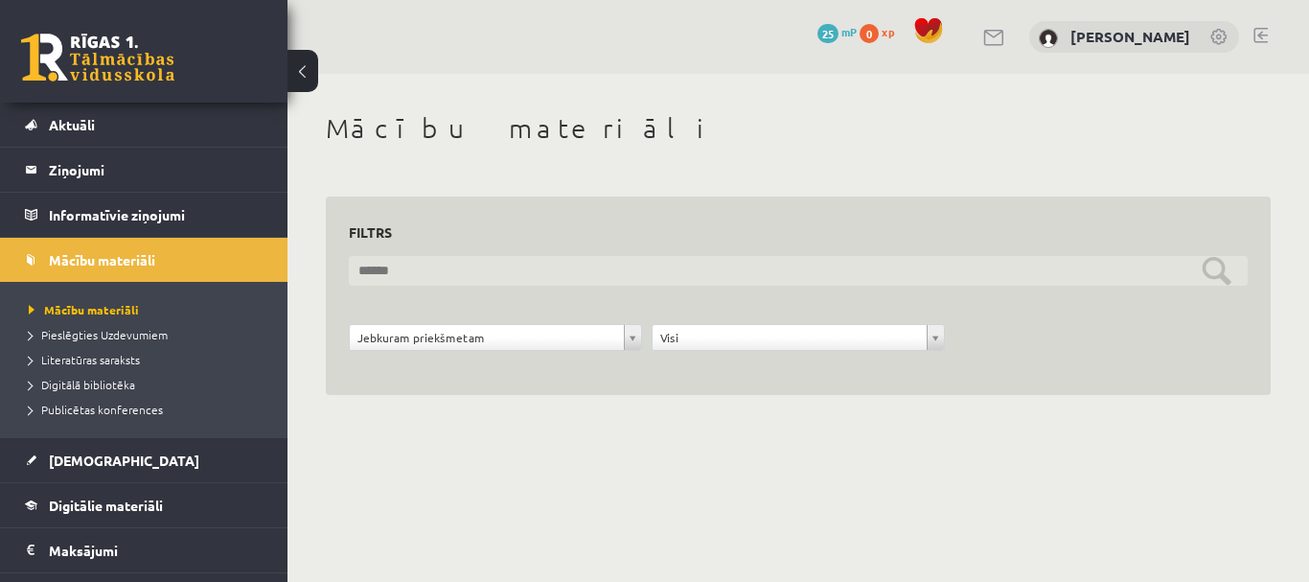
click at [457, 273] on input "text" at bounding box center [798, 271] width 899 height 30
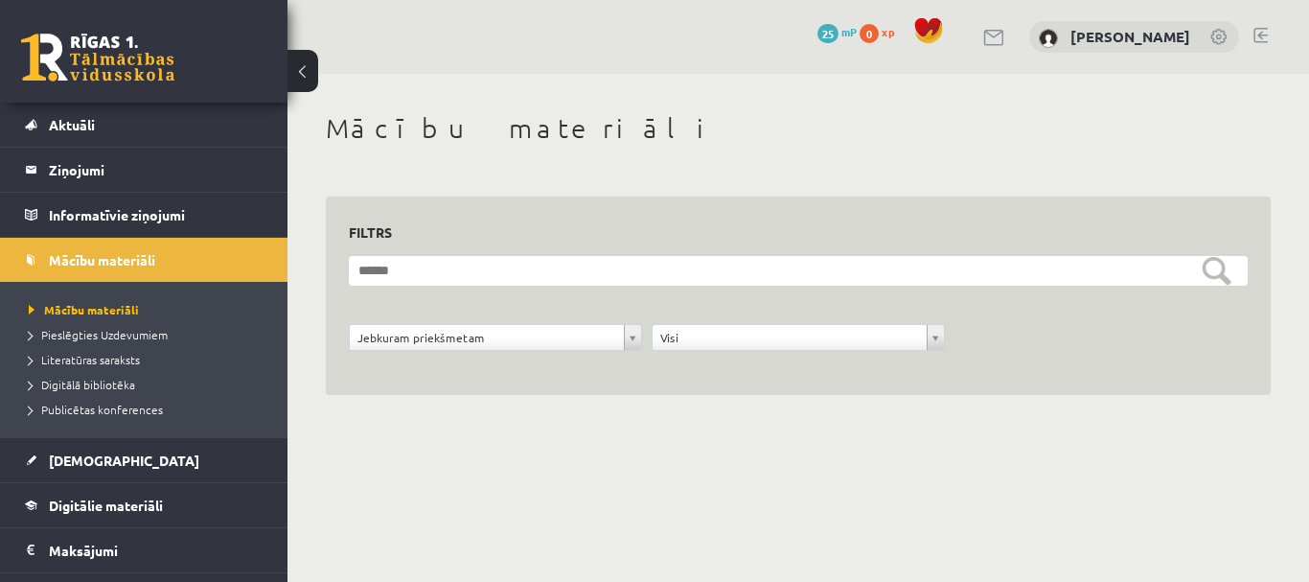
click at [407, 449] on div "**********" at bounding box center [798, 275] width 1022 height 403
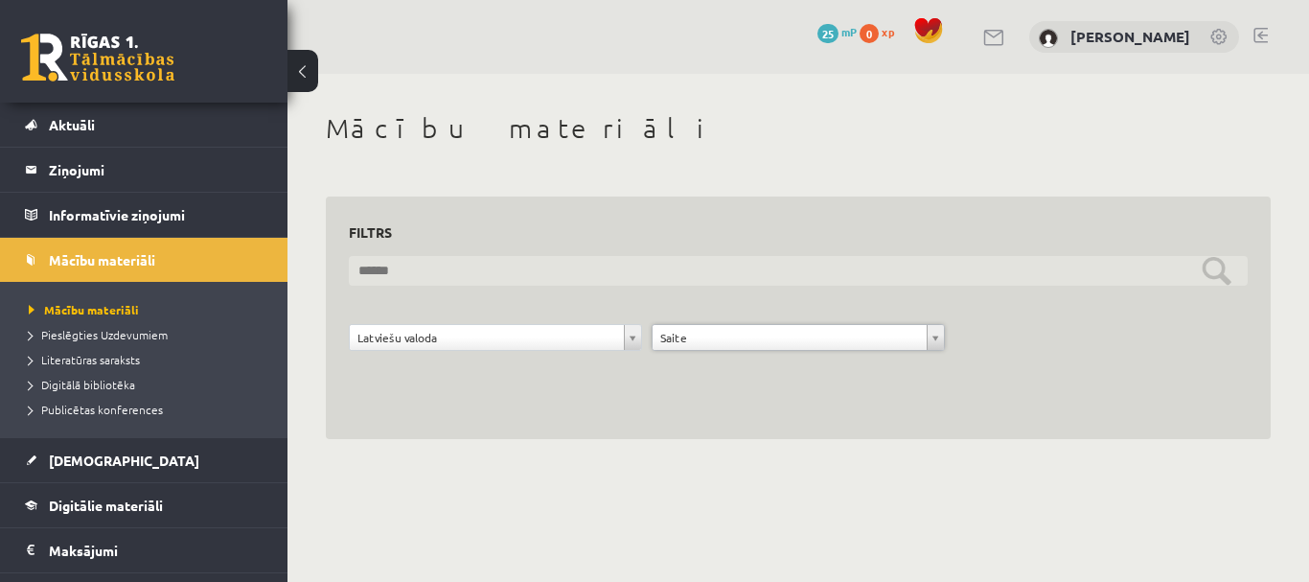
click at [412, 265] on input "text" at bounding box center [798, 271] width 899 height 30
type input "**"
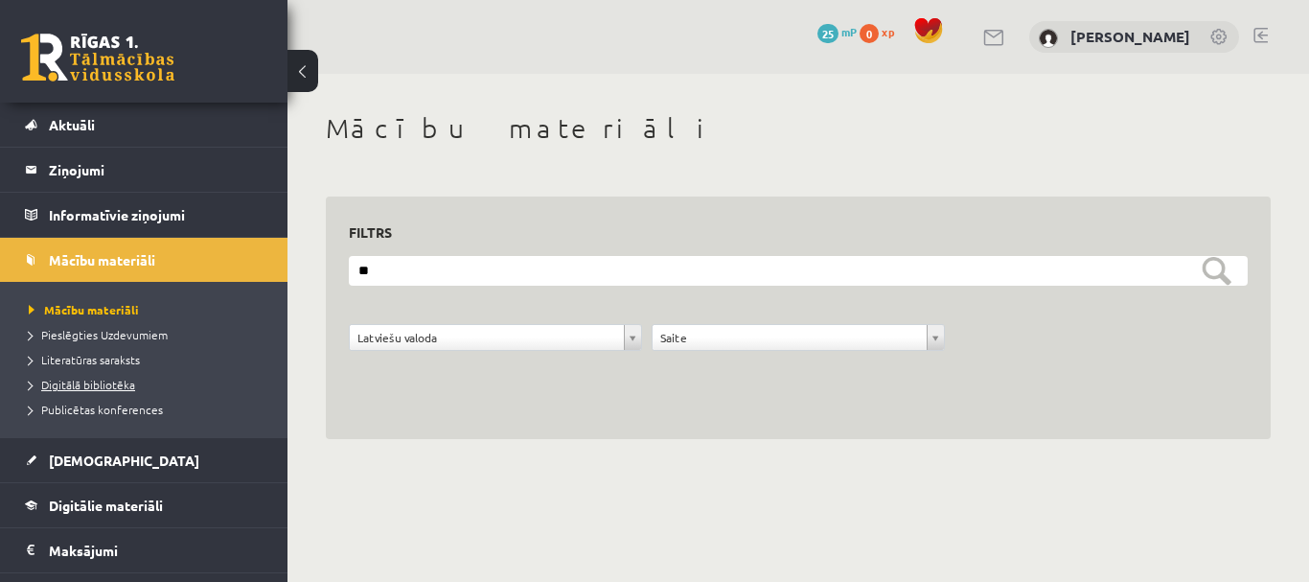
click at [133, 388] on span "Digitālā bibliotēka" at bounding box center [82, 384] width 106 height 15
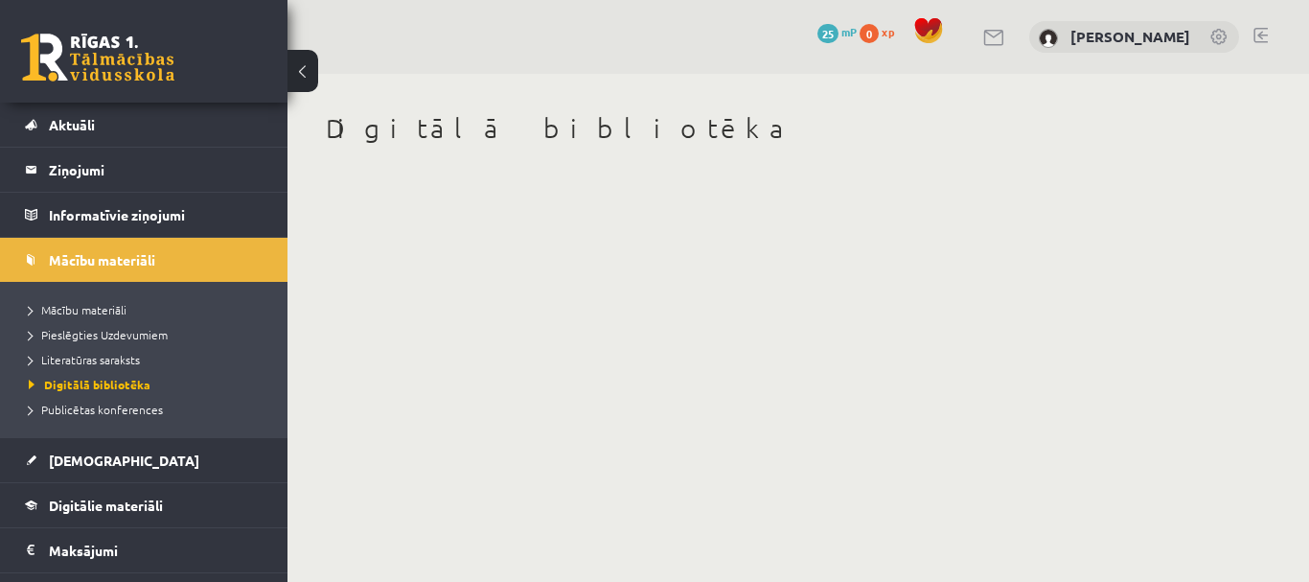
click at [511, 119] on h1 "Digitālā bibliotēka" at bounding box center [798, 128] width 945 height 33
click at [61, 128] on span "Aktuāli" at bounding box center [72, 124] width 46 height 17
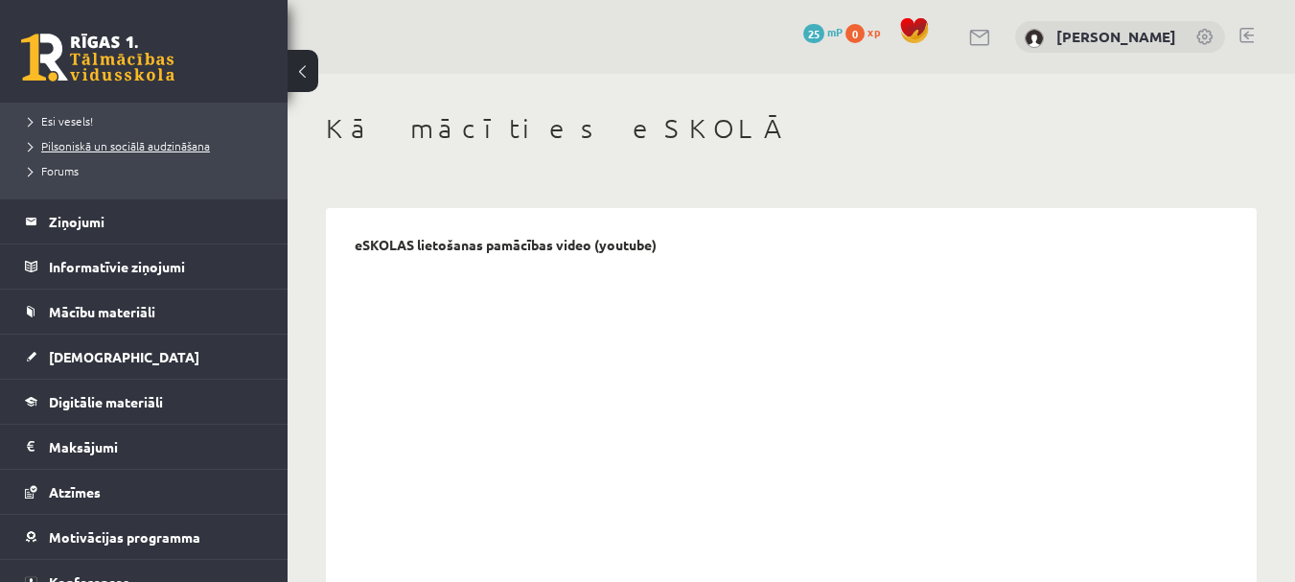
scroll to position [428, 0]
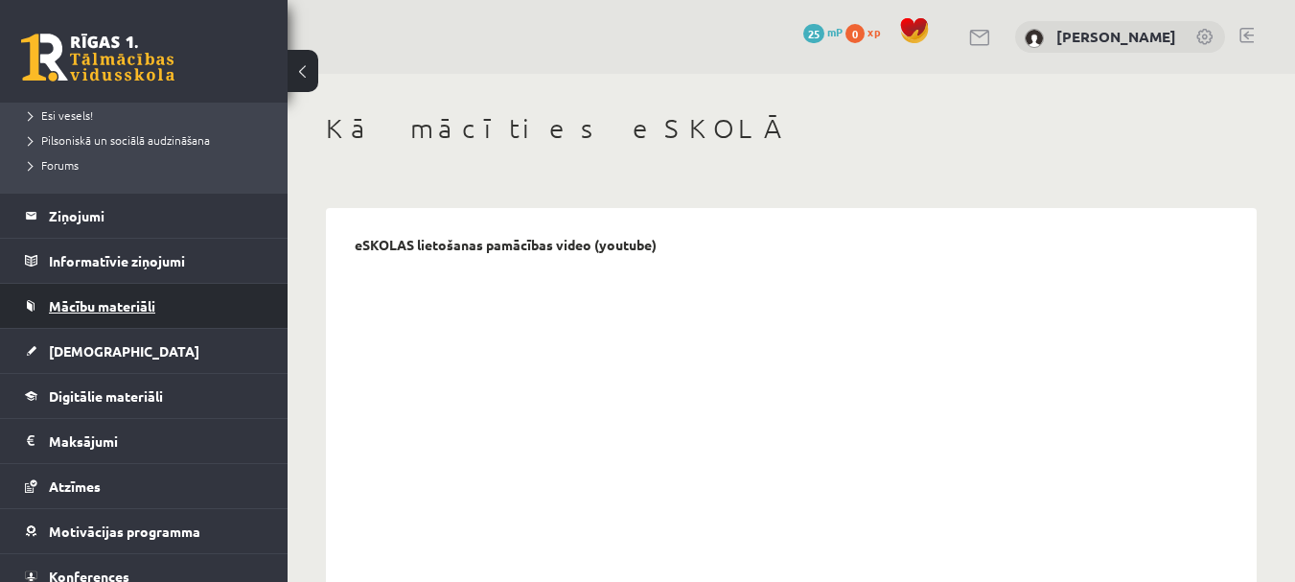
click at [126, 300] on span "Mācību materiāli" at bounding box center [102, 305] width 106 height 17
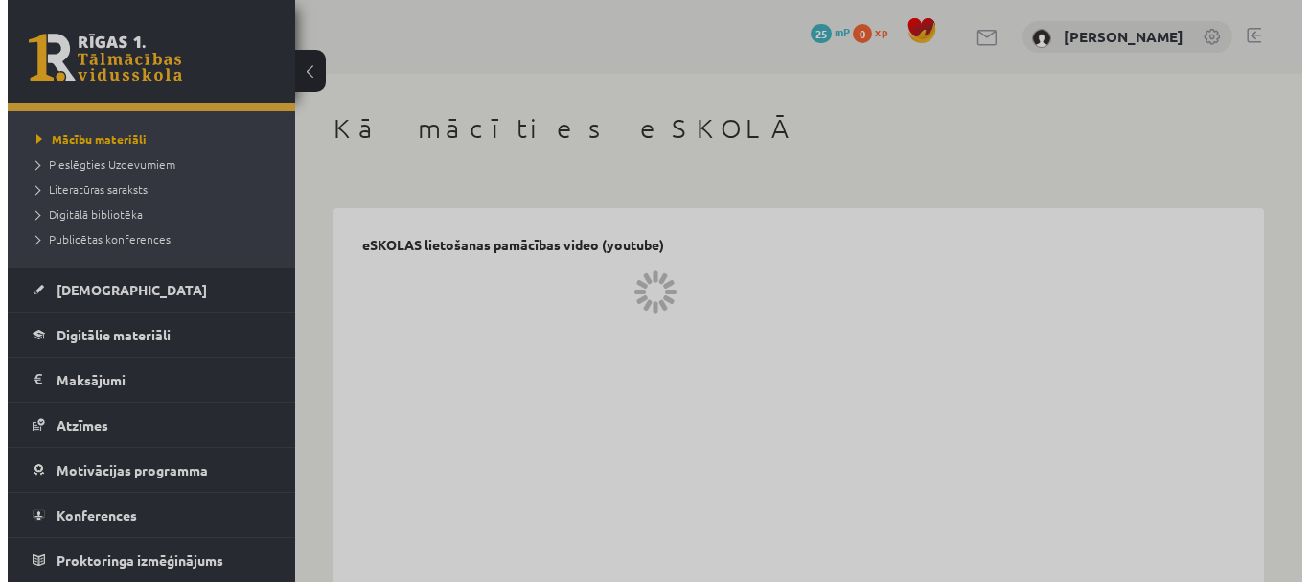
scroll to position [216, 0]
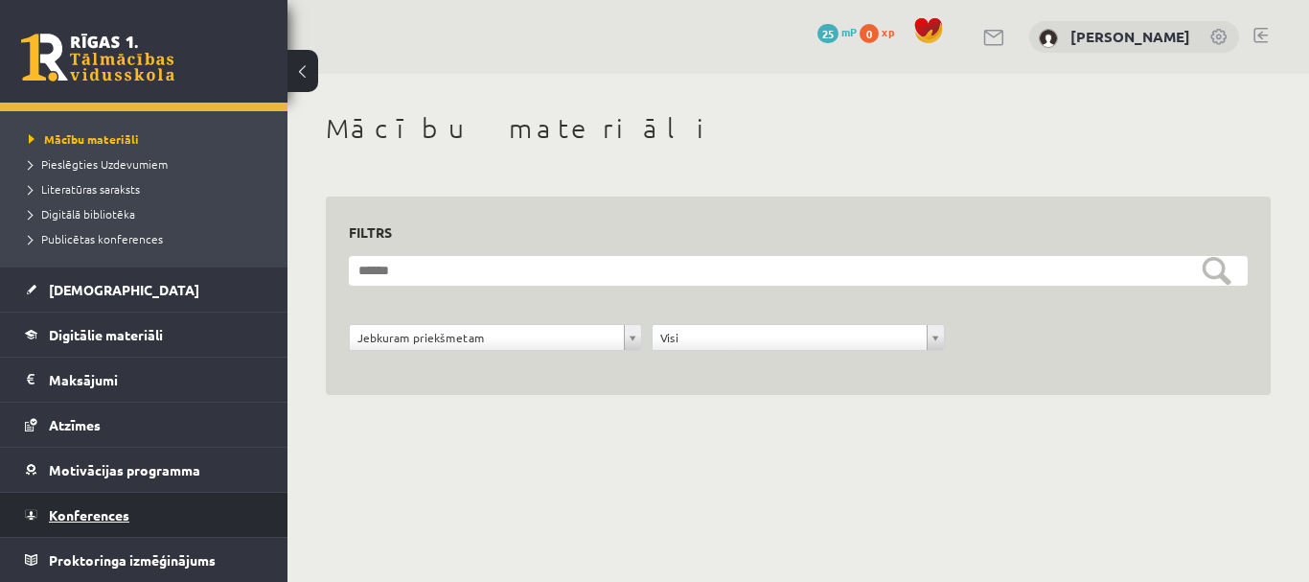
click at [104, 504] on link "Konferences" at bounding box center [144, 515] width 239 height 44
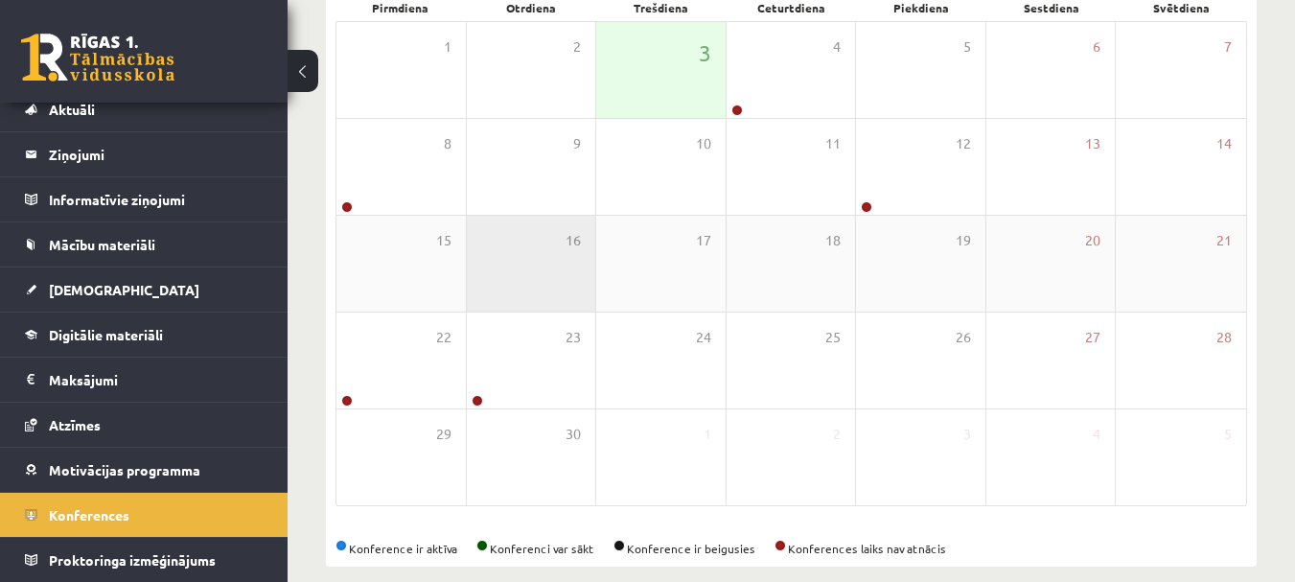
scroll to position [334, 0]
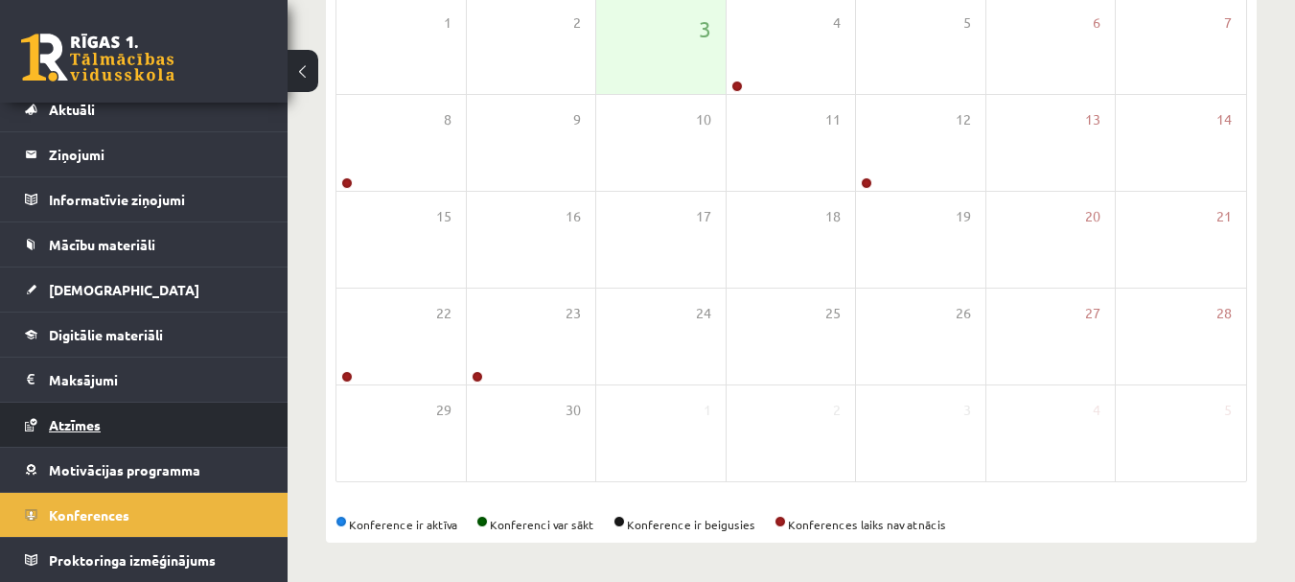
click at [93, 427] on span "Atzīmes" at bounding box center [75, 424] width 52 height 17
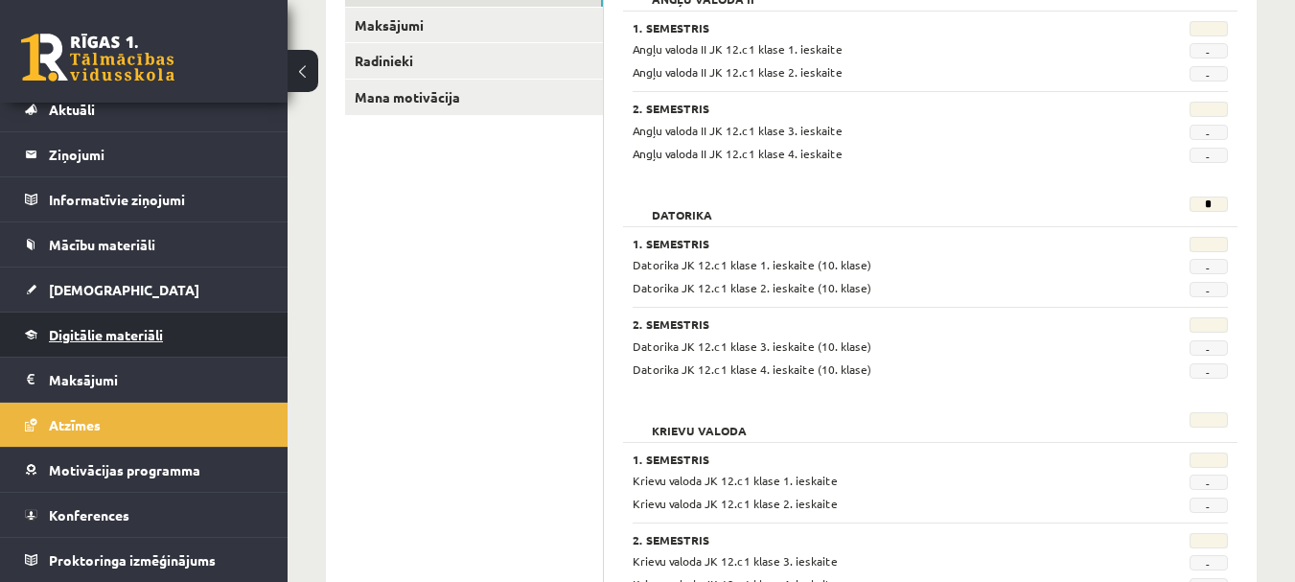
click at [97, 347] on link "Digitālie materiāli" at bounding box center [144, 334] width 239 height 44
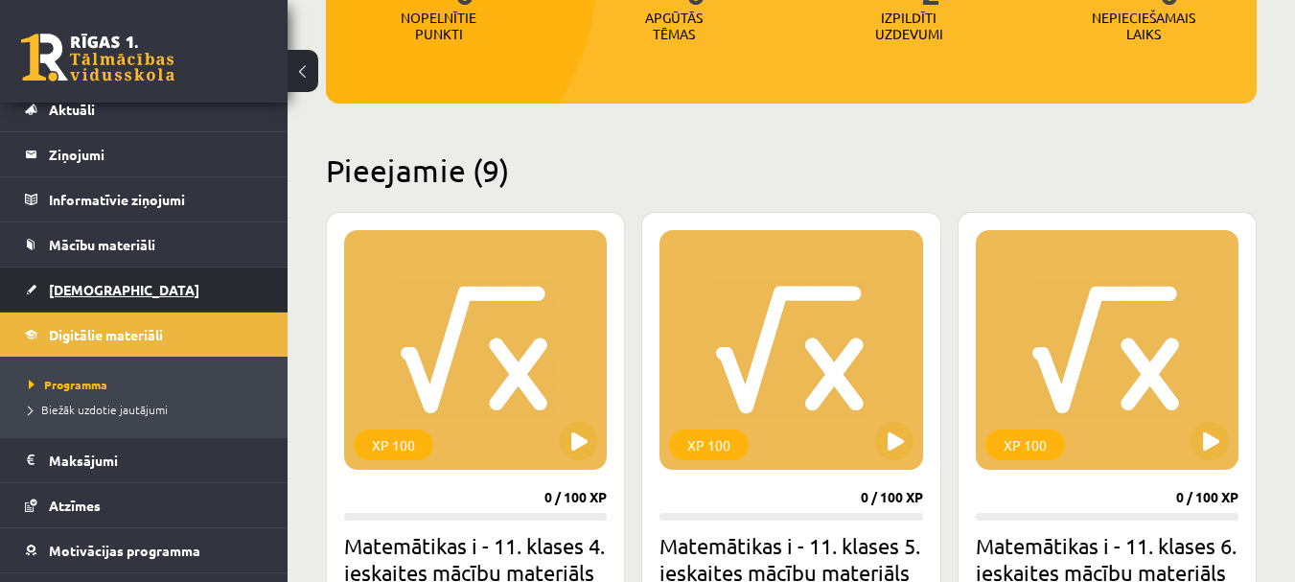
click at [92, 287] on span "[DEMOGRAPHIC_DATA]" at bounding box center [124, 289] width 150 height 17
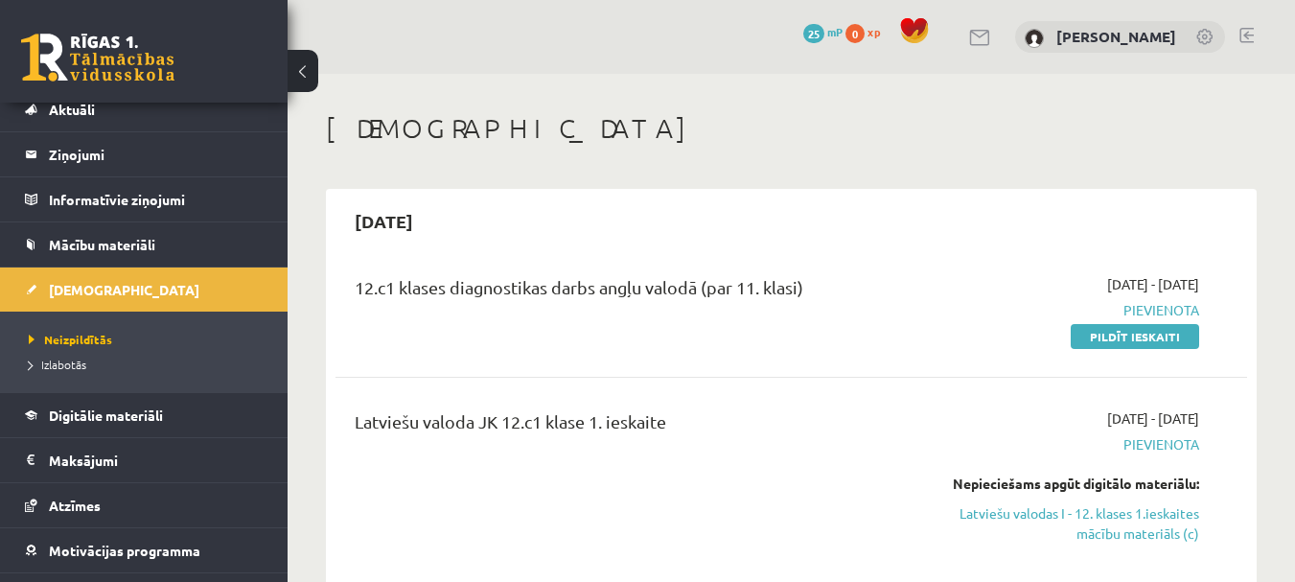
scroll to position [96, 0]
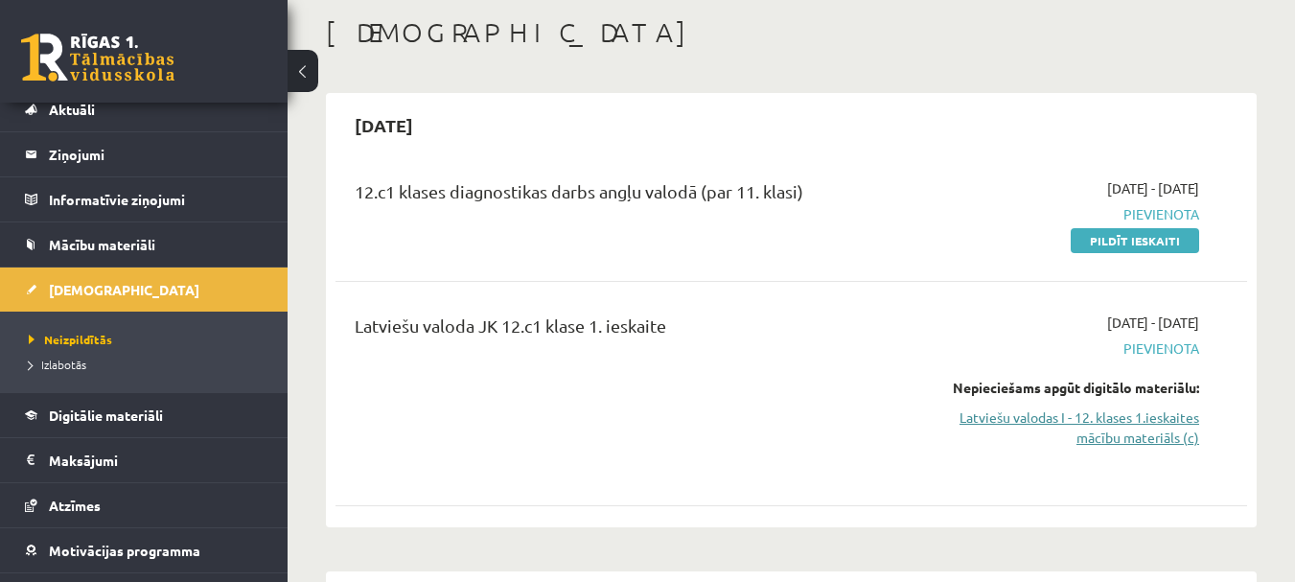
click at [1136, 443] on link "Latviešu valodas I - 12. klases 1.ieskaites mācību materiāls (c)" at bounding box center [1067, 427] width 263 height 40
click at [1121, 428] on link "Latviešu valodas I - 12. klases 1.ieskaites mācību materiāls (c)" at bounding box center [1067, 427] width 263 height 40
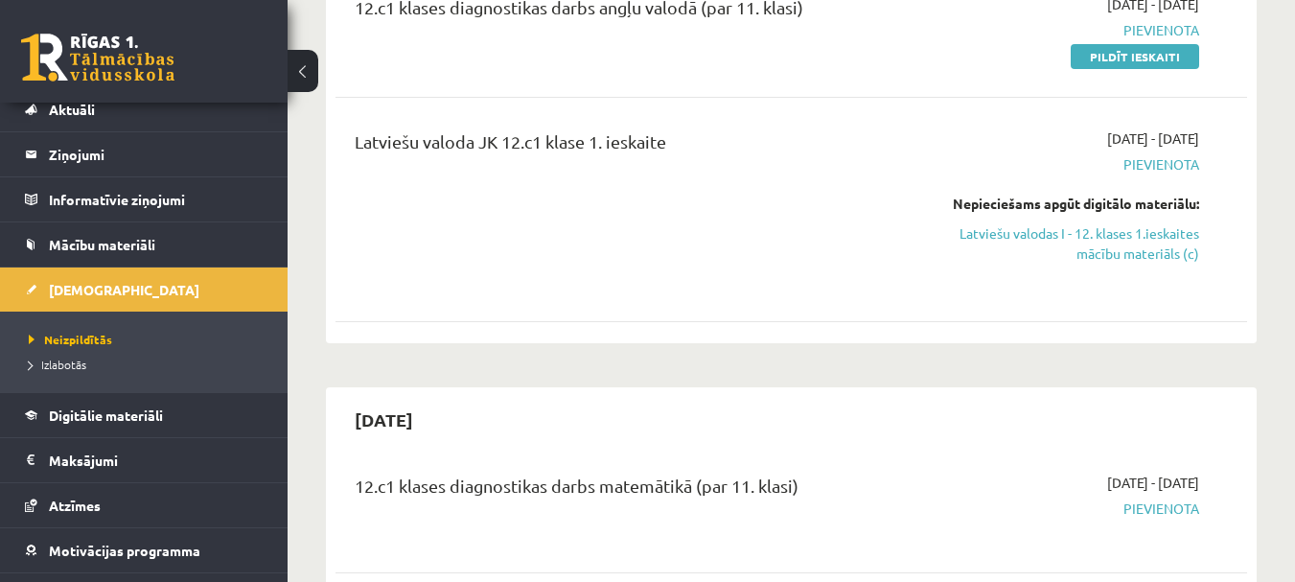
scroll to position [287, 0]
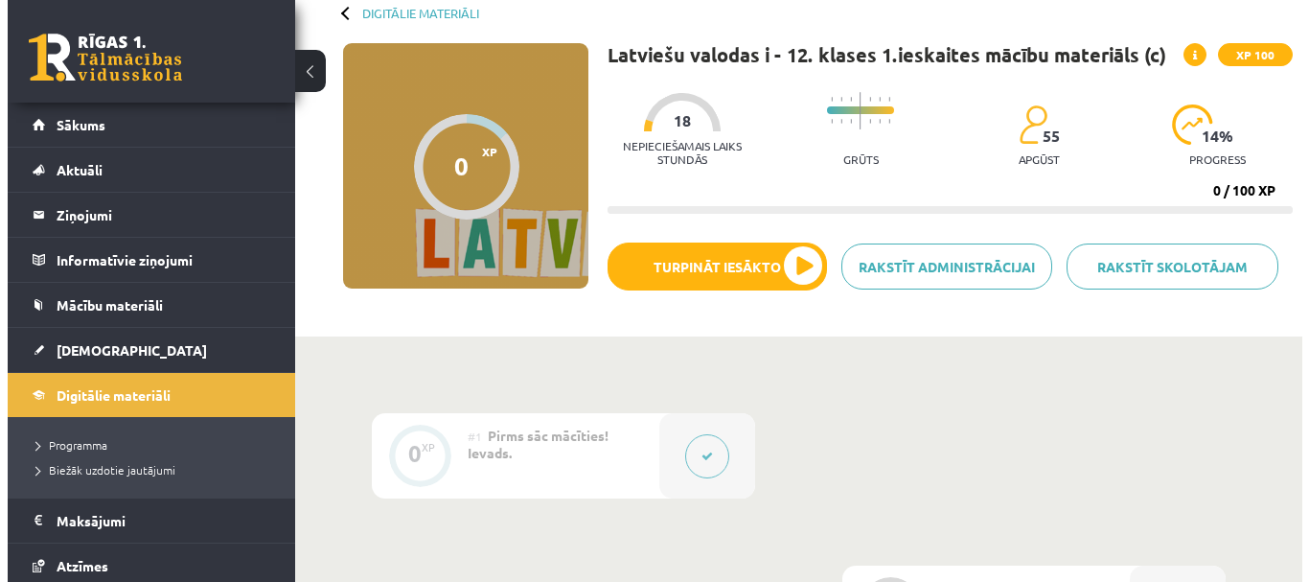
scroll to position [192, 0]
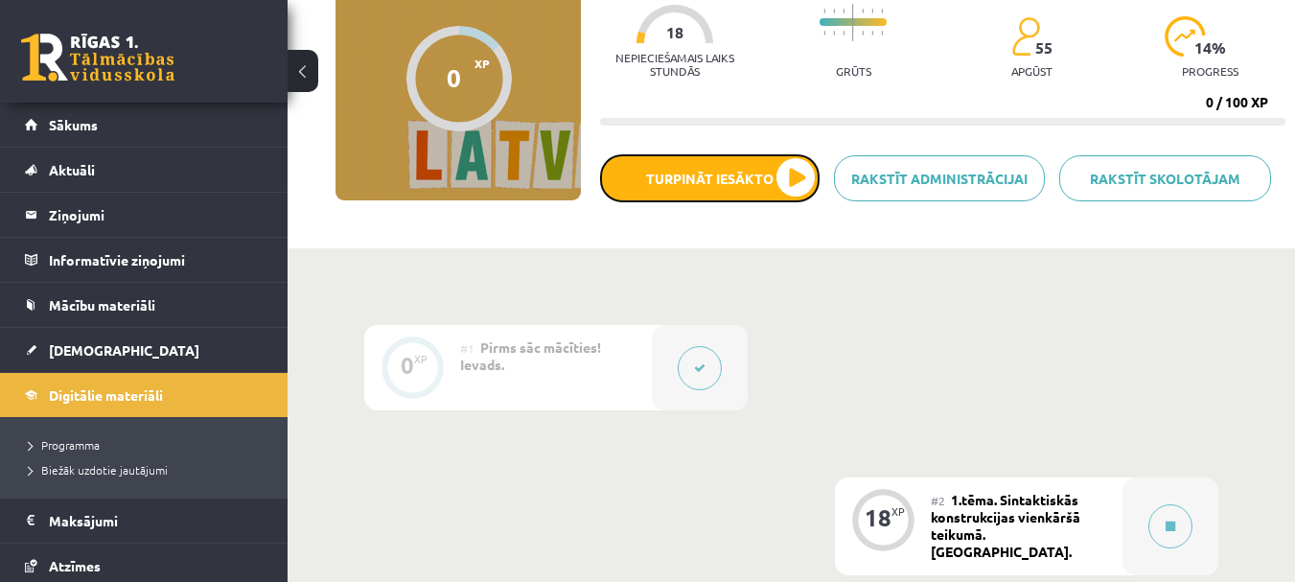
click at [694, 188] on button "Turpināt iesākto" at bounding box center [709, 178] width 219 height 48
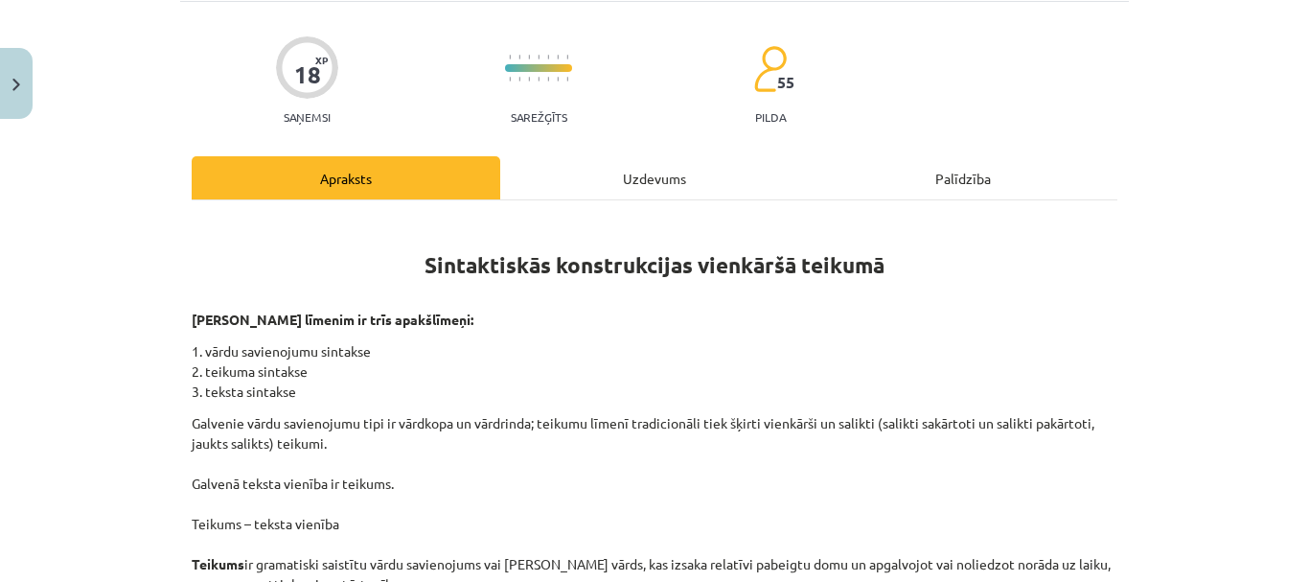
scroll to position [287, 0]
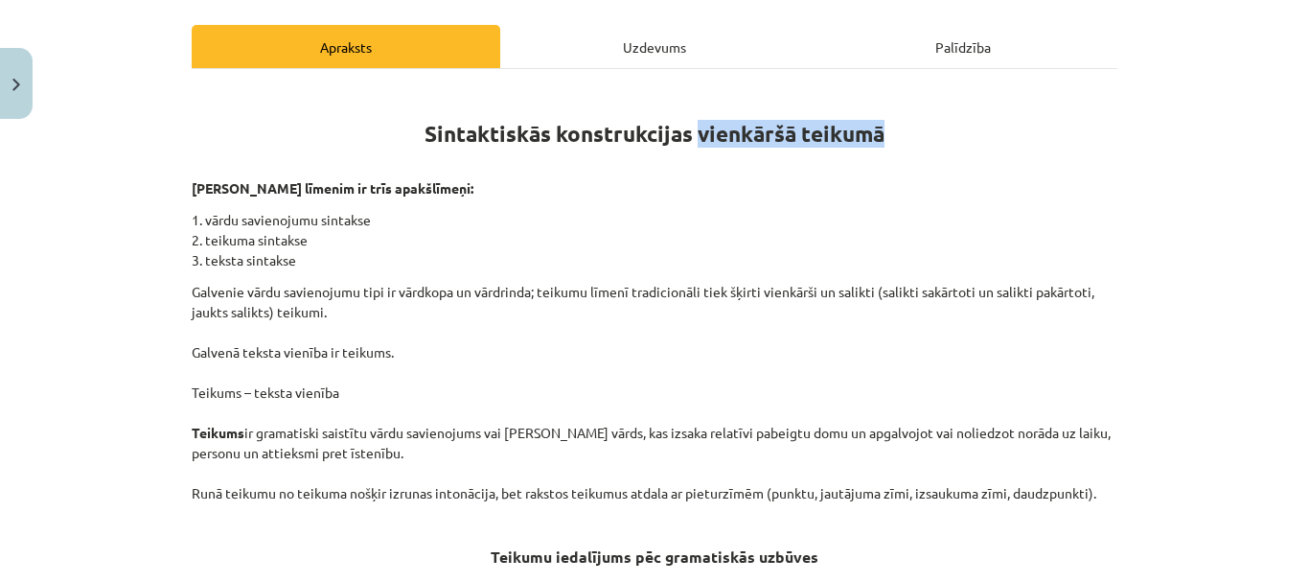
drag, startPoint x: 689, startPoint y: 103, endPoint x: 904, endPoint y: 108, distance: 214.7
click at [906, 108] on h1 "Sintaktiskās konstrukcijas vienkāršā teikumā" at bounding box center [655, 129] width 926 height 86
copy strong "vienkāršā teikumā"
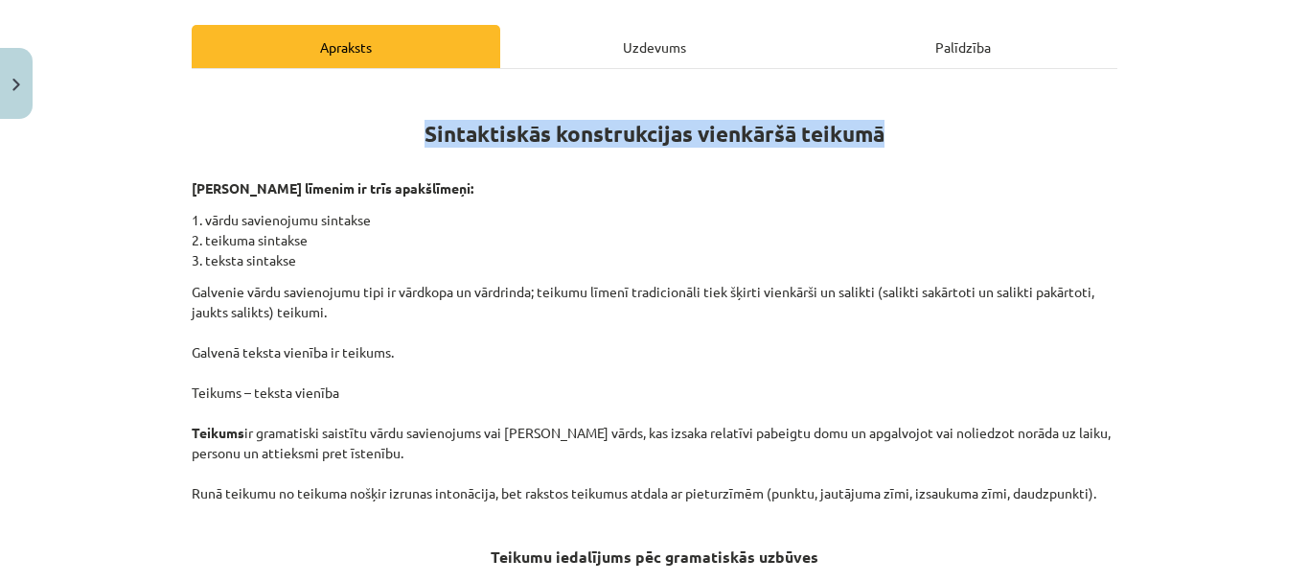
drag, startPoint x: 418, startPoint y: 102, endPoint x: 913, endPoint y: 95, distance: 495.5
click at [964, 106] on h1 "Sintaktiskās konstrukcijas vienkāršā teikumā" at bounding box center [655, 129] width 926 height 86
